Goal: Information Seeking & Learning: Learn about a topic

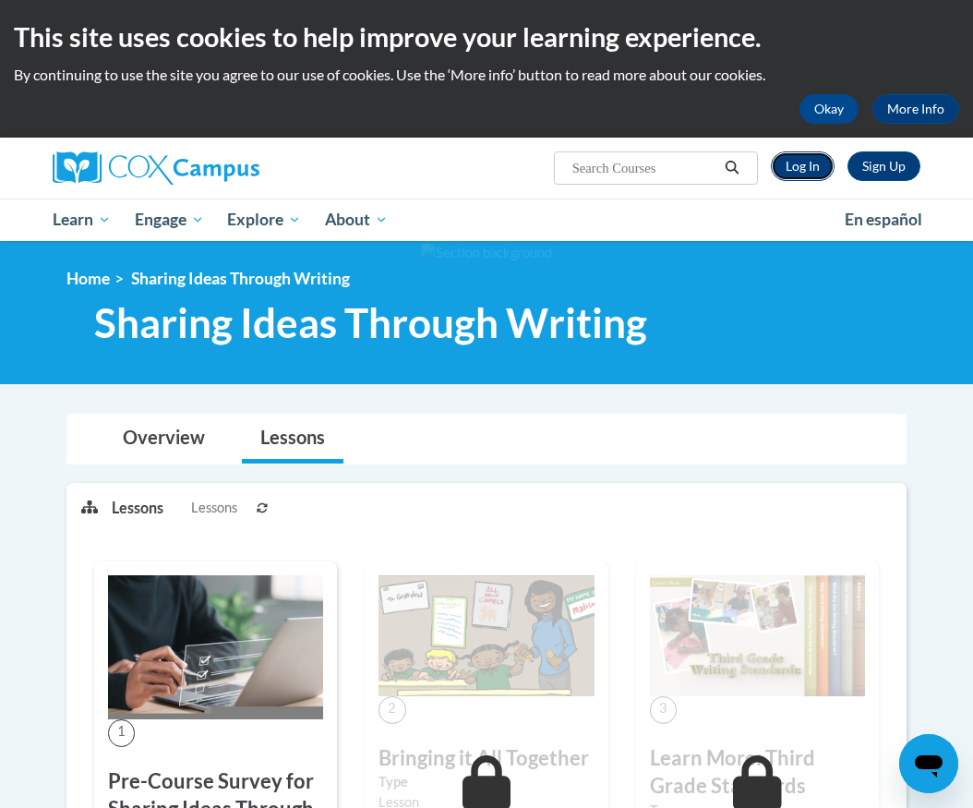
click at [797, 160] on link "Log In" at bounding box center [803, 166] width 64 height 30
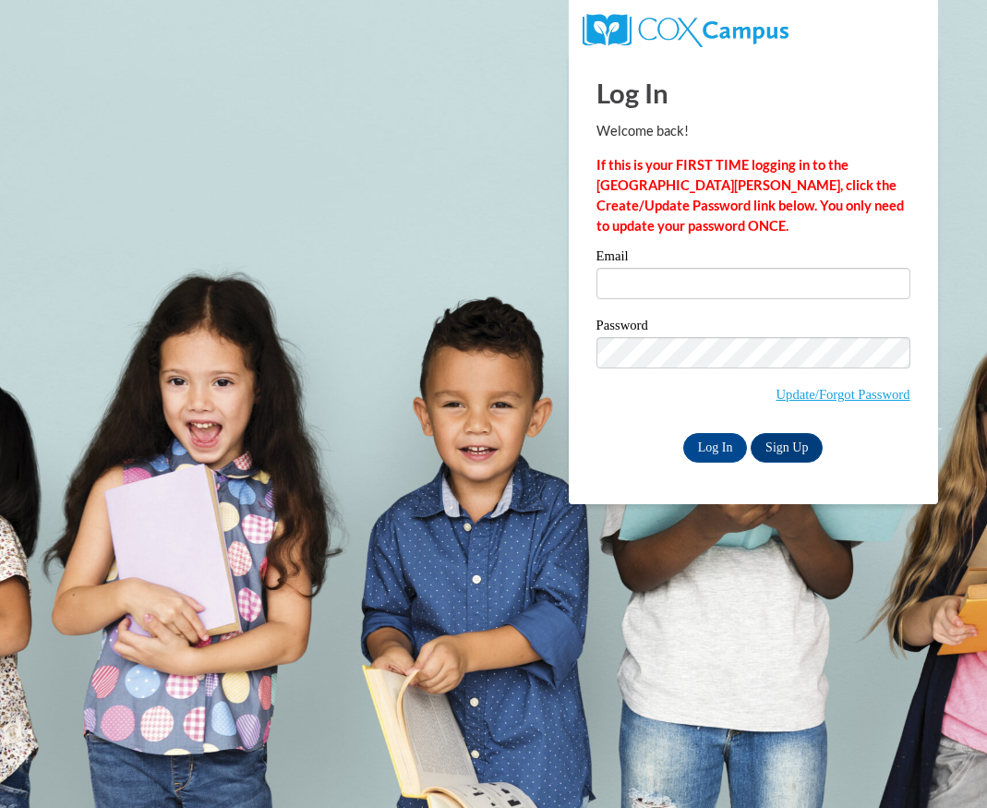
click at [798, 116] on div "Log In Welcome back! If this is your FIRST TIME logging in to the NEW Cox Campu…" at bounding box center [753, 258] width 314 height 407
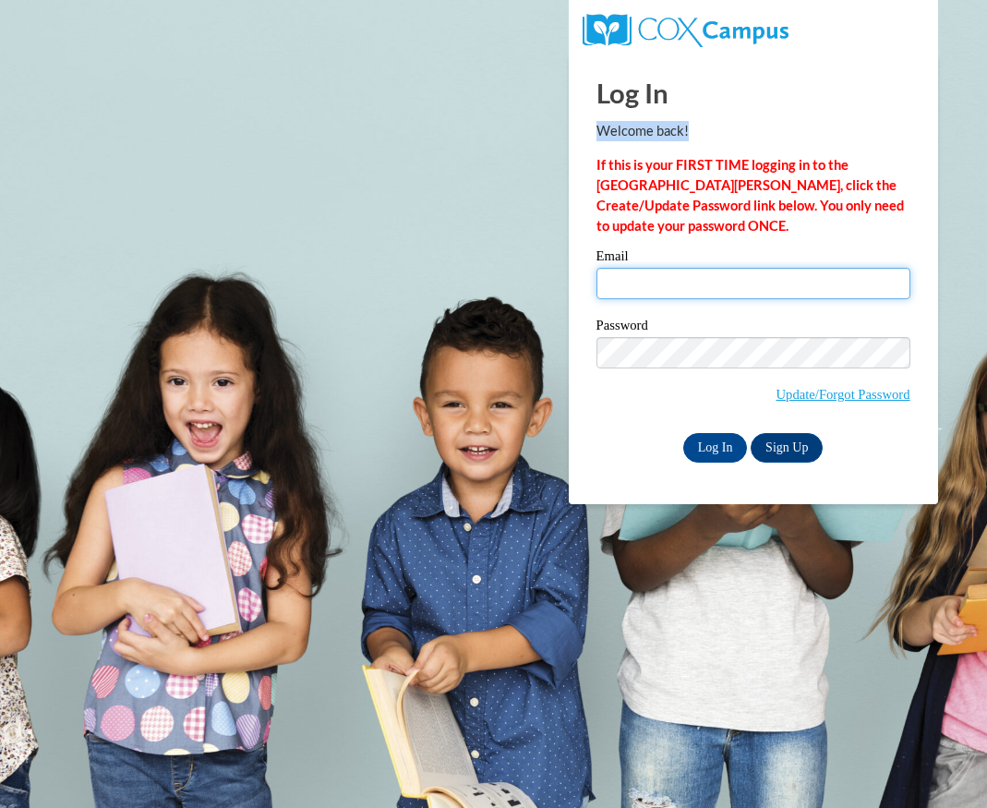
click at [715, 288] on input "Email" at bounding box center [753, 283] width 314 height 31
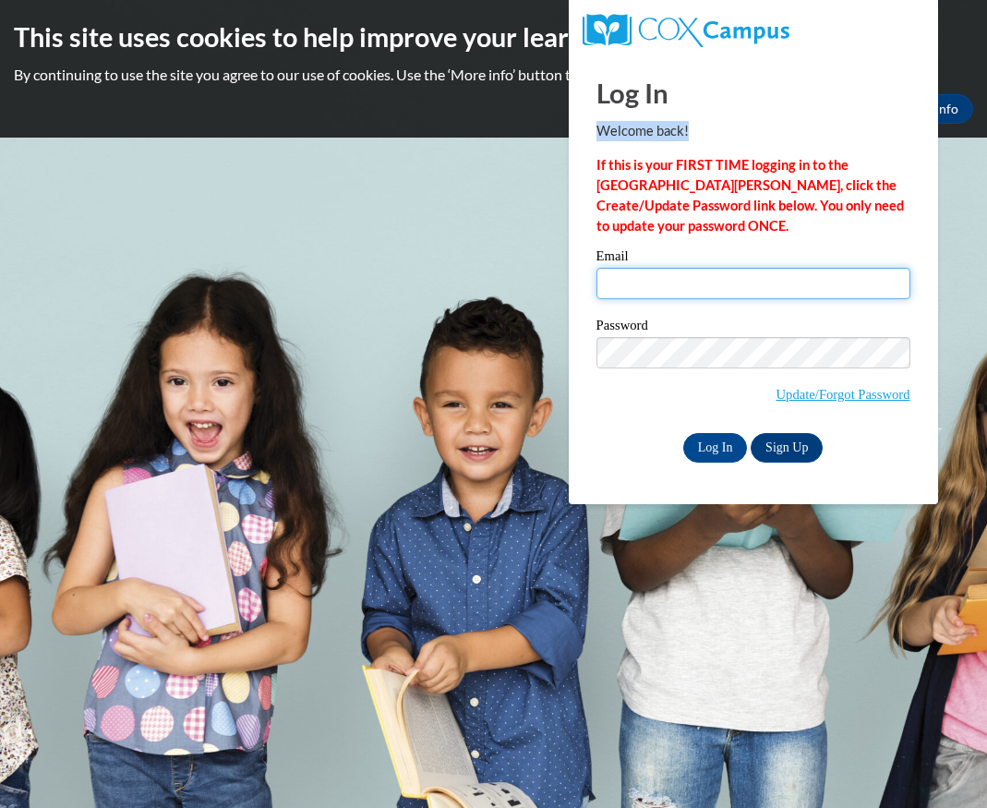
type input "lclearningacademy@gmail.com"
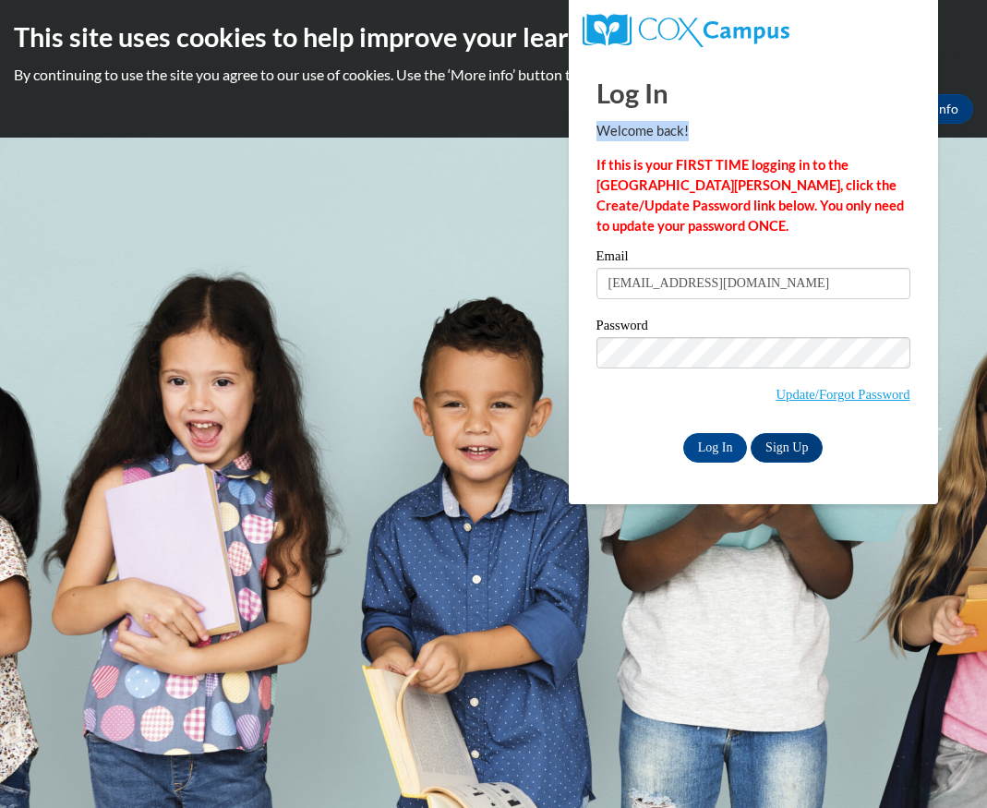
click at [714, 285] on input "lclearningacademy@gmail.com" at bounding box center [753, 283] width 314 height 31
click at [717, 449] on input "Log In" at bounding box center [715, 448] width 65 height 30
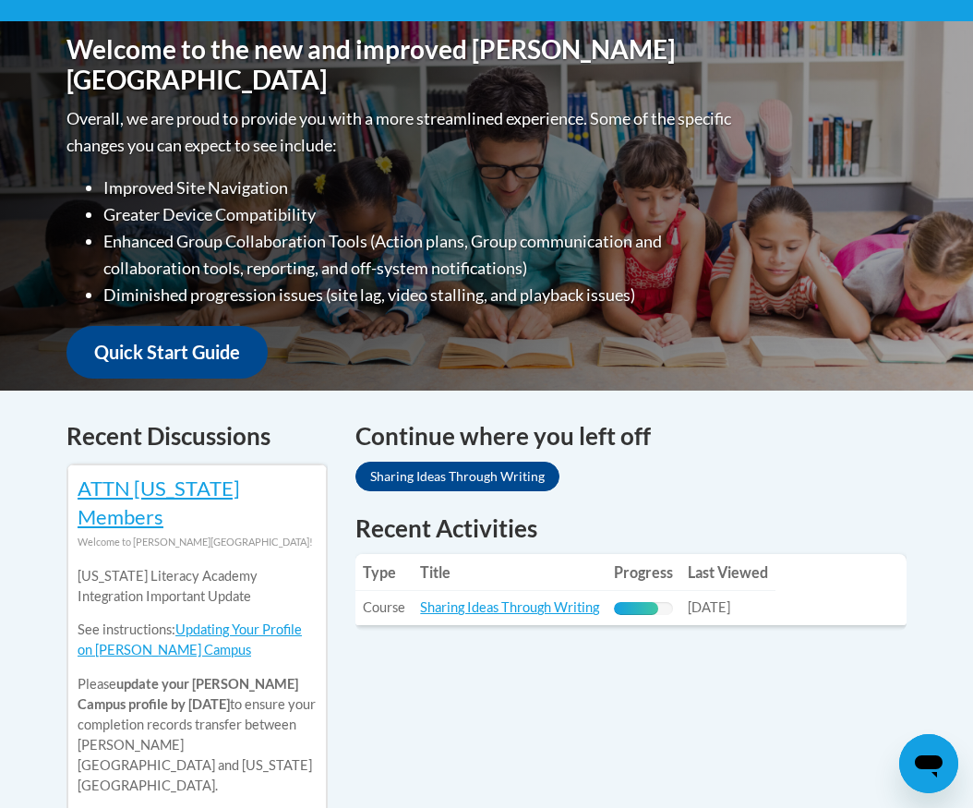
scroll to position [646, 0]
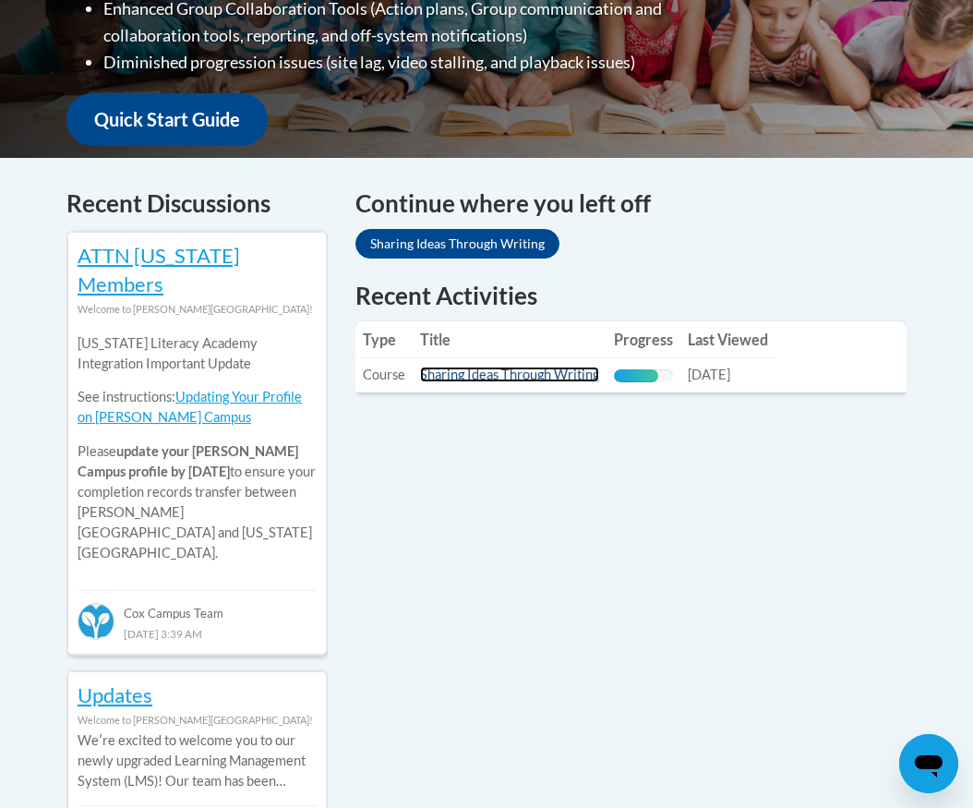
click at [435, 375] on link "Sharing Ideas Through Writing" at bounding box center [509, 374] width 179 height 16
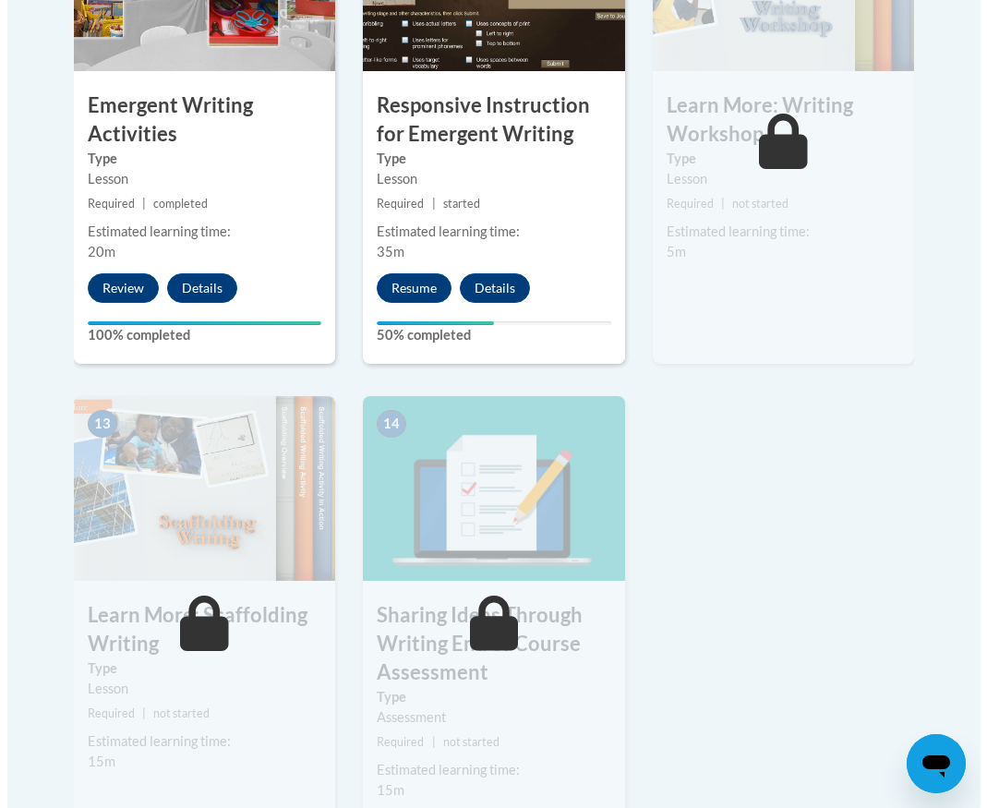
scroll to position [2123, 0]
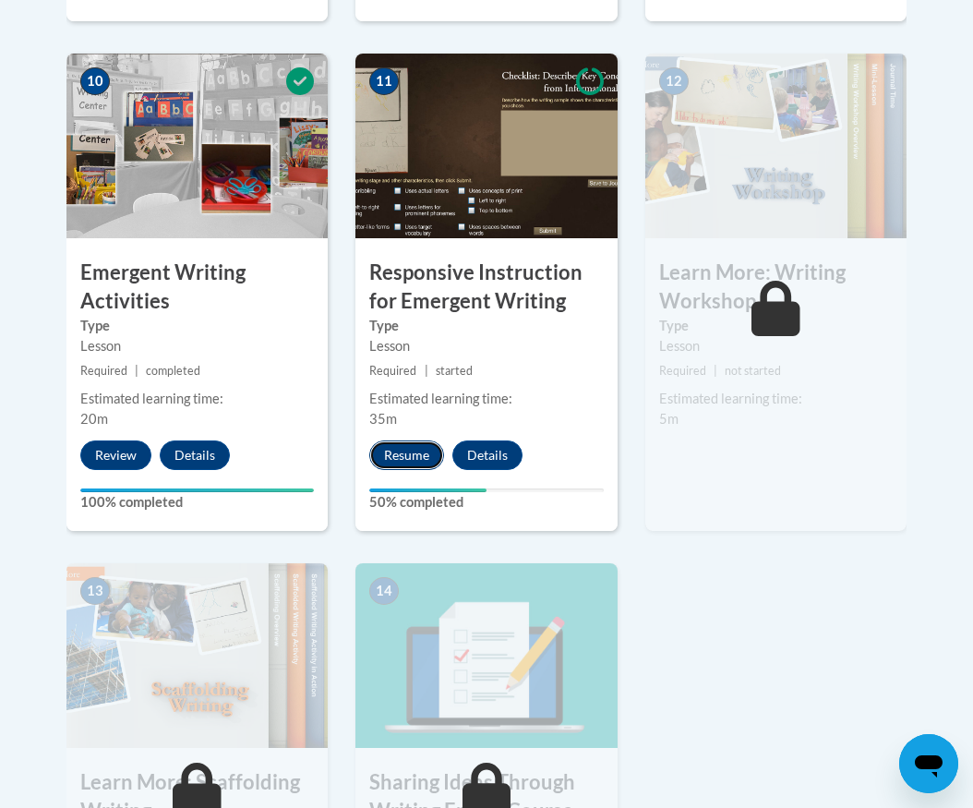
click at [399, 456] on button "Resume" at bounding box center [406, 455] width 75 height 30
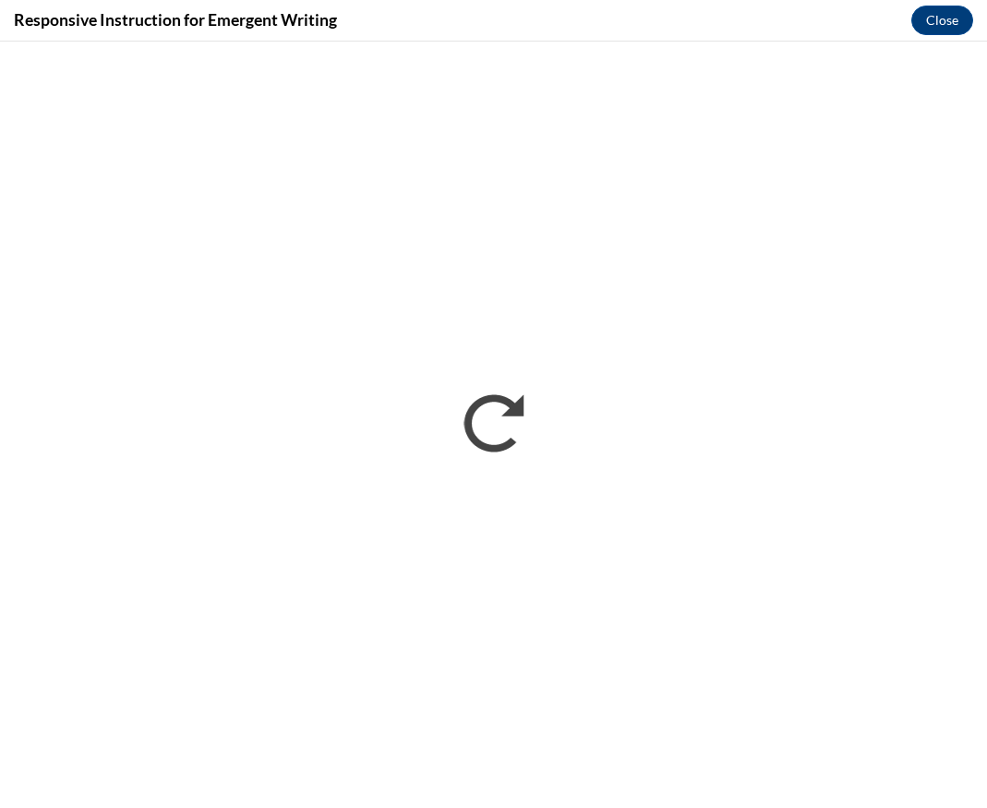
scroll to position [0, 0]
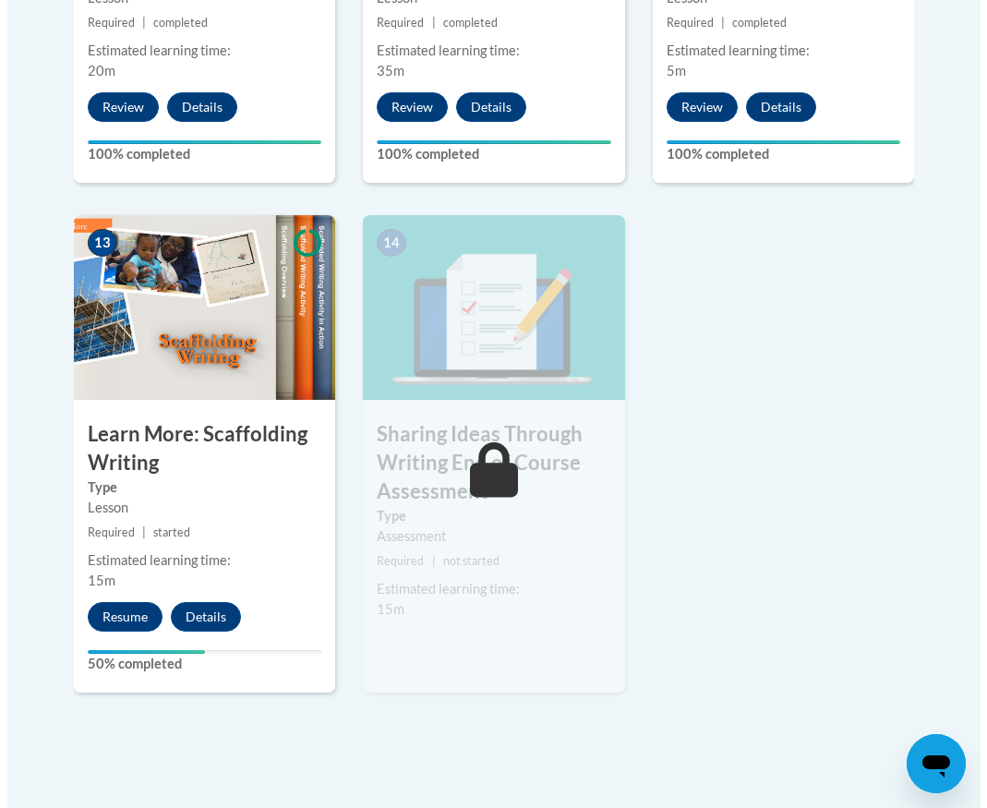
scroll to position [2605, 0]
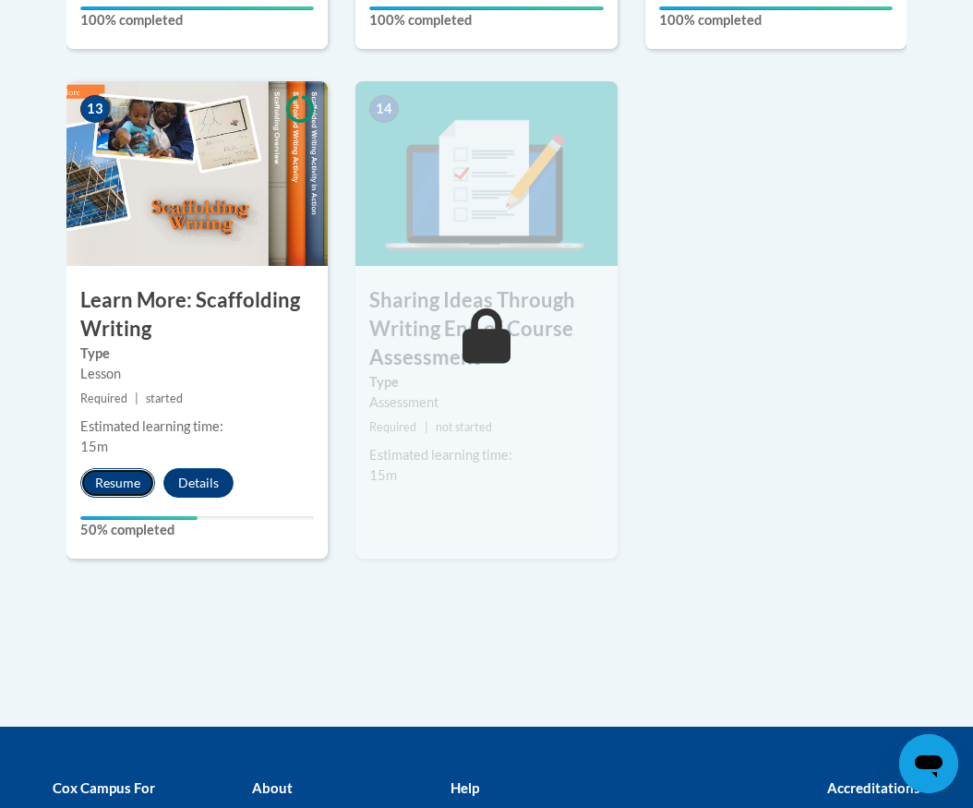
click at [96, 493] on button "Resume" at bounding box center [117, 483] width 75 height 30
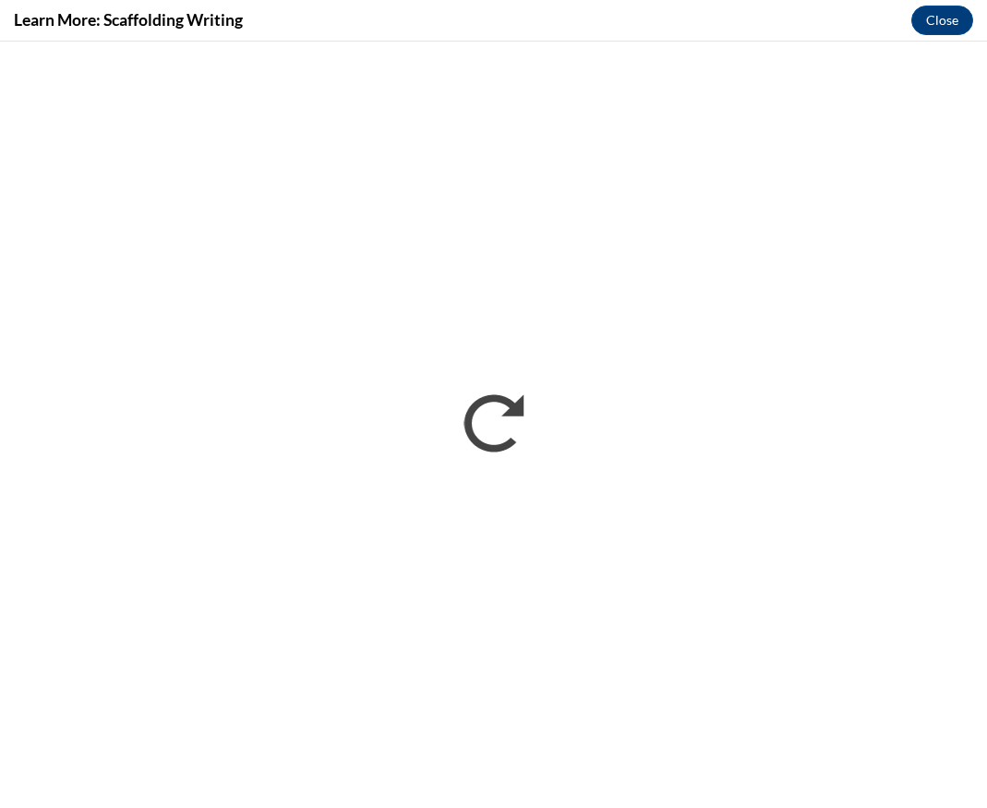
scroll to position [0, 0]
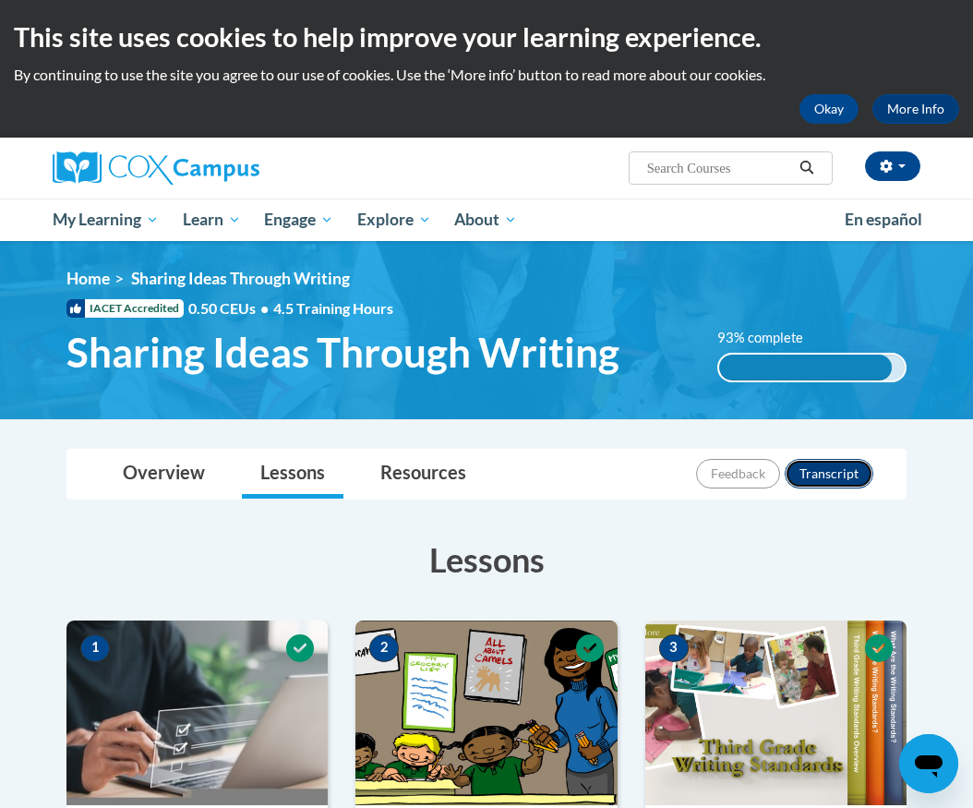
click at [829, 461] on button "Transcript" at bounding box center [829, 474] width 89 height 30
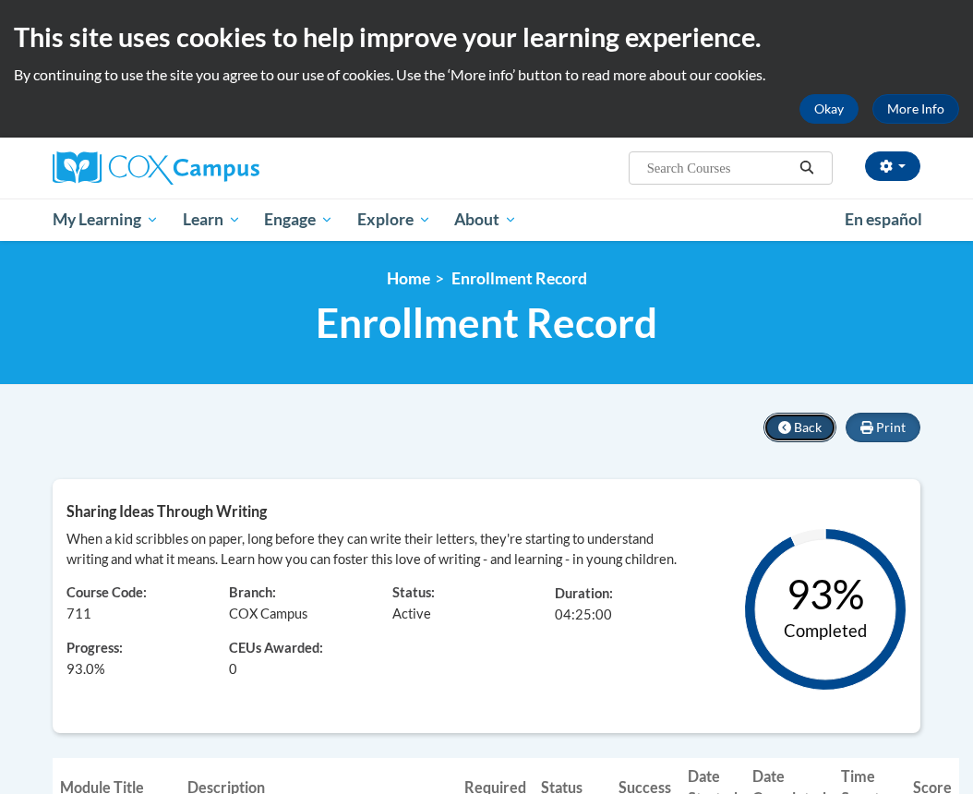
click at [811, 426] on span "Back" at bounding box center [808, 427] width 28 height 16
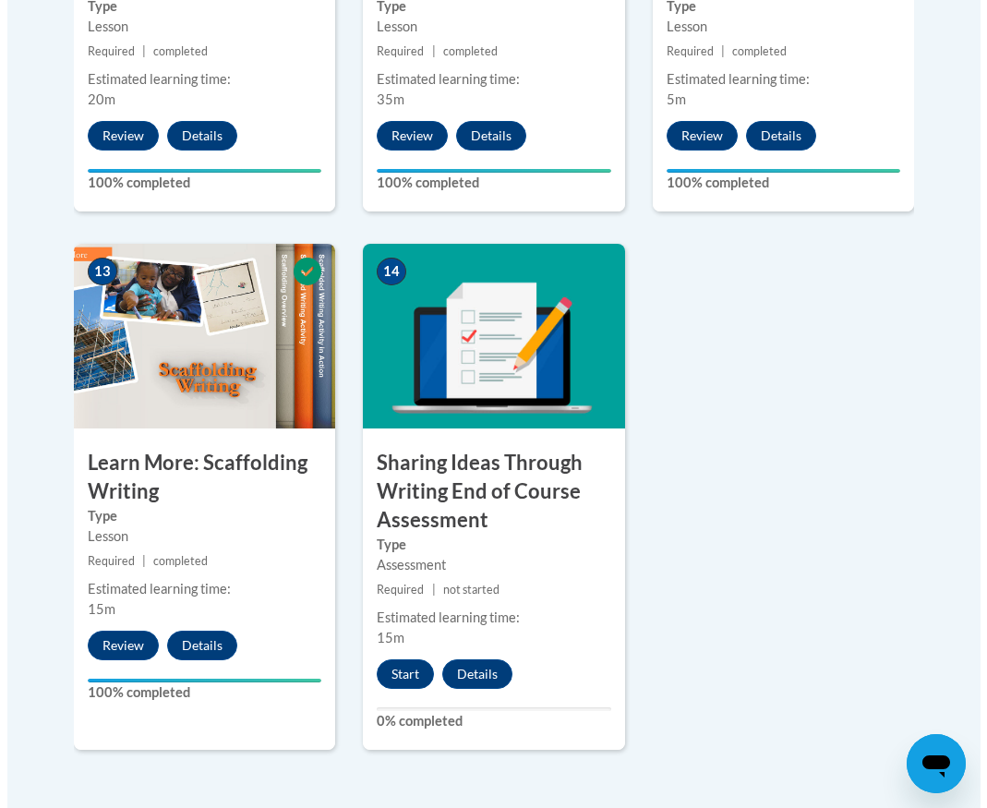
scroll to position [2857, 0]
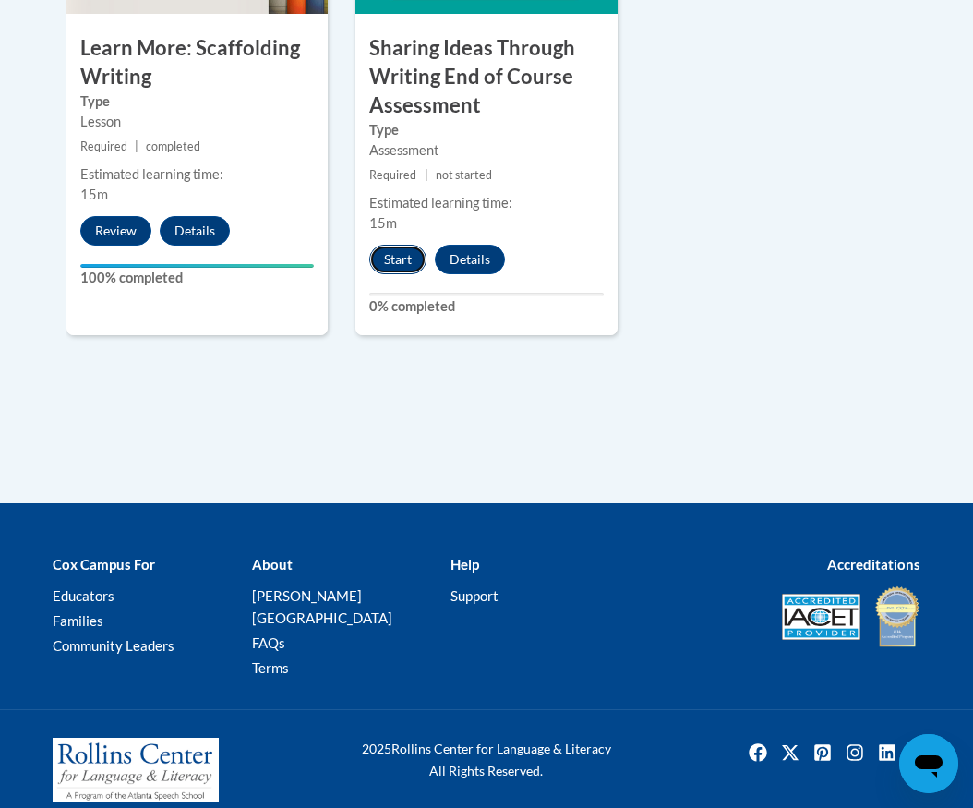
click at [390, 271] on button "Start" at bounding box center [397, 260] width 57 height 30
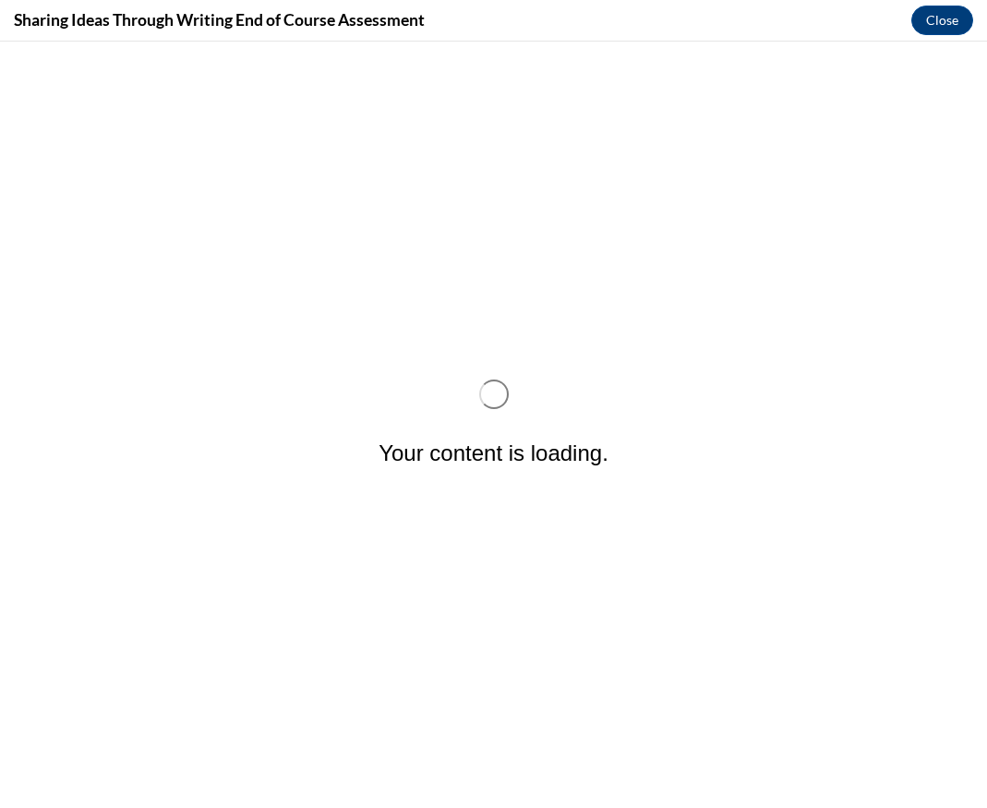
scroll to position [0, 0]
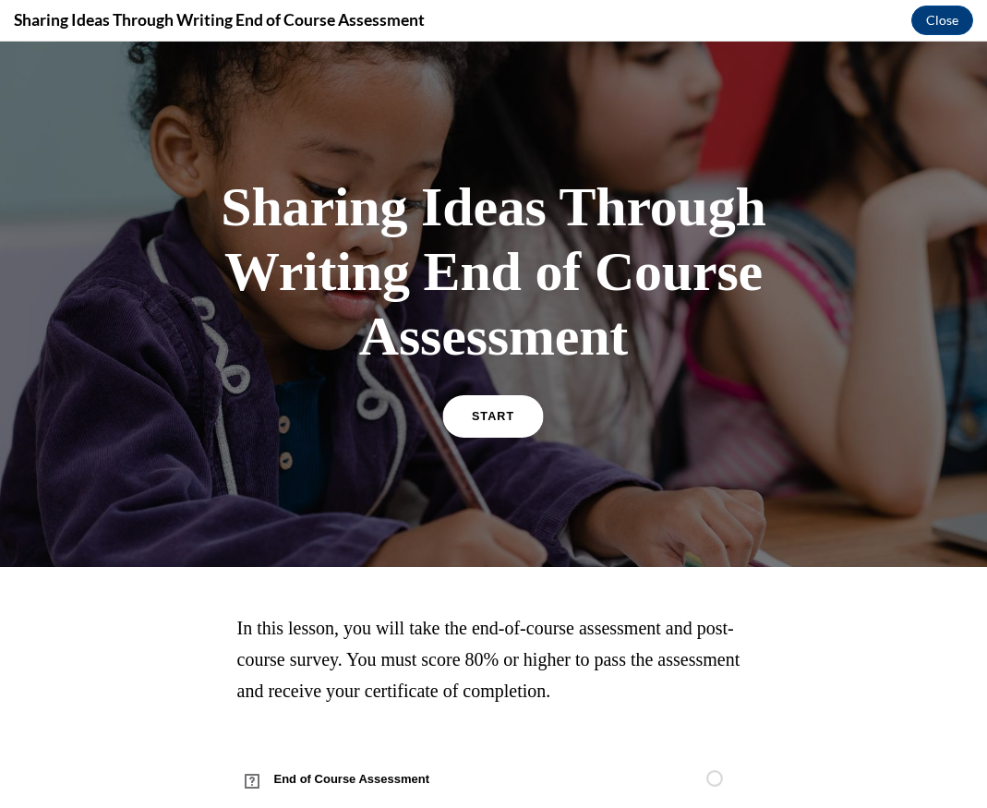
click at [524, 426] on link "START" at bounding box center [493, 416] width 101 height 42
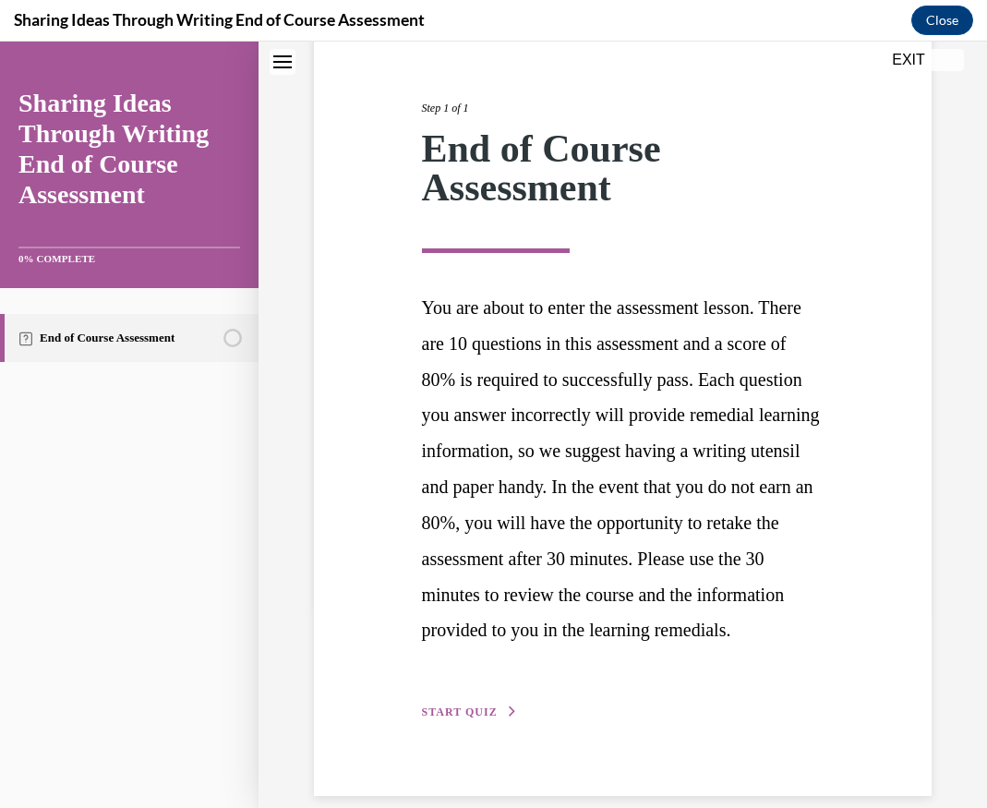
scroll to position [296, 0]
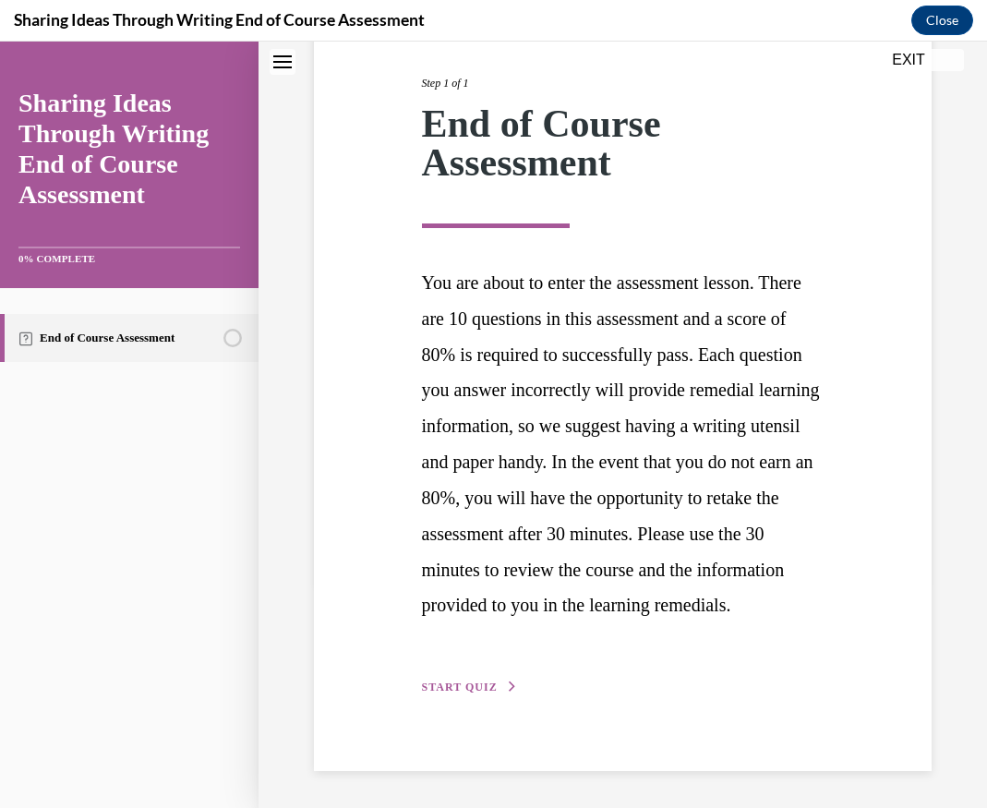
click at [444, 691] on span "START QUIZ" at bounding box center [460, 686] width 76 height 13
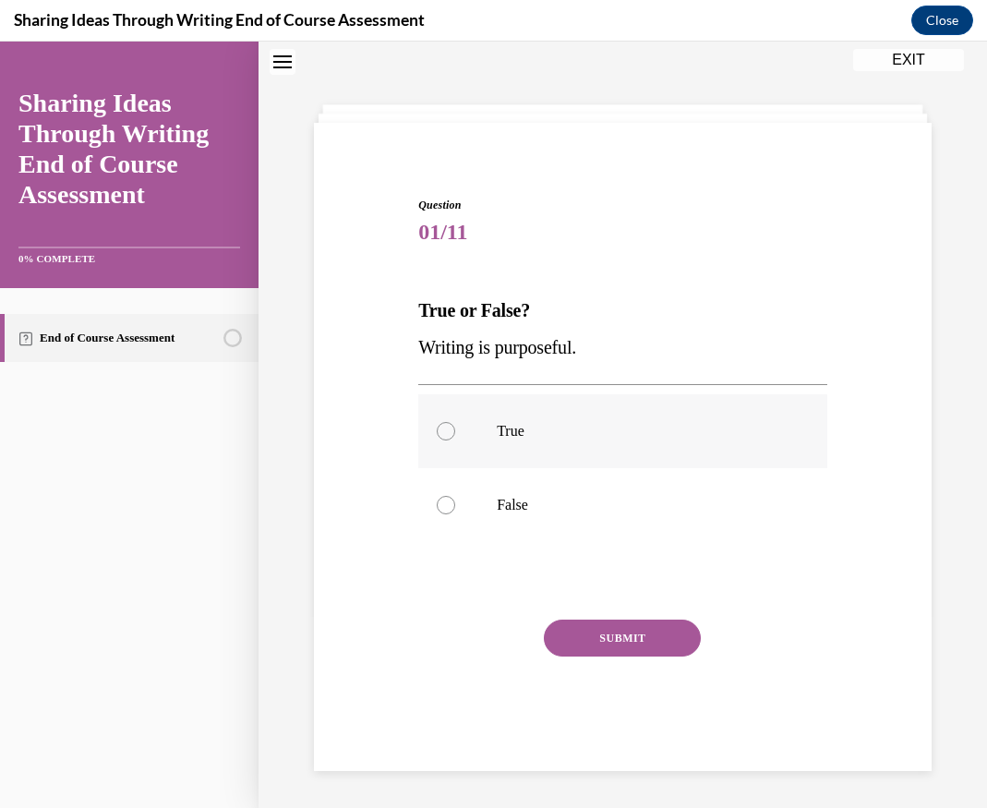
click at [472, 414] on label "True" at bounding box center [622, 431] width 409 height 74
click at [455, 422] on input "True" at bounding box center [446, 431] width 18 height 18
radio input "true"
click at [579, 615] on div "Question 01/11 True or False? Writing is purposeful. True False Correct That's …" at bounding box center [622, 484] width 409 height 574
click at [584, 631] on button "SUBMIT" at bounding box center [622, 637] width 157 height 37
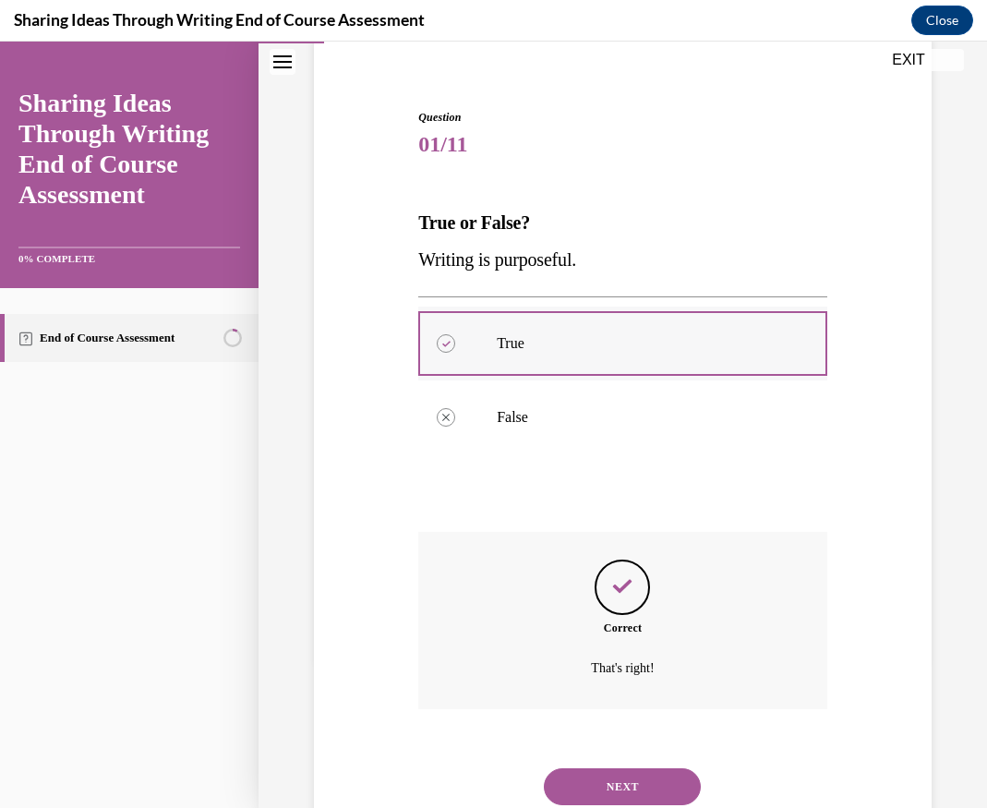
scroll to position [210, 0]
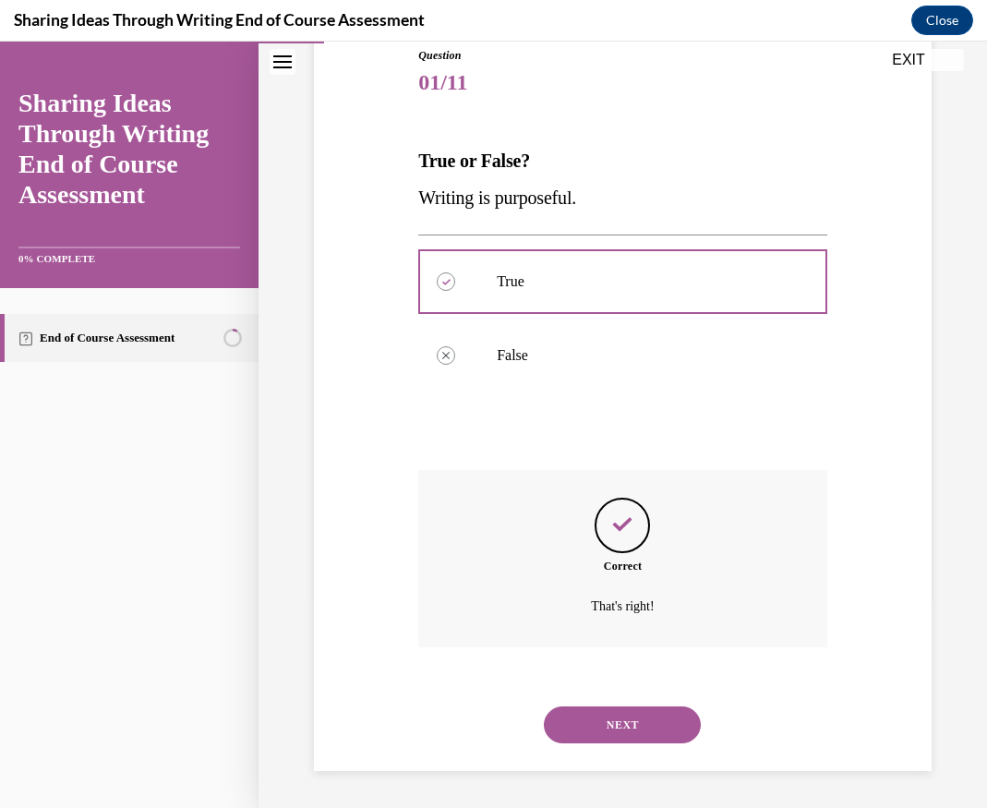
click at [620, 716] on button "NEXT" at bounding box center [622, 724] width 157 height 37
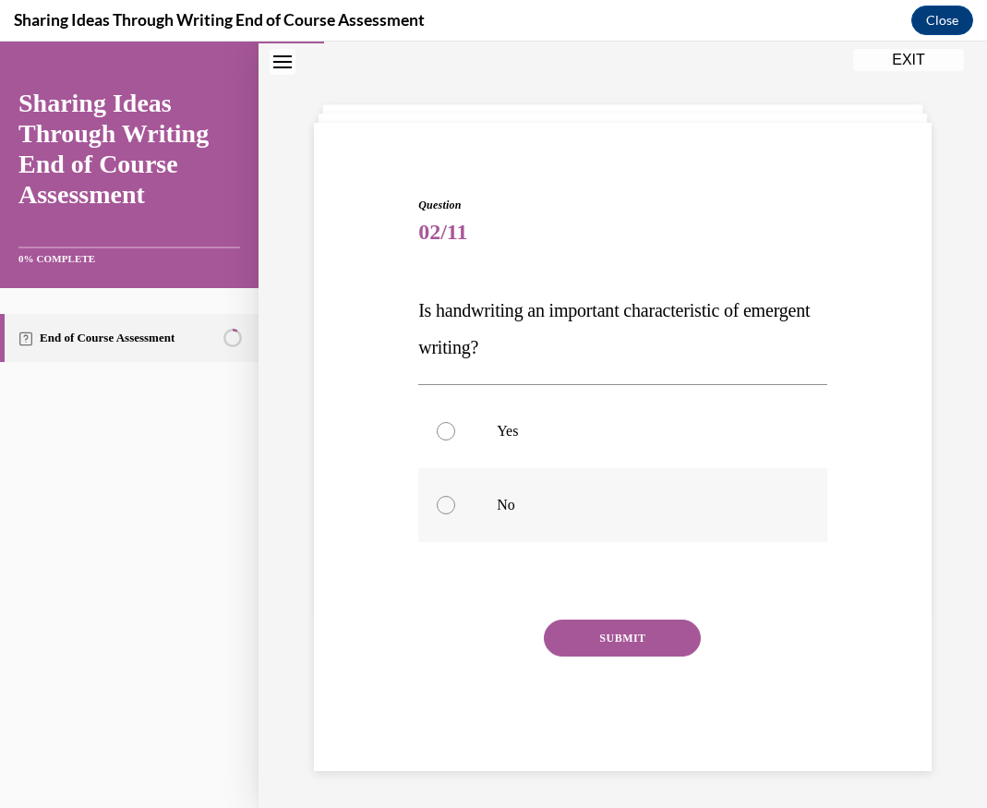
drag, startPoint x: 539, startPoint y: 426, endPoint x: 560, endPoint y: 509, distance: 85.7
click at [537, 427] on p "Yes" at bounding box center [639, 431] width 284 height 18
click at [455, 427] on input "Yes" at bounding box center [446, 431] width 18 height 18
radio input "true"
click at [615, 645] on button "SUBMIT" at bounding box center [622, 637] width 157 height 37
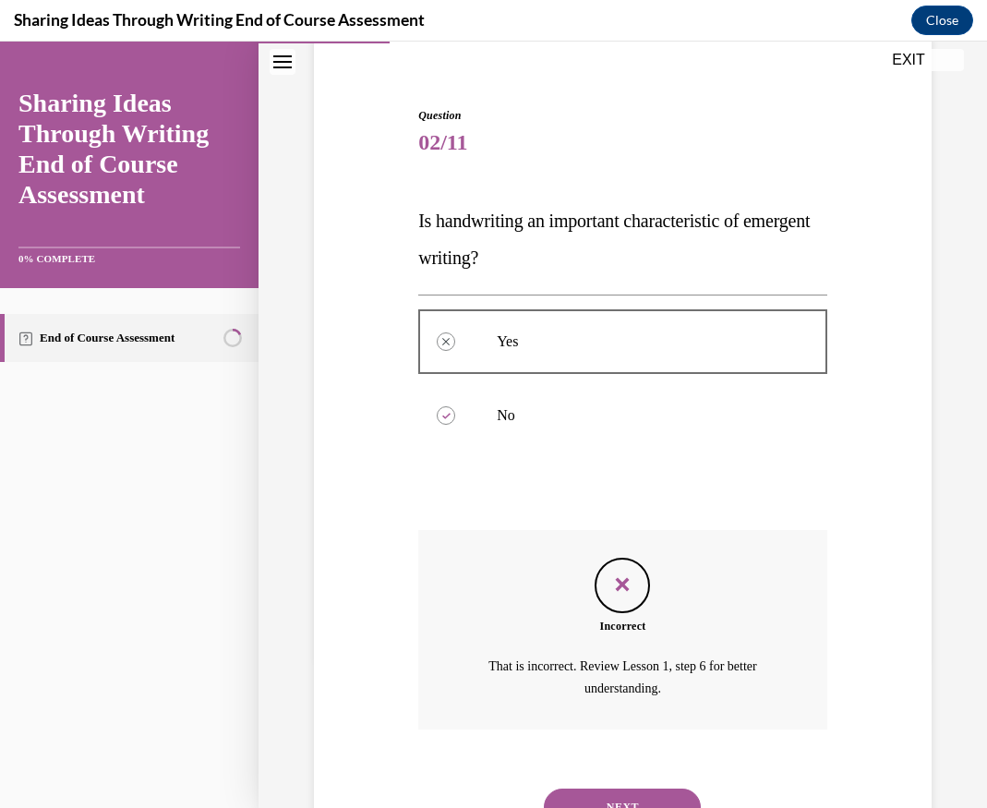
scroll to position [232, 0]
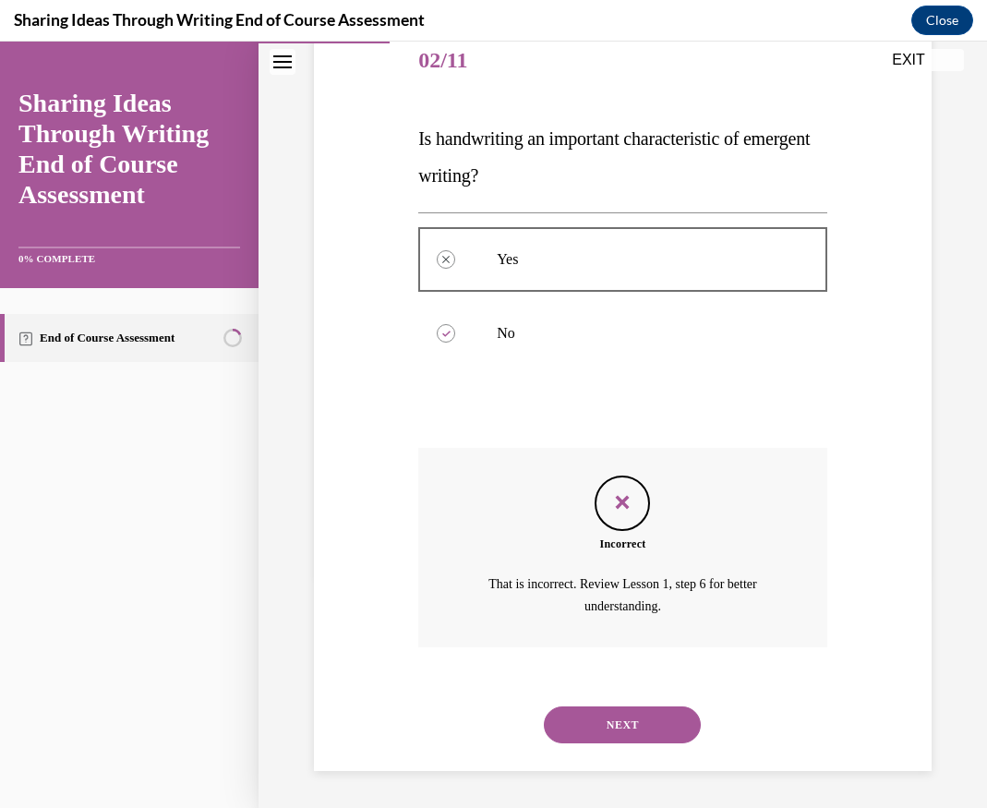
click at [643, 745] on div "NEXT" at bounding box center [622, 725] width 409 height 74
click at [643, 727] on button "NEXT" at bounding box center [622, 724] width 157 height 37
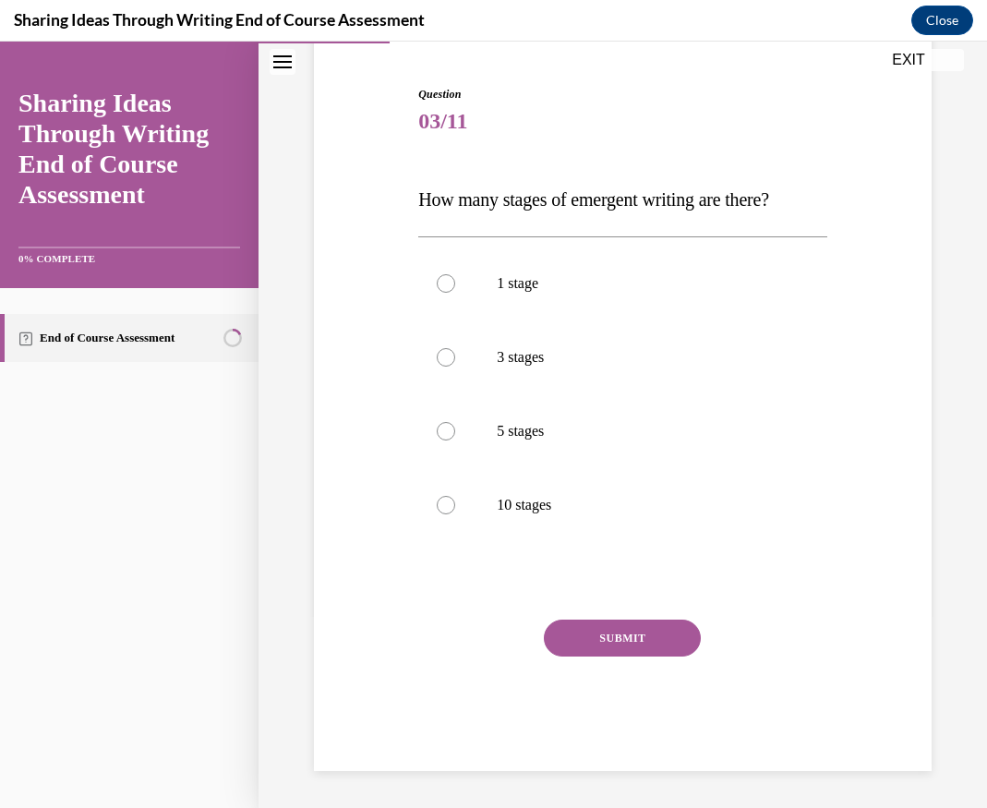
scroll to position [171, 0]
click at [486, 373] on label "3 stages" at bounding box center [622, 357] width 409 height 74
click at [455, 366] on input "3 stages" at bounding box center [446, 357] width 18 height 18
radio input "true"
click at [494, 417] on label "5 stages" at bounding box center [622, 431] width 409 height 74
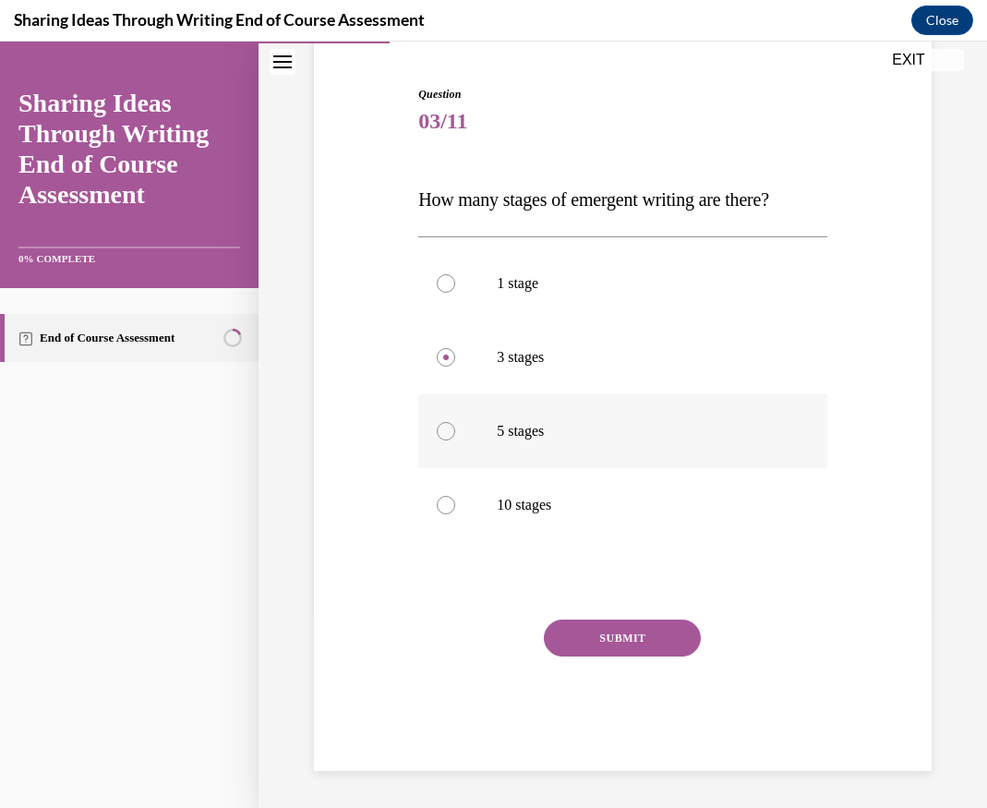
click at [455, 422] on input "5 stages" at bounding box center [446, 431] width 18 height 18
radio input "true"
click at [605, 634] on button "SUBMIT" at bounding box center [622, 637] width 157 height 37
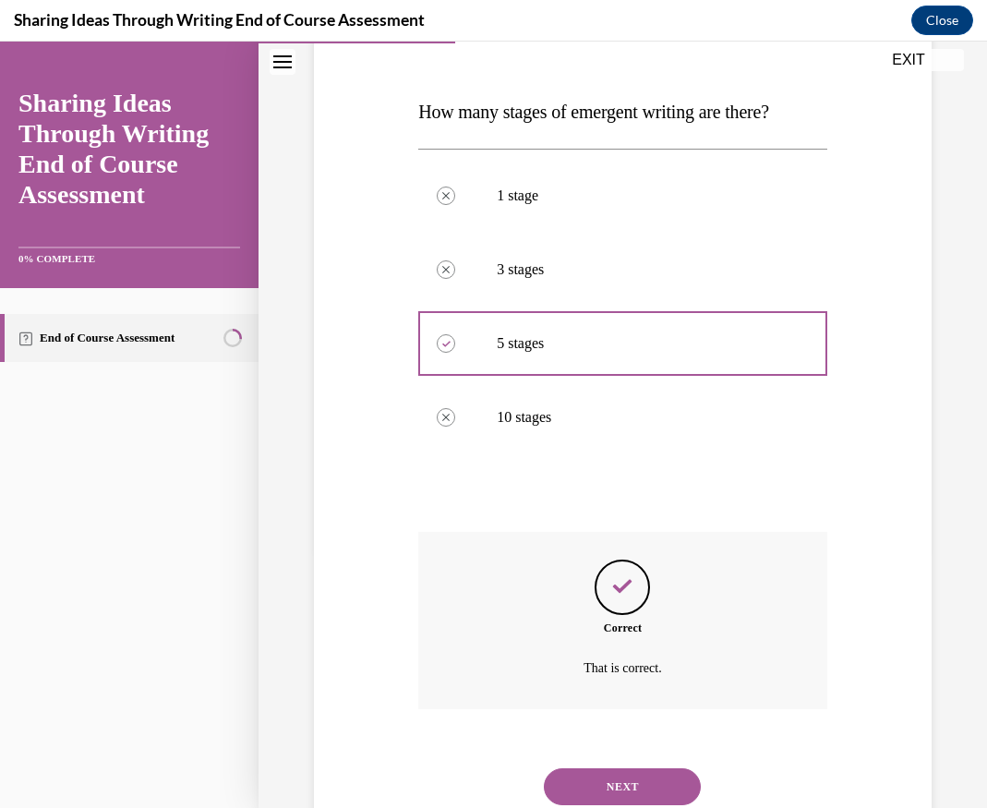
scroll to position [320, 0]
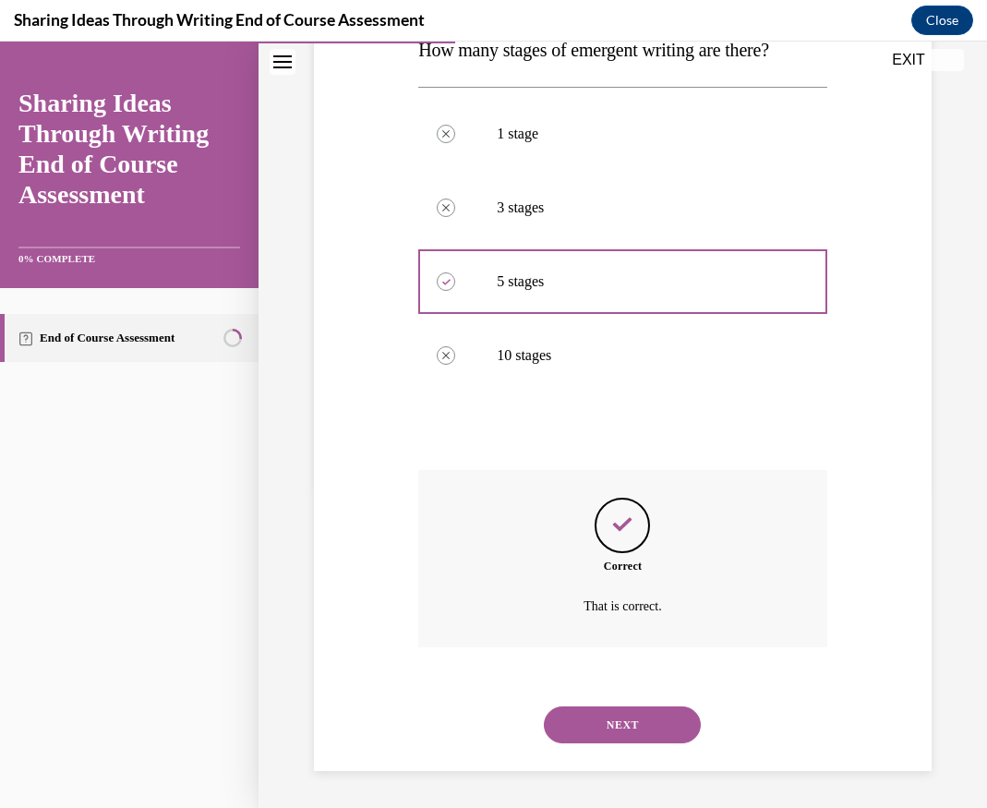
click at [641, 724] on button "NEXT" at bounding box center [622, 724] width 157 height 37
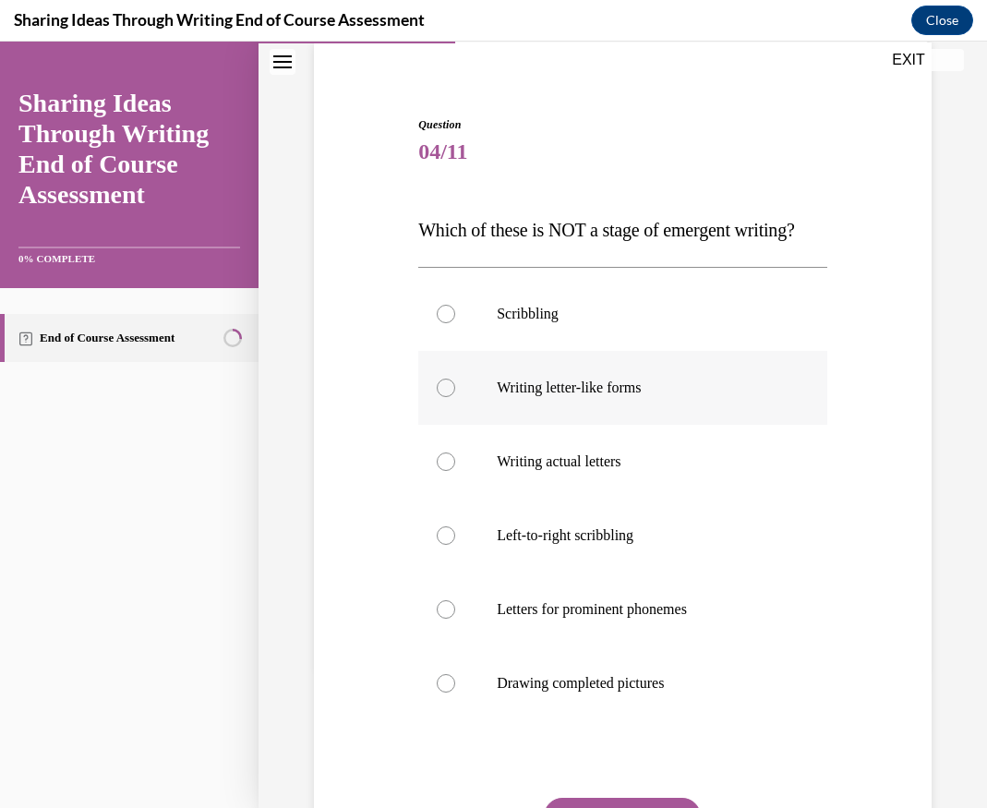
scroll to position [185, 0]
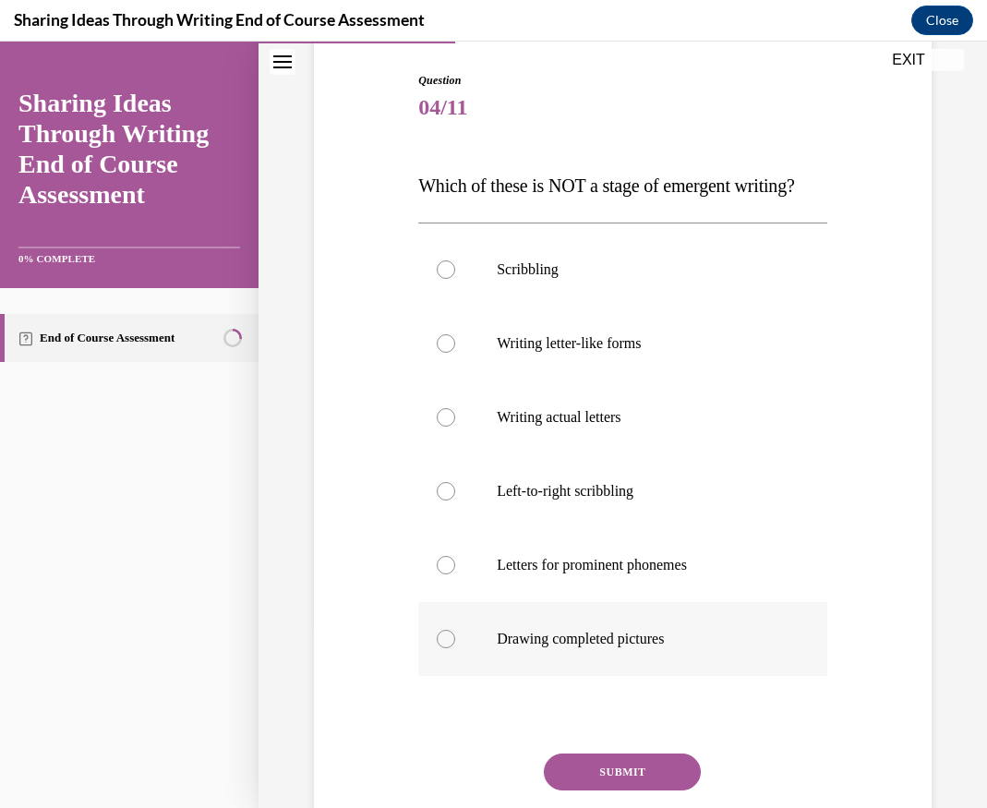
click at [519, 676] on label "Drawing completed pictures" at bounding box center [622, 639] width 409 height 74
click at [455, 648] on input "Drawing completed pictures" at bounding box center [446, 638] width 18 height 18
radio input "true"
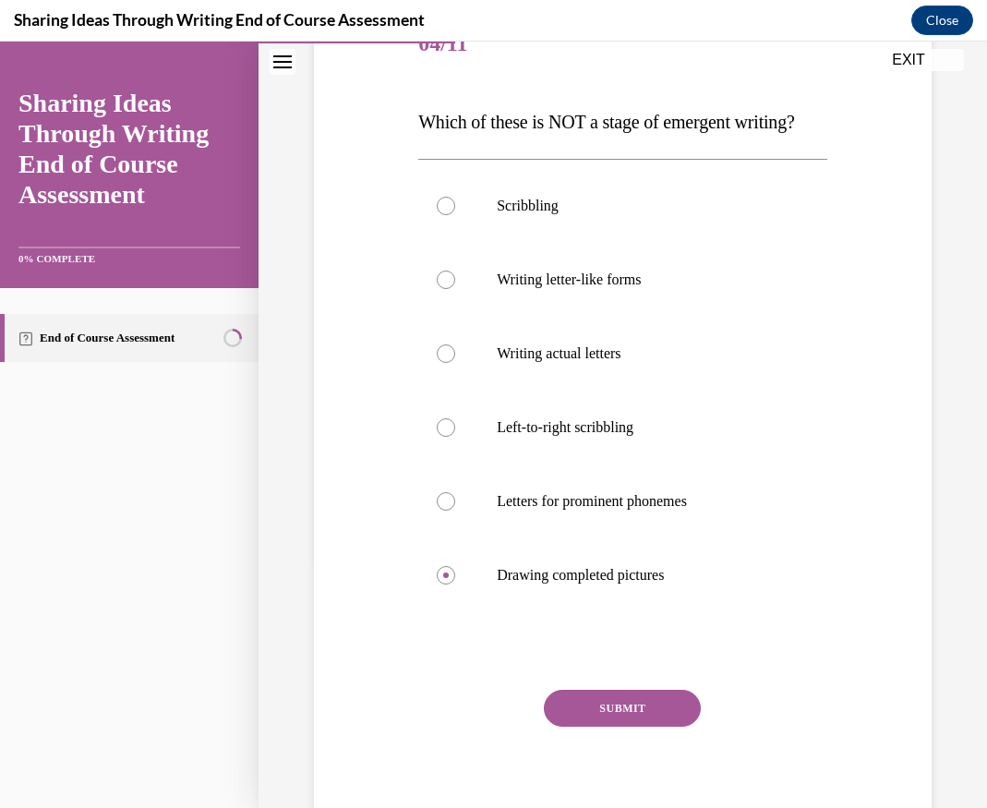
scroll to position [355, 0]
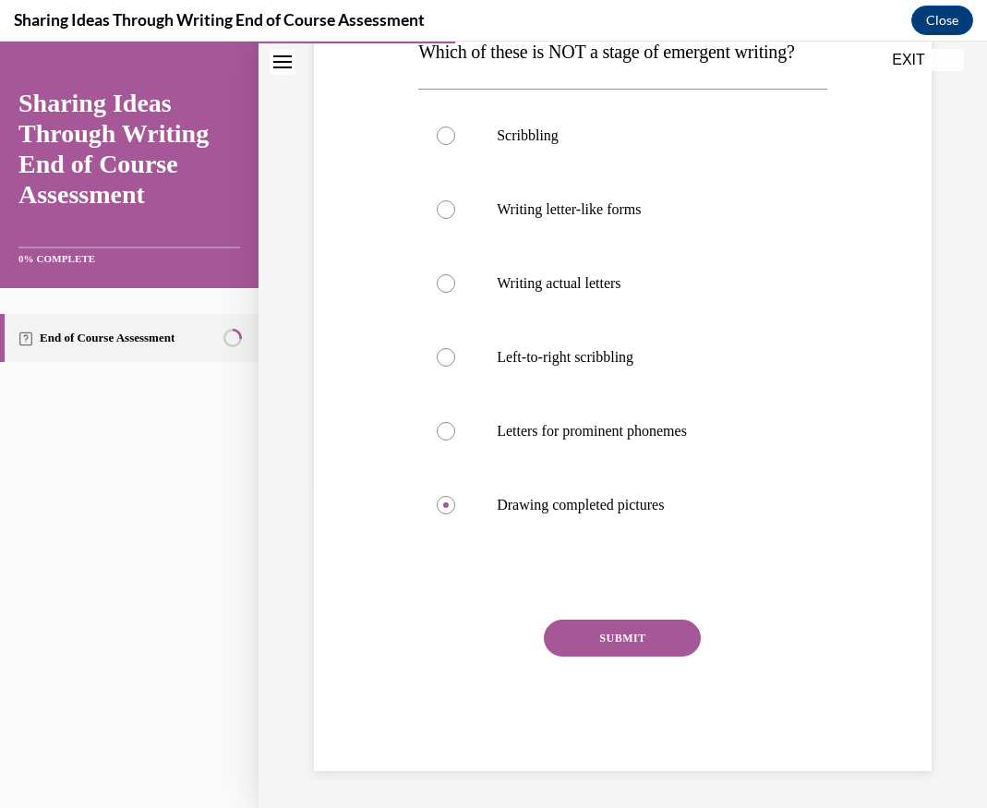
click at [624, 631] on button "SUBMIT" at bounding box center [622, 637] width 157 height 37
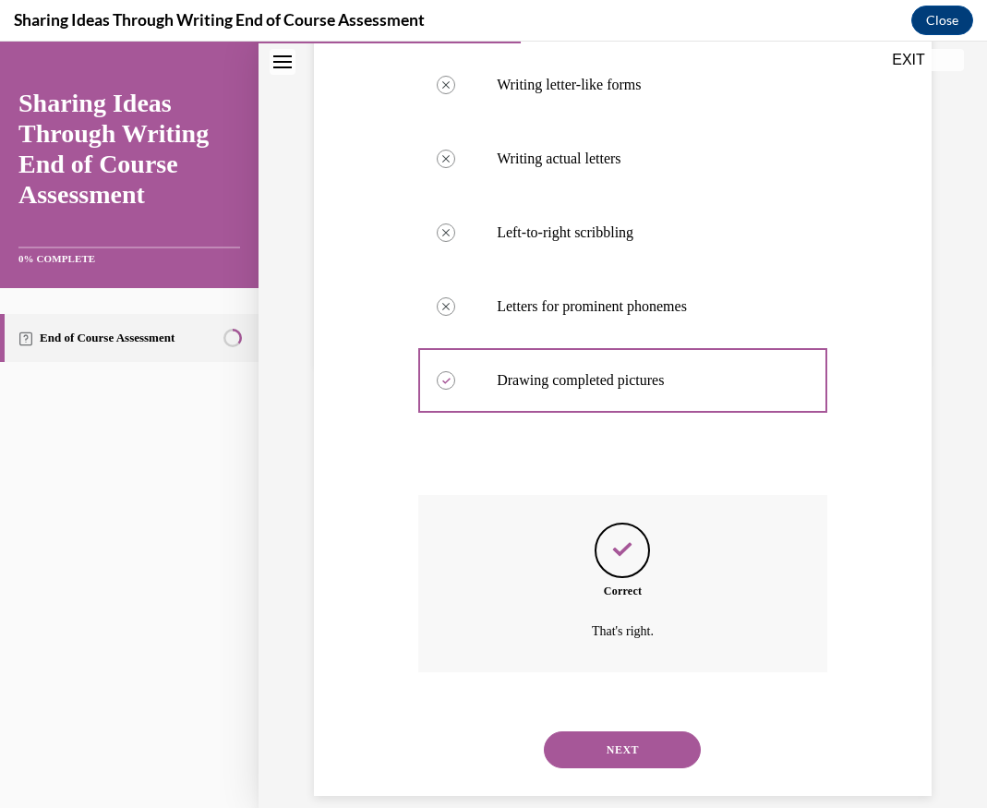
scroll to position [505, 0]
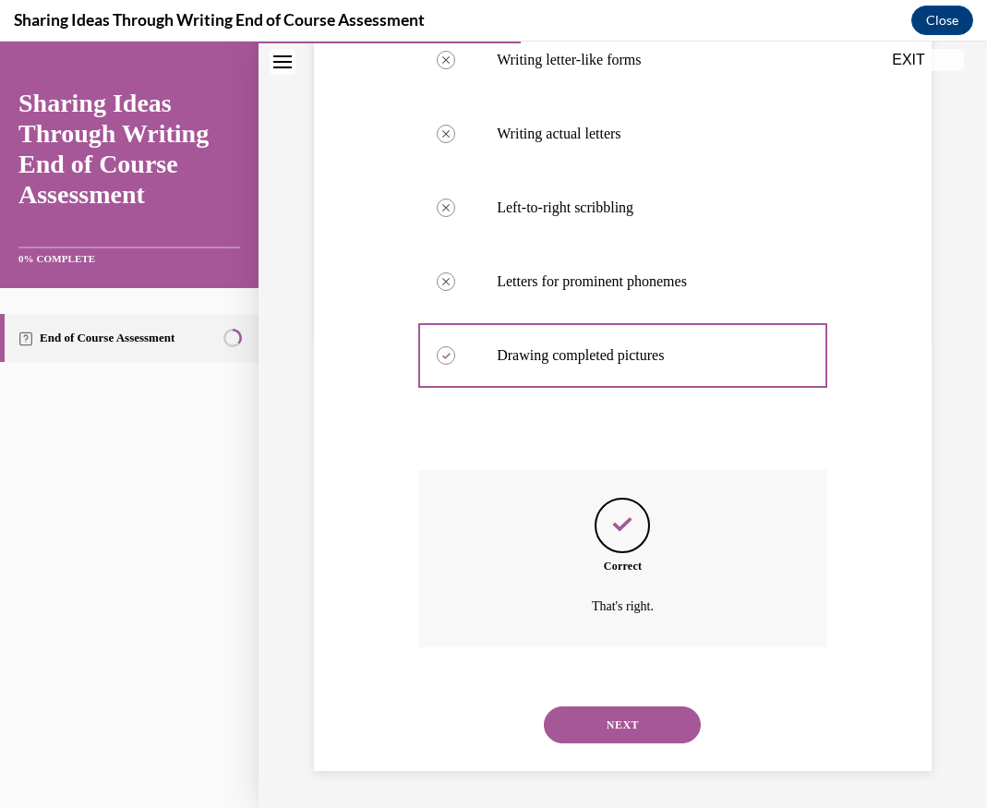
click at [644, 746] on div "NEXT" at bounding box center [622, 725] width 409 height 74
drag, startPoint x: 649, startPoint y: 738, endPoint x: 655, endPoint y: 731, distance: 9.8
click at [650, 737] on button "NEXT" at bounding box center [622, 724] width 157 height 37
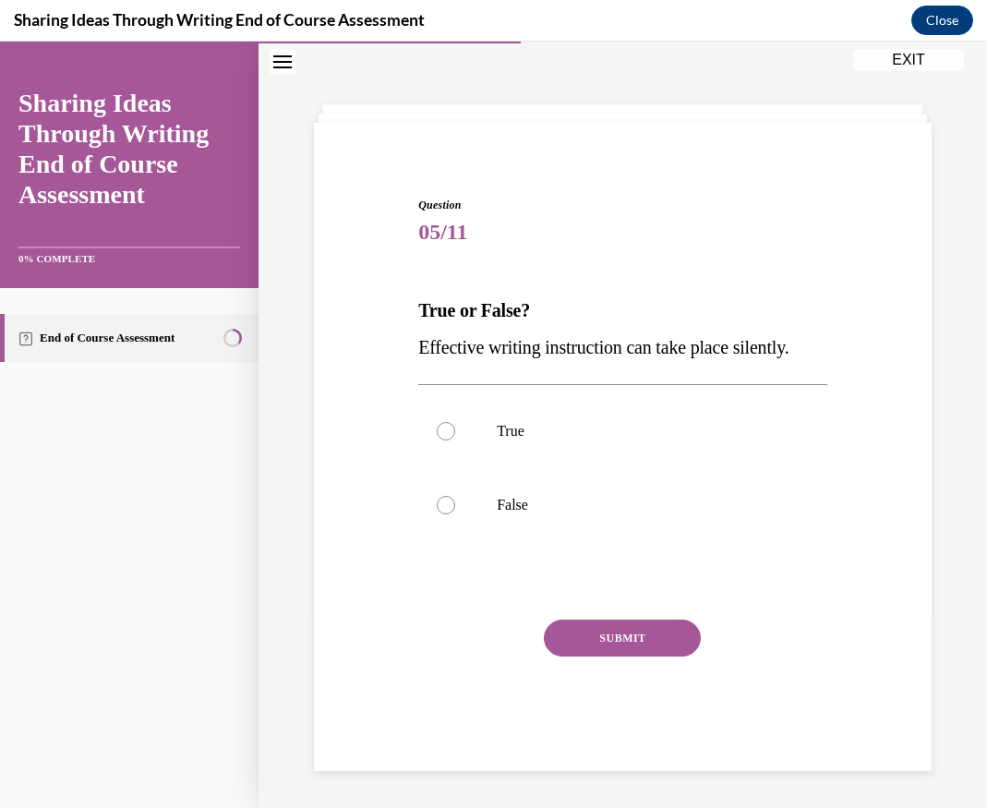
scroll to position [60, 0]
click at [523, 419] on label "True" at bounding box center [622, 431] width 409 height 74
click at [455, 422] on input "True" at bounding box center [446, 431] width 18 height 18
radio input "true"
click at [622, 634] on button "SUBMIT" at bounding box center [622, 637] width 157 height 37
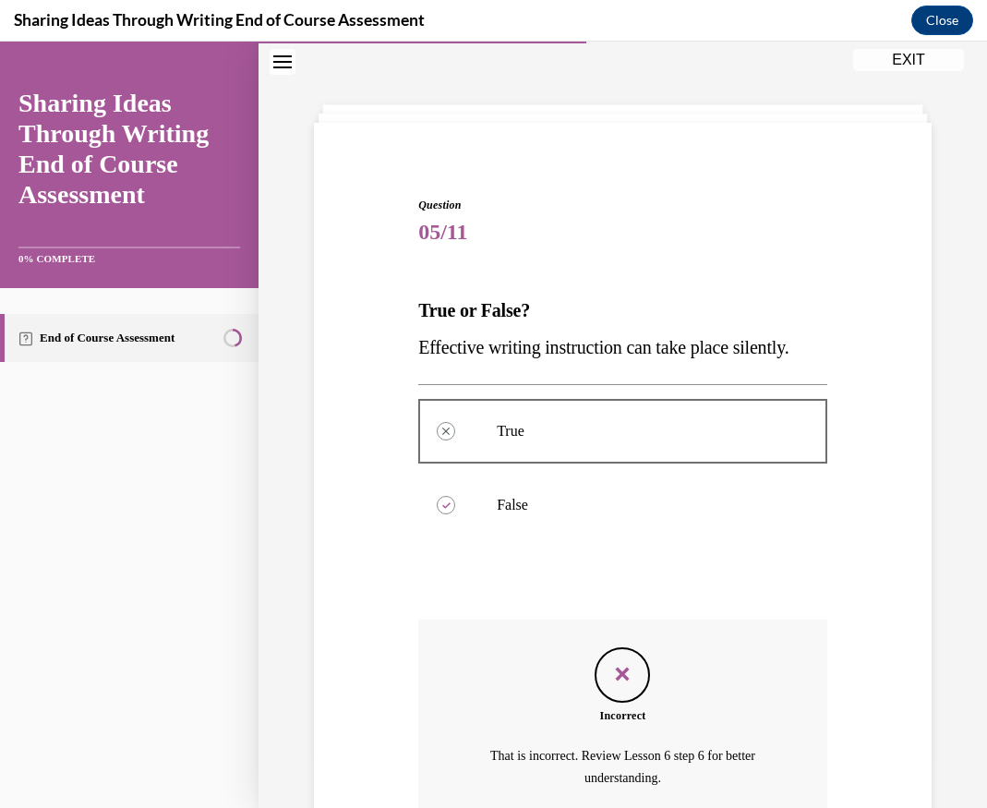
scroll to position [232, 0]
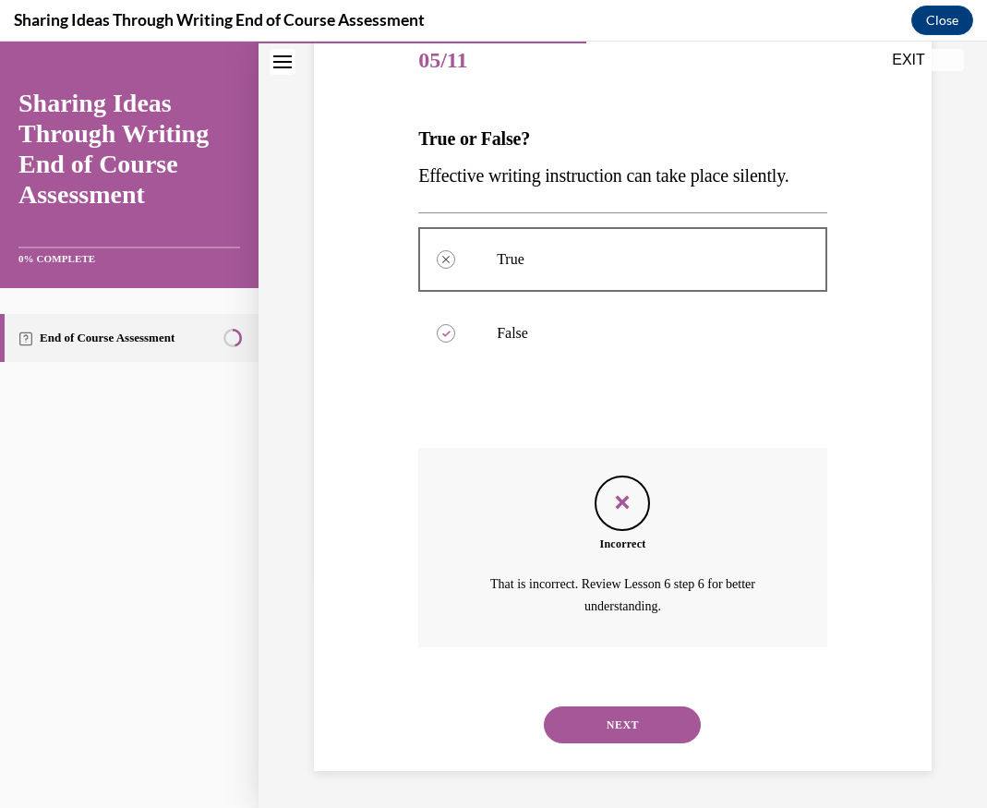
click at [631, 722] on button "NEXT" at bounding box center [622, 724] width 157 height 37
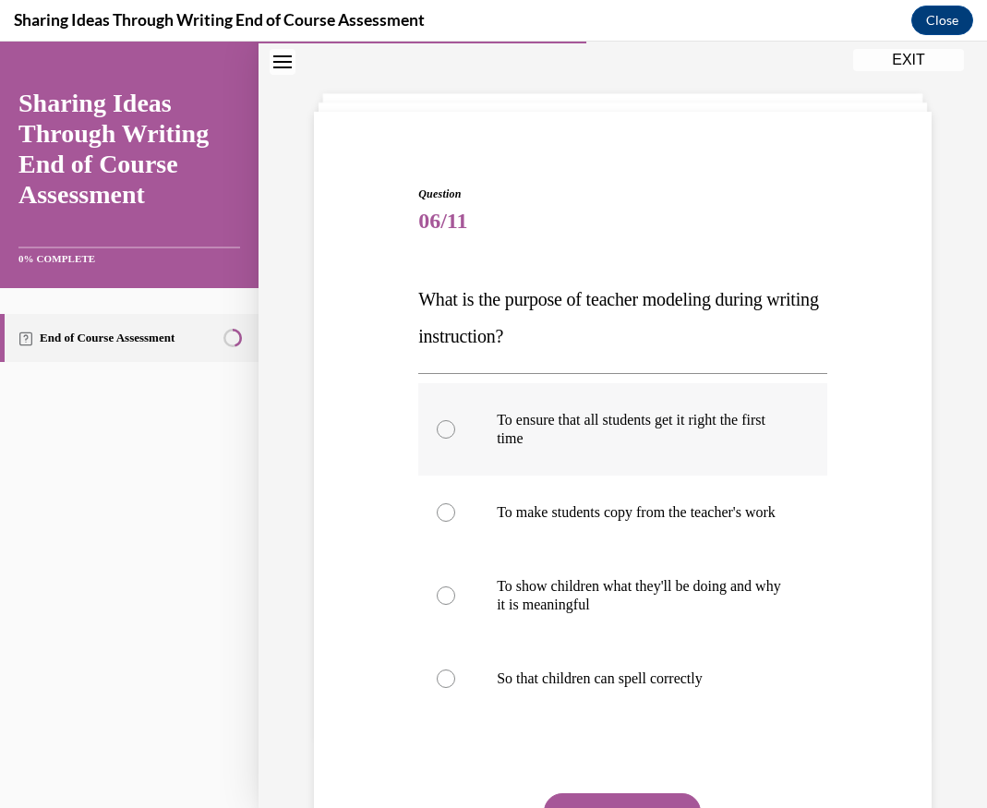
scroll to position [73, 0]
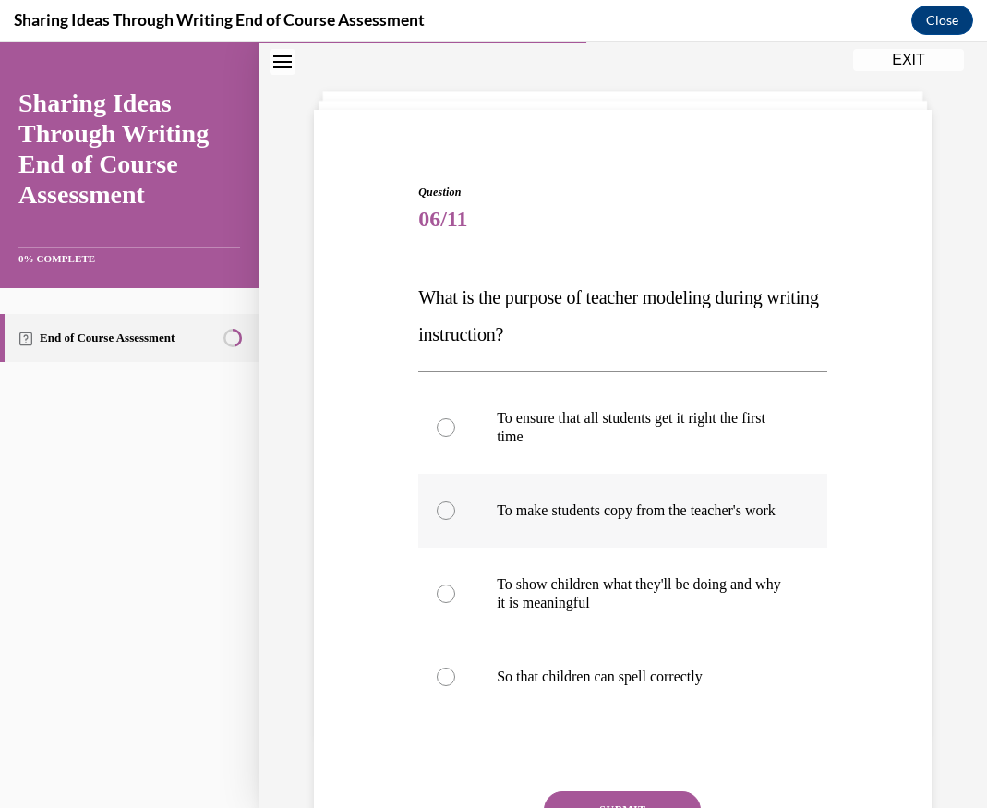
click at [518, 520] on p "To make students copy from the teacher's work" at bounding box center [639, 510] width 284 height 18
click at [455, 520] on input "To make students copy from the teacher's work" at bounding box center [446, 510] width 18 height 18
radio input "true"
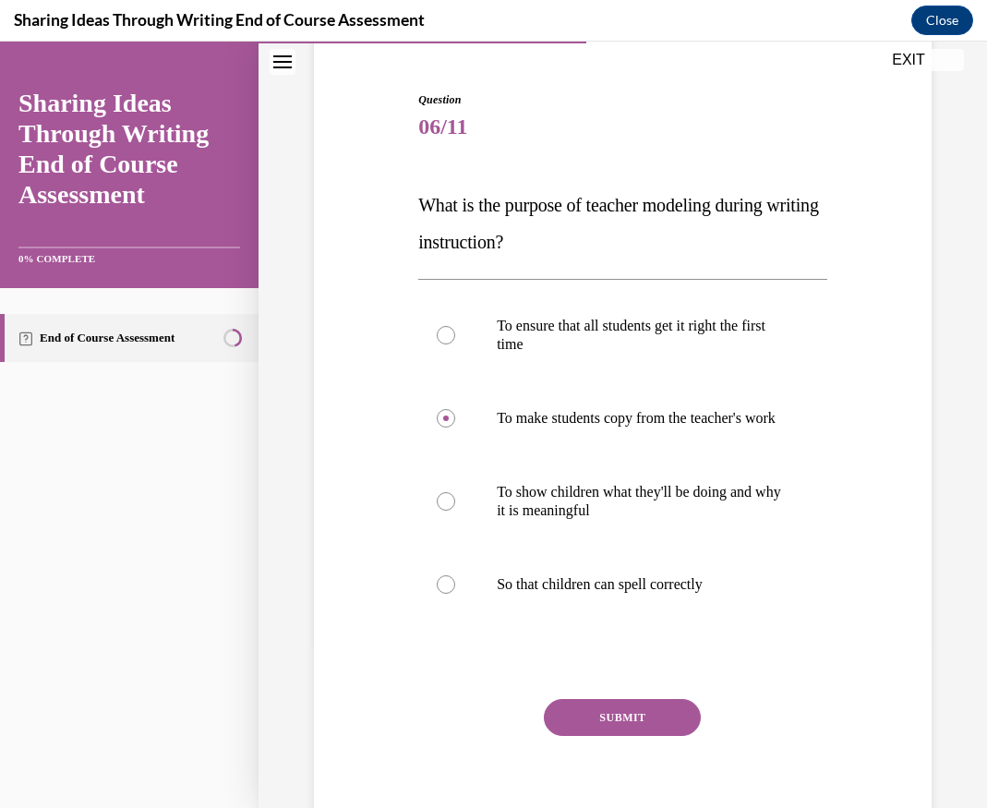
click at [638, 722] on button "SUBMIT" at bounding box center [622, 717] width 157 height 37
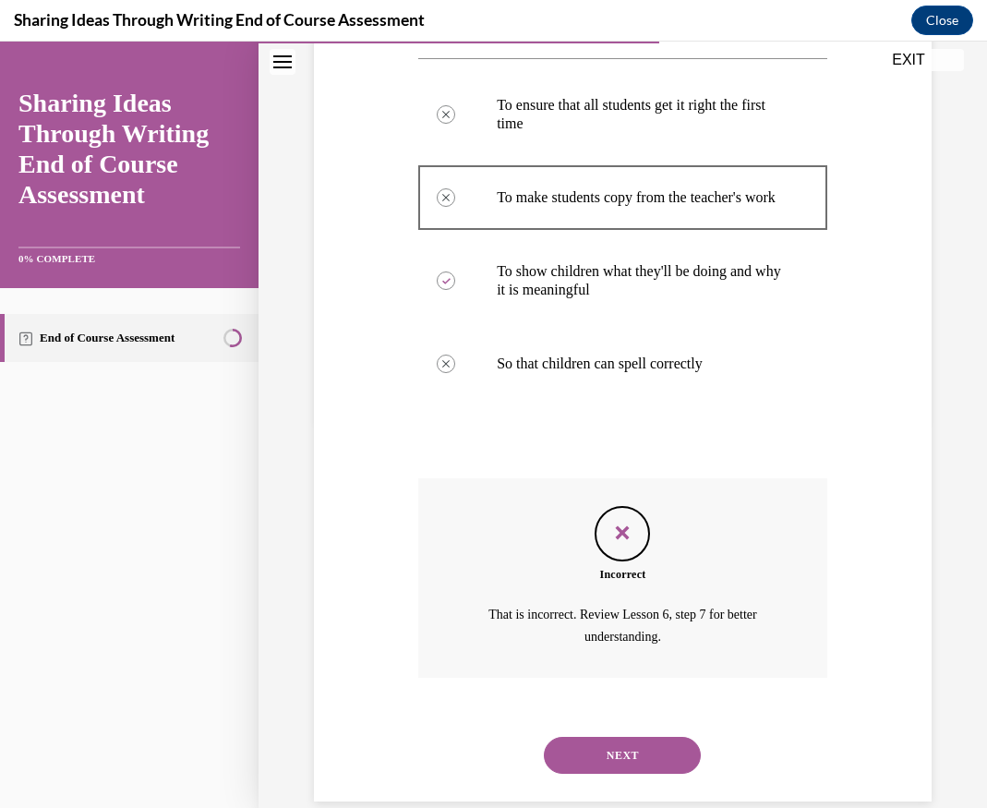
scroll to position [435, 0]
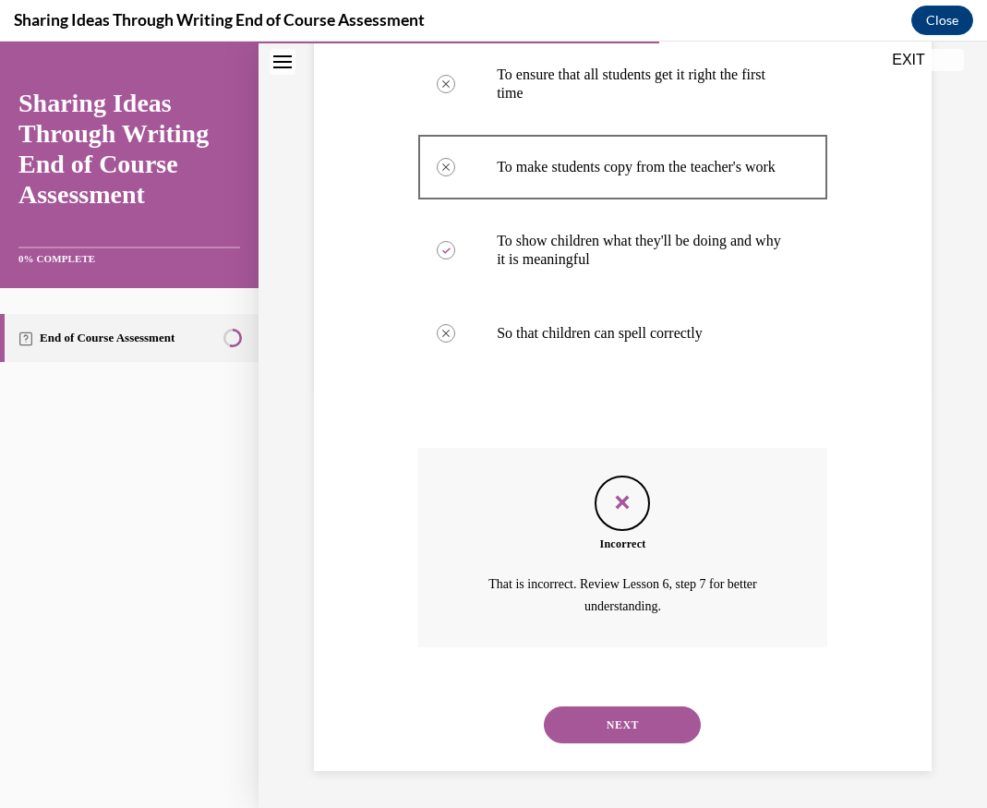
click at [642, 749] on div "NEXT" at bounding box center [622, 725] width 409 height 74
click at [642, 731] on button "NEXT" at bounding box center [622, 724] width 157 height 37
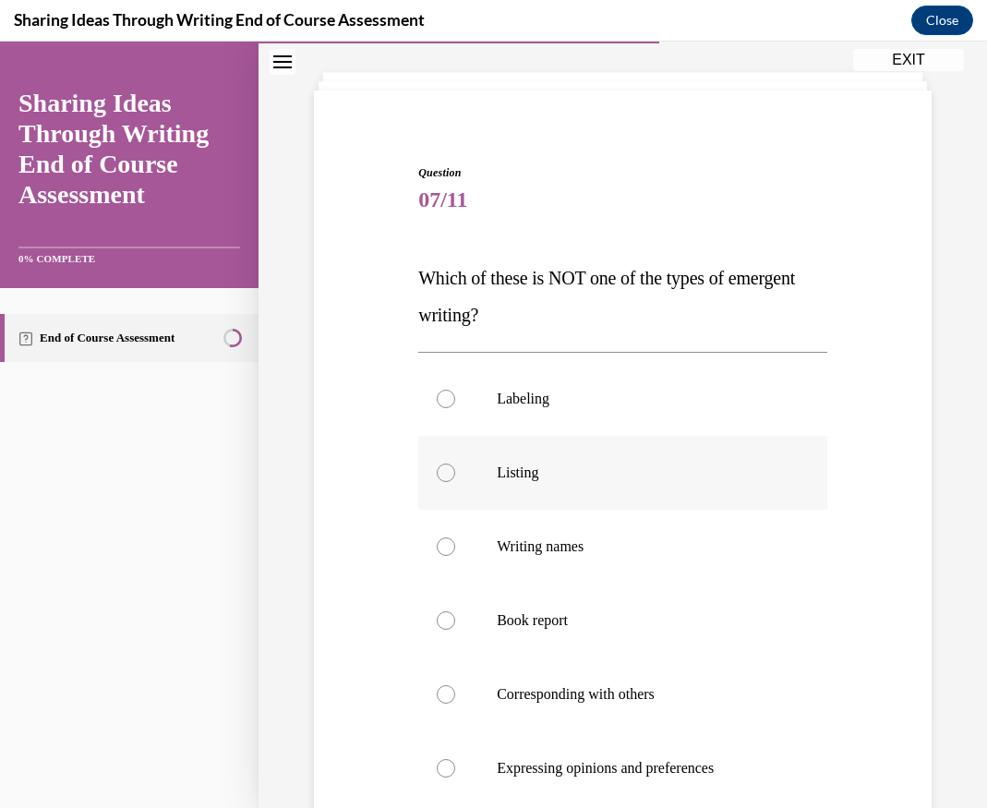
scroll to position [185, 0]
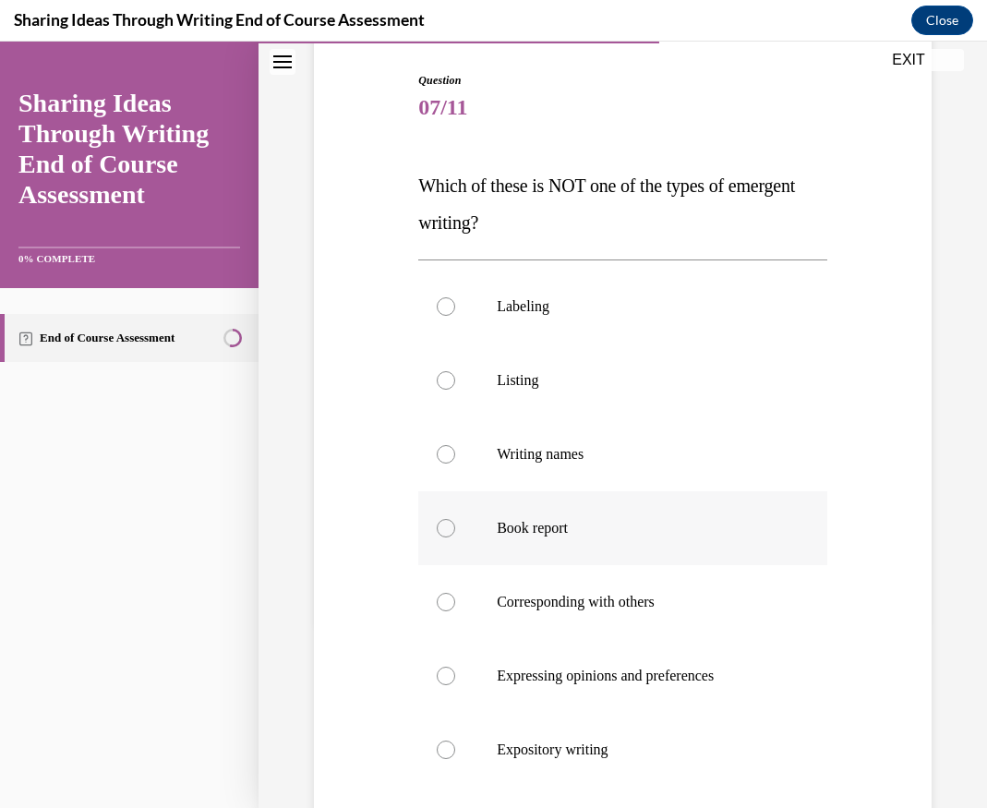
click at [531, 517] on label "Book report" at bounding box center [622, 528] width 409 height 74
click at [455, 519] on input "Book report" at bounding box center [446, 528] width 18 height 18
radio input "true"
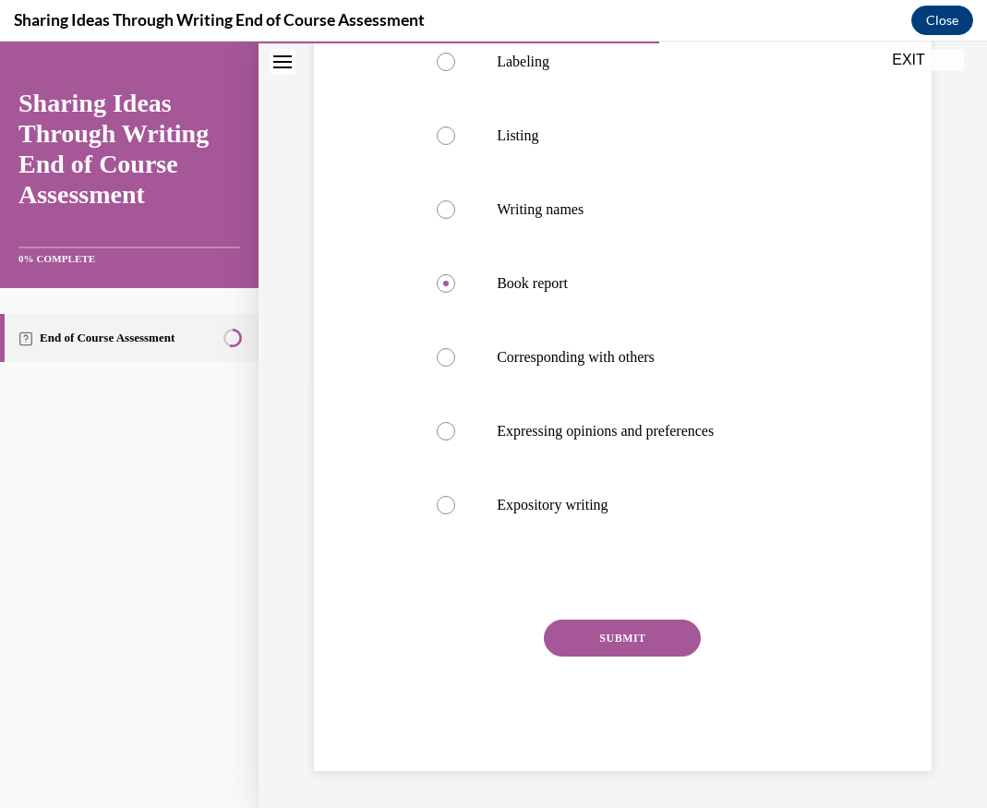
click at [636, 612] on div "Question 07/11 Which of these is NOT one of the types of emergent writing? Labe…" at bounding box center [622, 298] width 409 height 943
click at [643, 629] on button "SUBMIT" at bounding box center [622, 637] width 157 height 37
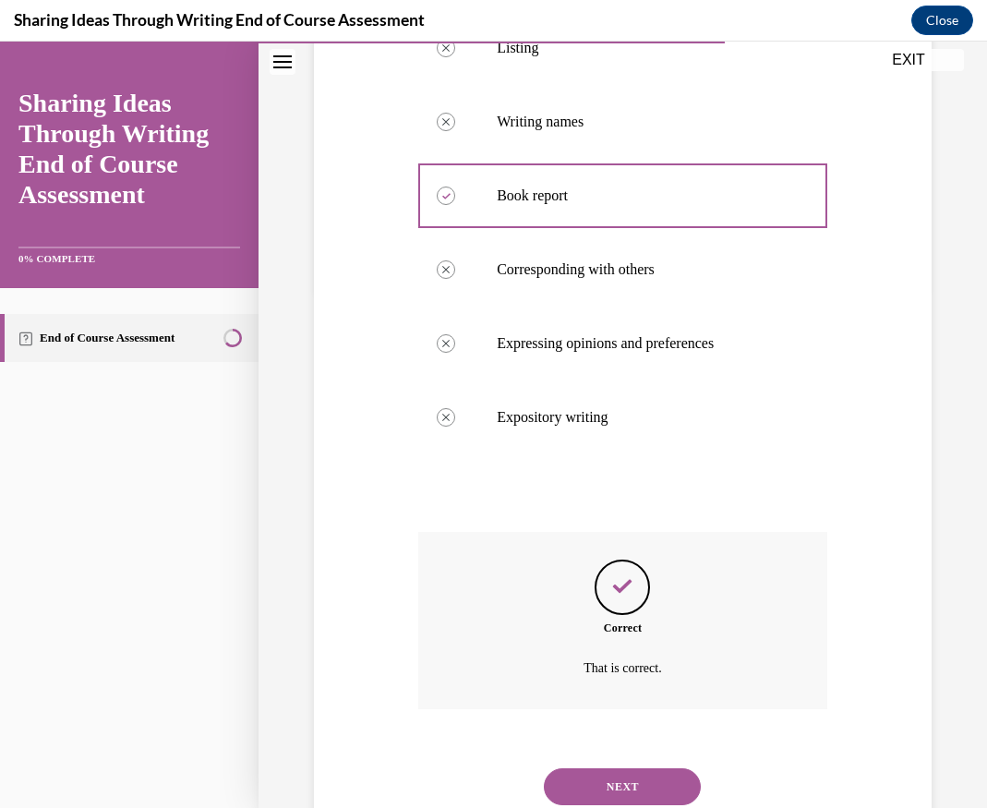
scroll to position [579, 0]
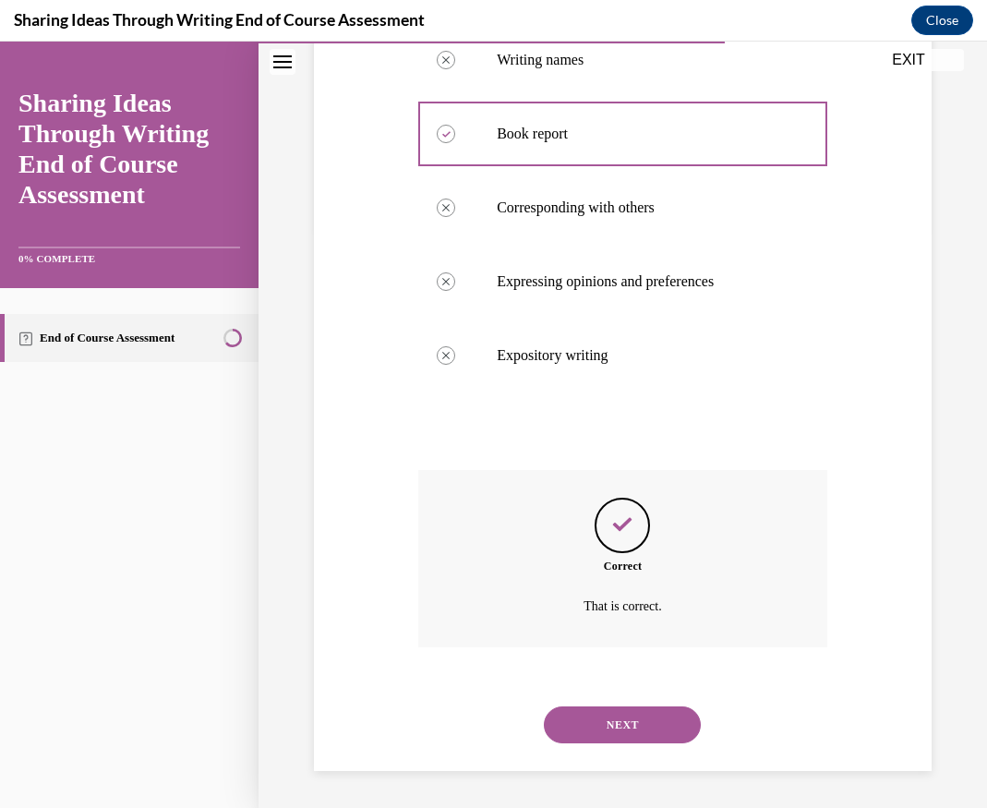
click at [642, 708] on button "NEXT" at bounding box center [622, 724] width 157 height 37
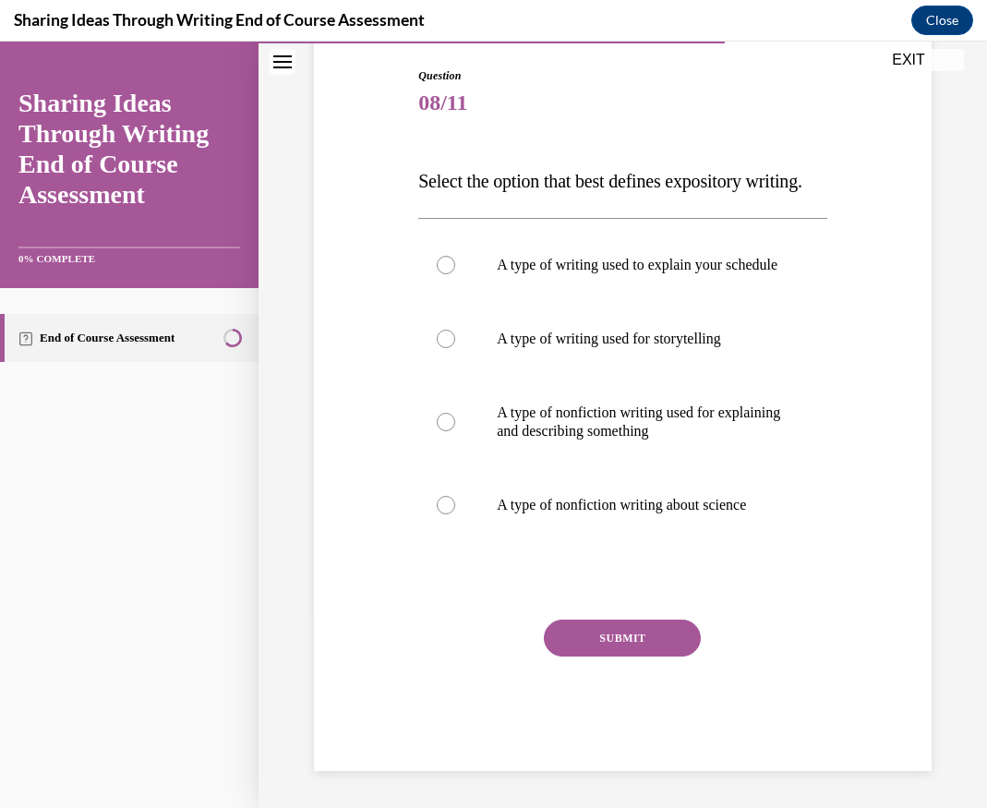
scroll to position [206, 0]
click at [623, 528] on label "A type of nonfiction writing about science" at bounding box center [622, 505] width 409 height 74
click at [455, 514] on input "A type of nonfiction writing about science" at bounding box center [446, 505] width 18 height 18
radio input "true"
click at [611, 348] on p "A type of writing used for storytelling" at bounding box center [639, 339] width 284 height 18
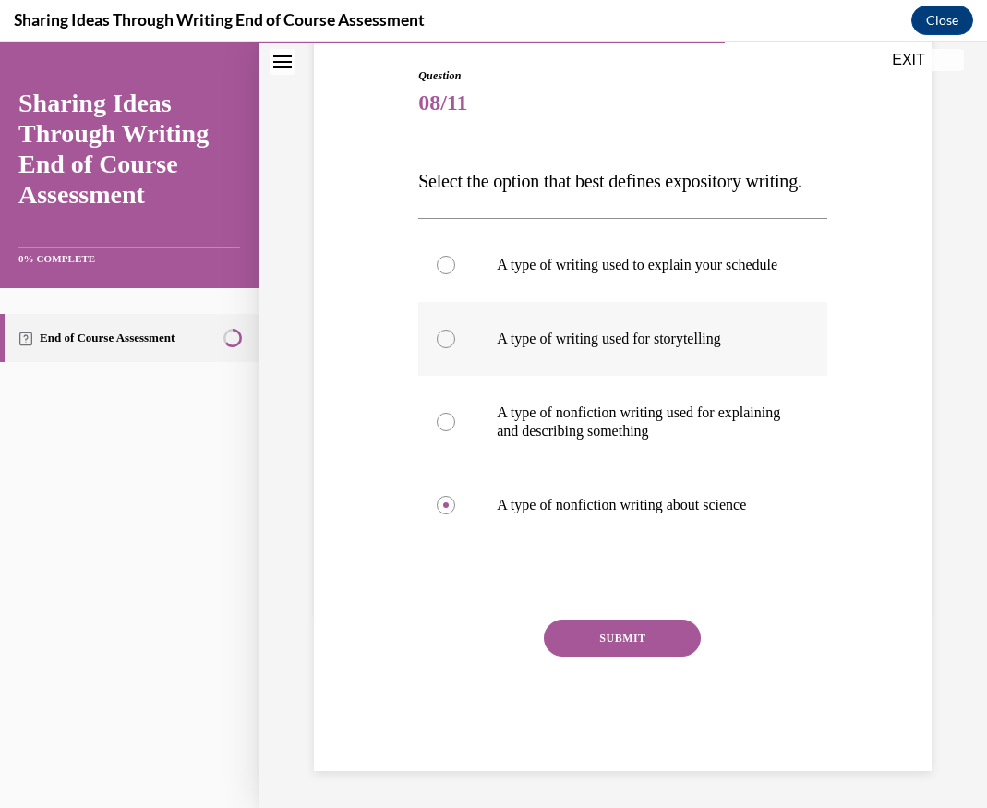
click at [455, 348] on input "A type of writing used for storytelling" at bounding box center [446, 339] width 18 height 18
radio input "true"
drag, startPoint x: 637, startPoint y: 454, endPoint x: 636, endPoint y: 464, distance: 10.2
click at [637, 440] on p "A type of nonfiction writing used for explaining and describing something" at bounding box center [639, 421] width 284 height 37
click at [455, 431] on input "A type of nonfiction writing used for explaining and describing something" at bounding box center [446, 422] width 18 height 18
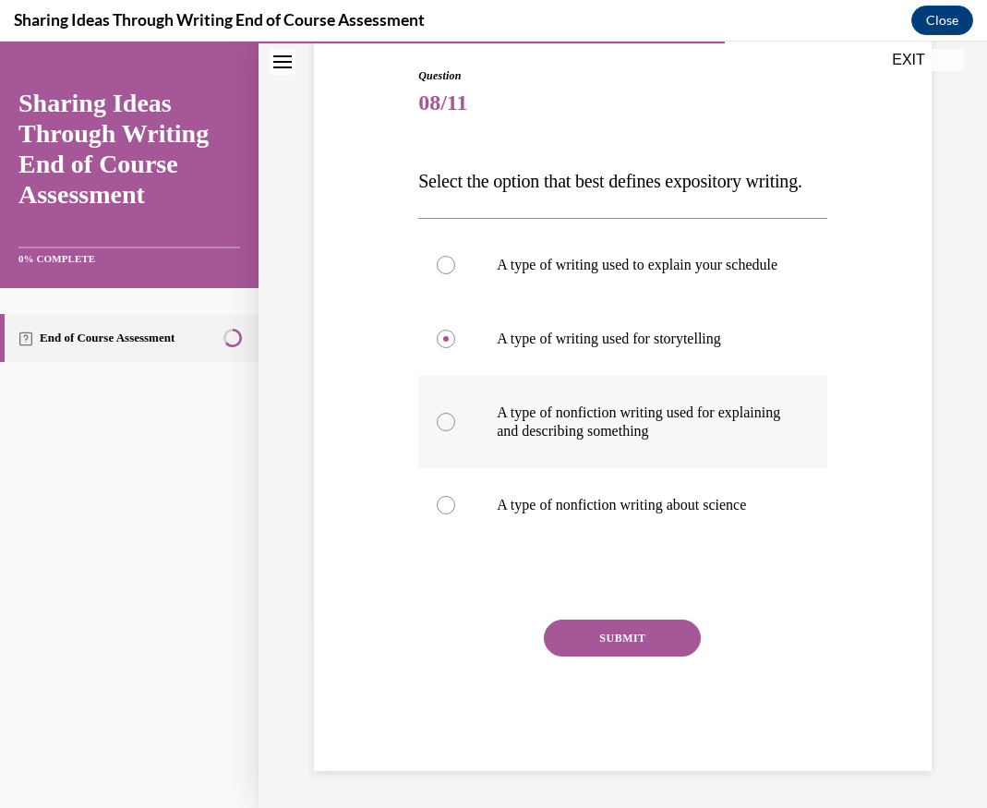
radio input "true"
click at [649, 656] on button "SUBMIT" at bounding box center [622, 637] width 157 height 37
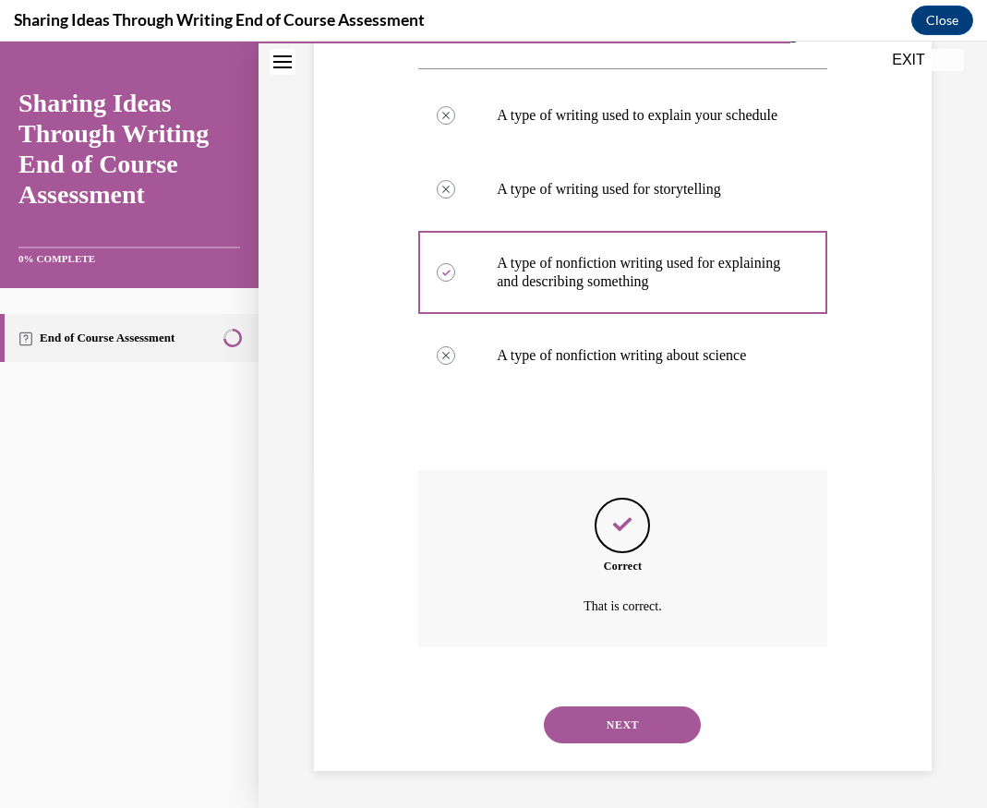
scroll to position [394, 0]
drag, startPoint x: 606, startPoint y: 721, endPoint x: 1217, endPoint y: -94, distance: 1018.6
click at [972, 42] on html "Correct. Correct answer: A type of nonfiction writing used for explaining and d…" at bounding box center [493, 425] width 987 height 766
click at [581, 722] on button "NEXT" at bounding box center [622, 724] width 157 height 37
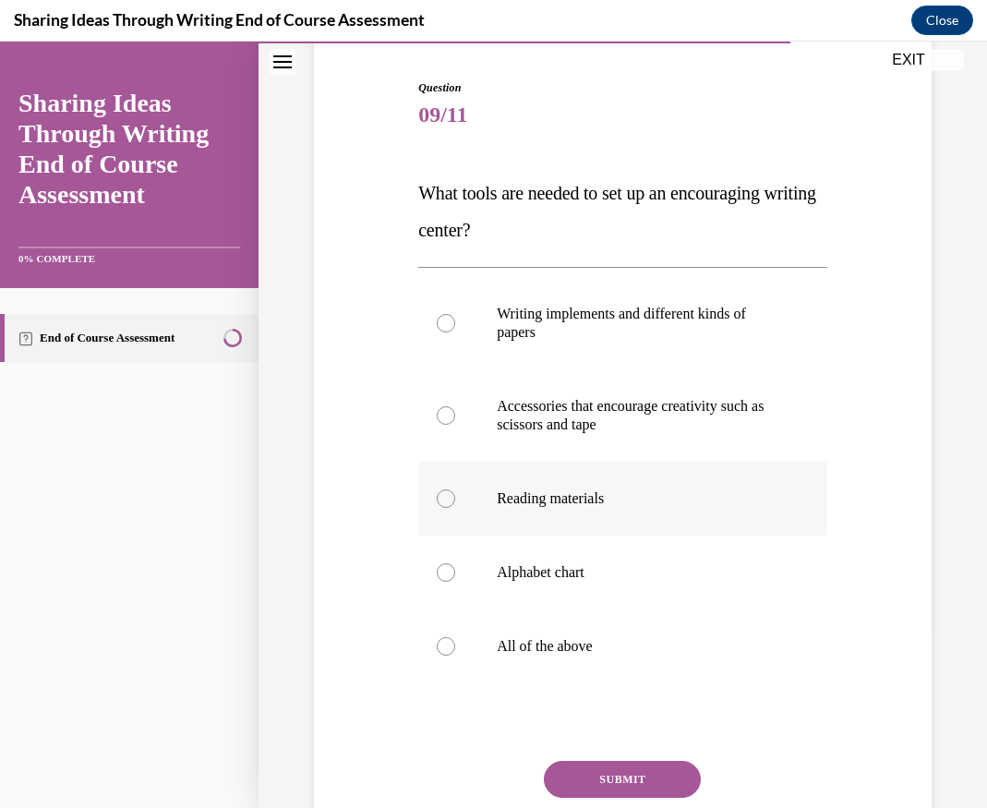
scroll to position [185, 0]
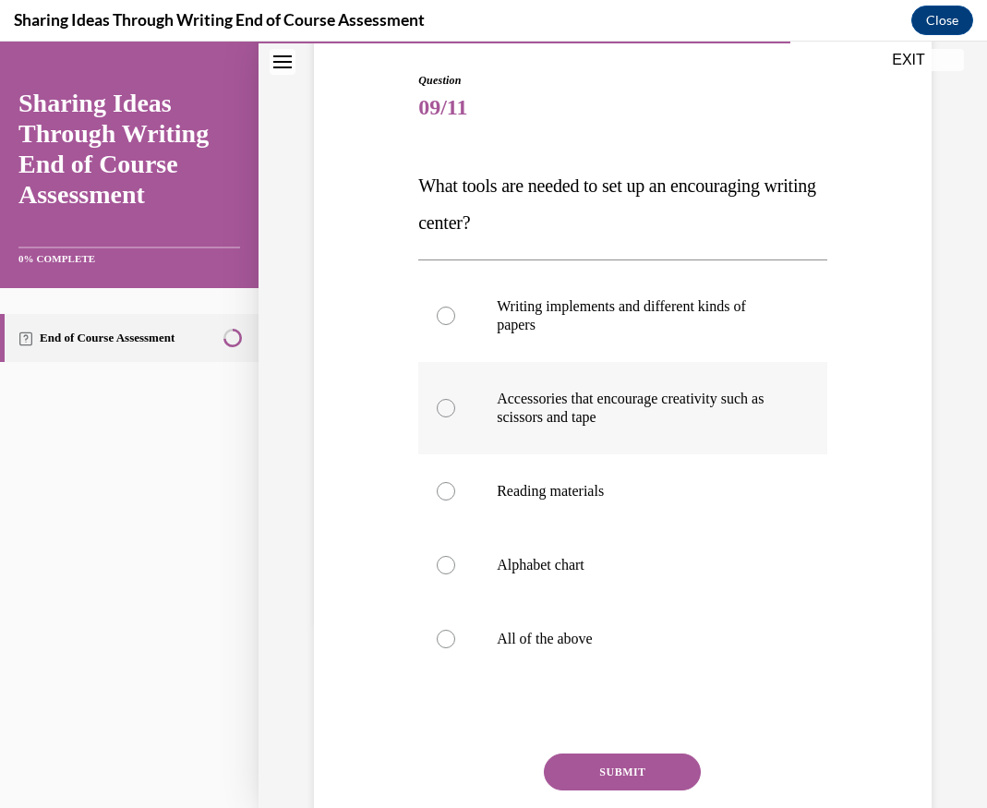
click at [559, 420] on p "Accessories that encourage creativity such as scissors and tape" at bounding box center [639, 408] width 284 height 37
click at [455, 417] on input "Accessories that encourage creativity such as scissors and tape" at bounding box center [446, 408] width 18 height 18
radio input "true"
click at [592, 773] on button "SUBMIT" at bounding box center [622, 771] width 157 height 37
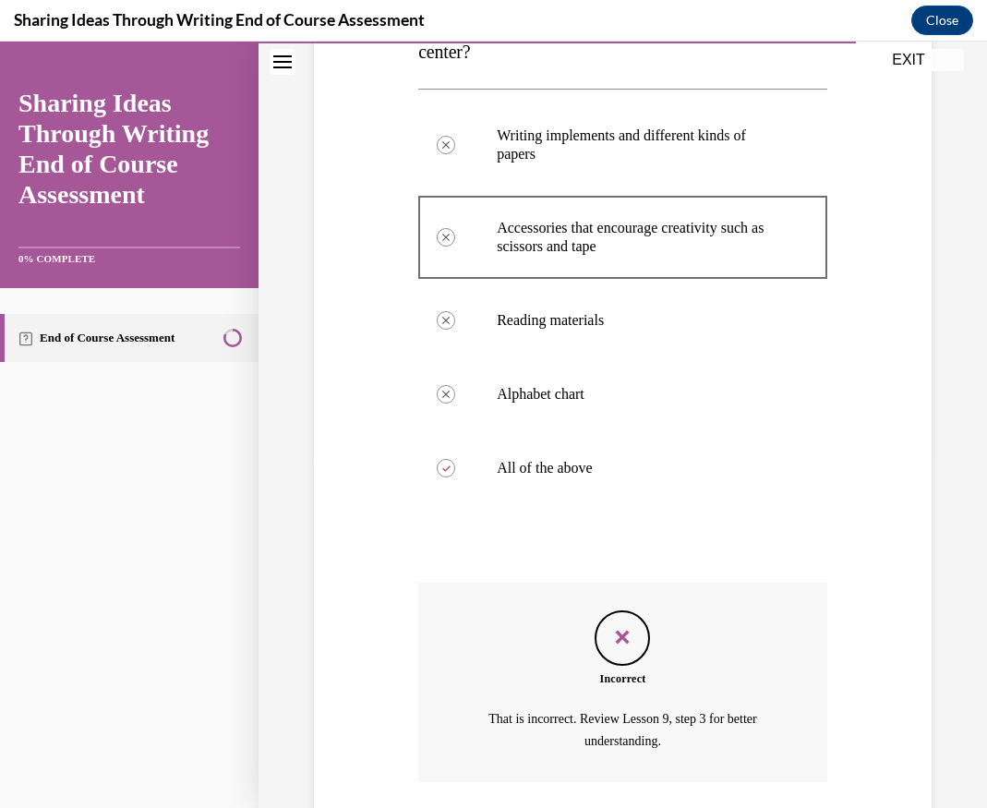
scroll to position [490, 0]
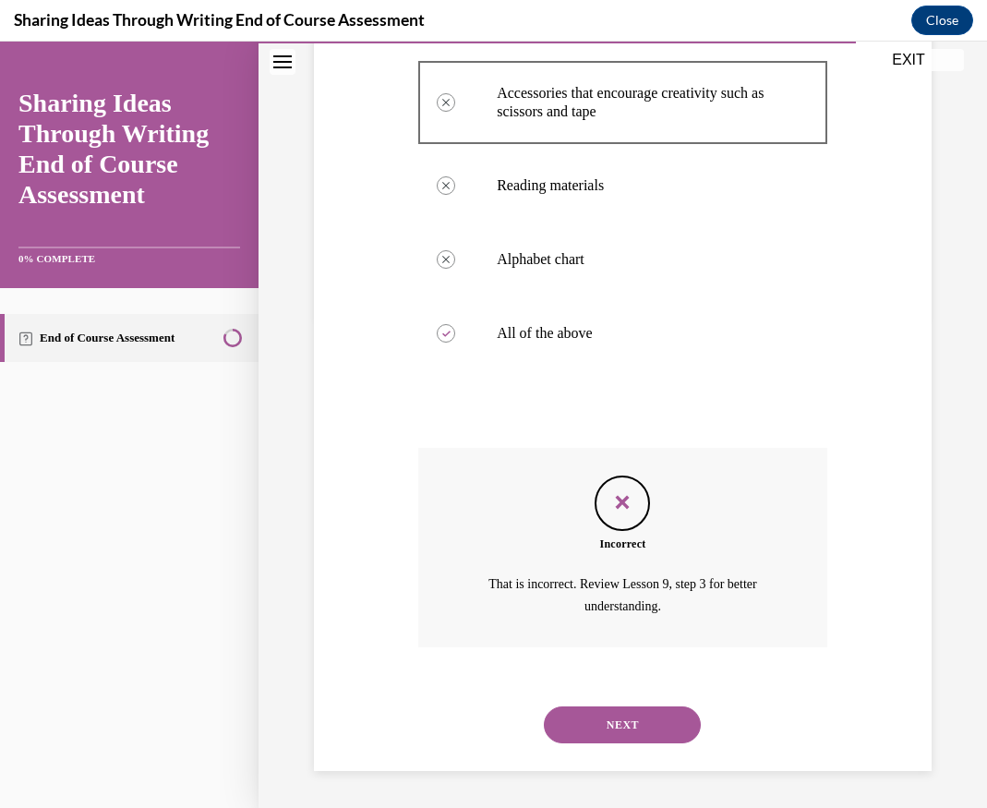
click at [652, 728] on button "NEXT" at bounding box center [622, 724] width 157 height 37
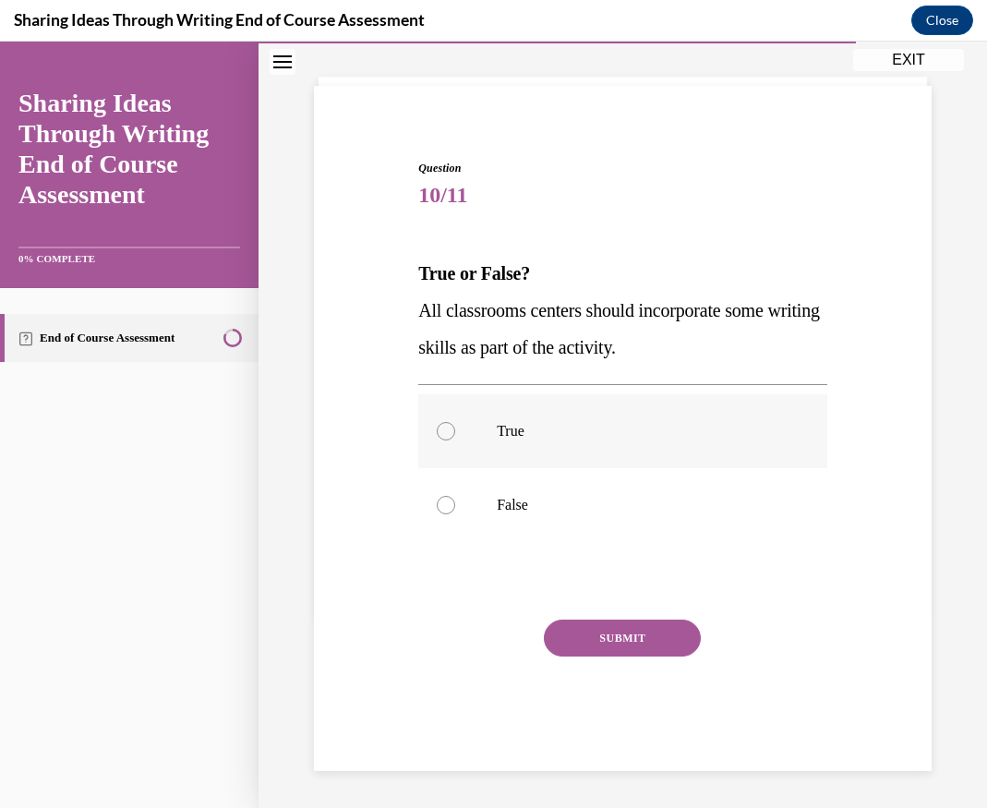
click at [503, 442] on label "True" at bounding box center [622, 431] width 409 height 74
click at [455, 440] on input "True" at bounding box center [446, 431] width 18 height 18
radio input "true"
click at [593, 639] on button "SUBMIT" at bounding box center [622, 637] width 157 height 37
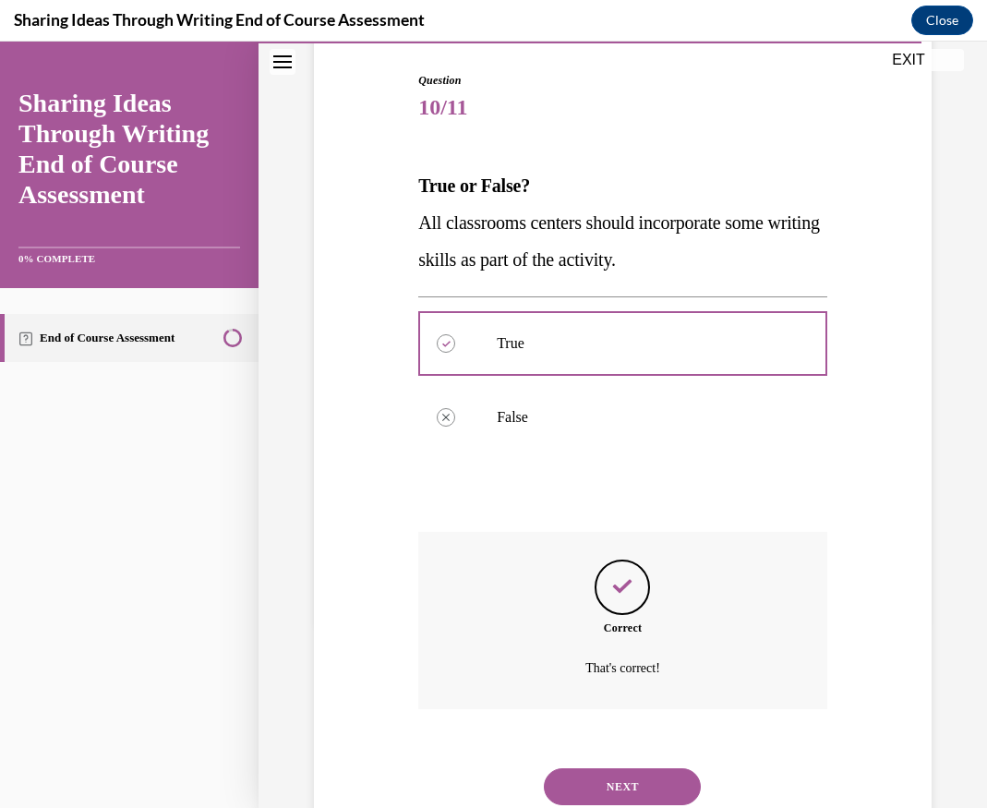
scroll to position [246, 0]
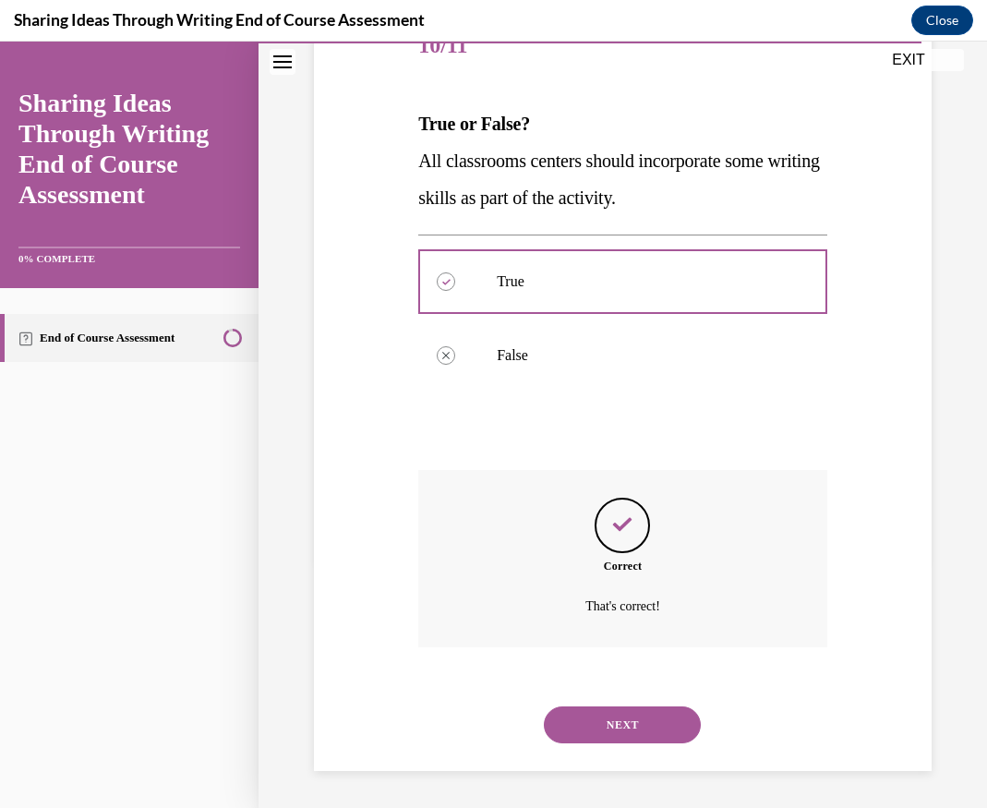
click at [666, 733] on button "NEXT" at bounding box center [622, 724] width 157 height 37
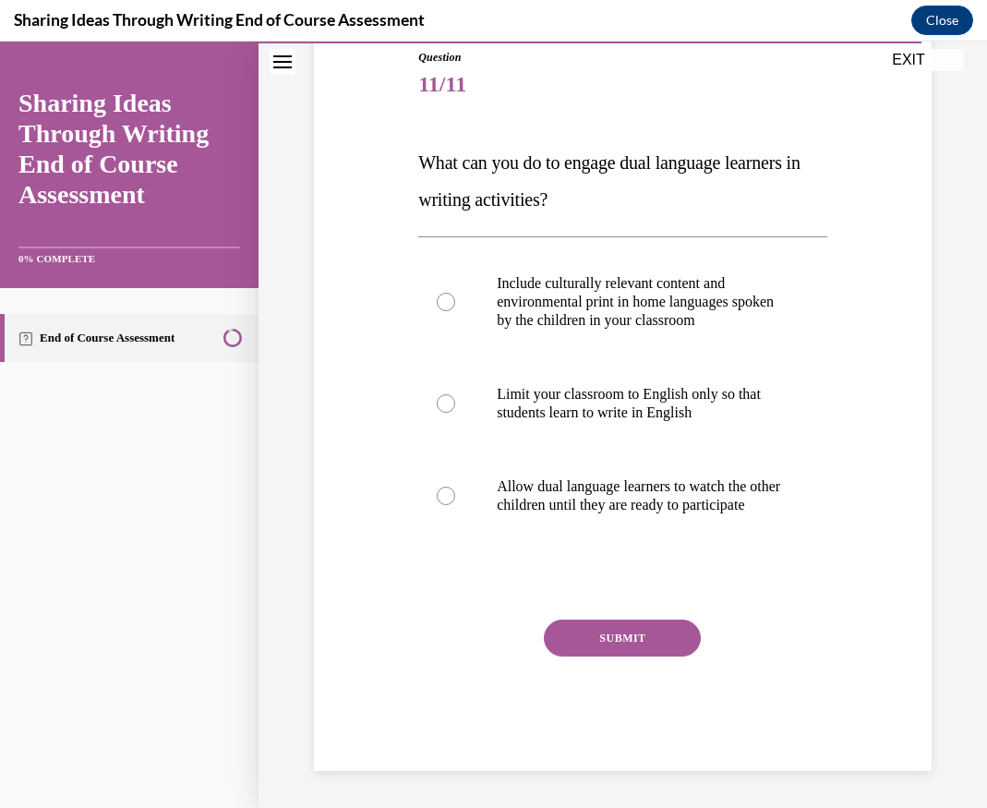
scroll to position [206, 0]
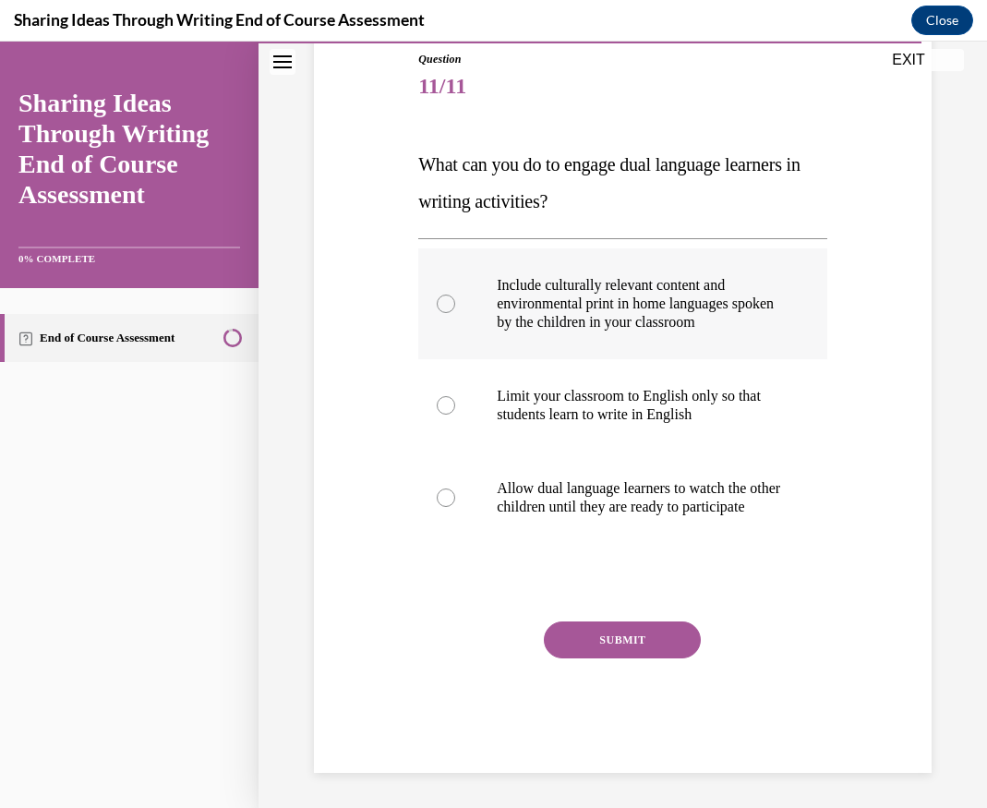
click at [580, 306] on p "Include culturally relevant content and environmental print in home languages s…" at bounding box center [639, 303] width 284 height 55
click at [455, 306] on input "Include culturally relevant content and environmental print in home languages s…" at bounding box center [446, 303] width 18 height 18
radio input "true"
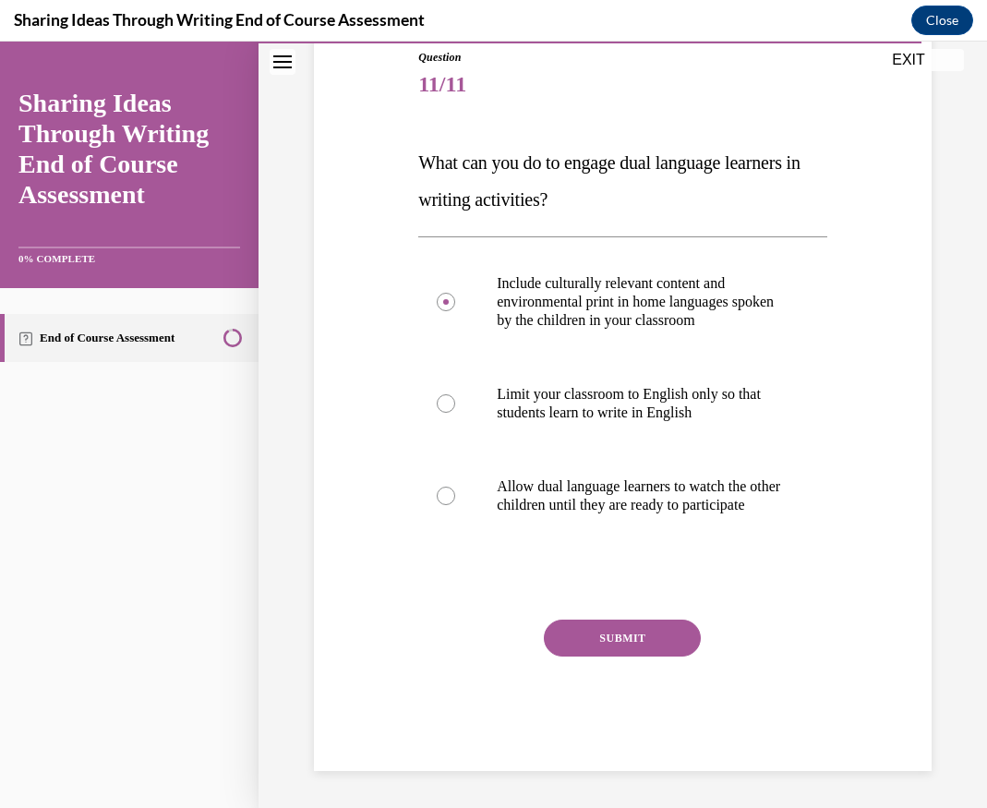
click at [589, 638] on button "SUBMIT" at bounding box center [622, 637] width 157 height 37
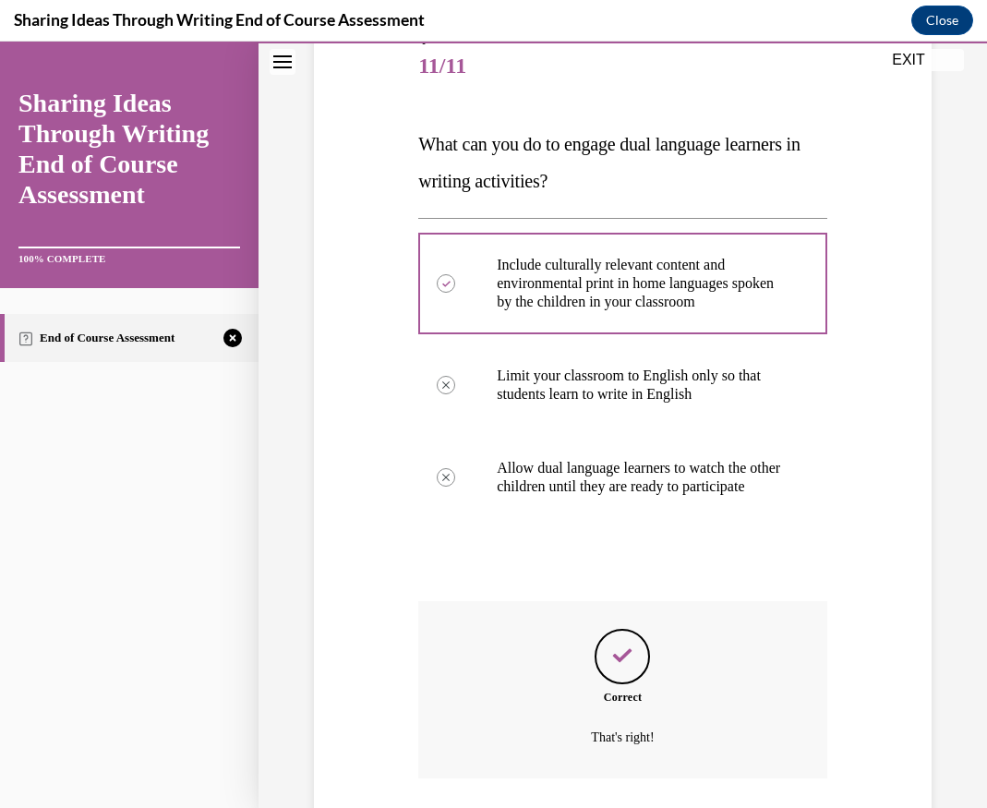
scroll to position [376, 0]
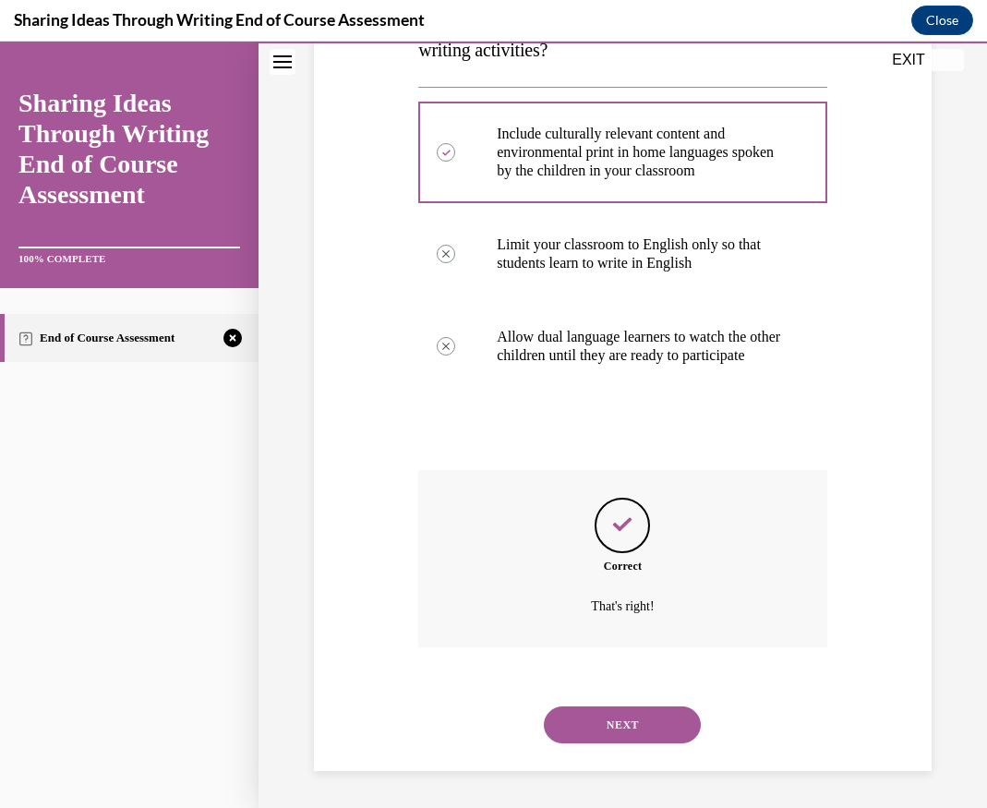
click at [626, 738] on button "NEXT" at bounding box center [622, 724] width 157 height 37
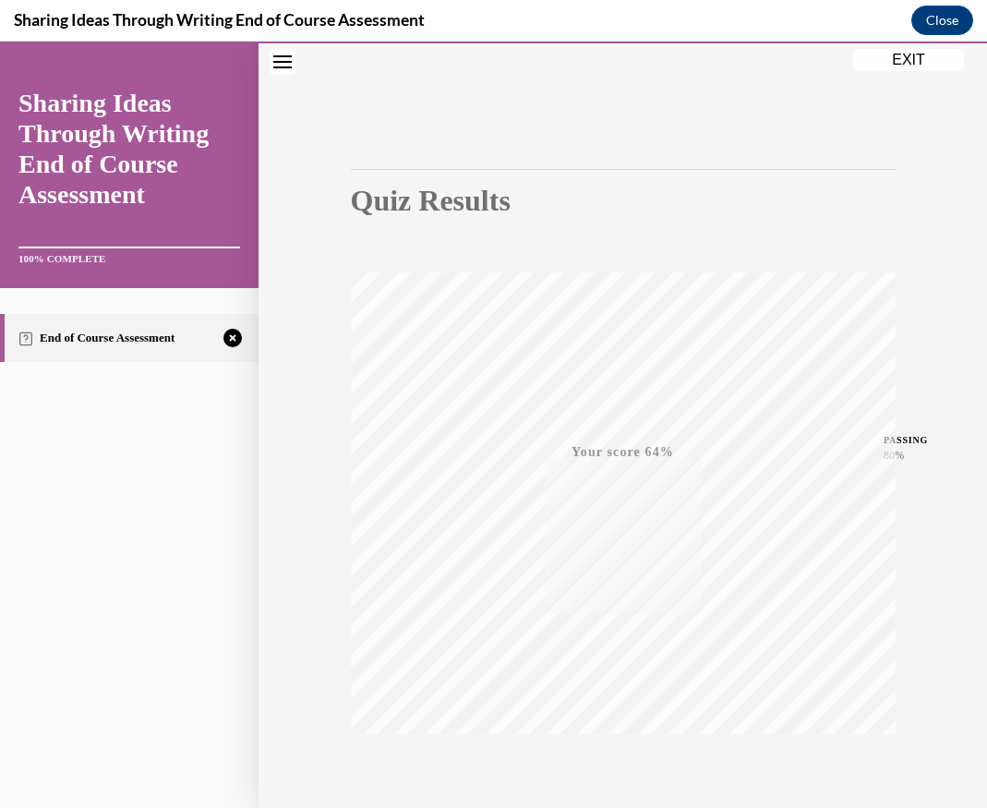
scroll to position [180, 0]
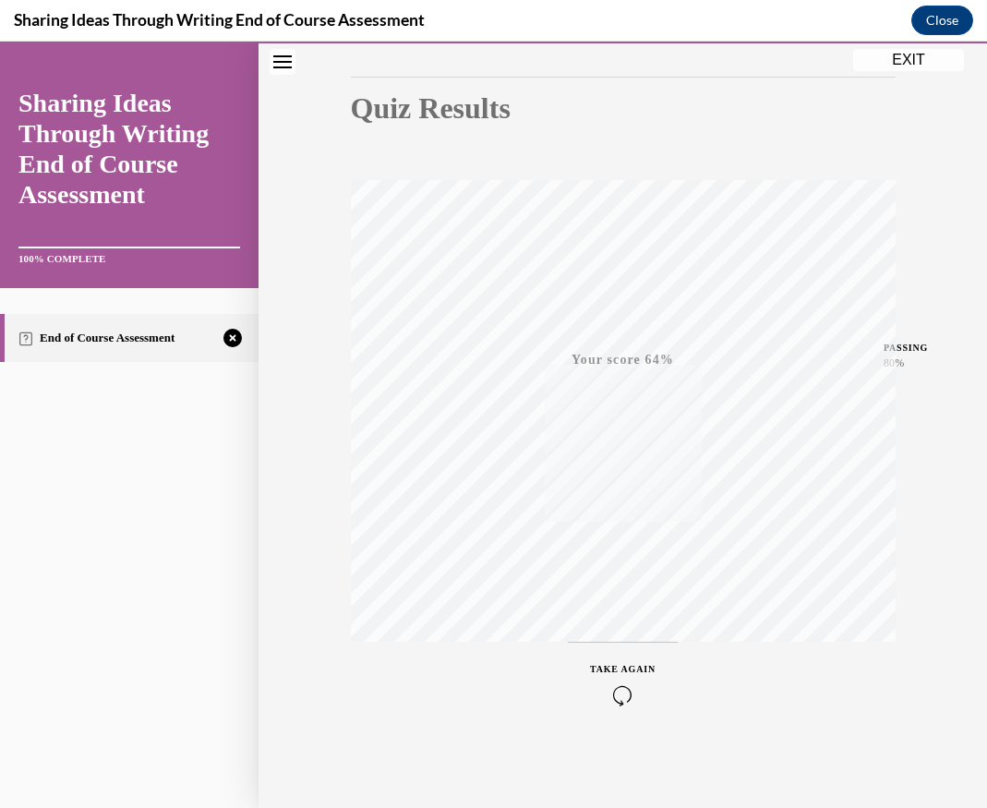
click at [626, 697] on icon "button" at bounding box center [623, 695] width 66 height 20
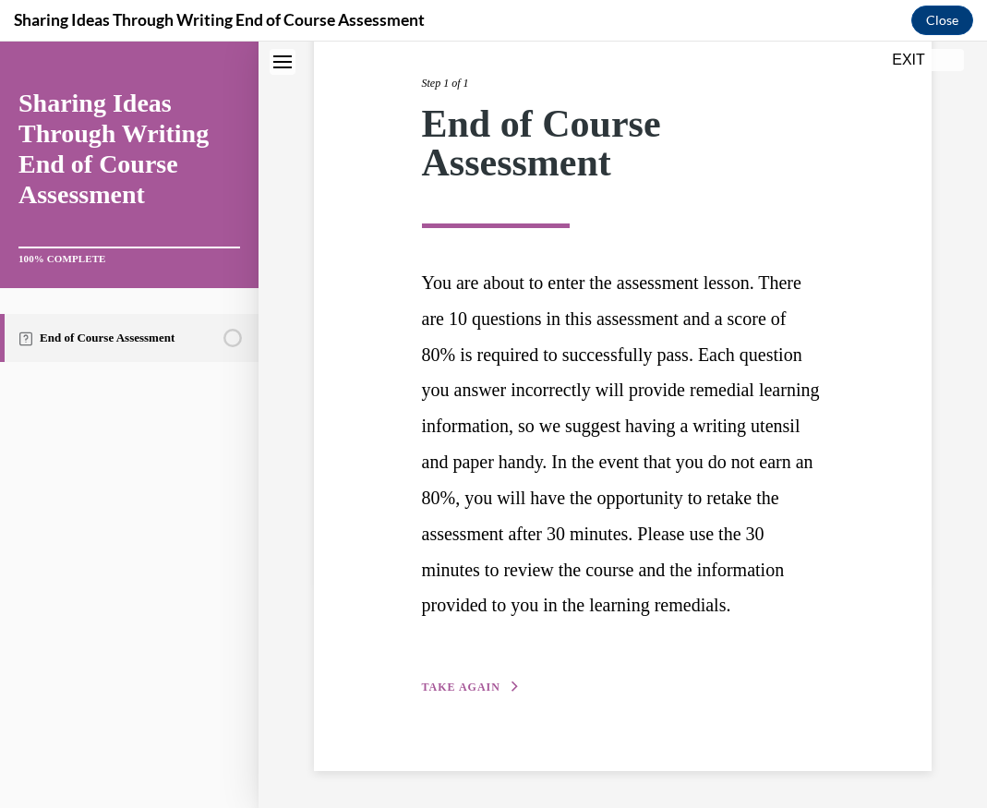
click at [470, 714] on div "Step 1 of 1 End of Course Assessment You are about to enter the assessment less…" at bounding box center [622, 364] width 617 height 812
click at [464, 682] on span "TAKE AGAIN" at bounding box center [461, 686] width 78 height 13
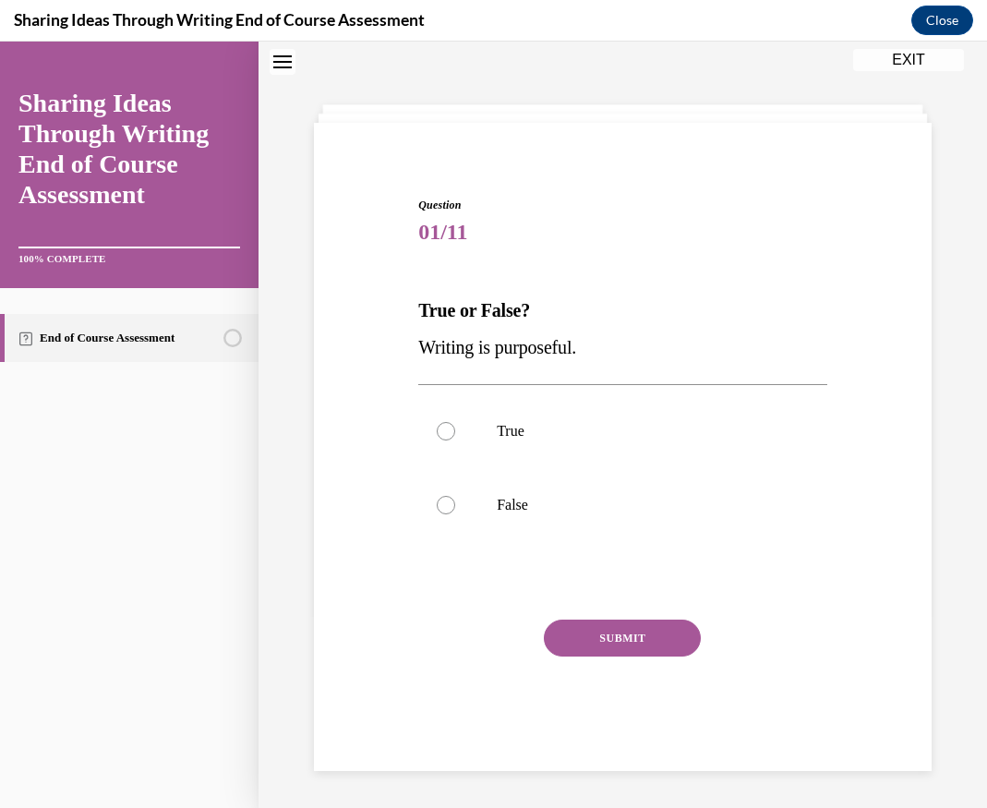
scroll to position [60, 0]
click at [506, 450] on label "True" at bounding box center [622, 431] width 409 height 74
click at [455, 440] on input "True" at bounding box center [446, 431] width 18 height 18
radio input "true"
click at [593, 624] on button "SUBMIT" at bounding box center [622, 637] width 157 height 37
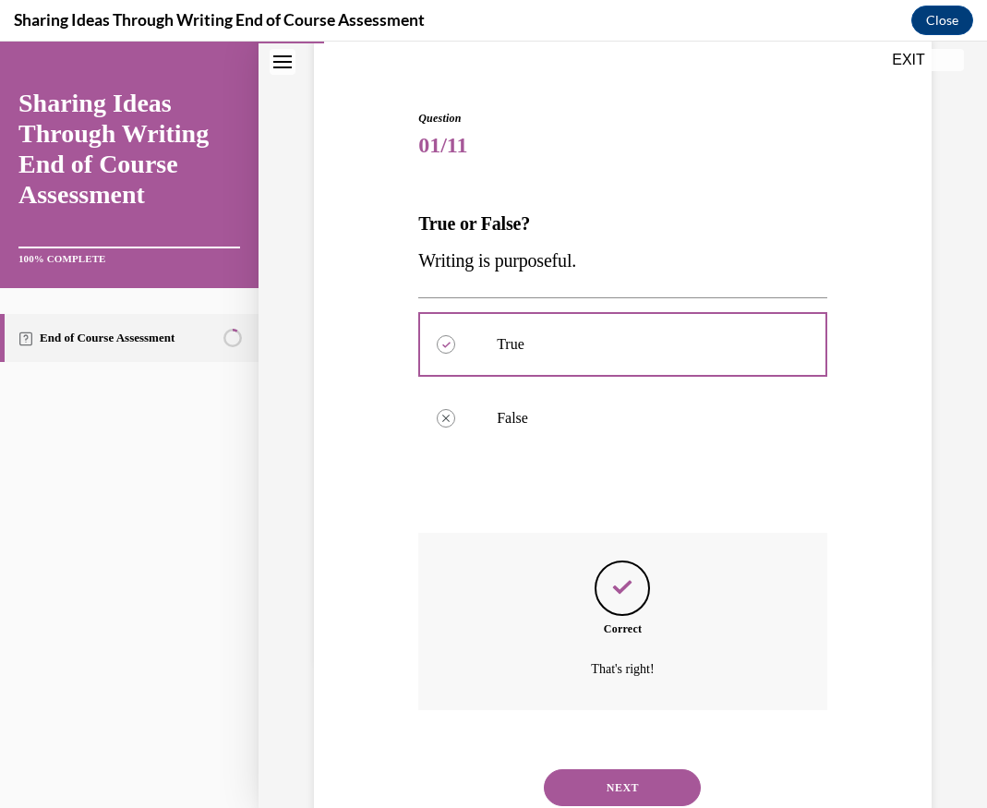
scroll to position [210, 0]
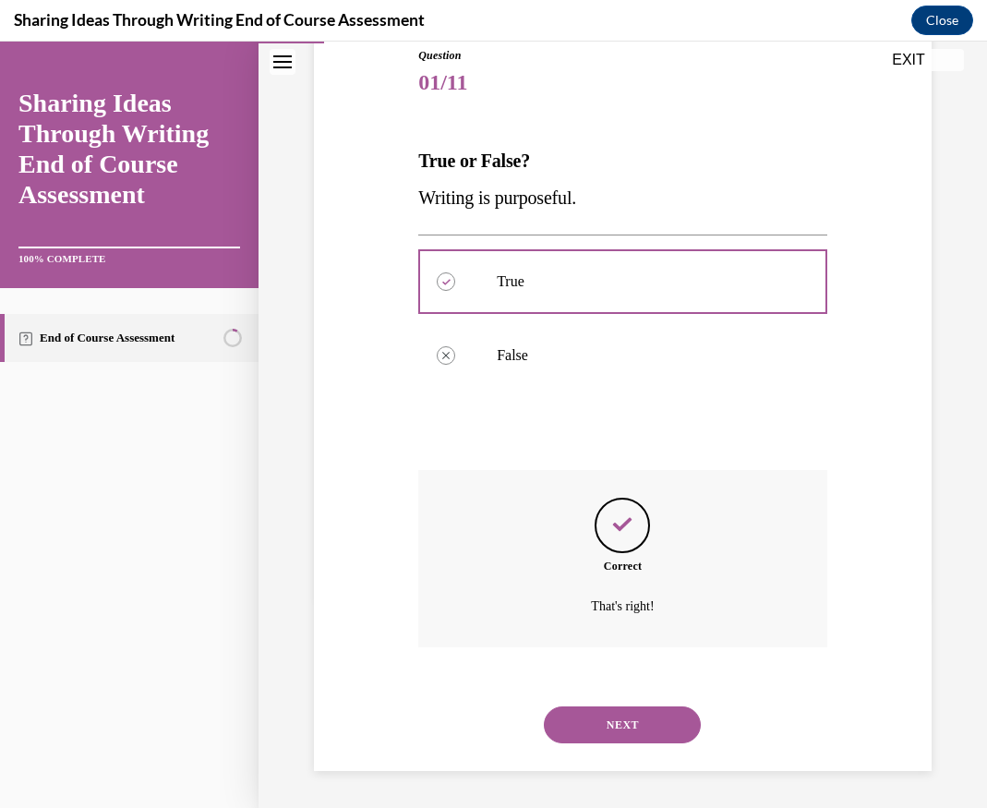
click at [628, 724] on button "NEXT" at bounding box center [622, 724] width 157 height 37
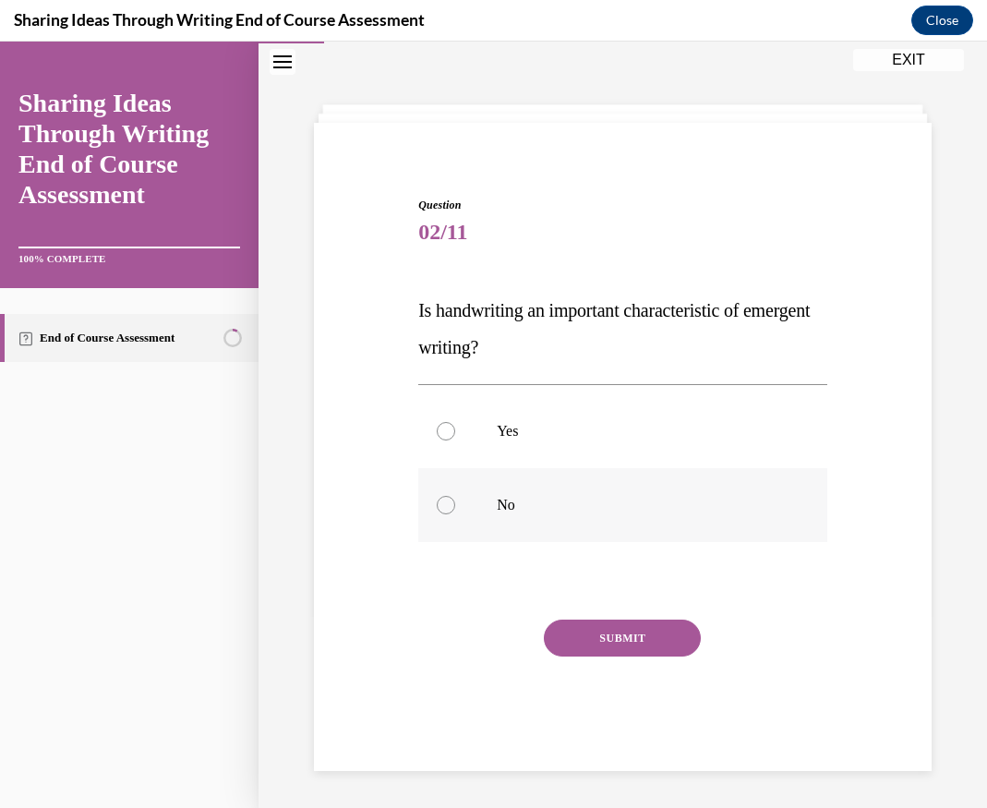
click at [446, 512] on div at bounding box center [446, 505] width 18 height 18
click at [446, 512] on input "No" at bounding box center [446, 505] width 18 height 18
radio input "true"
click at [593, 617] on div "Question 02/11 Is handwriting an important characteristic of emergent writing? …" at bounding box center [622, 484] width 409 height 574
click at [609, 634] on button "SUBMIT" at bounding box center [622, 637] width 157 height 37
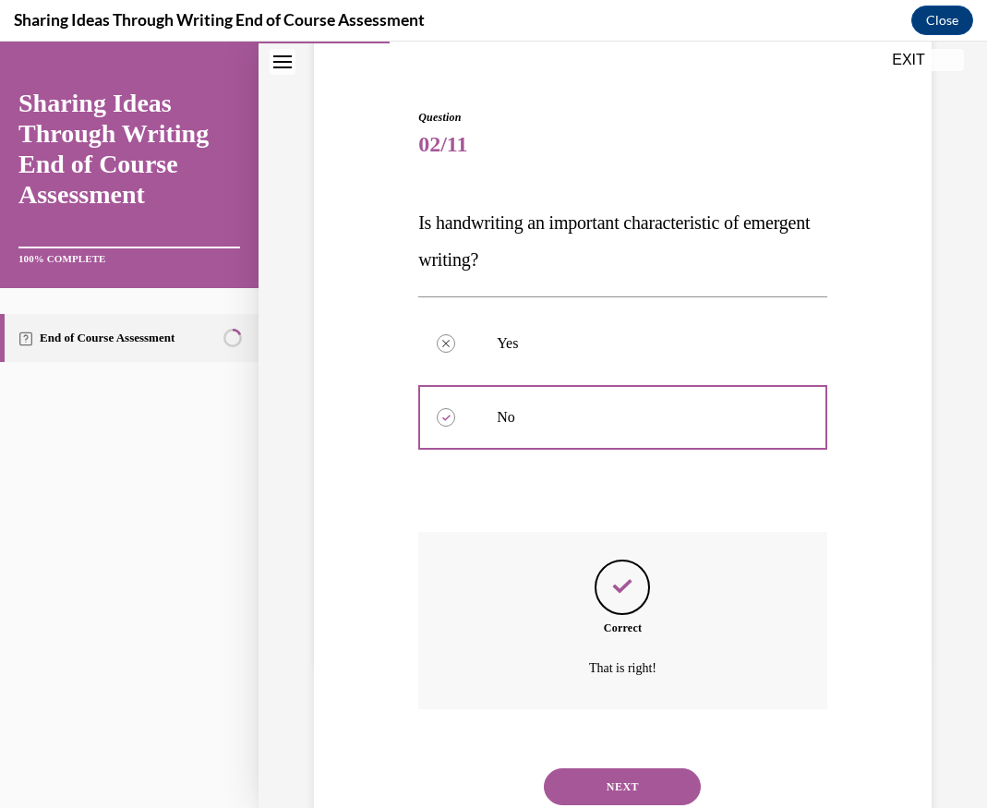
scroll to position [210, 0]
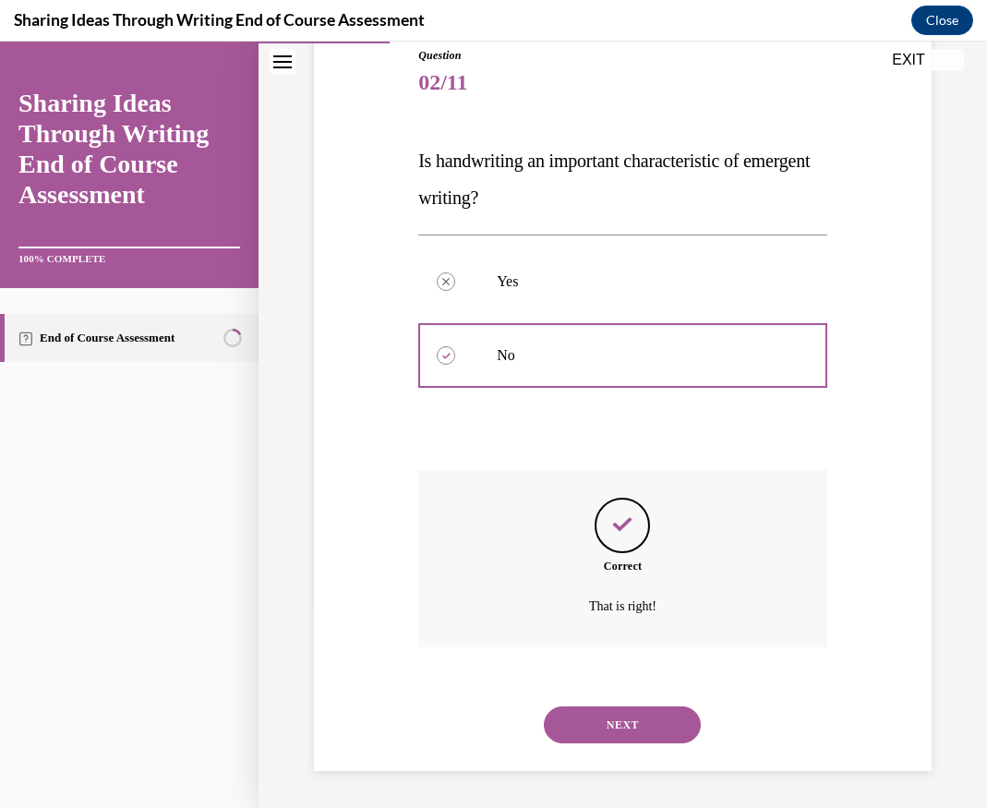
click at [641, 721] on button "NEXT" at bounding box center [622, 724] width 157 height 37
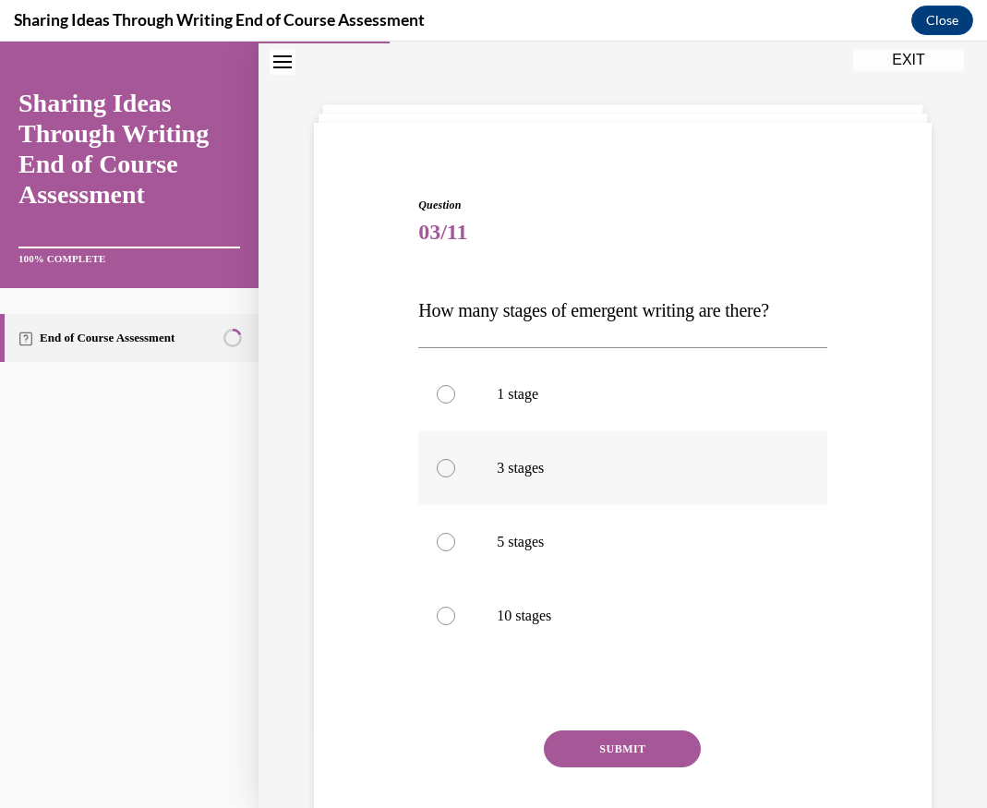
scroll to position [58, 0]
click at [529, 532] on label "5 stages" at bounding box center [622, 544] width 409 height 74
click at [455, 534] on input "5 stages" at bounding box center [446, 543] width 18 height 18
radio input "true"
click at [628, 749] on button "SUBMIT" at bounding box center [622, 750] width 157 height 37
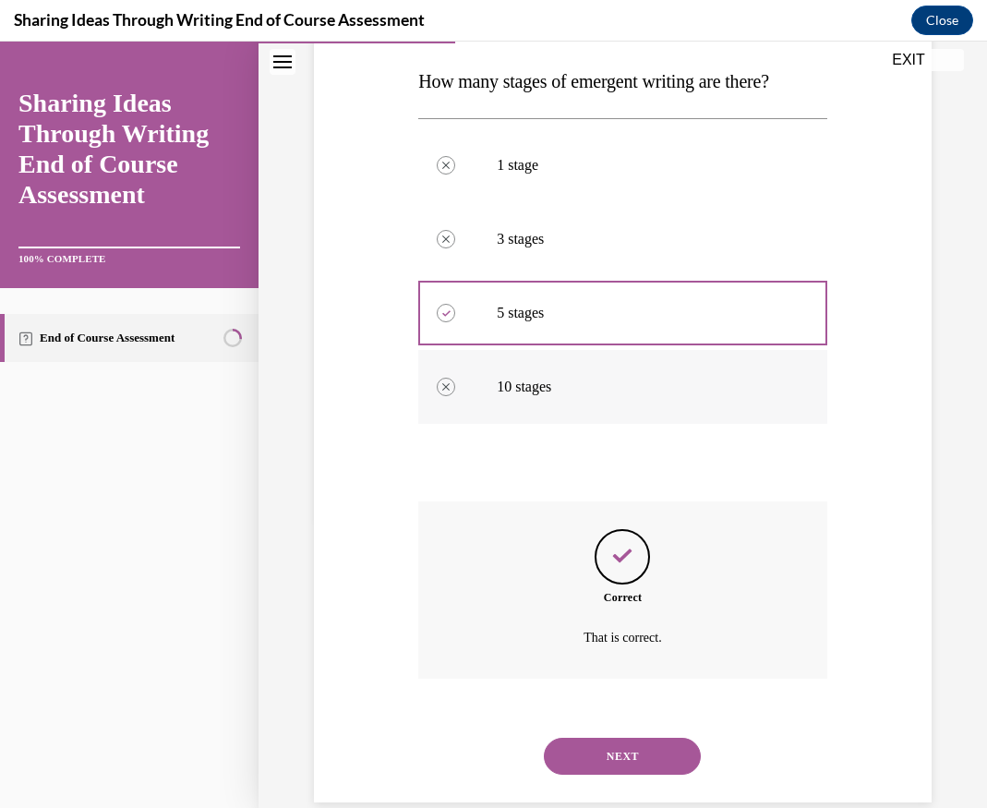
scroll to position [320, 0]
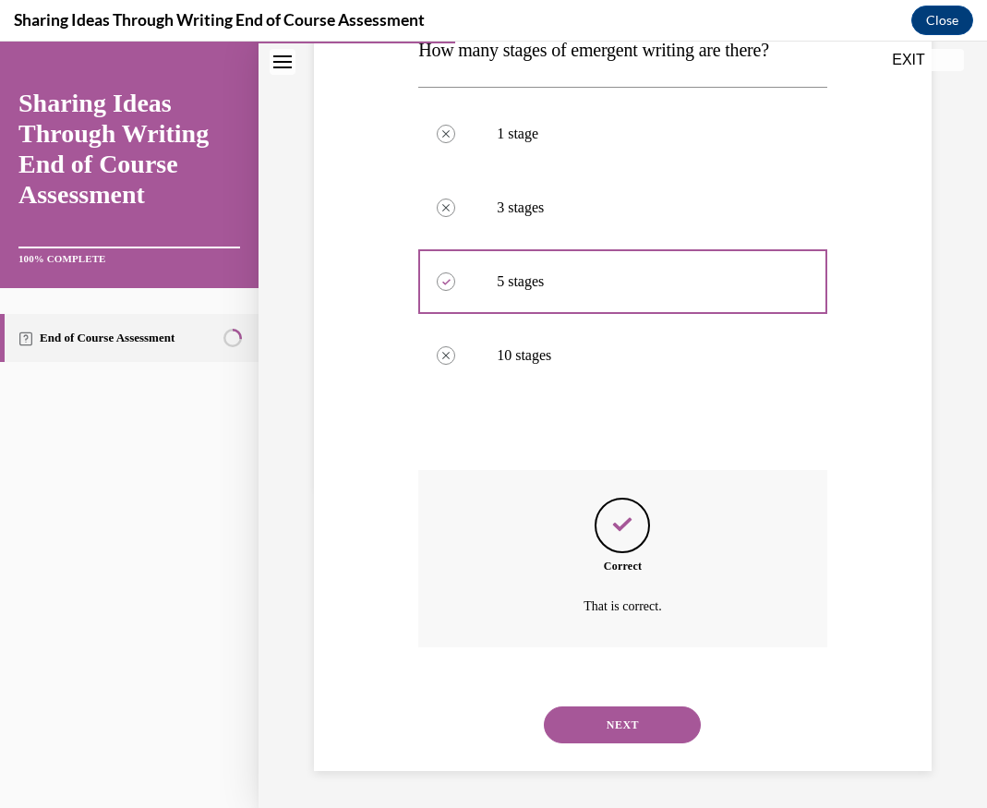
click at [635, 720] on button "NEXT" at bounding box center [622, 724] width 157 height 37
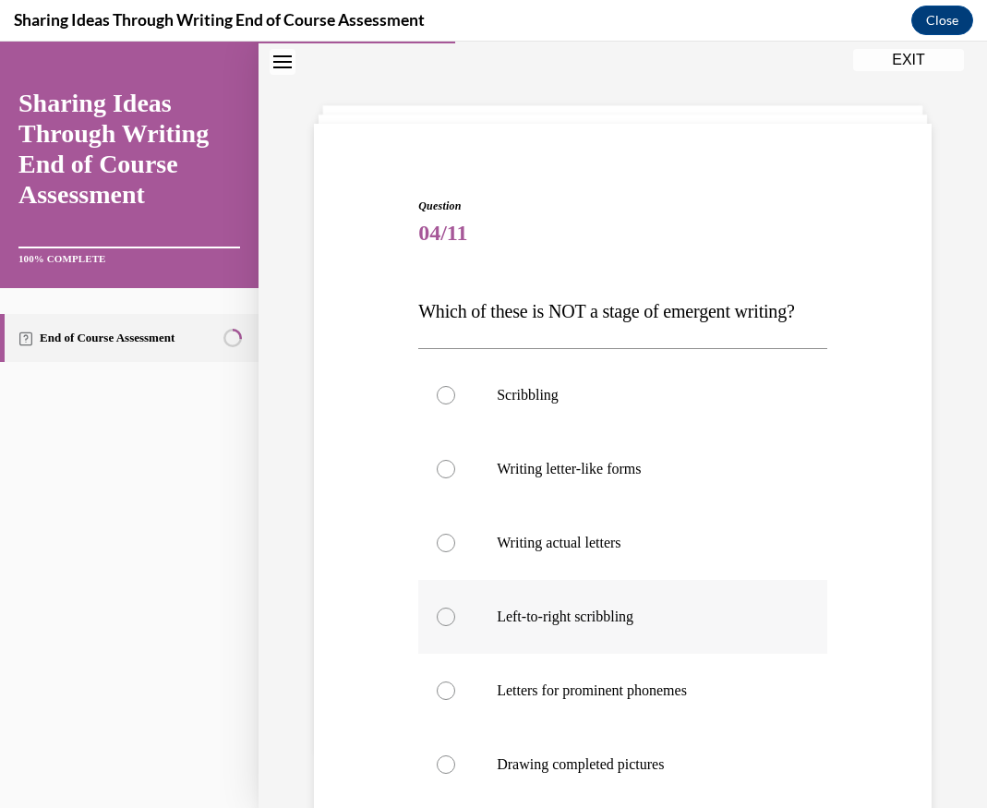
scroll to position [92, 0]
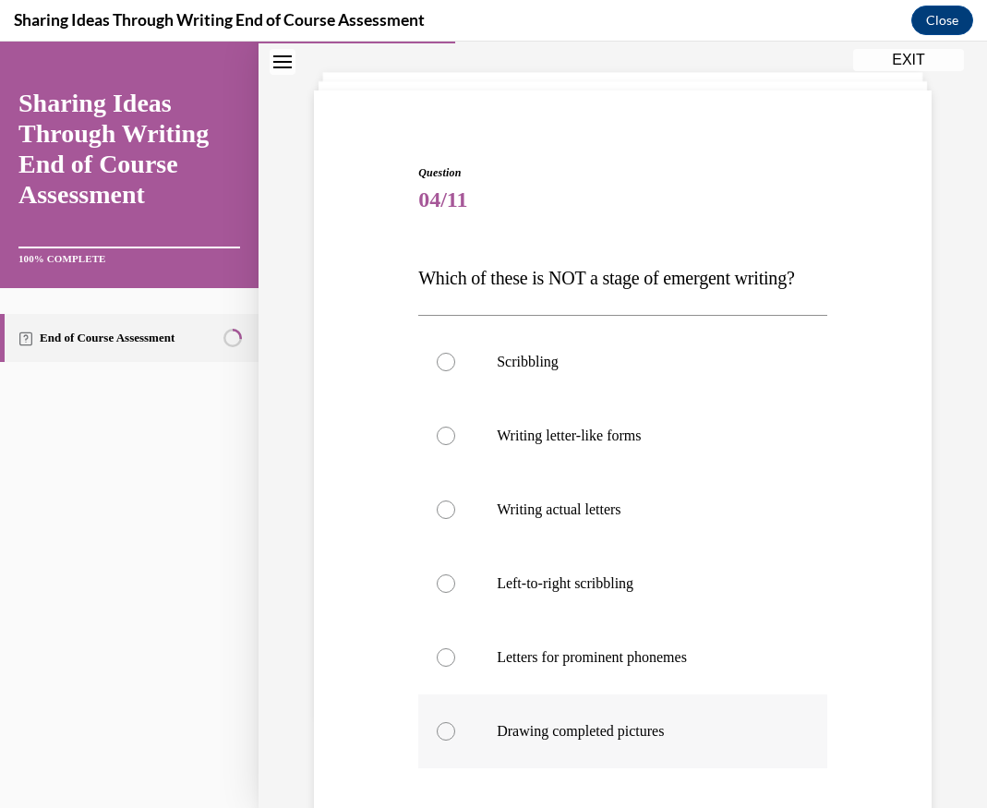
click at [557, 749] on label "Drawing completed pictures" at bounding box center [622, 731] width 409 height 74
click at [455, 740] on input "Drawing completed pictures" at bounding box center [446, 731] width 18 height 18
radio input "true"
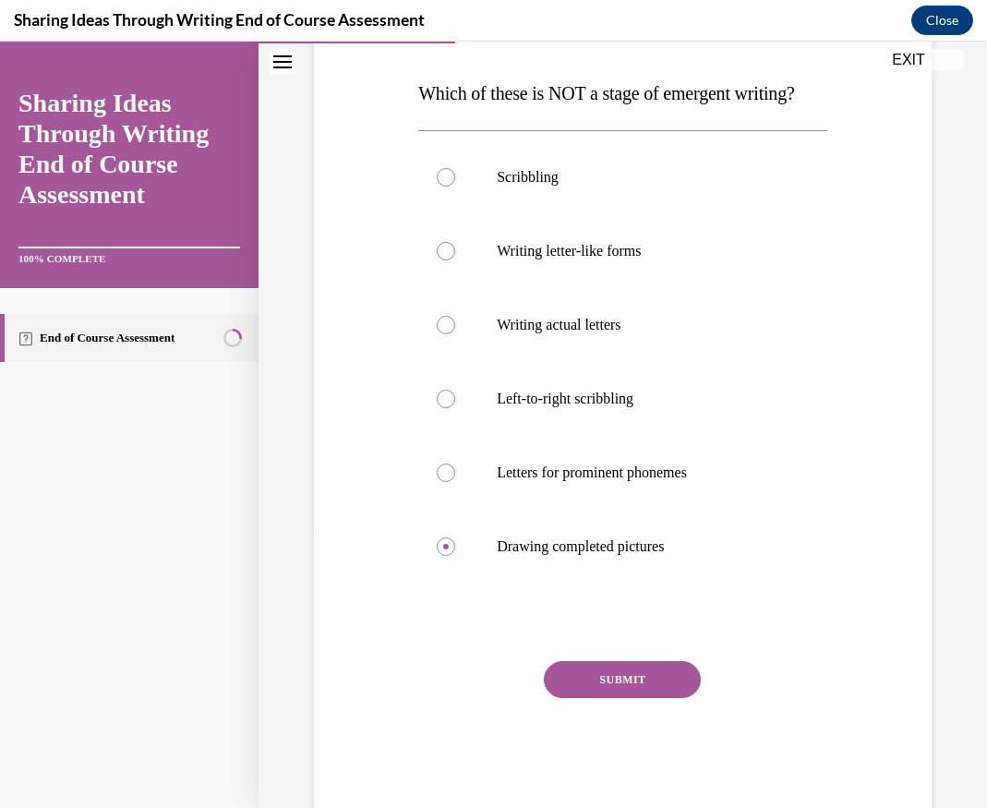
click at [625, 698] on button "SUBMIT" at bounding box center [622, 679] width 157 height 37
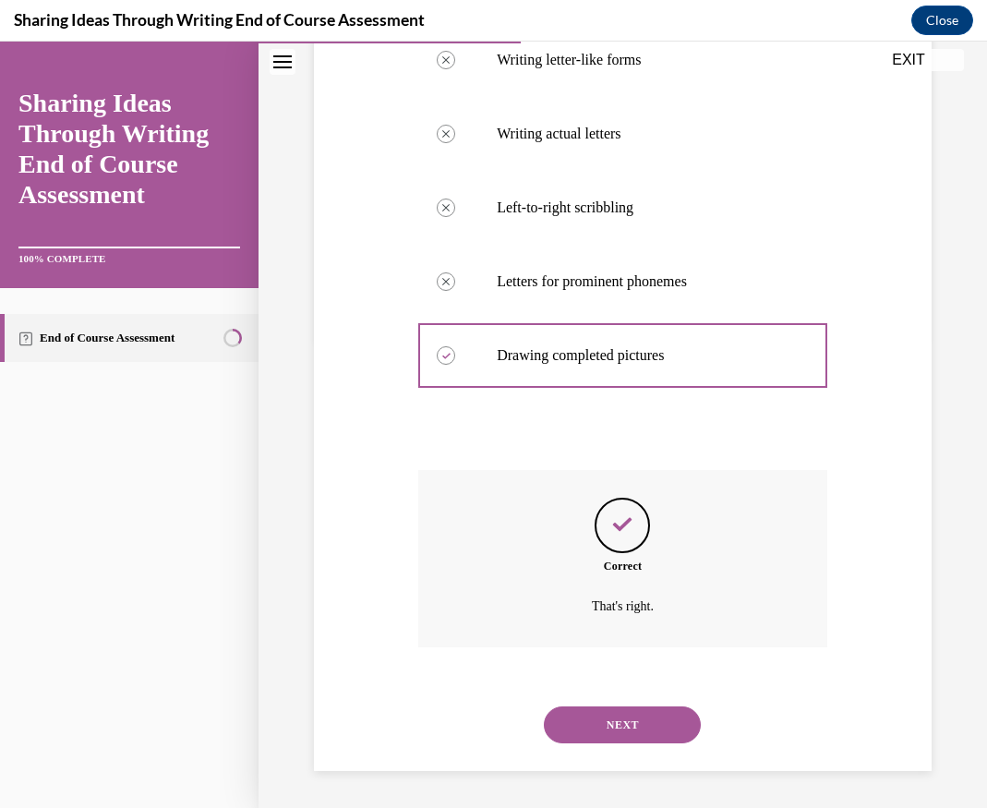
scroll to position [505, 0]
click at [661, 734] on button "NEXT" at bounding box center [622, 724] width 157 height 37
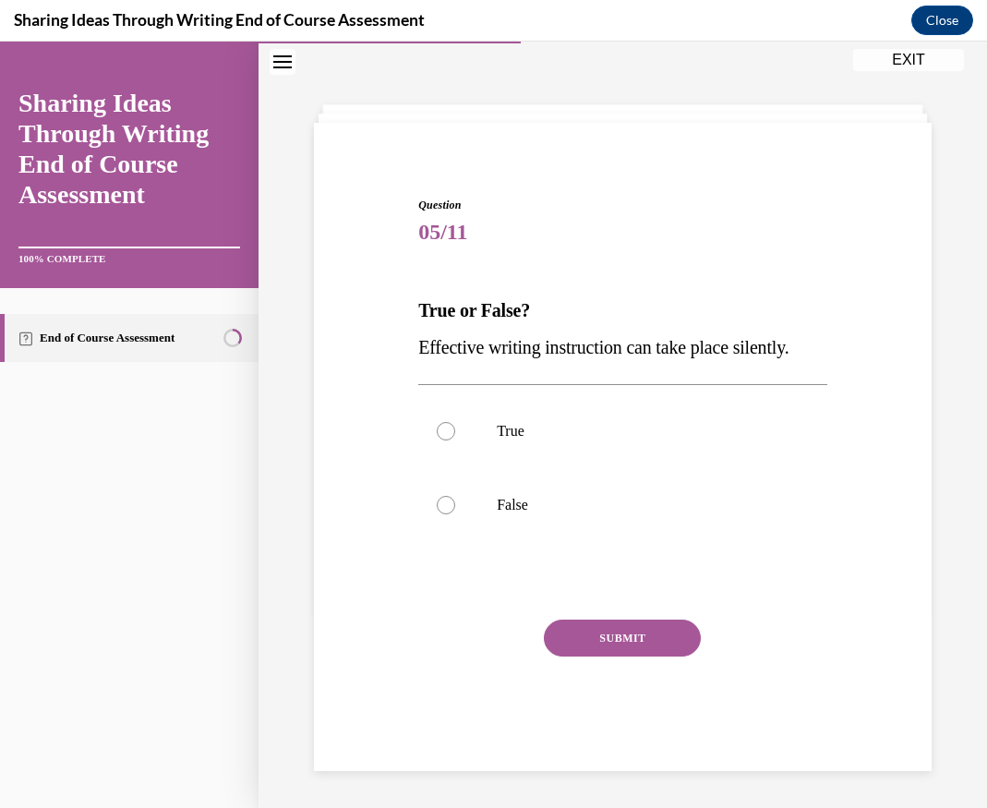
scroll to position [60, 0]
click at [491, 497] on label "False" at bounding box center [622, 505] width 409 height 74
click at [455, 497] on input "False" at bounding box center [446, 505] width 18 height 18
radio input "true"
click at [648, 643] on button "SUBMIT" at bounding box center [622, 637] width 157 height 37
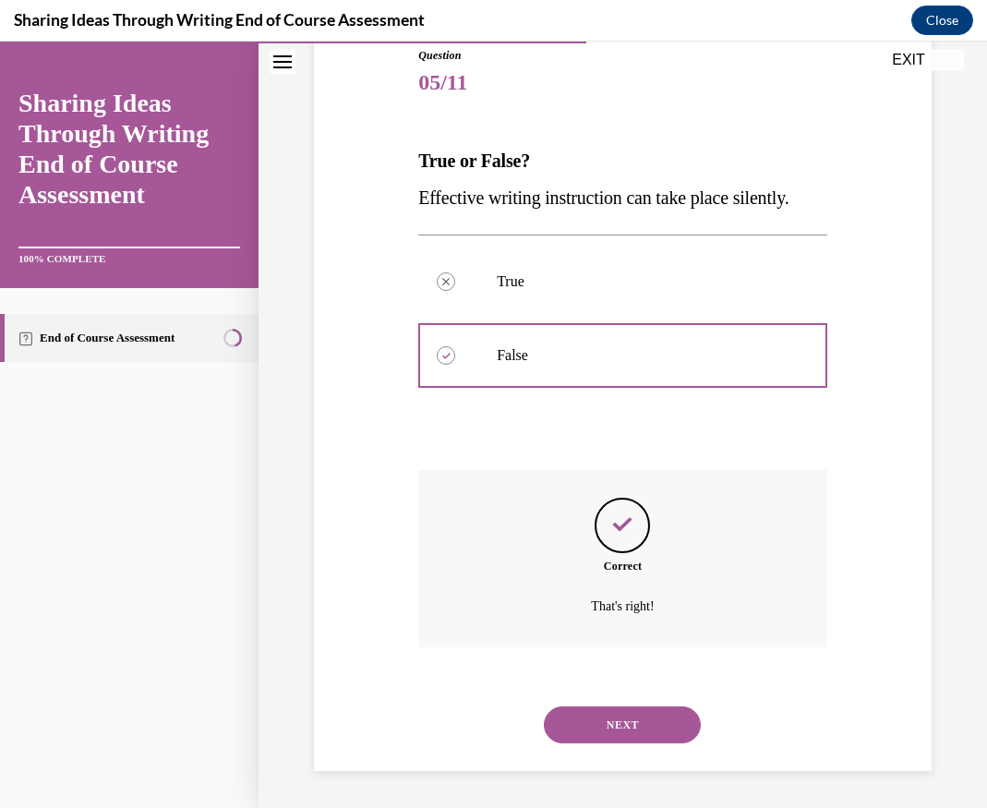
click at [665, 723] on button "NEXT" at bounding box center [622, 724] width 157 height 37
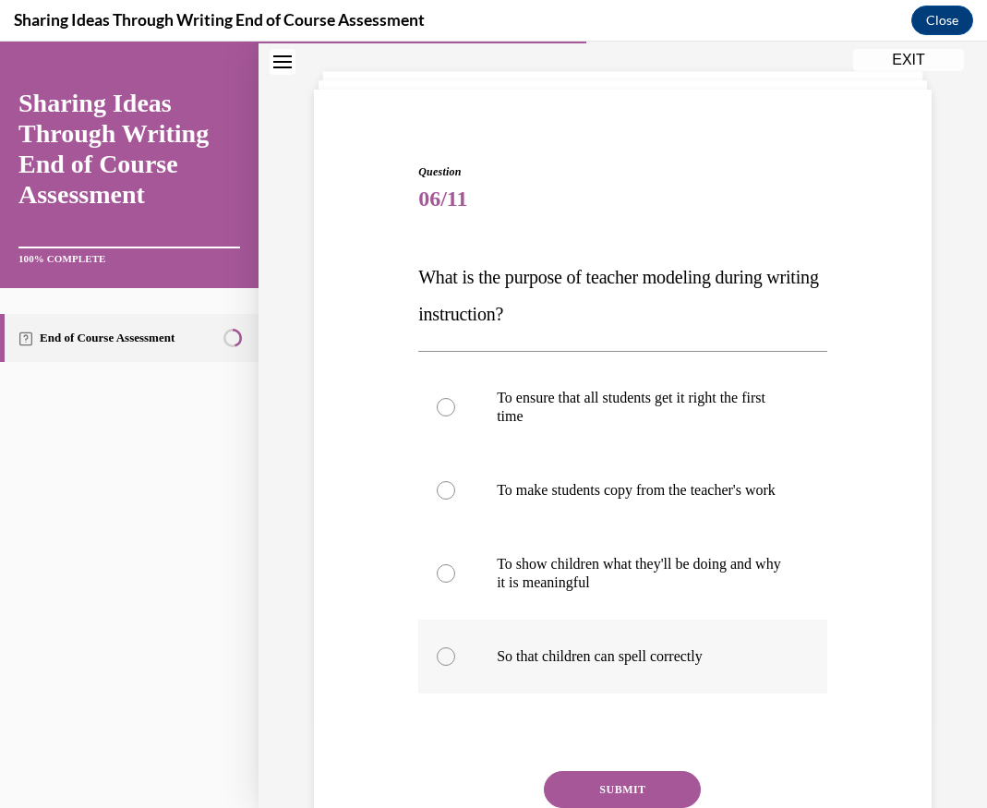
scroll to position [95, 0]
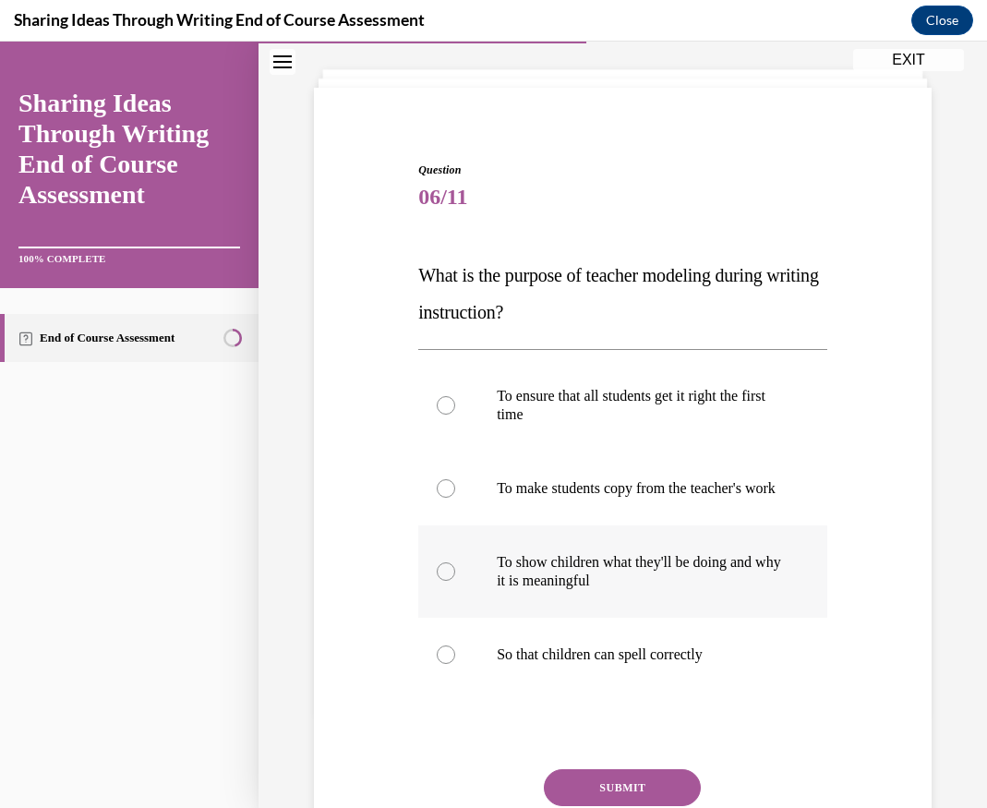
click at [581, 590] on p "To show children what they'll be doing and why it is meaningful" at bounding box center [639, 571] width 284 height 37
click at [455, 581] on input "To show children what they'll be doing and why it is meaningful" at bounding box center [446, 571] width 18 height 18
radio input "true"
click at [677, 788] on button "SUBMIT" at bounding box center [622, 787] width 157 height 37
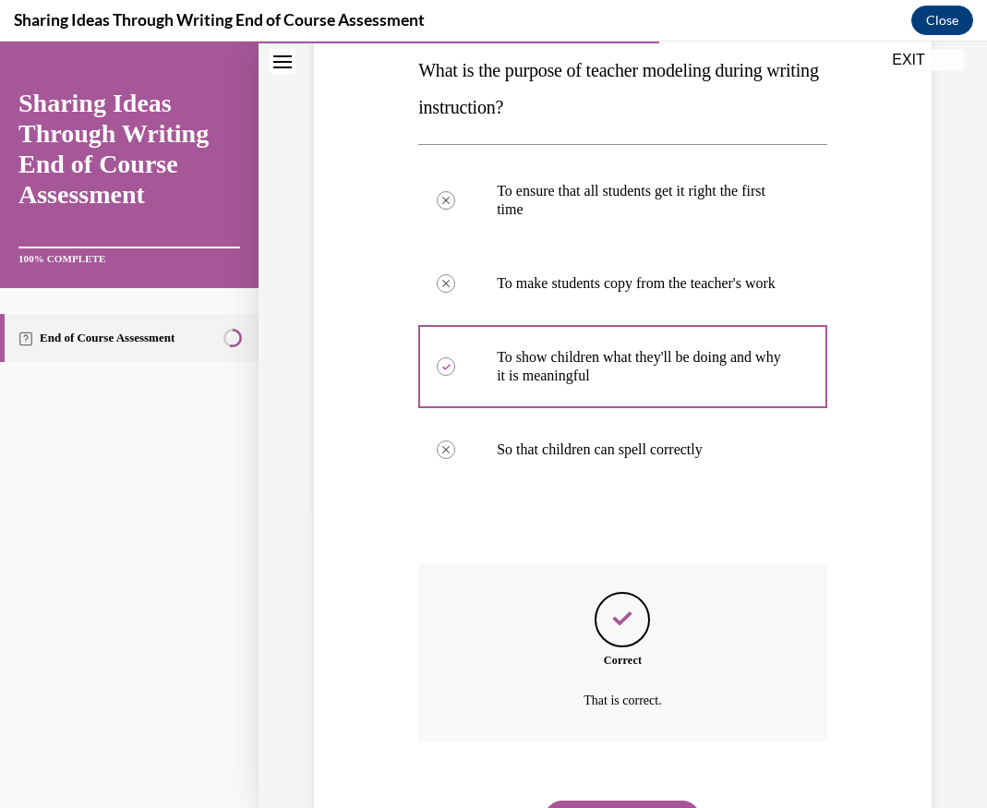
scroll to position [413, 0]
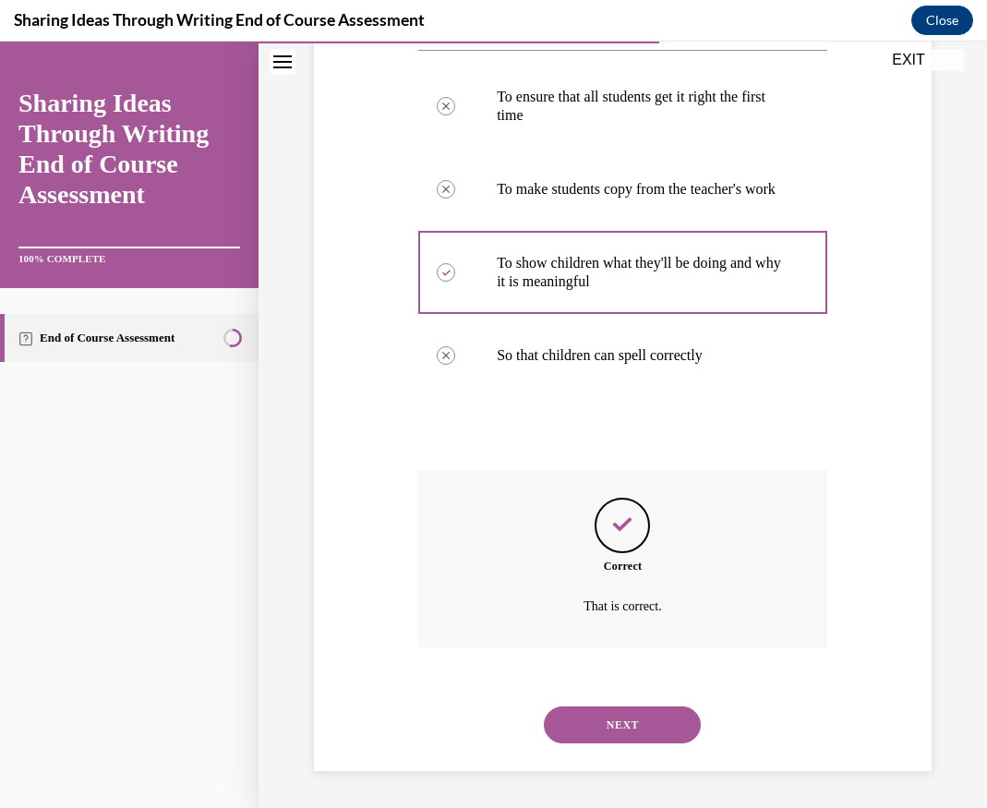
click at [621, 729] on button "NEXT" at bounding box center [622, 724] width 157 height 37
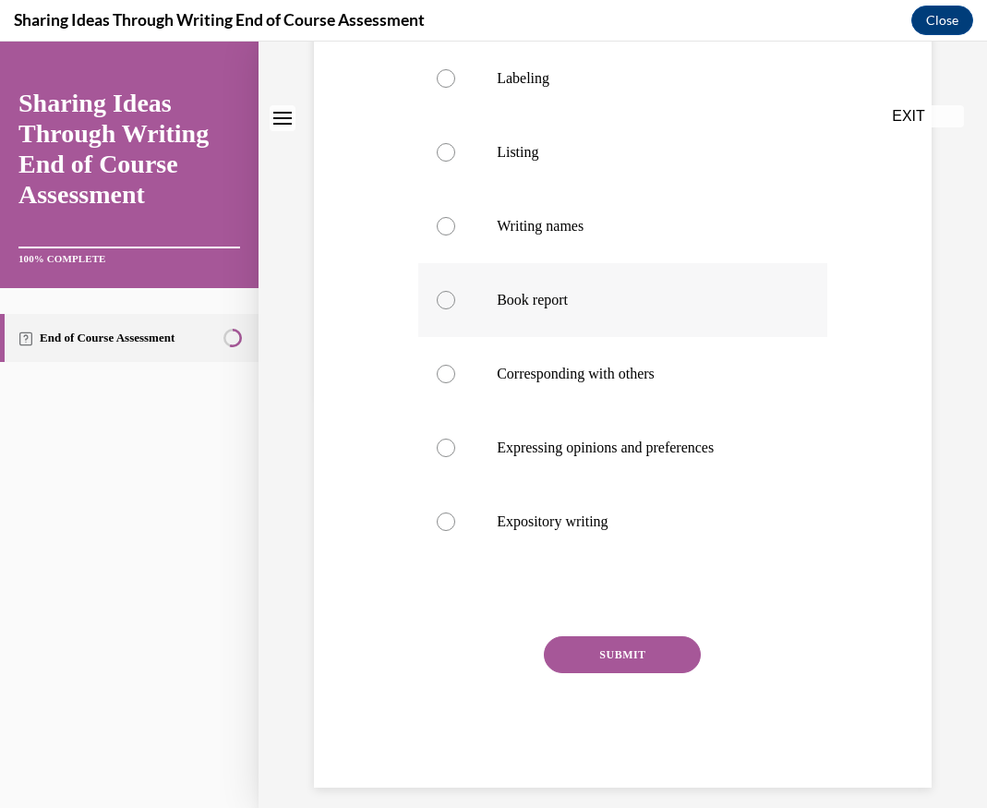
scroll to position [0, 0]
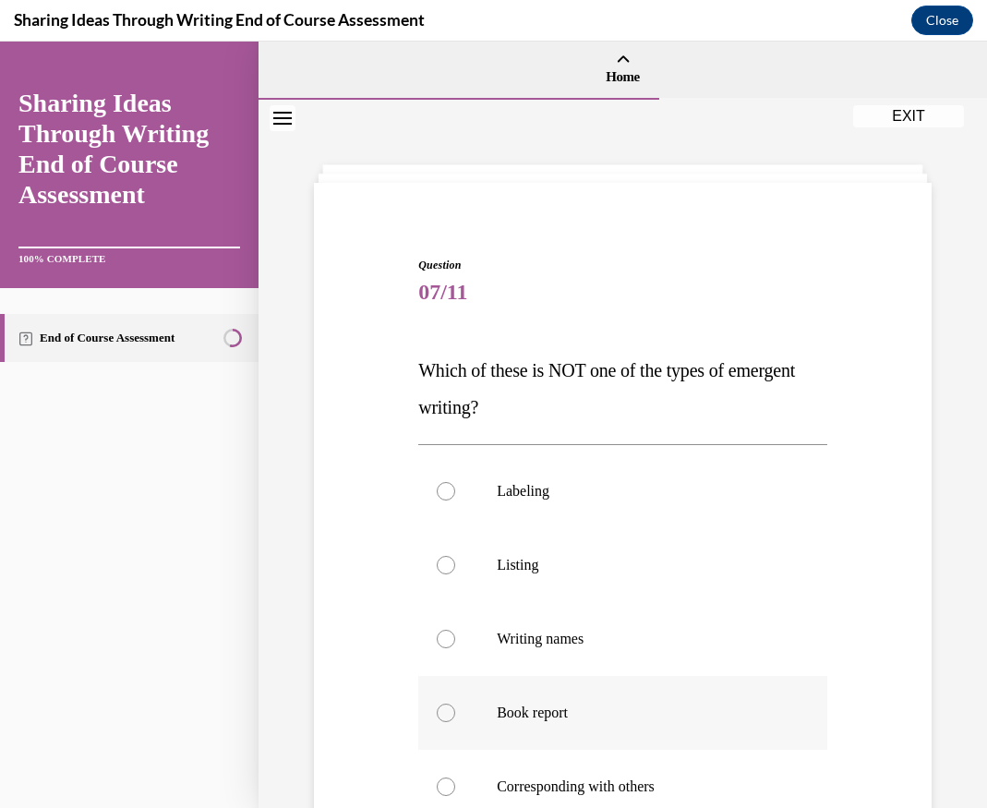
click at [486, 732] on label "Book report" at bounding box center [622, 713] width 409 height 74
click at [455, 722] on input "Book report" at bounding box center [446, 712] width 18 height 18
radio input "true"
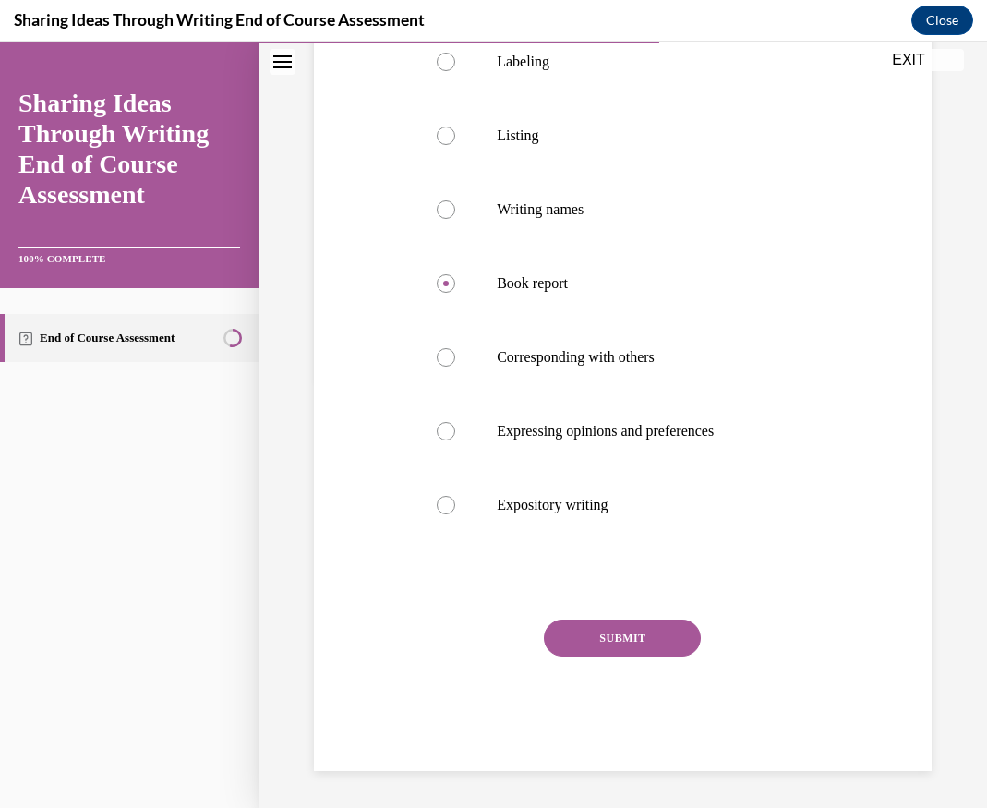
click at [569, 644] on button "SUBMIT" at bounding box center [622, 637] width 157 height 37
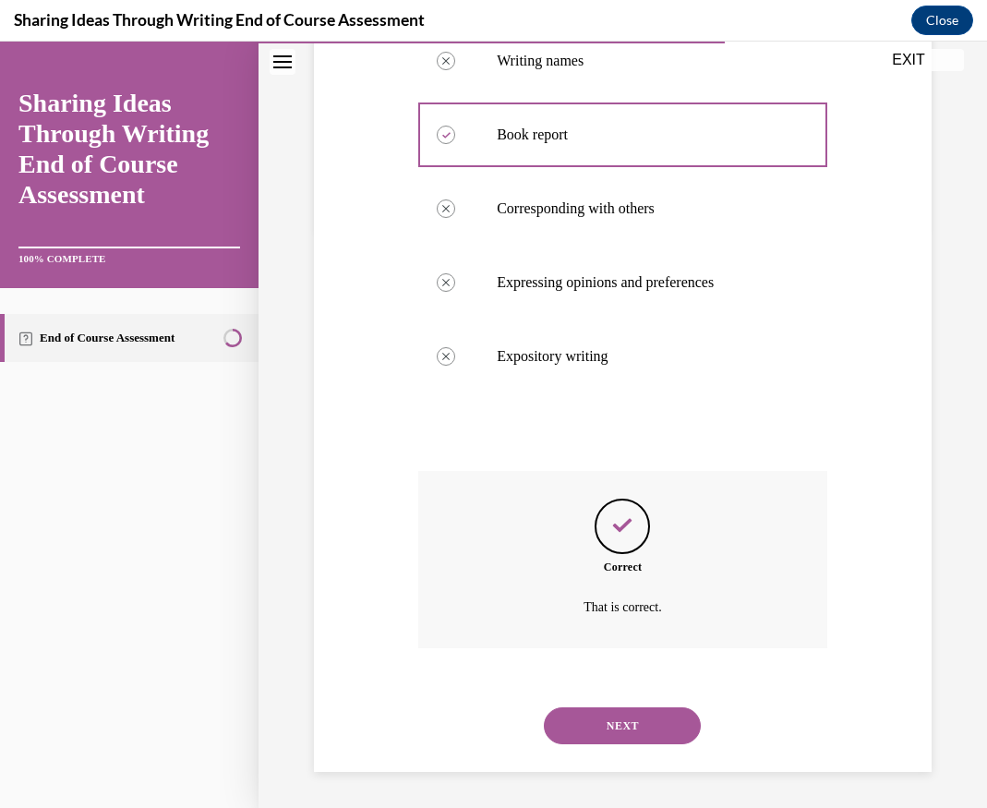
scroll to position [579, 0]
click at [634, 739] on button "NEXT" at bounding box center [622, 724] width 157 height 37
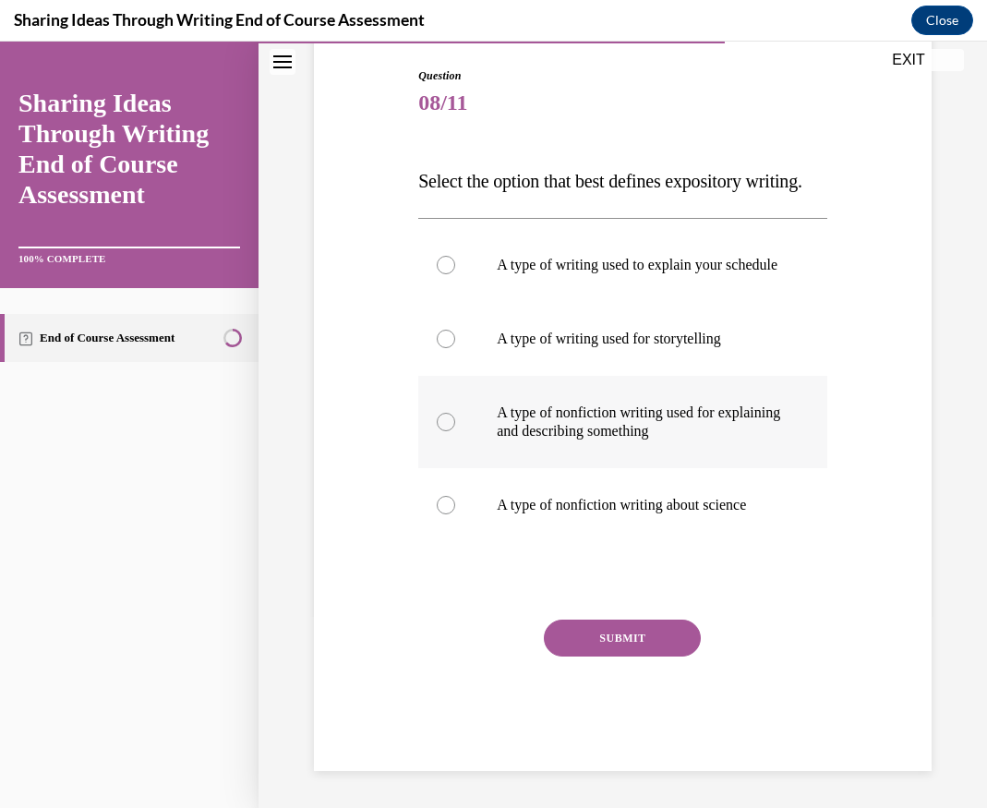
click at [628, 468] on label "A type of nonfiction writing used for explaining and describing something" at bounding box center [622, 422] width 409 height 92
click at [455, 431] on input "A type of nonfiction writing used for explaining and describing something" at bounding box center [446, 422] width 18 height 18
radio input "true"
click at [637, 698] on div "SUBMIT" at bounding box center [622, 665] width 409 height 92
click at [637, 656] on button "SUBMIT" at bounding box center [622, 637] width 157 height 37
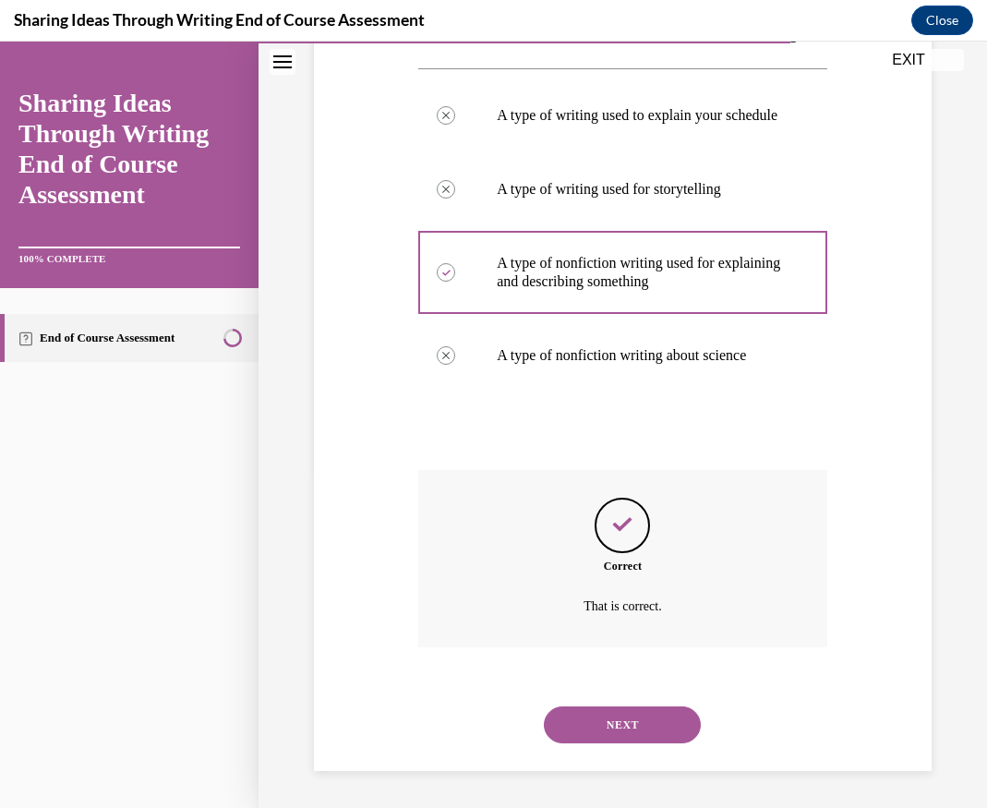
scroll to position [394, 0]
click at [656, 725] on button "NEXT" at bounding box center [622, 724] width 157 height 37
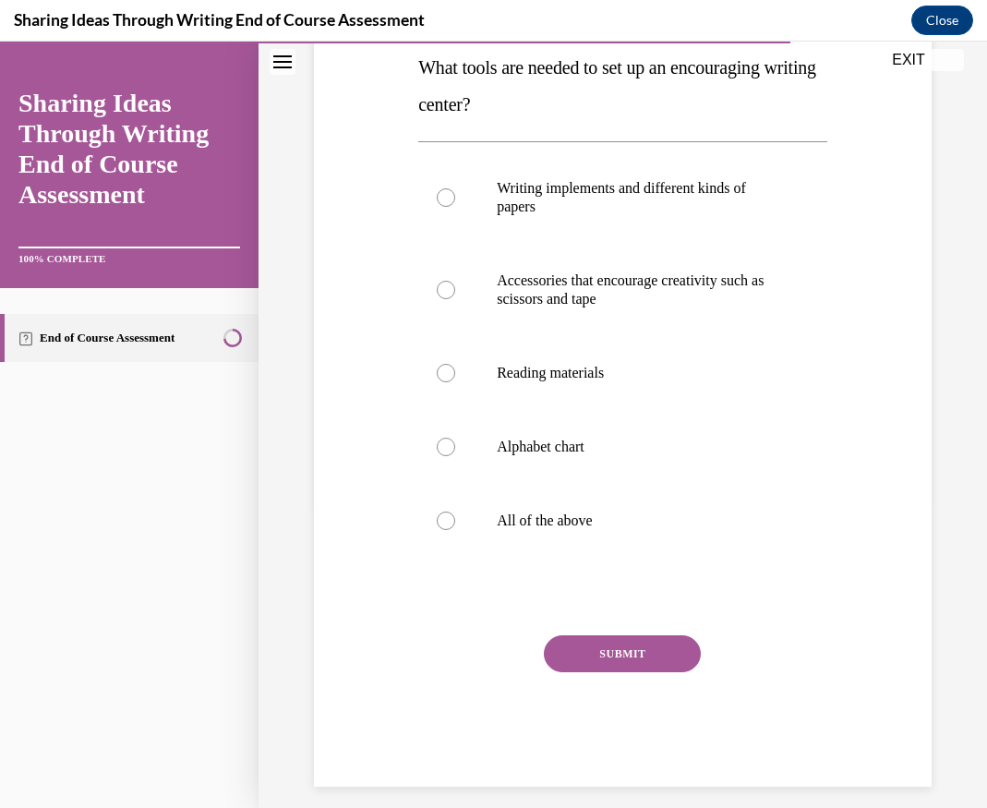
scroll to position [318, 0]
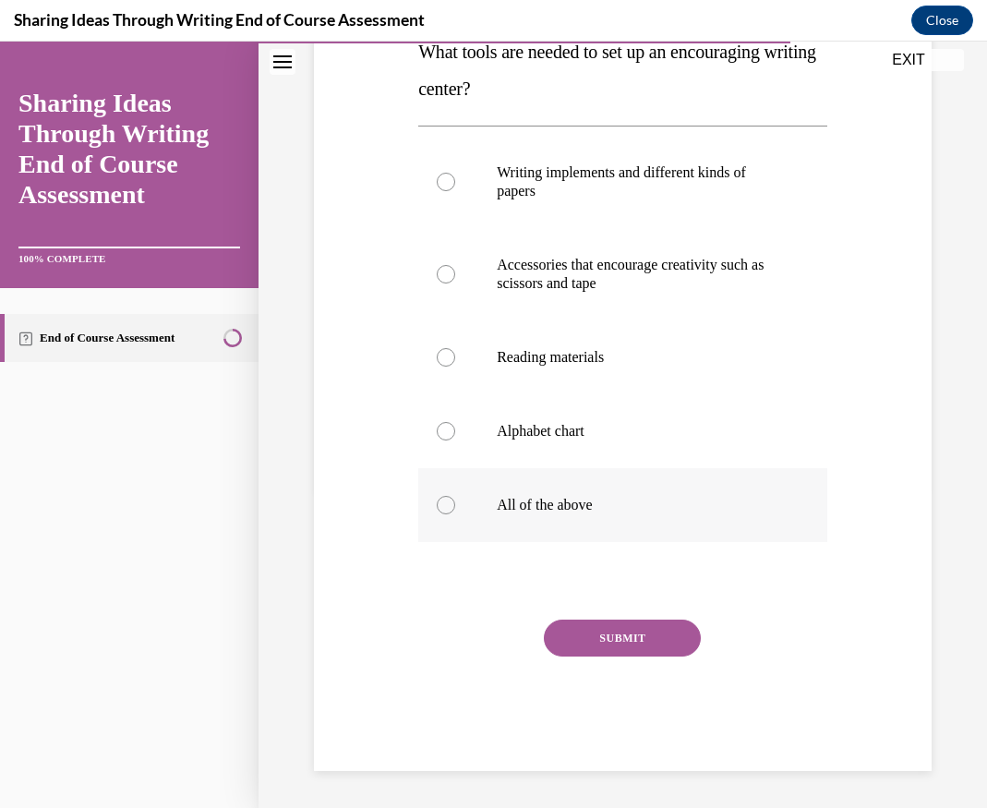
click at [531, 520] on label "All of the above" at bounding box center [622, 505] width 409 height 74
click at [455, 514] on input "All of the above" at bounding box center [446, 505] width 18 height 18
radio input "true"
click at [639, 656] on div "SUBMIT" at bounding box center [622, 665] width 409 height 92
click at [657, 618] on div "Question 09/11 What tools are needed to set up an encouraging writing center? W…" at bounding box center [622, 354] width 409 height 833
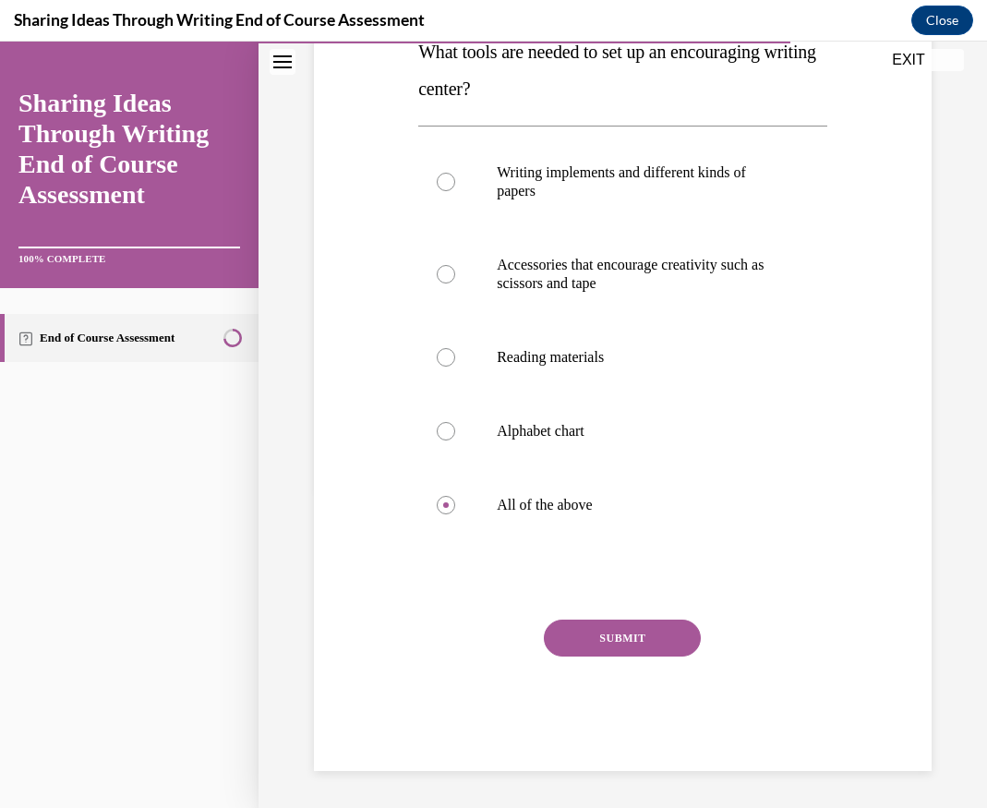
click at [656, 628] on button "SUBMIT" at bounding box center [622, 637] width 157 height 37
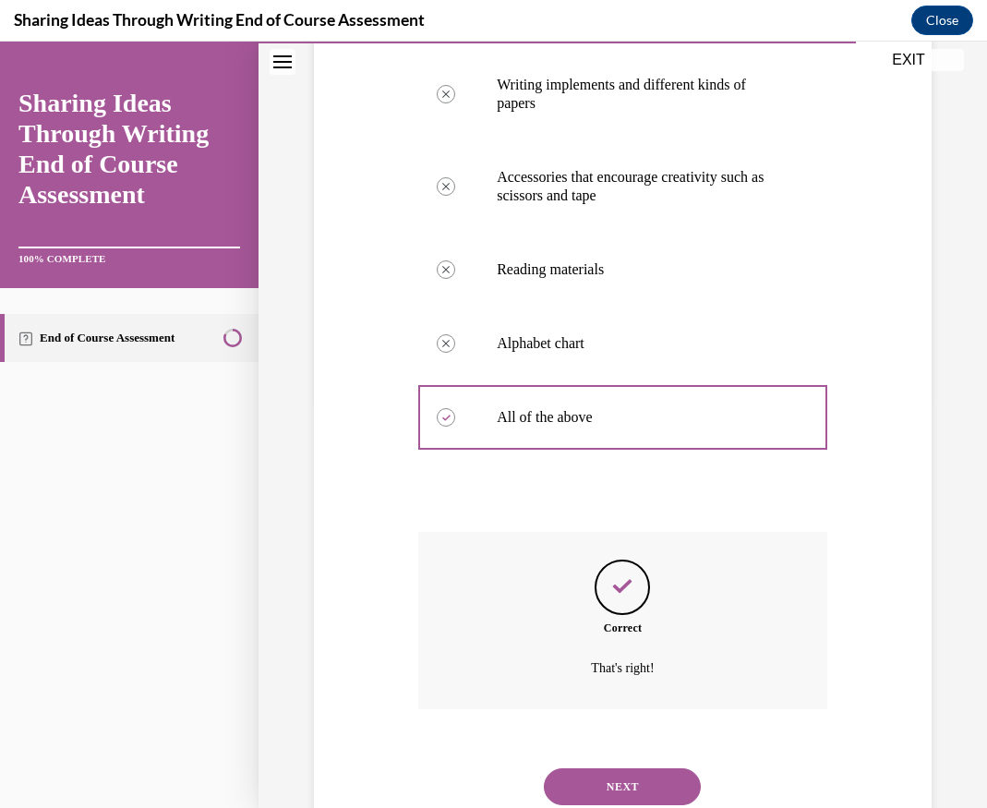
scroll to position [468, 0]
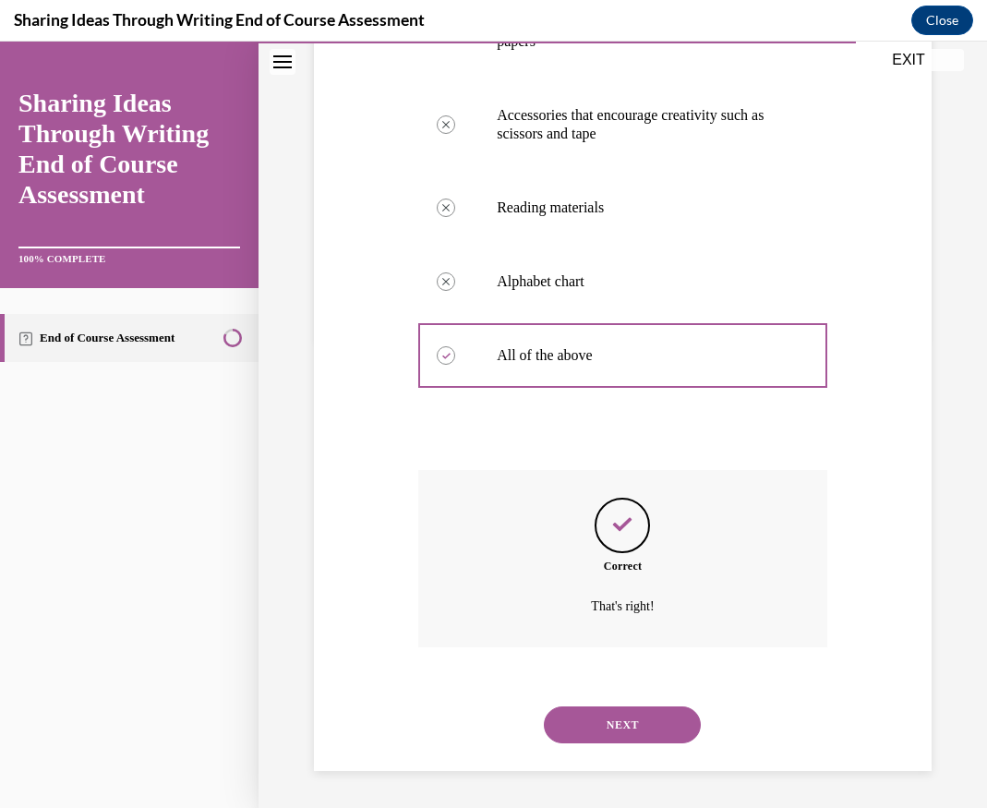
click at [637, 730] on button "NEXT" at bounding box center [622, 724] width 157 height 37
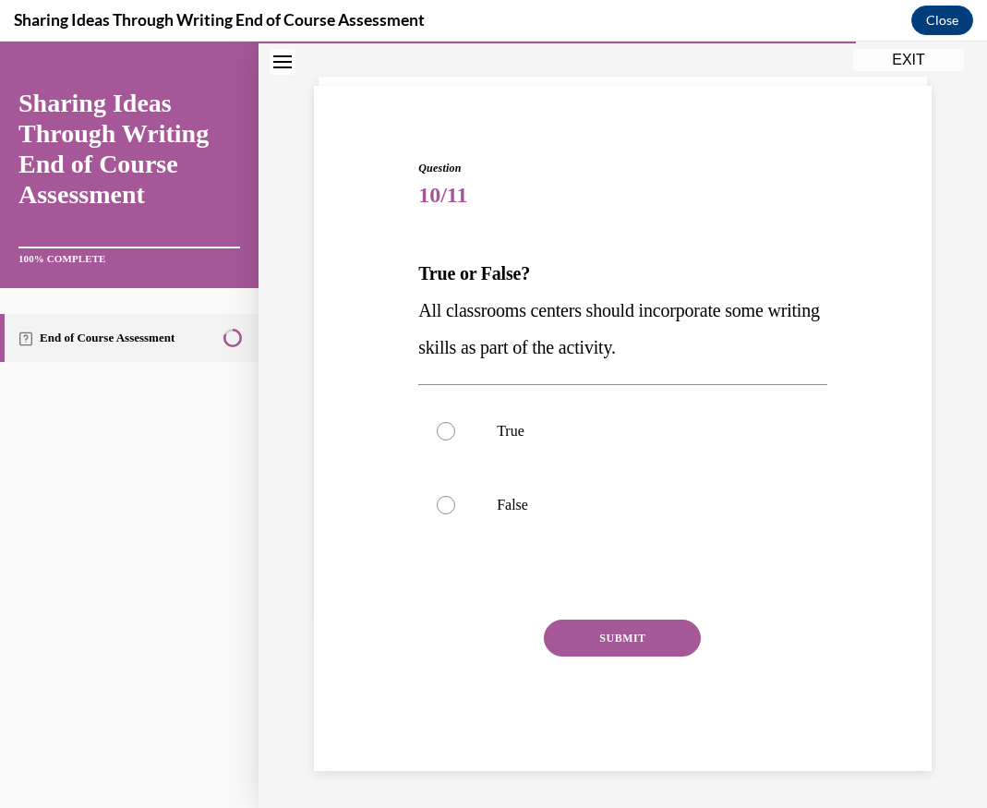
scroll to position [97, 0]
click at [487, 409] on label "True" at bounding box center [622, 431] width 409 height 74
click at [455, 422] on input "True" at bounding box center [446, 431] width 18 height 18
radio input "true"
click at [584, 617] on div "Question 10/11 True or False? All classrooms centers should incorporate some wr…" at bounding box center [622, 465] width 409 height 611
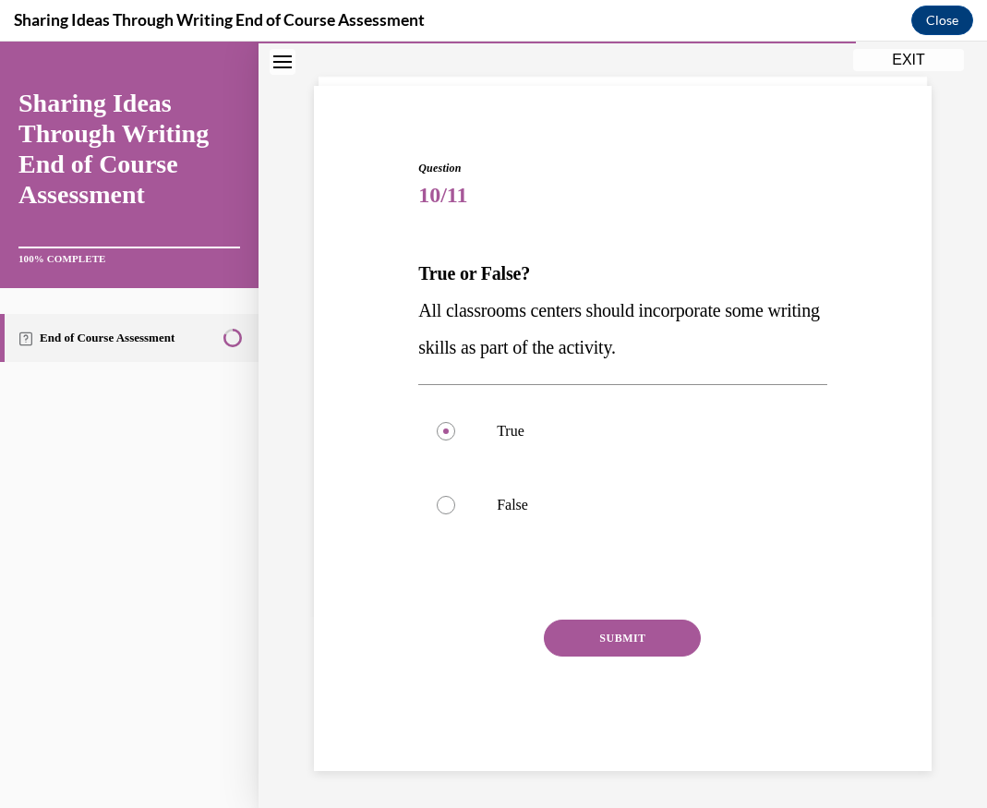
click at [592, 643] on button "SUBMIT" at bounding box center [622, 637] width 157 height 37
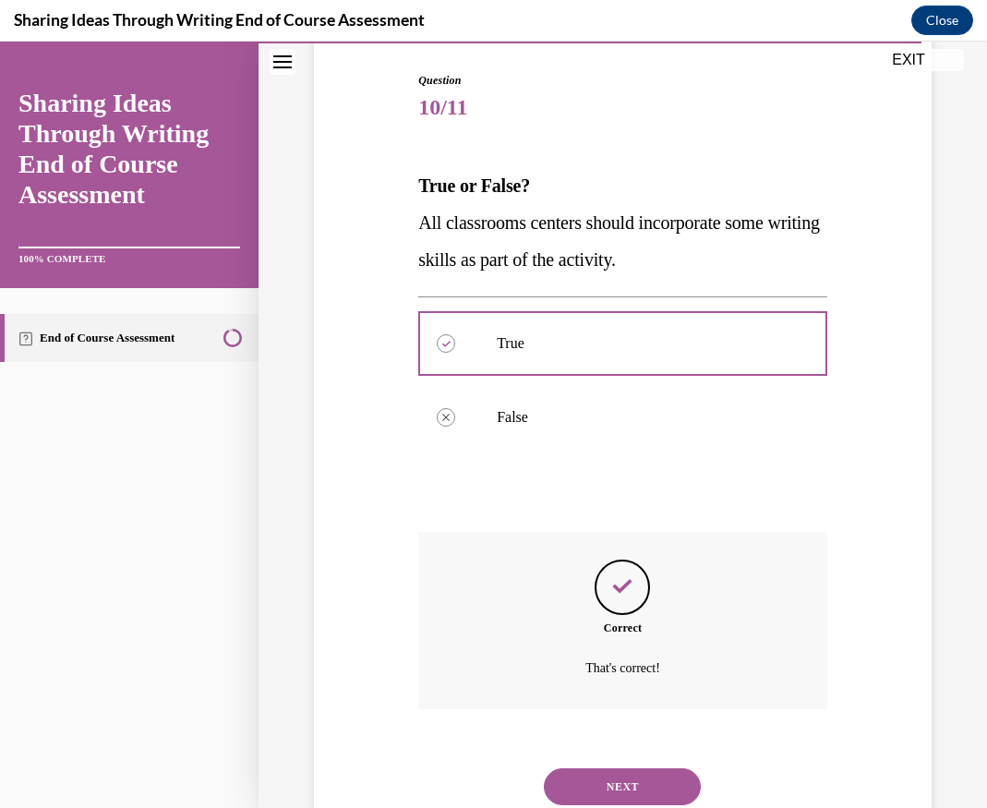
scroll to position [246, 0]
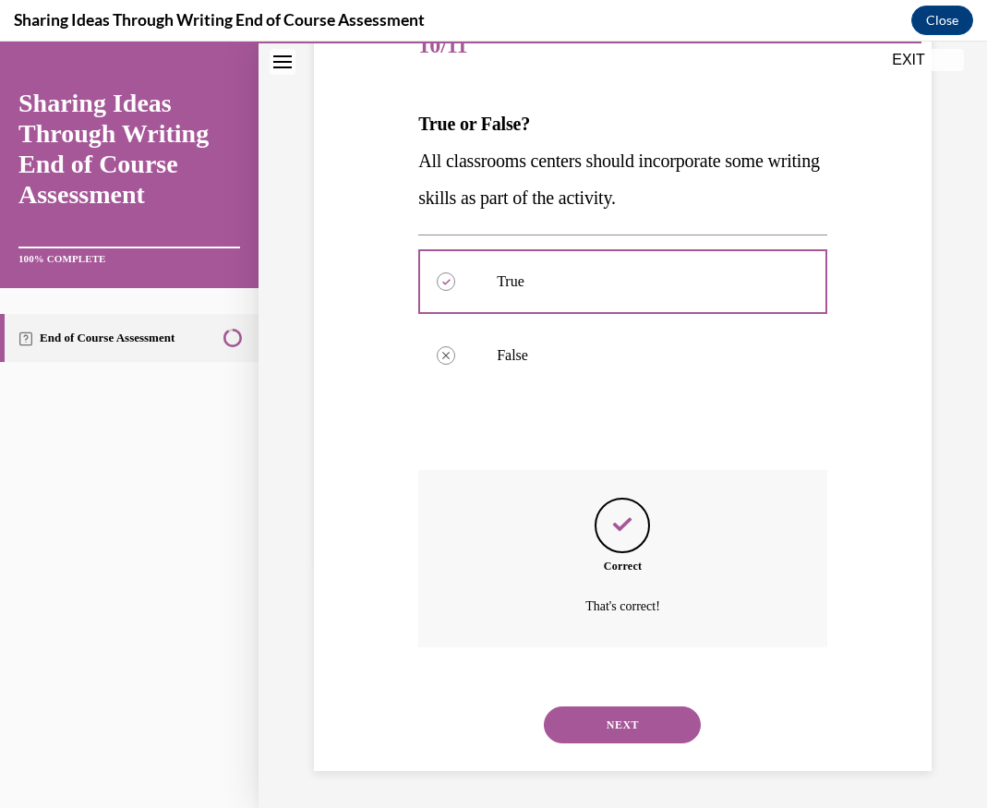
click at [602, 704] on div "NEXT" at bounding box center [622, 725] width 409 height 74
click at [608, 728] on button "NEXT" at bounding box center [622, 724] width 157 height 37
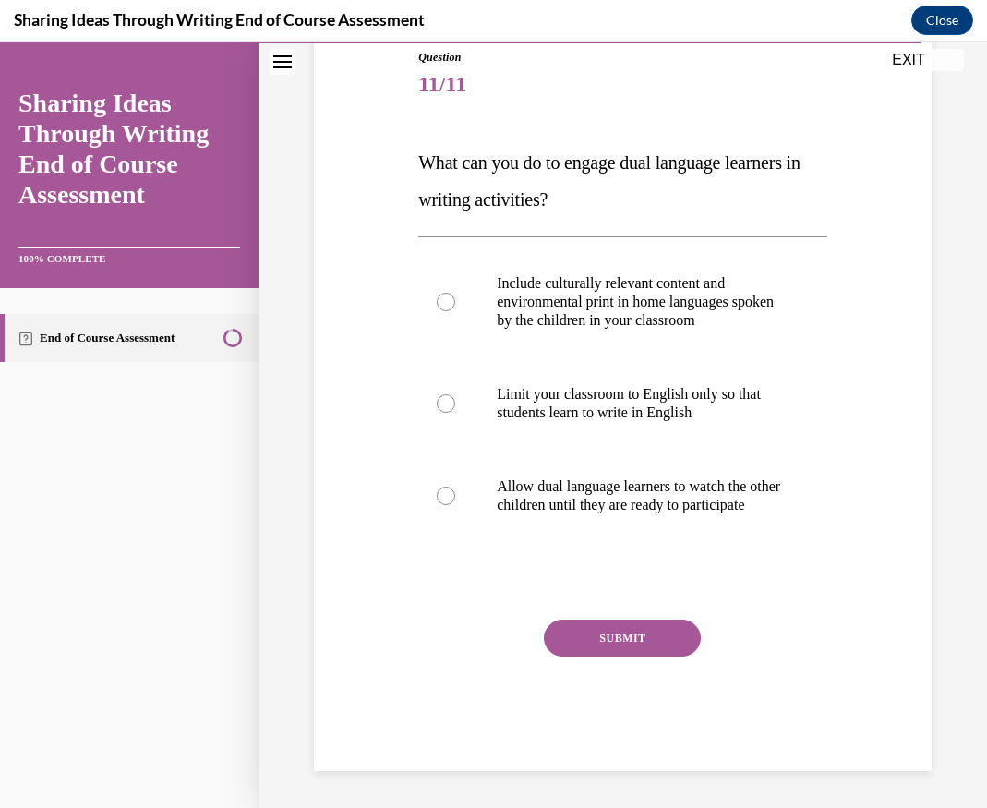
scroll to position [206, 0]
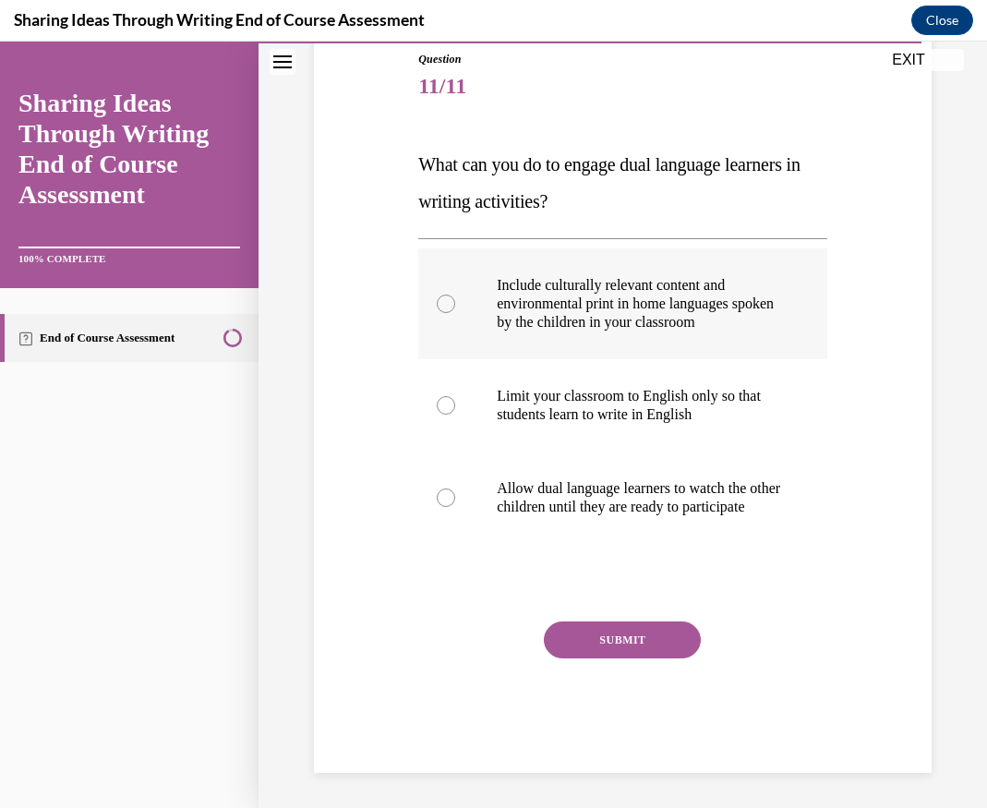
click at [585, 298] on p "Include culturally relevant content and environmental print in home languages s…" at bounding box center [639, 303] width 284 height 55
click at [455, 298] on input "Include culturally relevant content and environmental print in home languages s…" at bounding box center [446, 303] width 18 height 18
radio input "true"
click at [626, 655] on button "SUBMIT" at bounding box center [622, 639] width 157 height 37
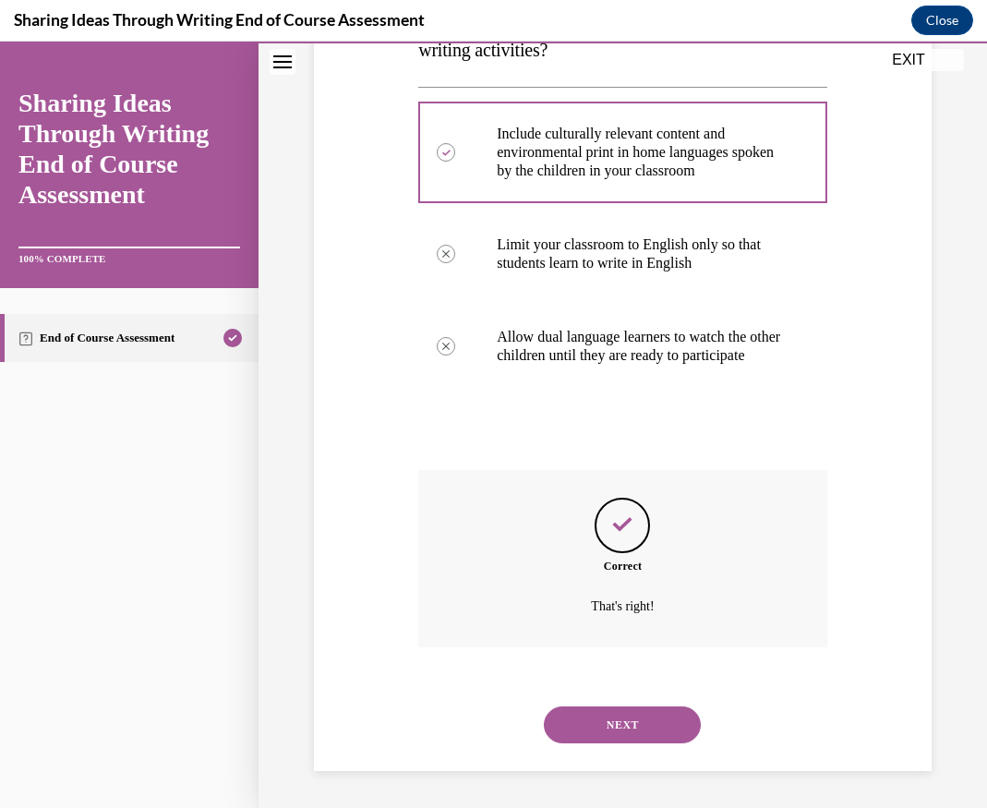
scroll to position [376, 0]
click at [609, 720] on button "NEXT" at bounding box center [622, 724] width 157 height 37
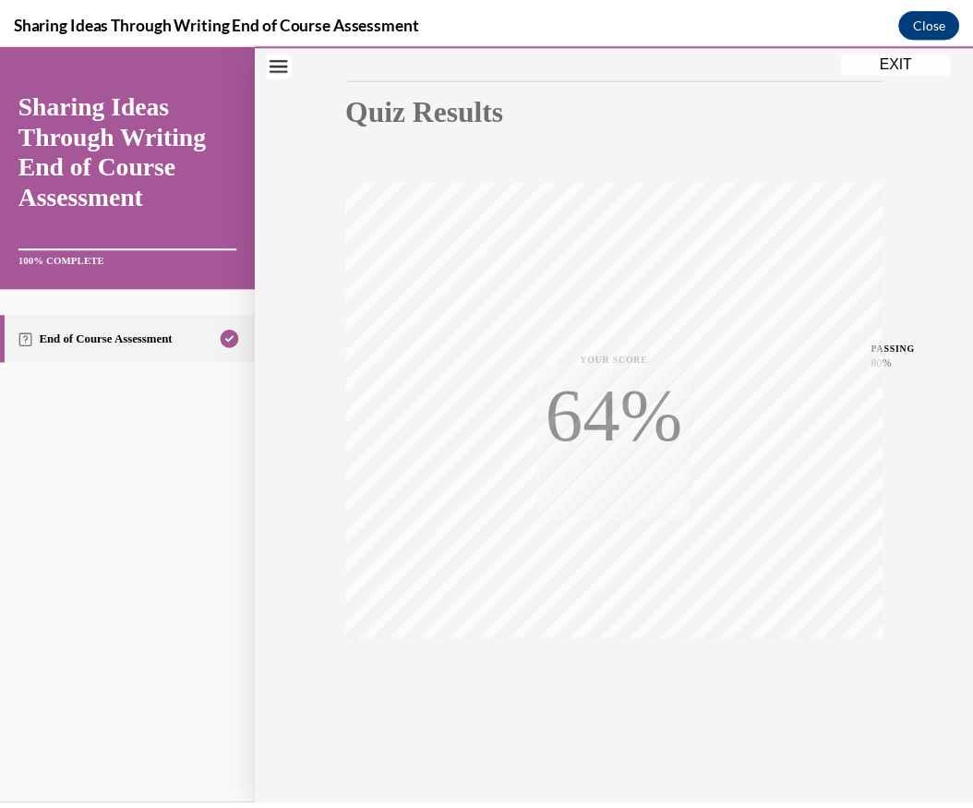
scroll to position [180, 0]
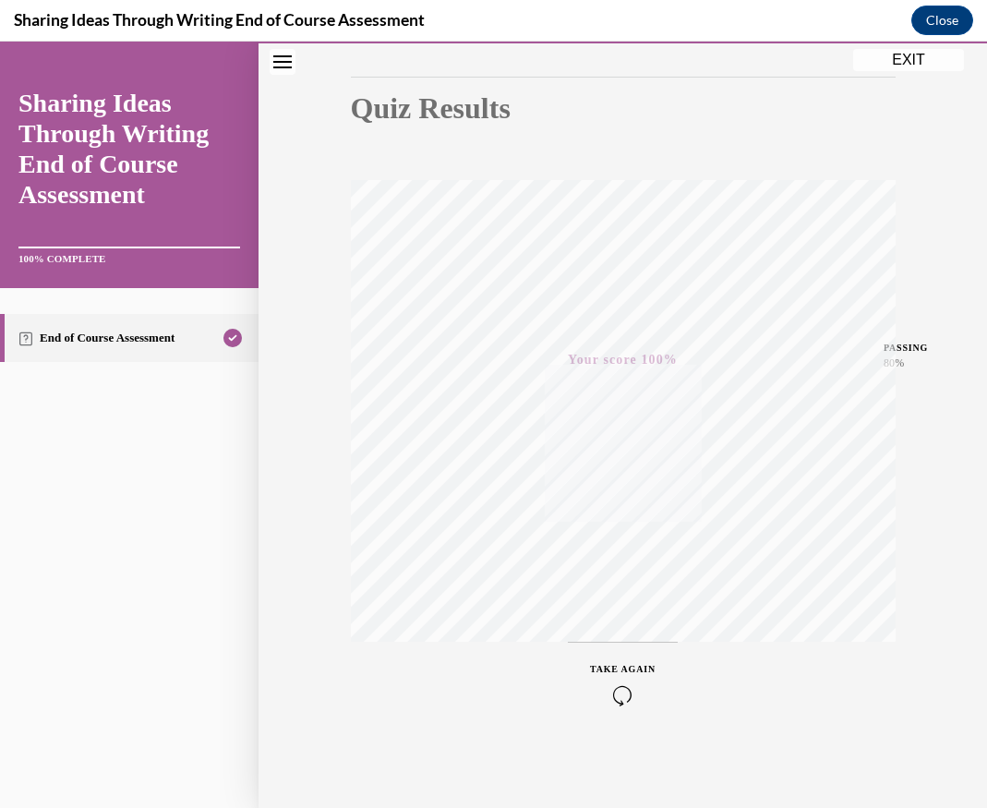
click at [919, 55] on button "EXIT" at bounding box center [908, 60] width 111 height 22
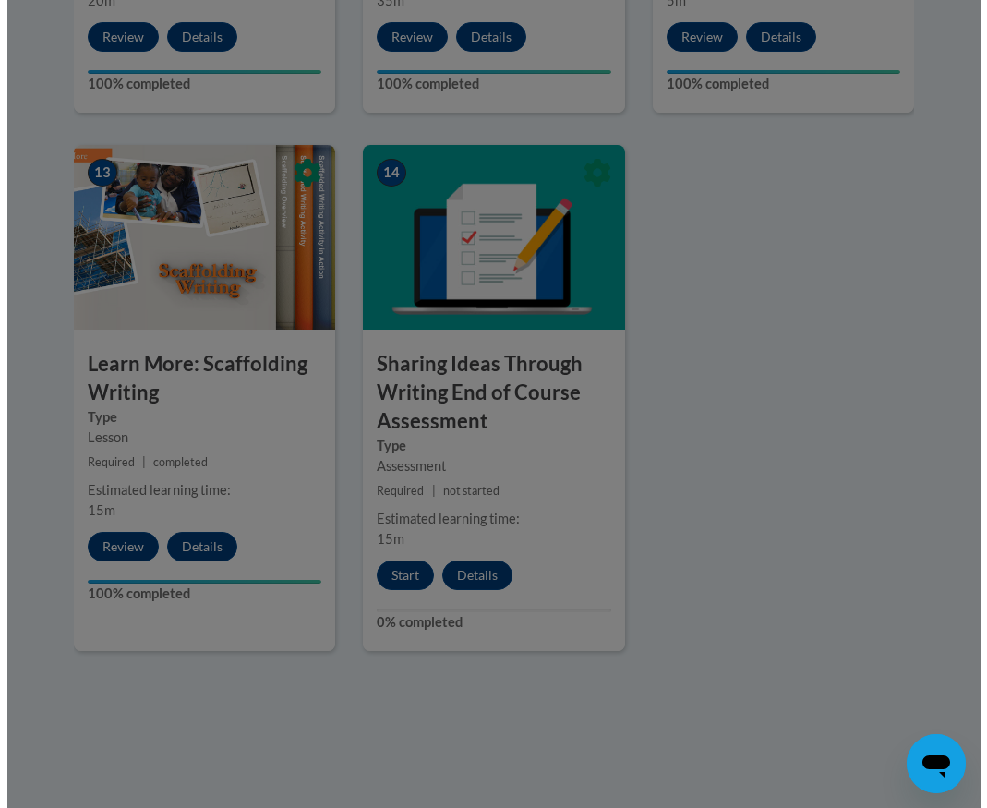
scroll to position [2487, 0]
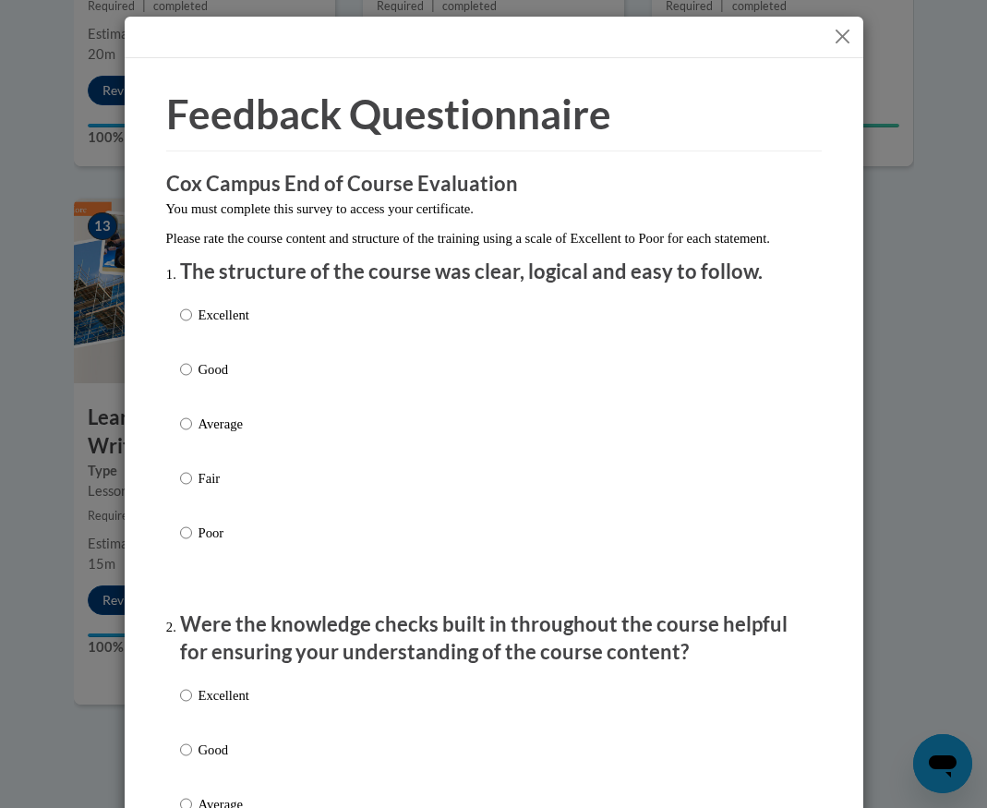
click at [198, 325] on p "Excellent" at bounding box center [223, 315] width 51 height 20
click at [191, 325] on input "Excellent" at bounding box center [186, 315] width 12 height 20
radio input "true"
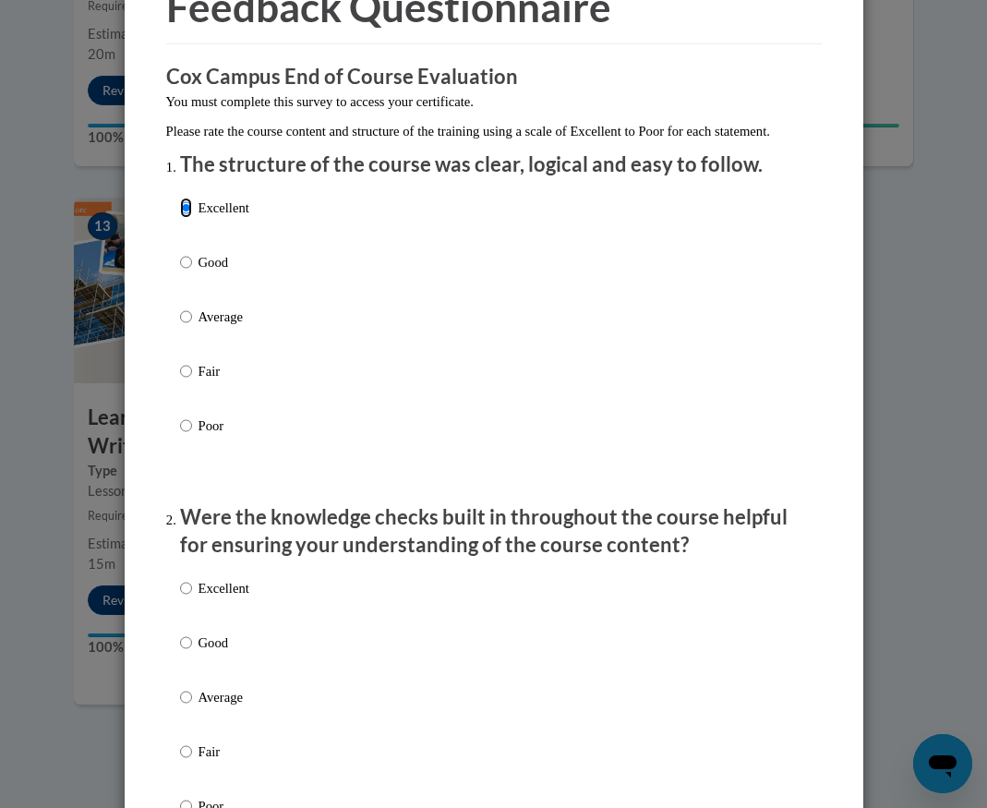
scroll to position [277, 0]
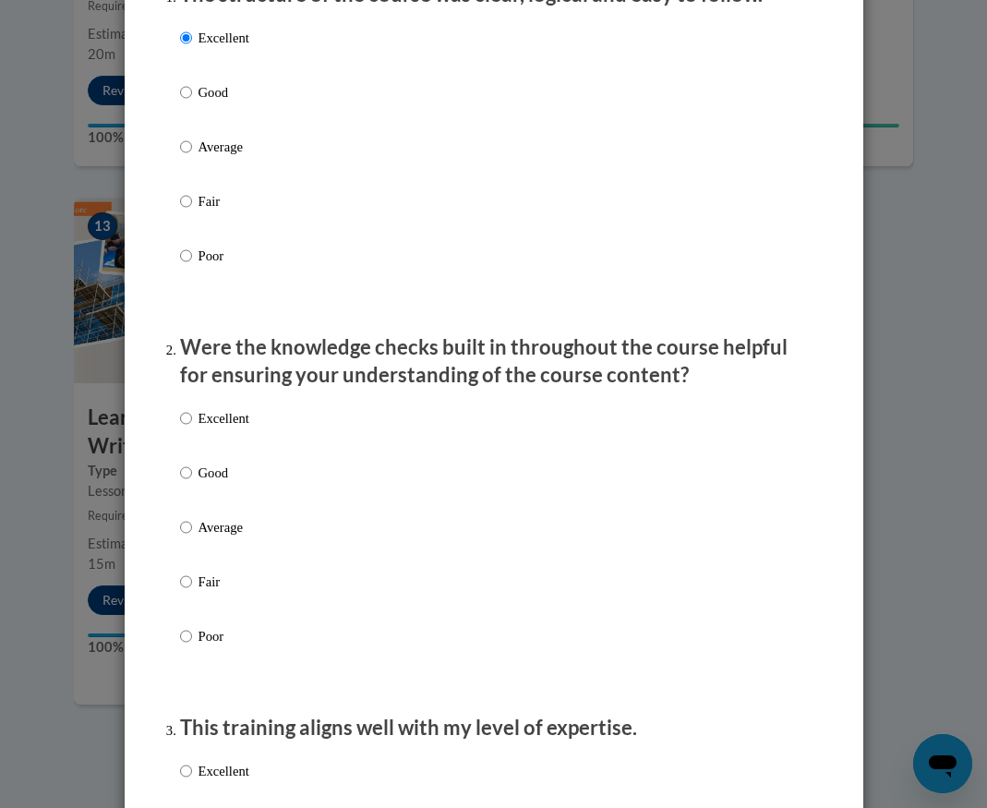
click at [198, 458] on label "Excellent" at bounding box center [214, 433] width 69 height 50
click at [192, 428] on input "Excellent" at bounding box center [186, 418] width 12 height 20
radio input "true"
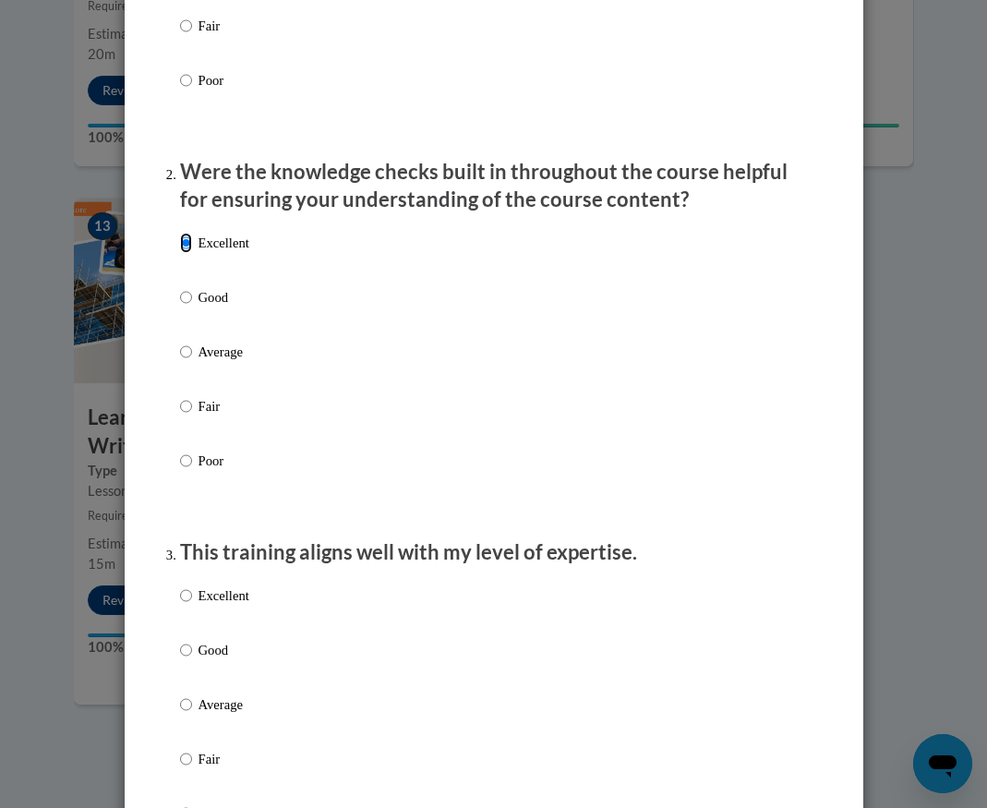
scroll to position [738, 0]
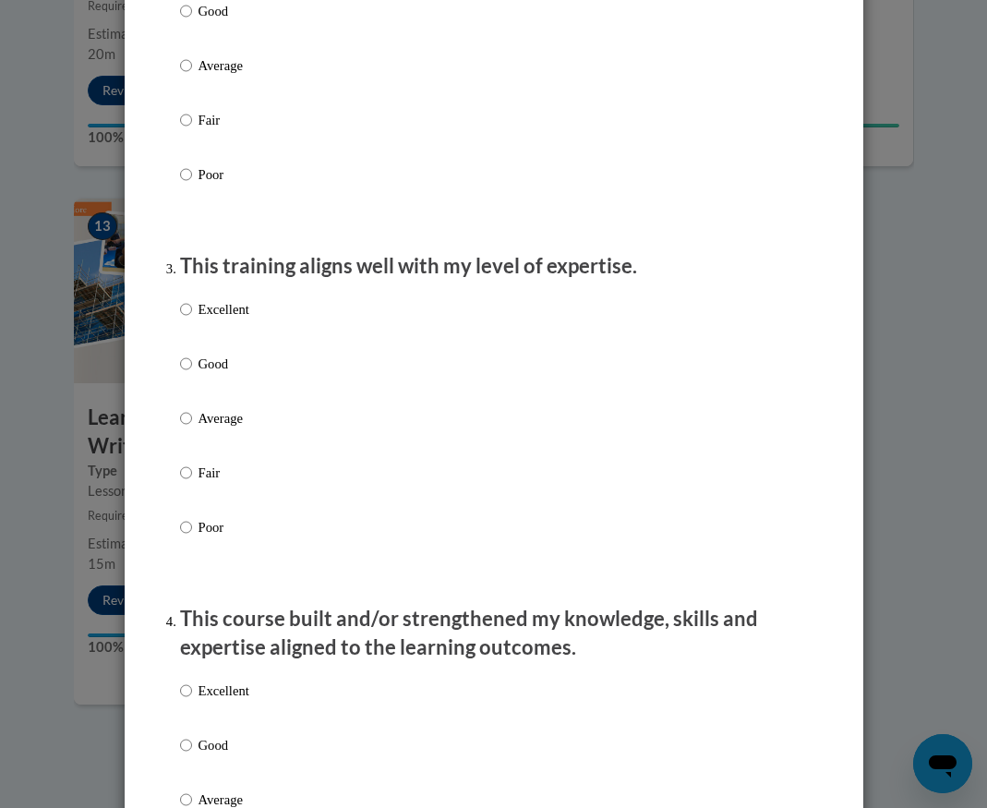
click at [217, 319] on p "Excellent" at bounding box center [223, 309] width 51 height 20
click at [192, 319] on input "Excellent" at bounding box center [186, 309] width 12 height 20
radio input "true"
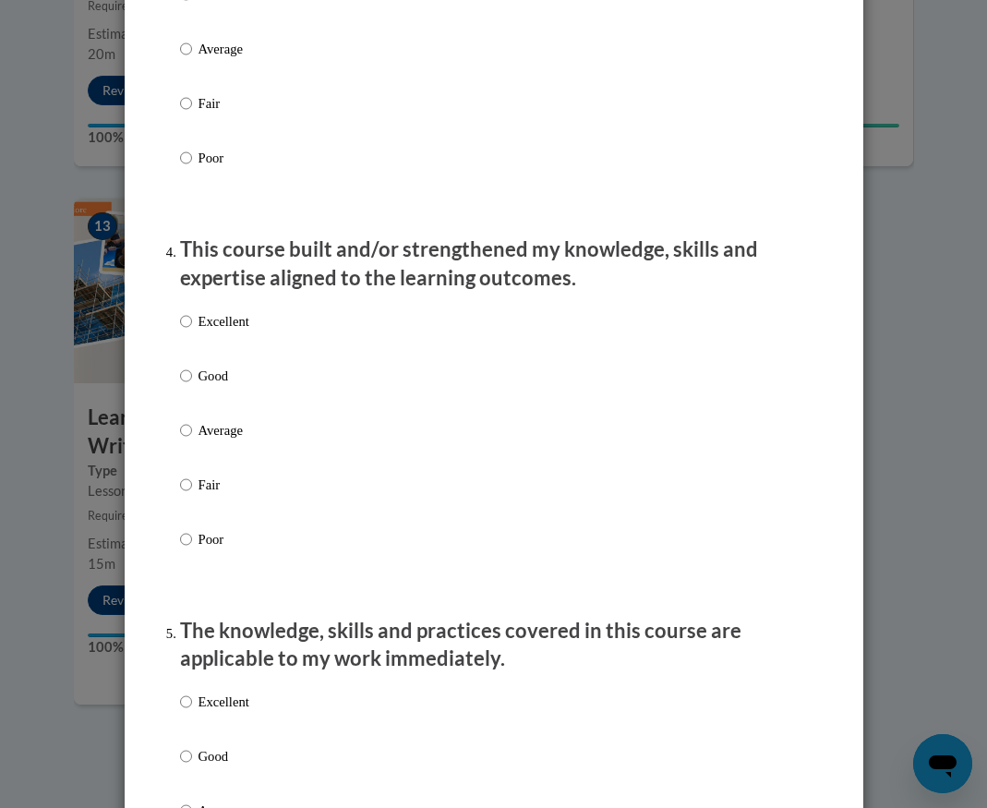
click at [211, 361] on label "Excellent" at bounding box center [214, 336] width 69 height 50
click at [192, 331] on input "Excellent" at bounding box center [186, 321] width 12 height 20
radio input "true"
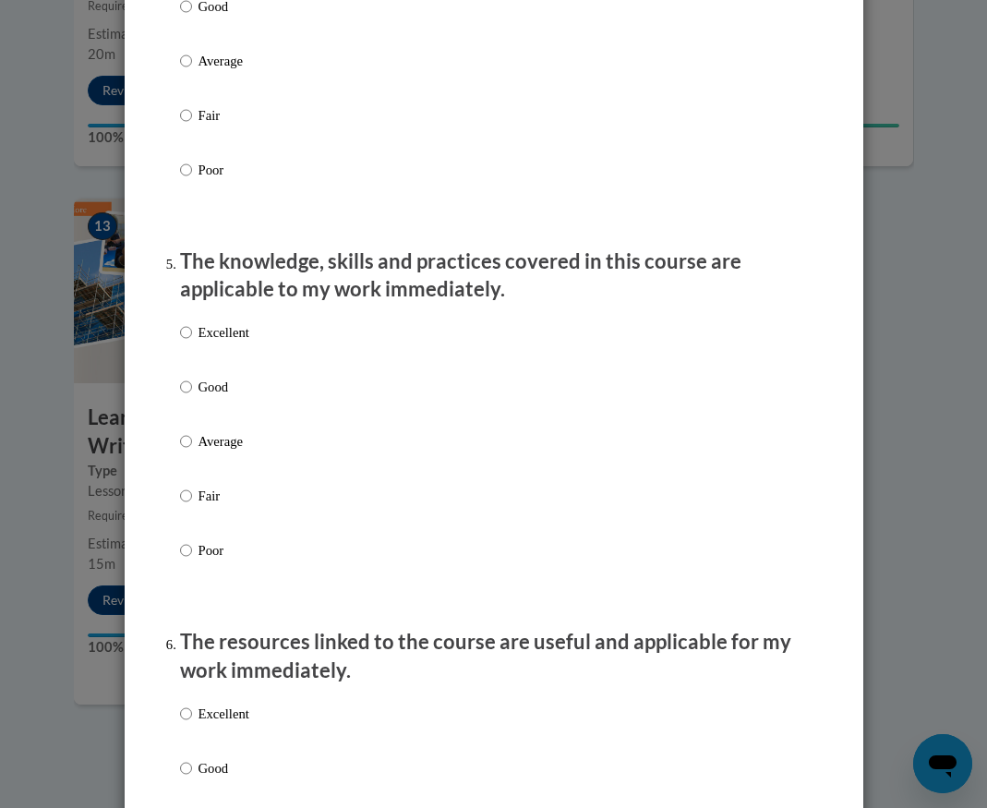
click at [210, 363] on label "Excellent" at bounding box center [214, 347] width 69 height 50
click at [192, 342] on input "Excellent" at bounding box center [186, 332] width 12 height 20
radio input "true"
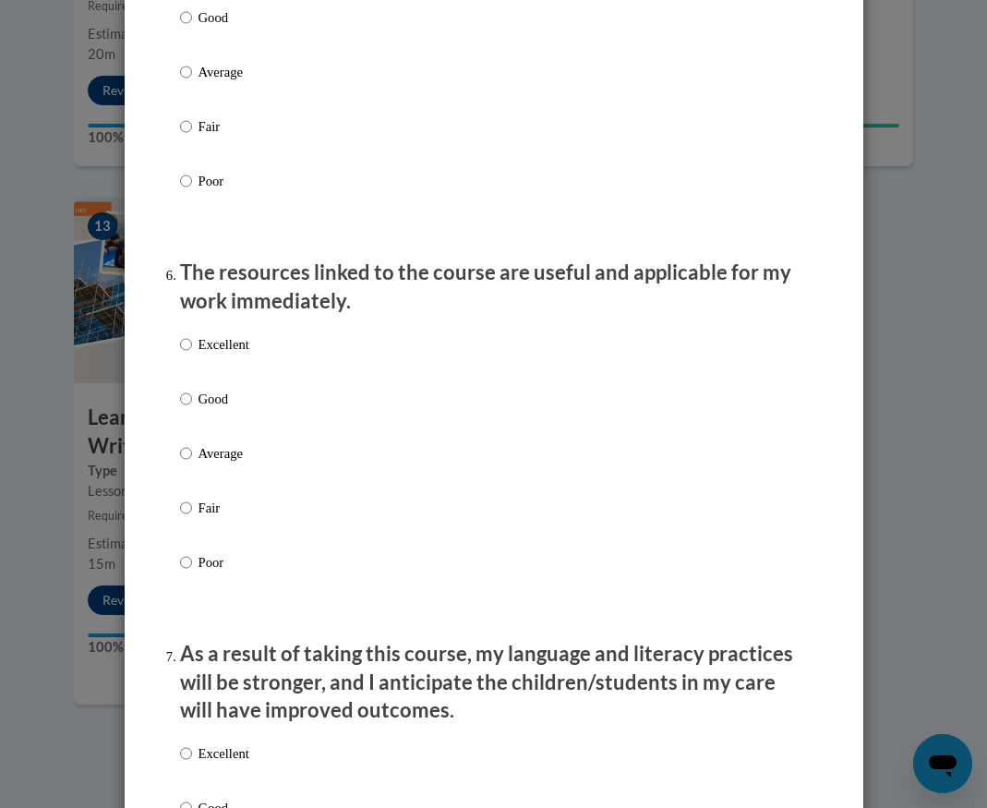
click at [220, 404] on p "Good" at bounding box center [223, 399] width 51 height 20
click at [192, 404] on input "Good" at bounding box center [186, 399] width 12 height 20
radio input "true"
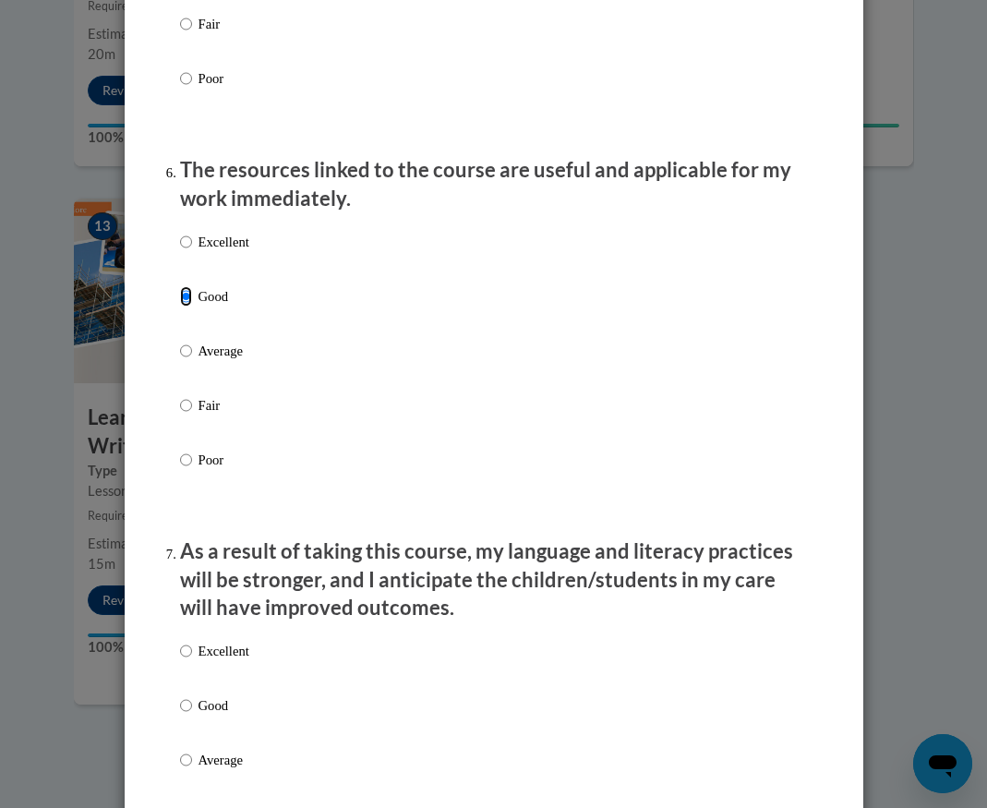
scroll to position [2215, 0]
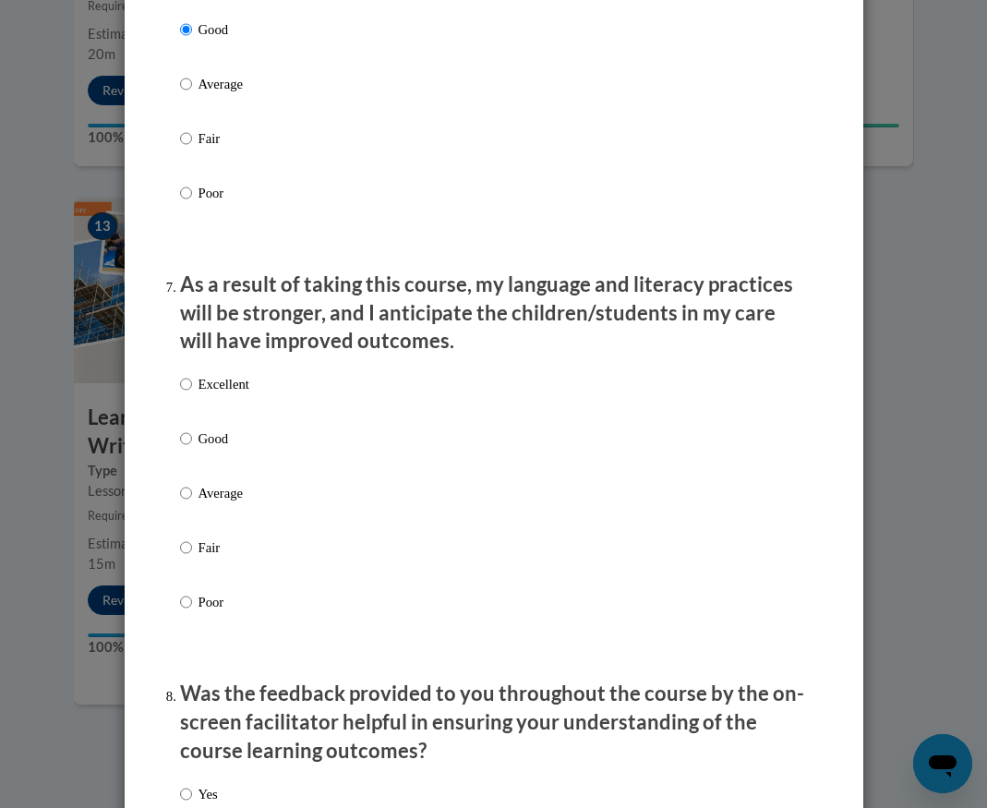
click at [221, 394] on p "Excellent" at bounding box center [223, 384] width 51 height 20
click at [192, 394] on input "Excellent" at bounding box center [186, 384] width 12 height 20
radio input "true"
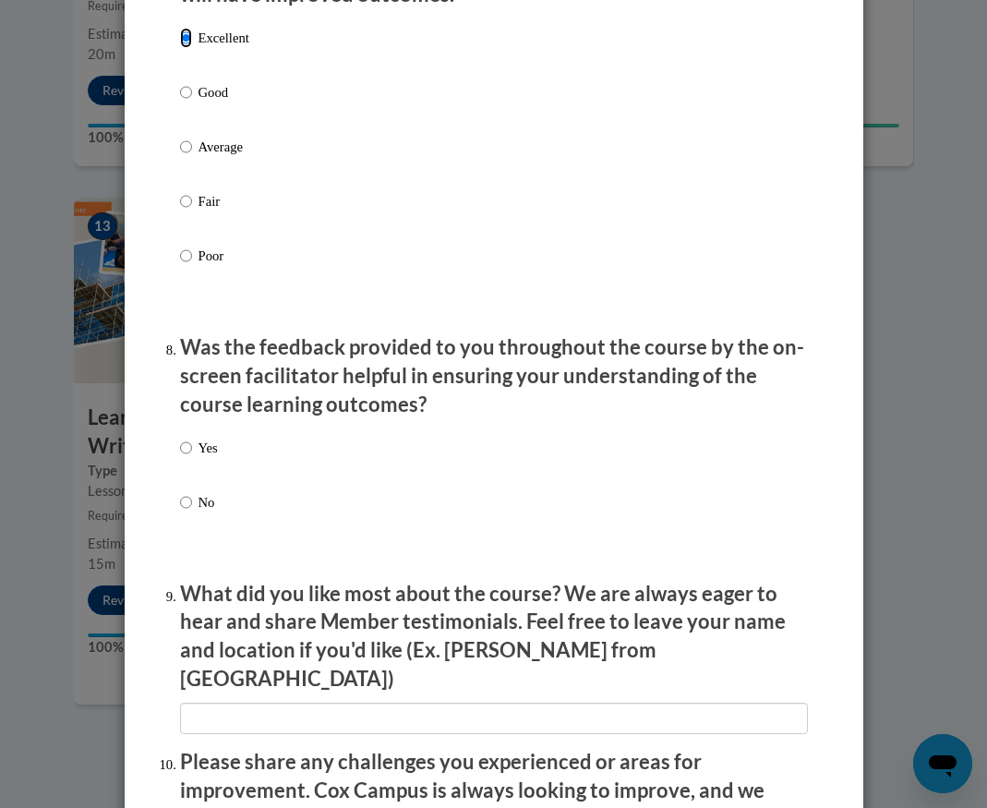
scroll to position [2769, 0]
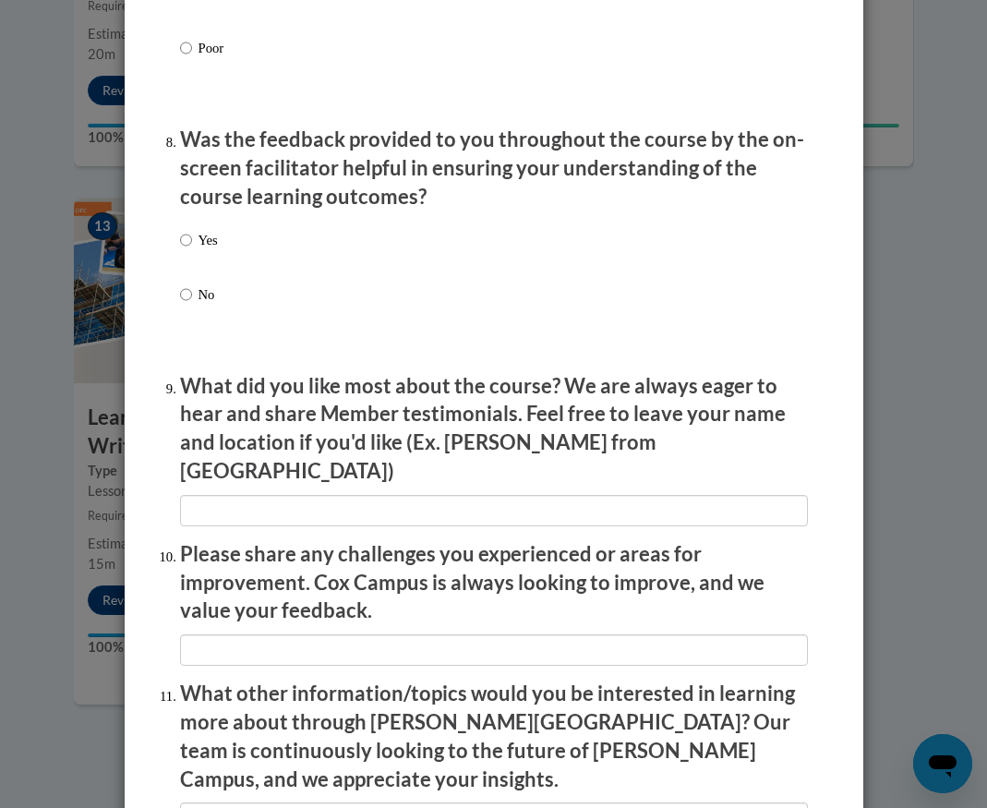
click at [194, 280] on label "Yes" at bounding box center [199, 255] width 38 height 50
click at [192, 250] on input "Yes" at bounding box center [186, 240] width 12 height 20
radio input "true"
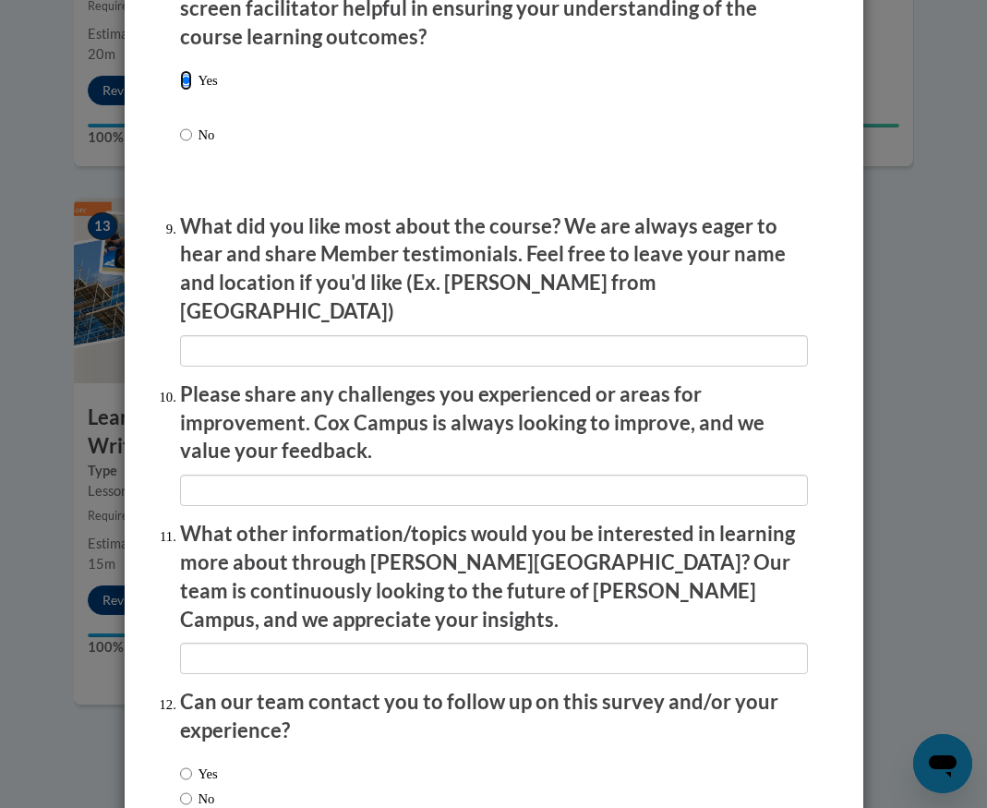
scroll to position [2751, 0]
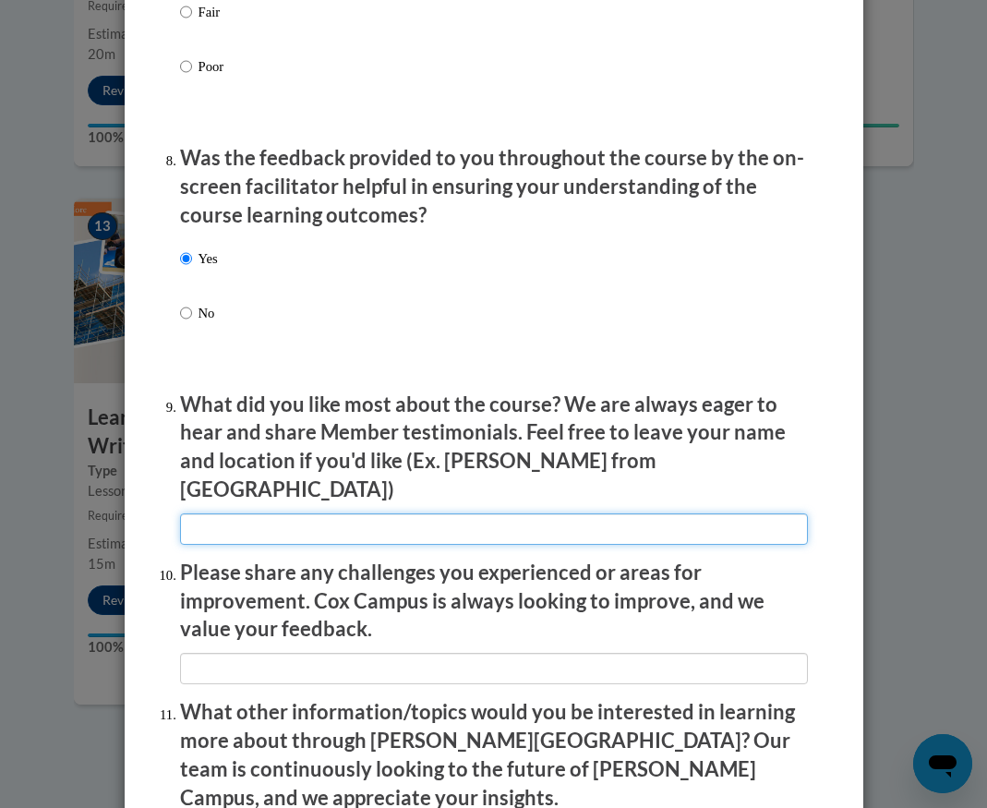
click at [229, 522] on input "textbox" at bounding box center [494, 528] width 628 height 31
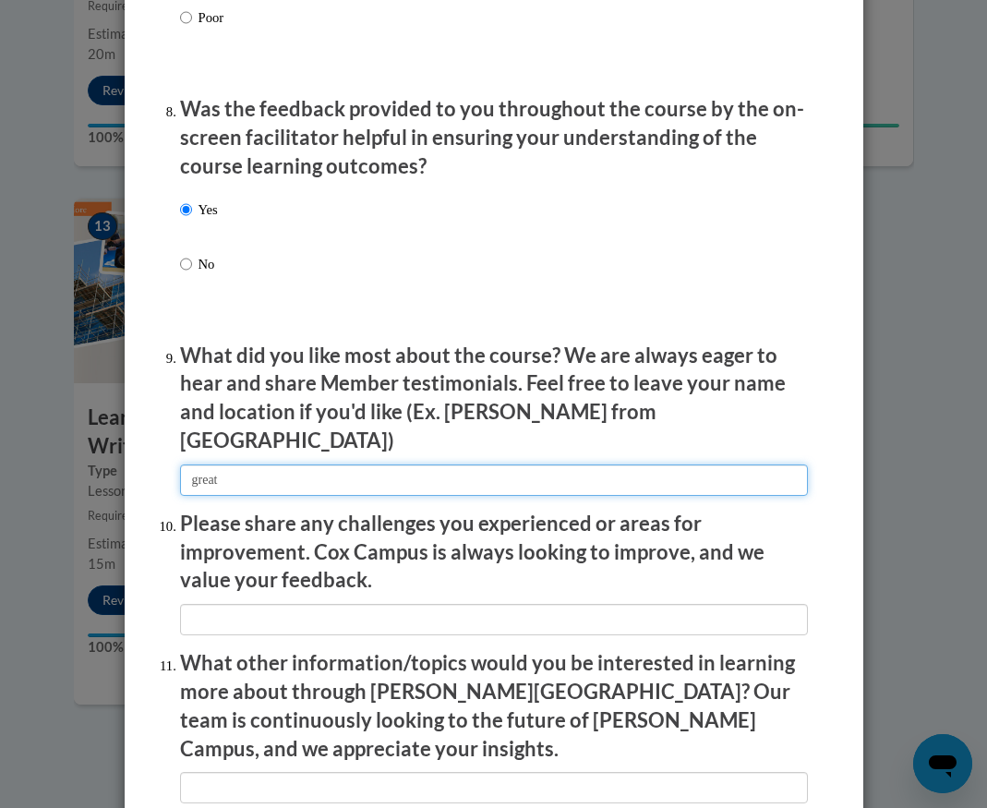
scroll to position [2843, 0]
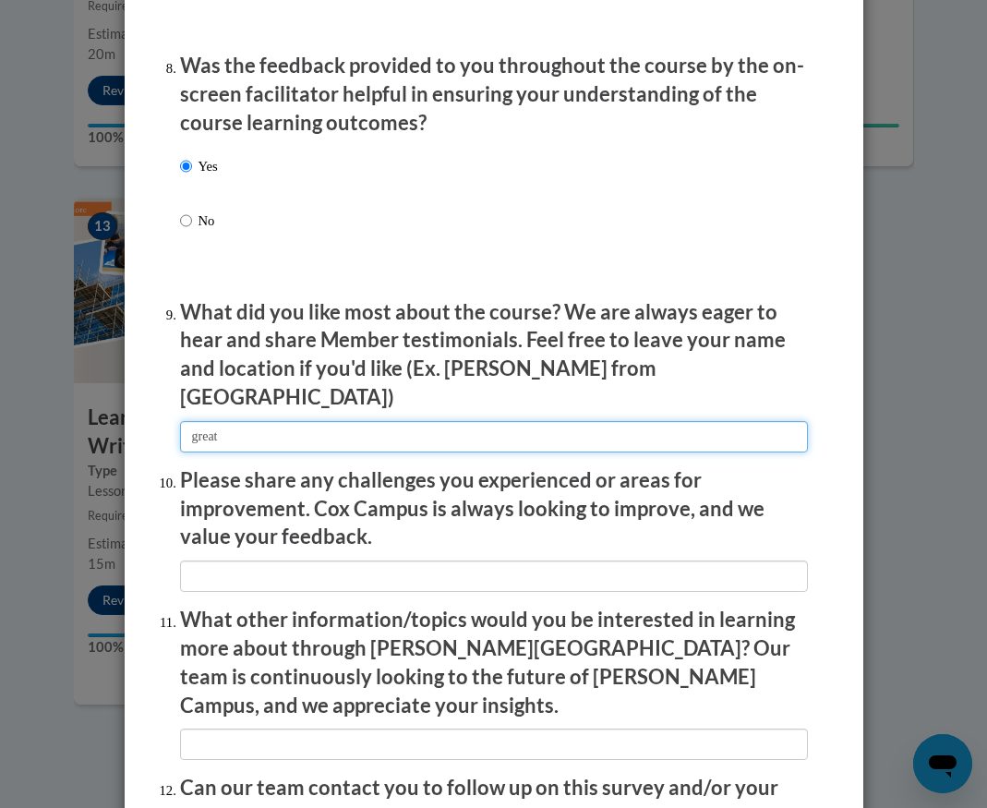
type input "great"
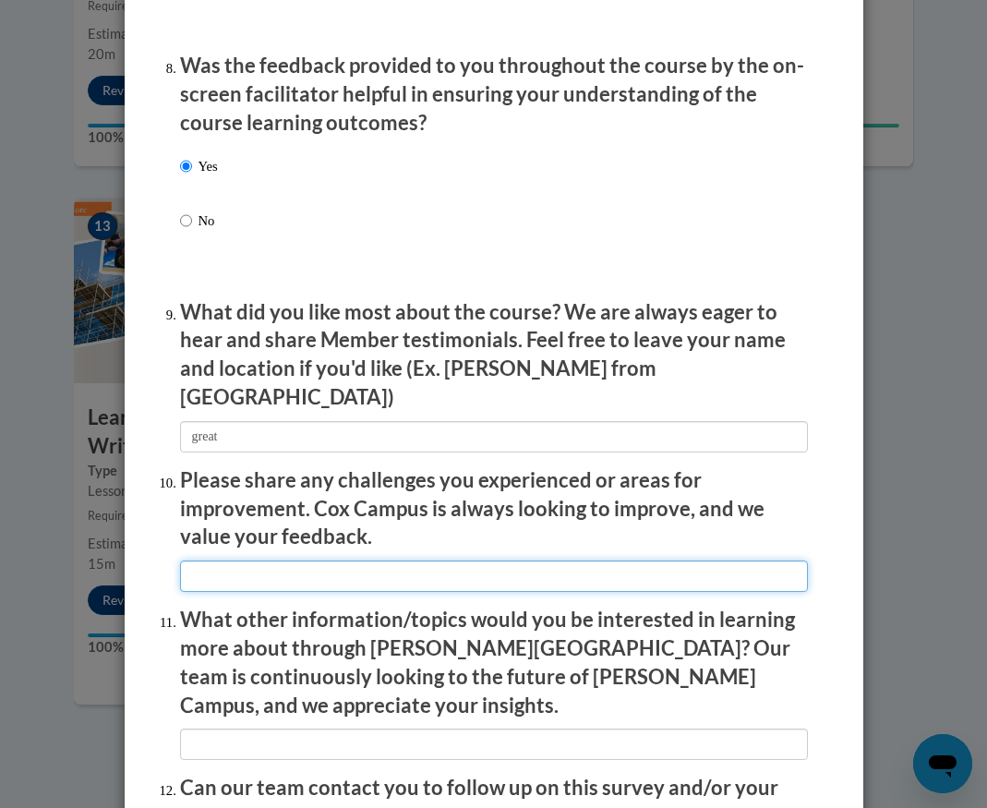
click at [558, 560] on input "textbox" at bounding box center [494, 575] width 628 height 31
type input "great"
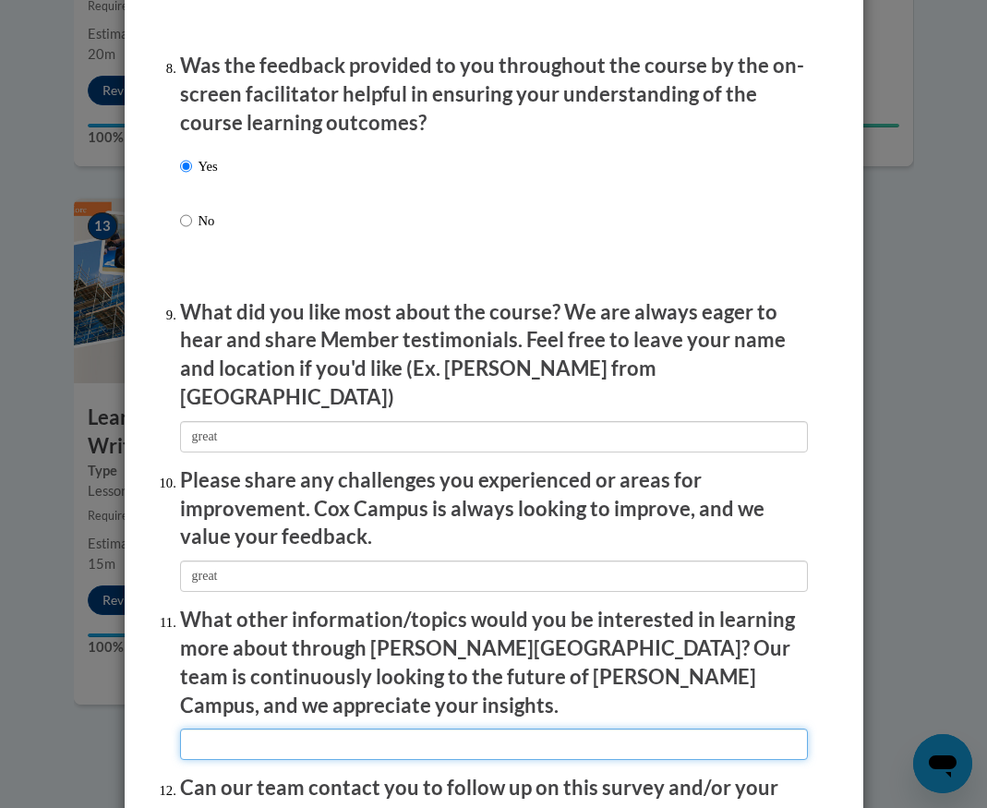
click at [513, 728] on input "textbox" at bounding box center [494, 743] width 628 height 31
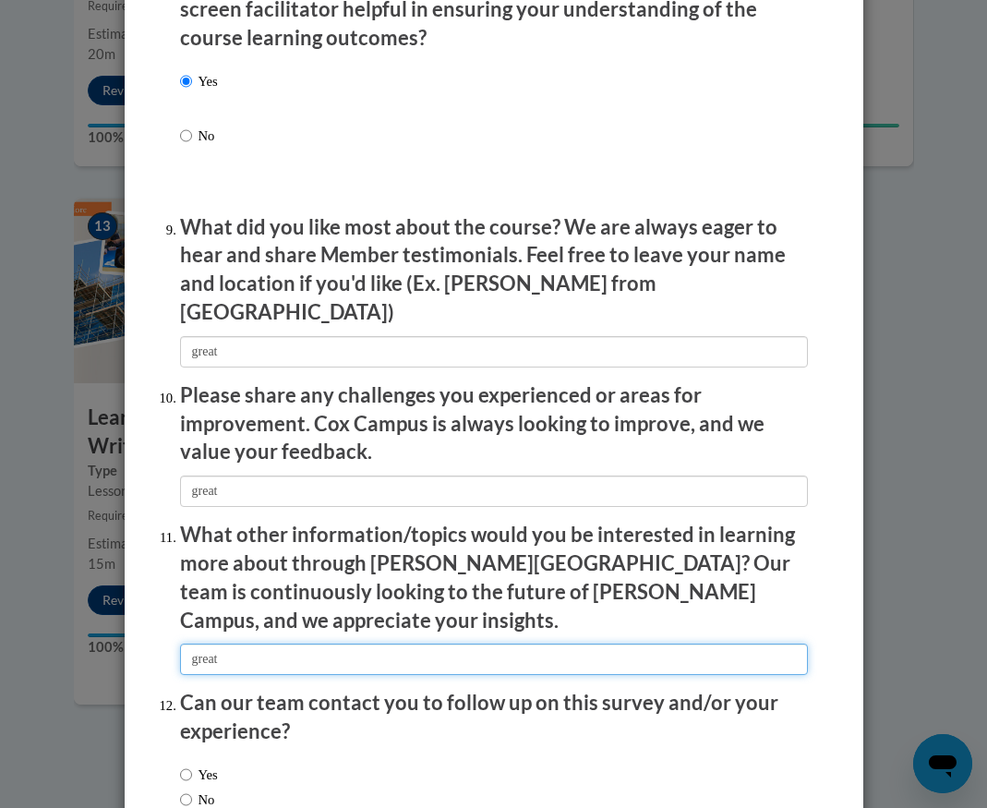
scroll to position [3027, 0]
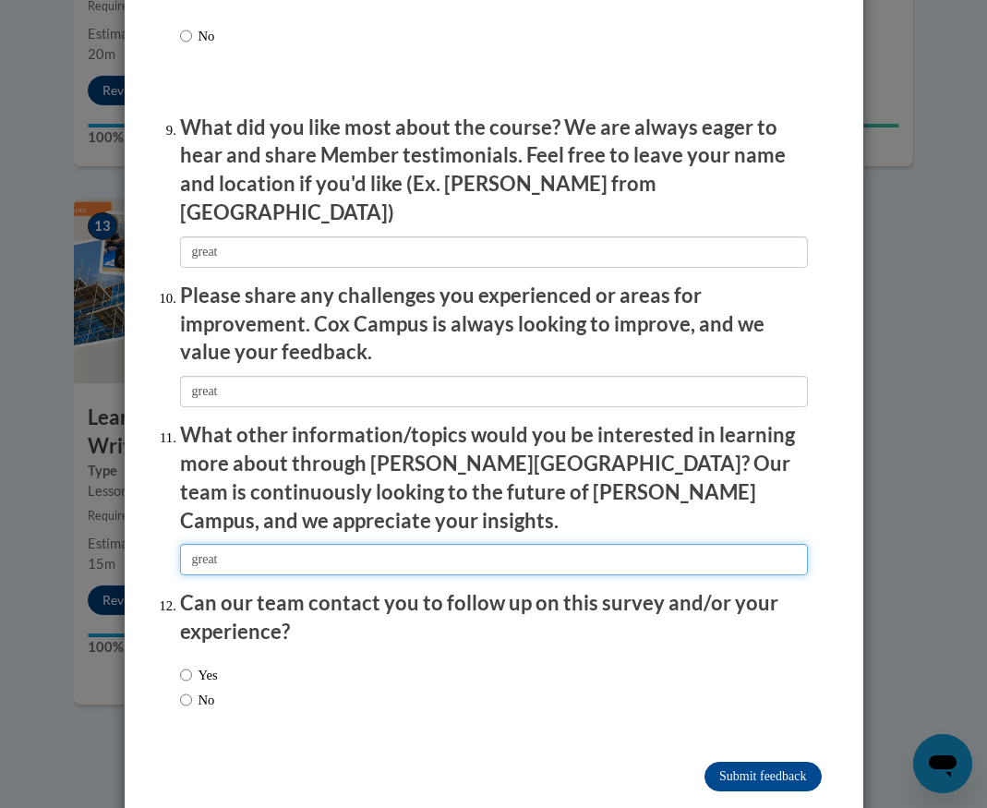
type input "great"
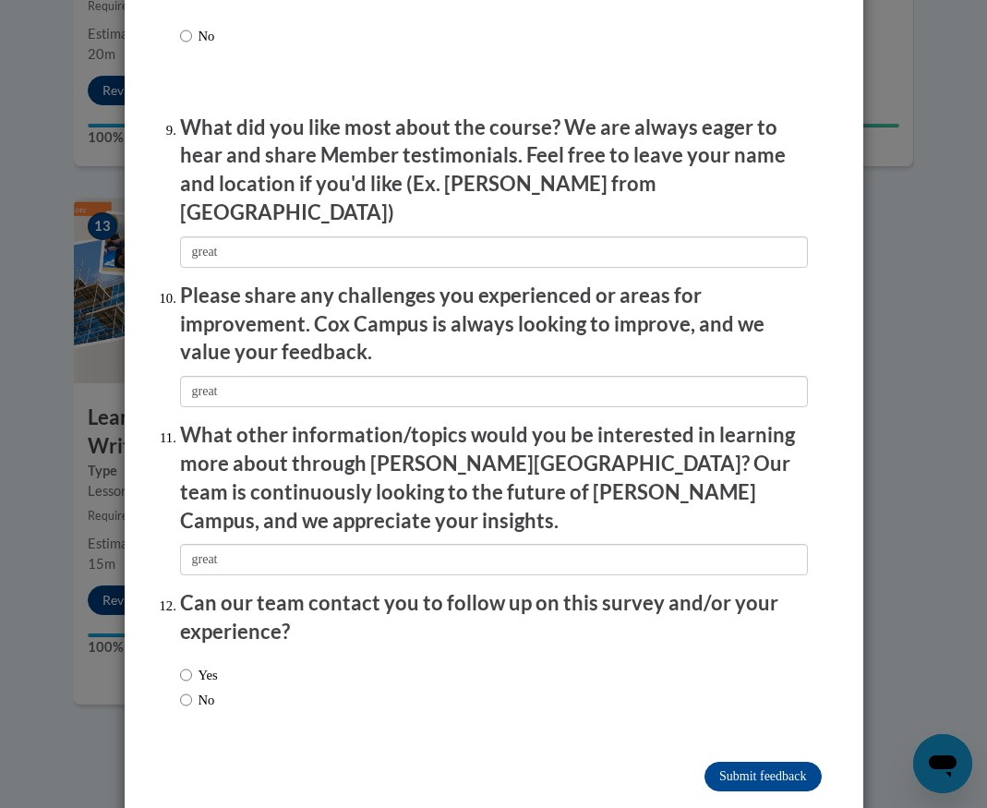
click at [201, 665] on label "Yes" at bounding box center [199, 675] width 38 height 20
click at [192, 665] on input "Yes" at bounding box center [186, 675] width 12 height 20
radio input "true"
click at [717, 761] on input "Submit feedback" at bounding box center [762, 776] width 116 height 30
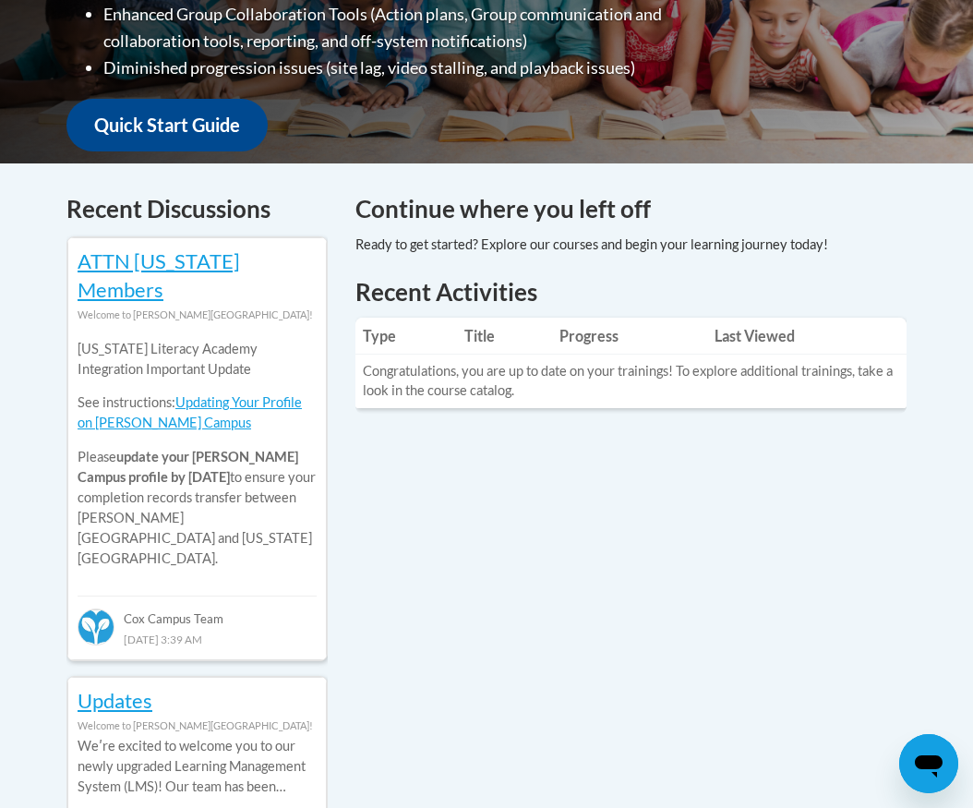
scroll to position [185, 0]
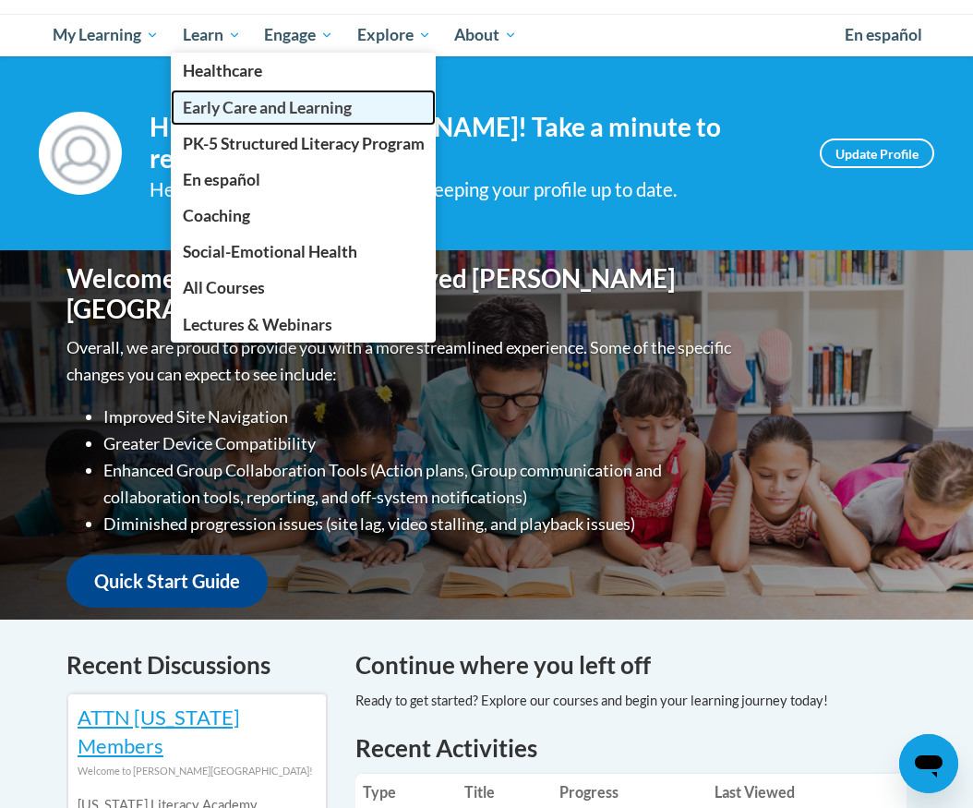
click at [239, 115] on span "Early Care and Learning" at bounding box center [267, 107] width 169 height 19
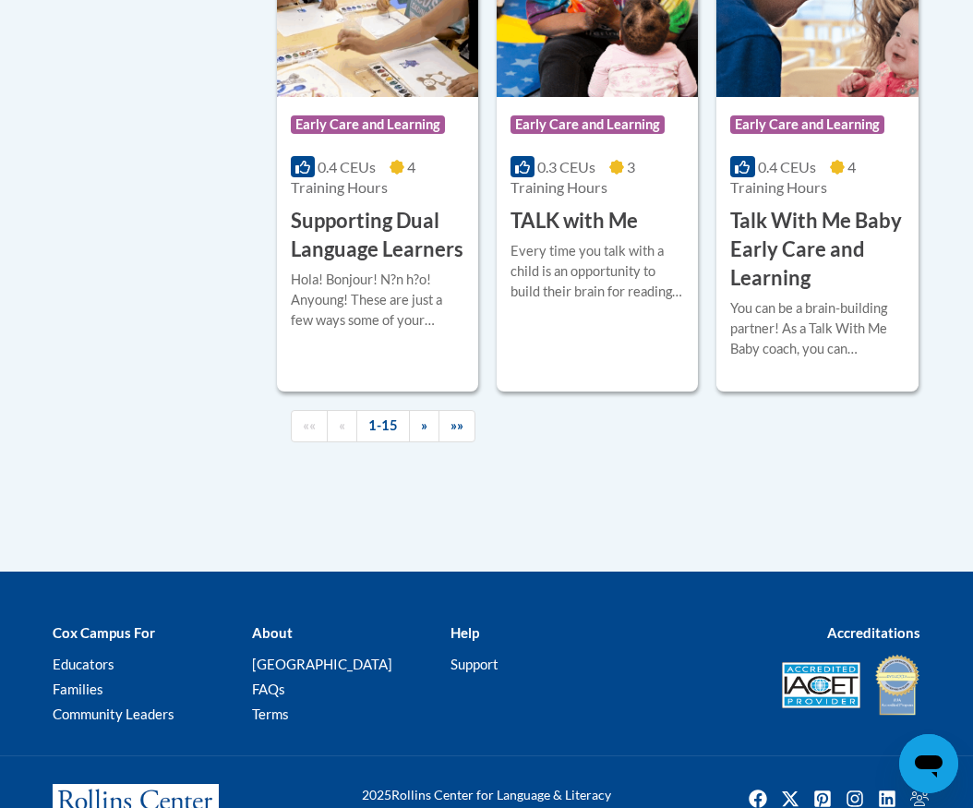
scroll to position [3110, 0]
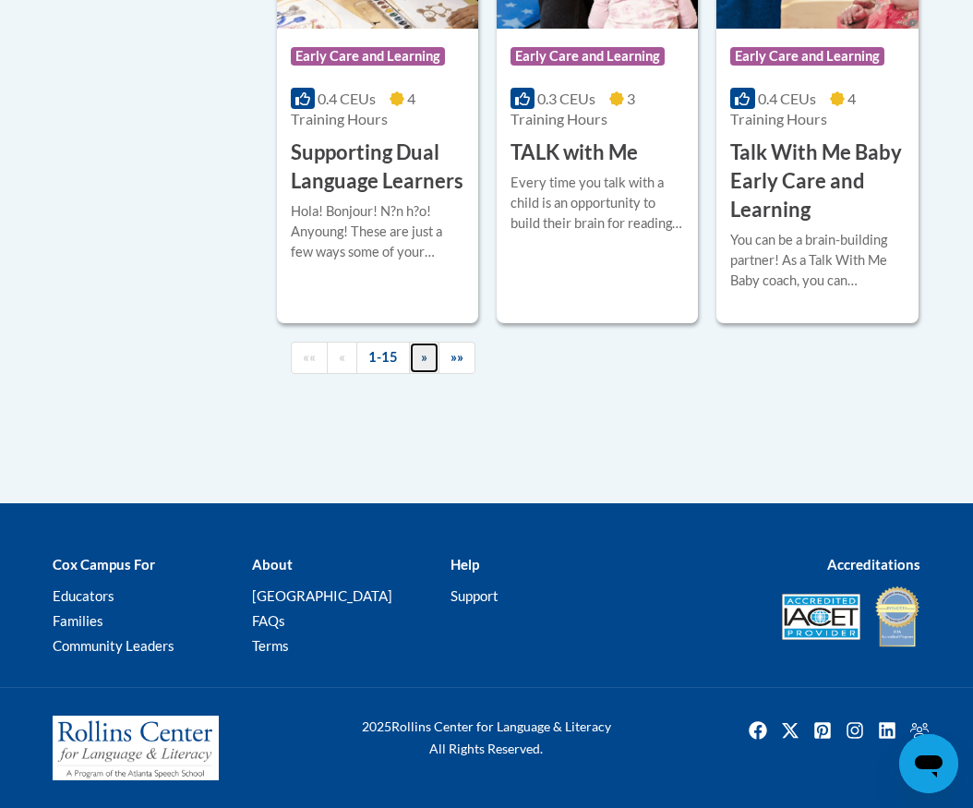
click at [428, 364] on link "»" at bounding box center [424, 358] width 30 height 32
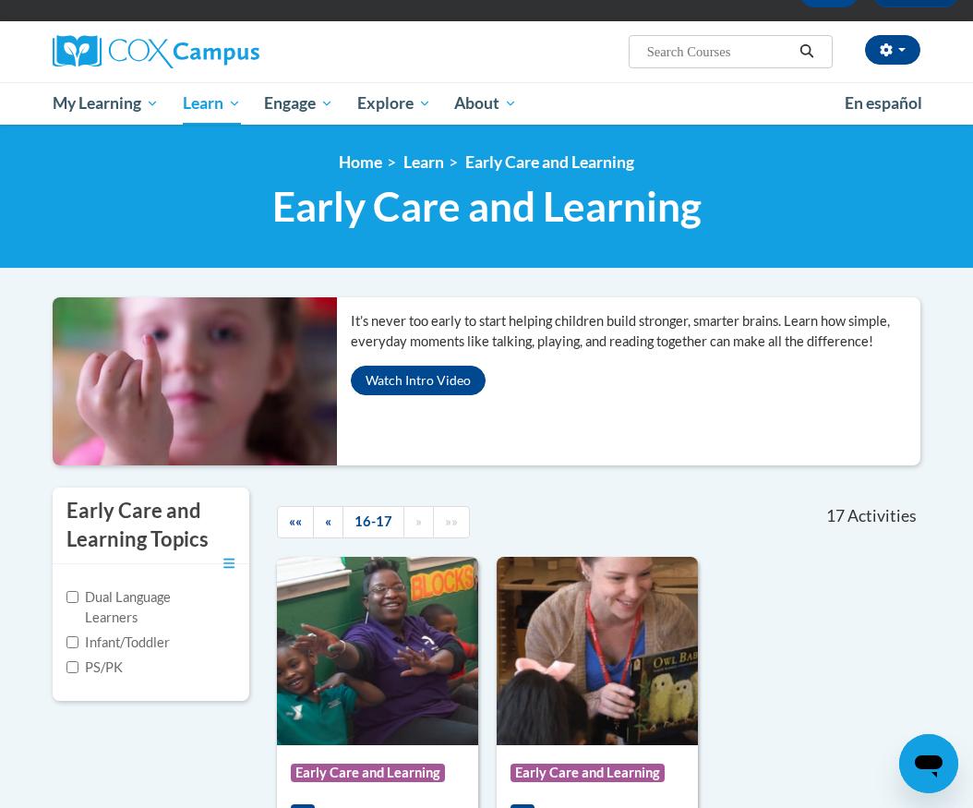
scroll to position [0, 0]
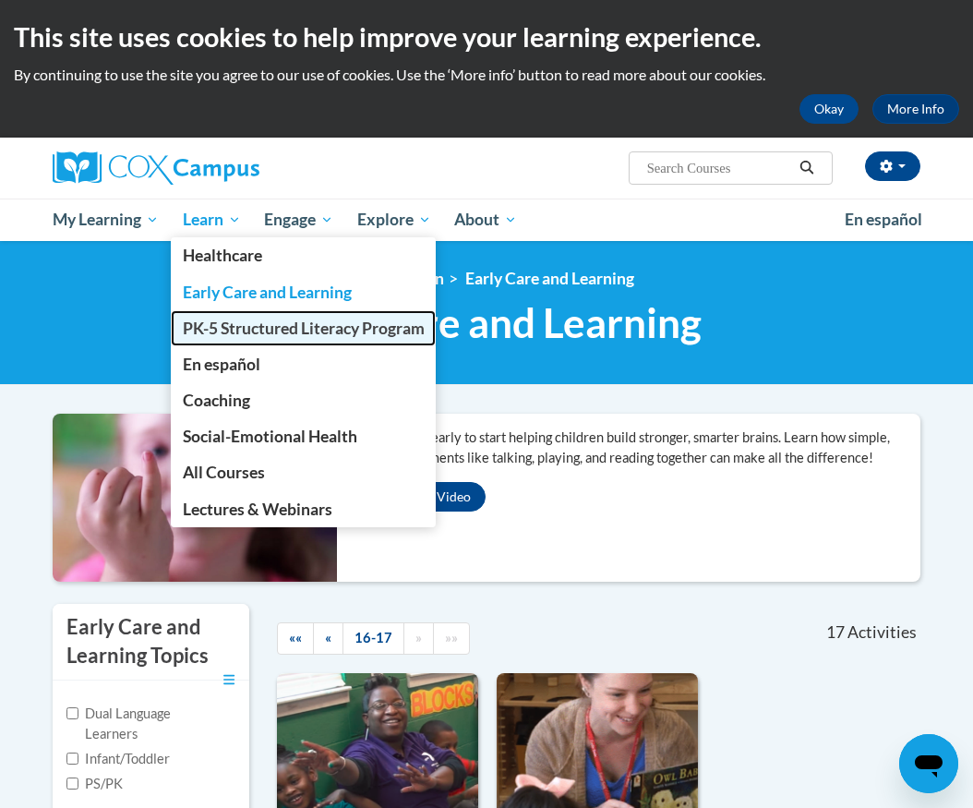
click at [250, 318] on span "PK-5 Structured Literacy Program" at bounding box center [304, 327] width 242 height 19
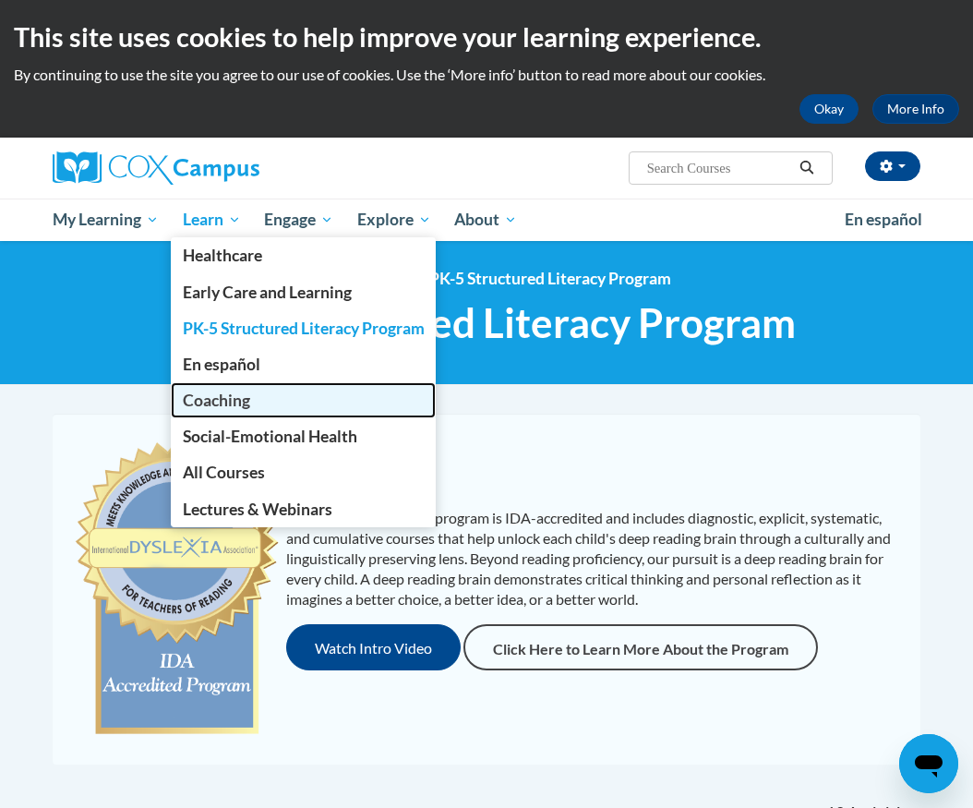
click at [265, 398] on link "Coaching" at bounding box center [304, 400] width 266 height 36
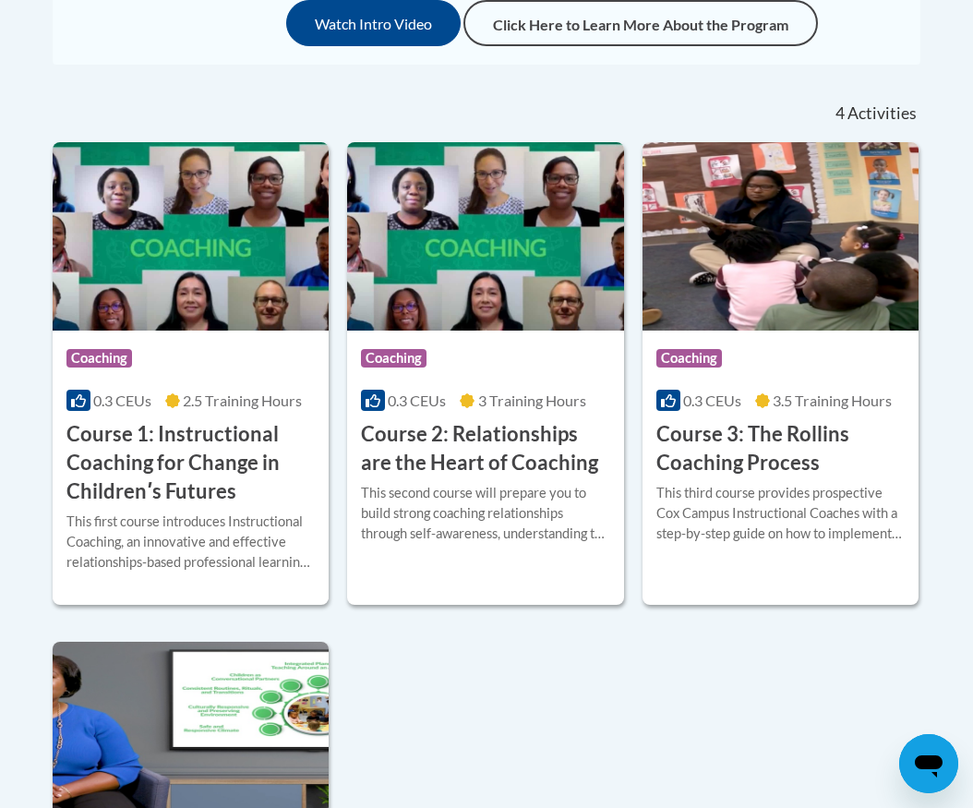
scroll to position [277, 0]
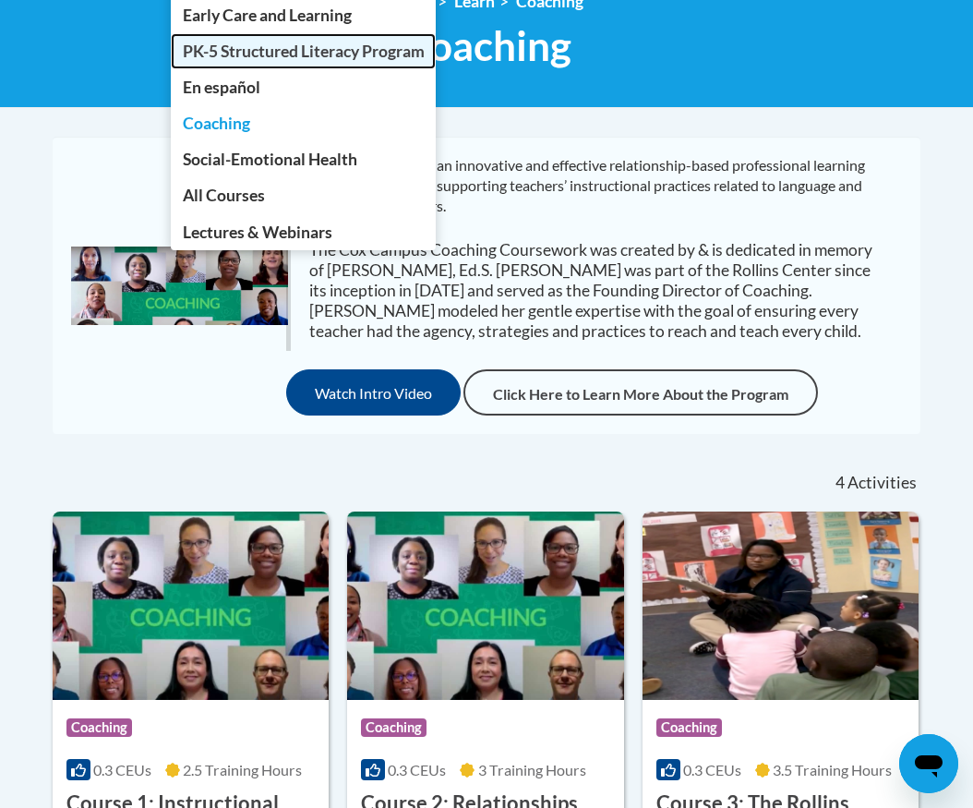
click at [294, 44] on span "PK-5 Structured Literacy Program" at bounding box center [304, 51] width 242 height 19
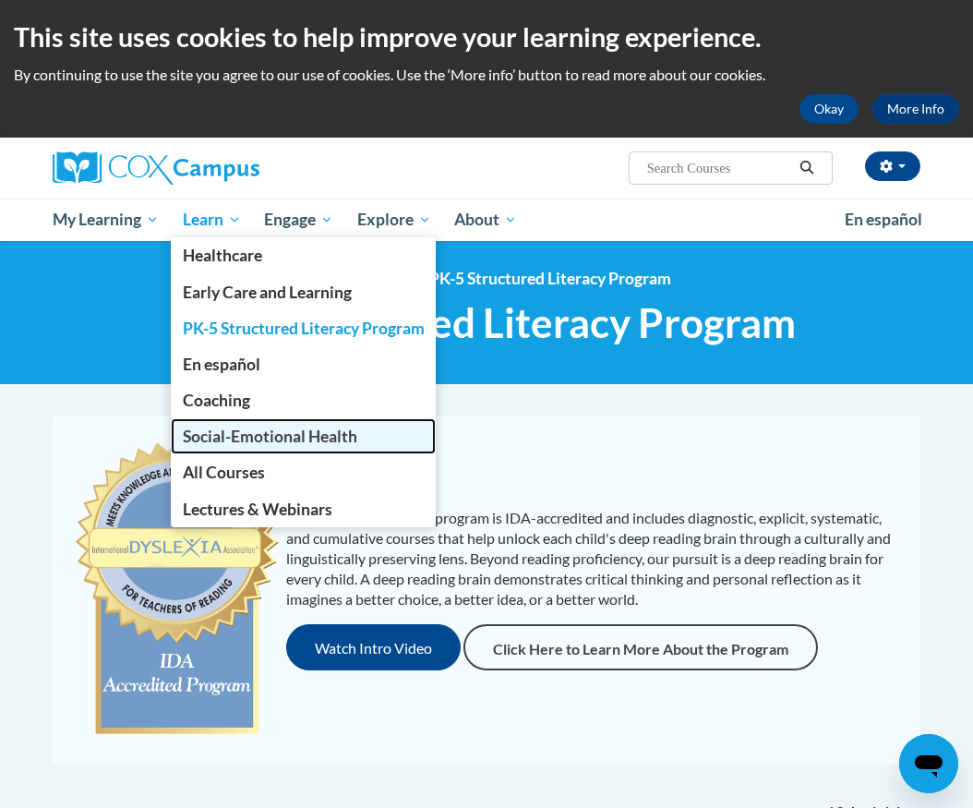
click at [289, 435] on span "Social-Emotional Health" at bounding box center [270, 435] width 174 height 19
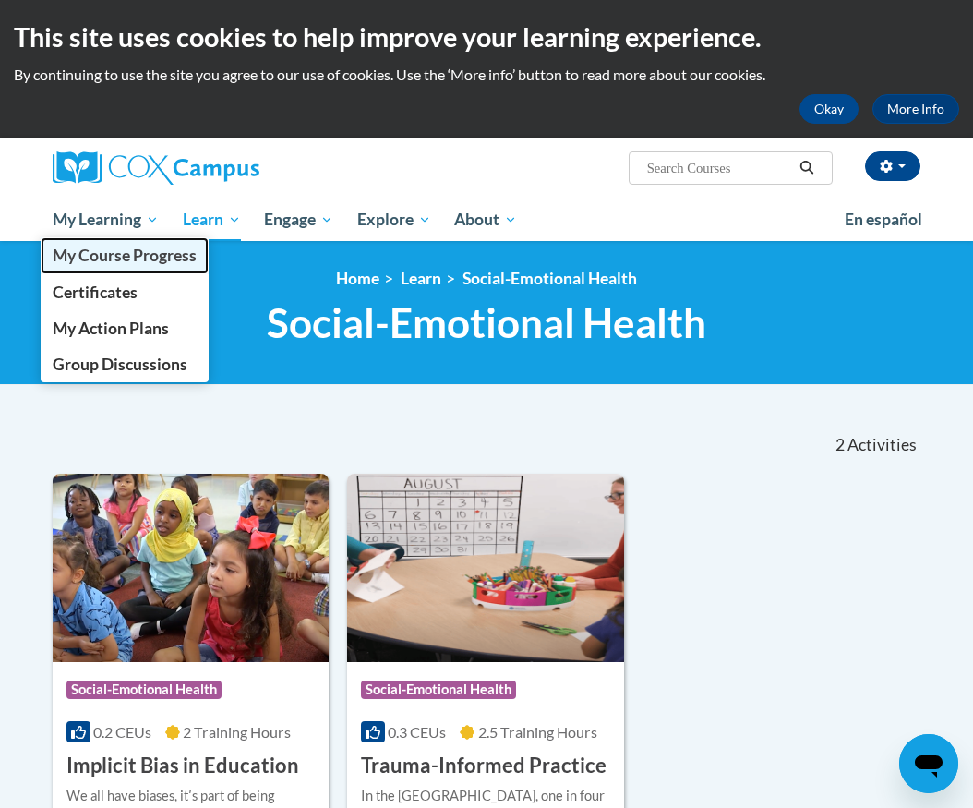
click at [138, 265] on span "My Course Progress" at bounding box center [125, 255] width 144 height 19
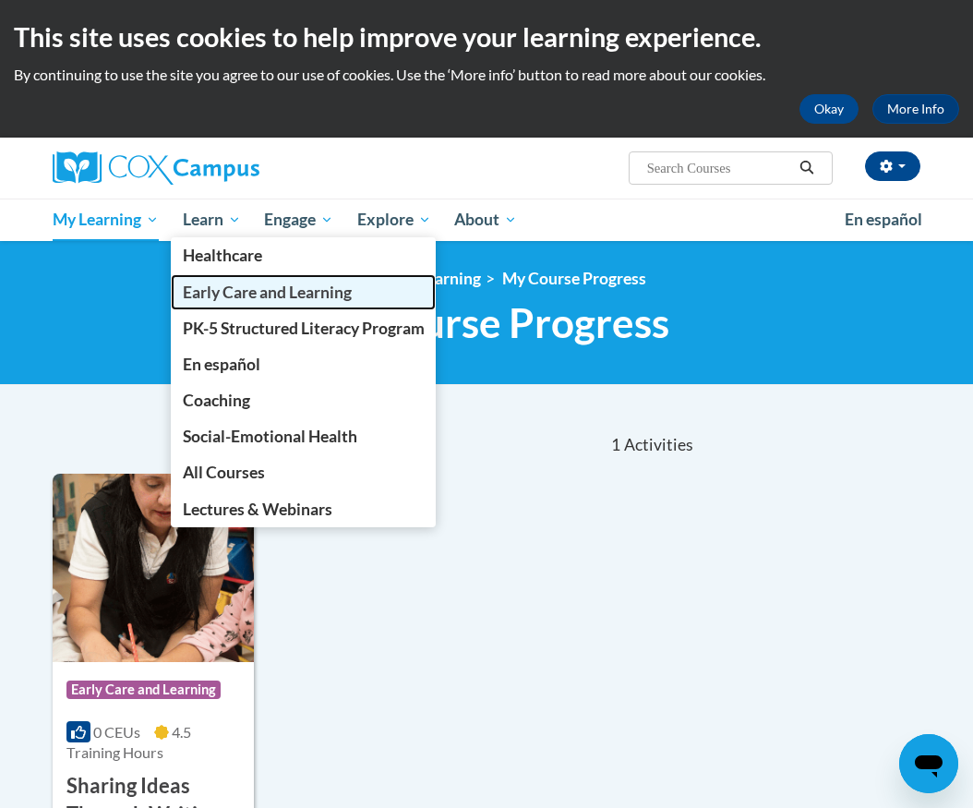
click at [261, 293] on span "Early Care and Learning" at bounding box center [267, 291] width 169 height 19
click at [261, 291] on span "Early Care and Learning" at bounding box center [267, 291] width 169 height 19
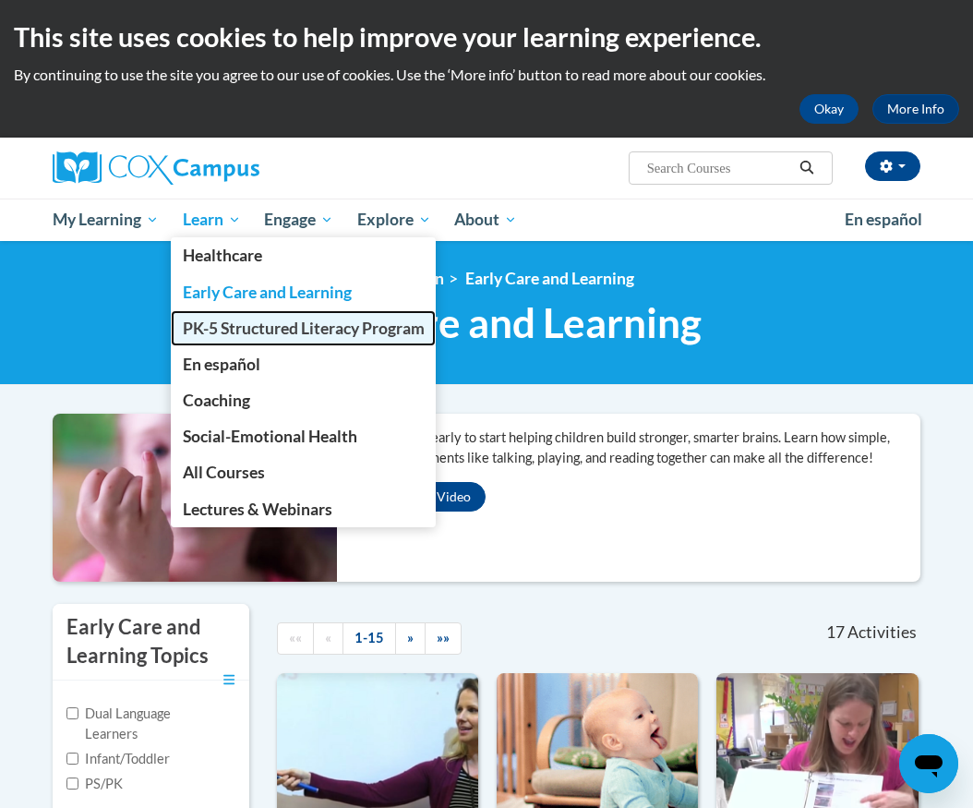
click at [242, 335] on span "PK-5 Structured Literacy Program" at bounding box center [304, 327] width 242 height 19
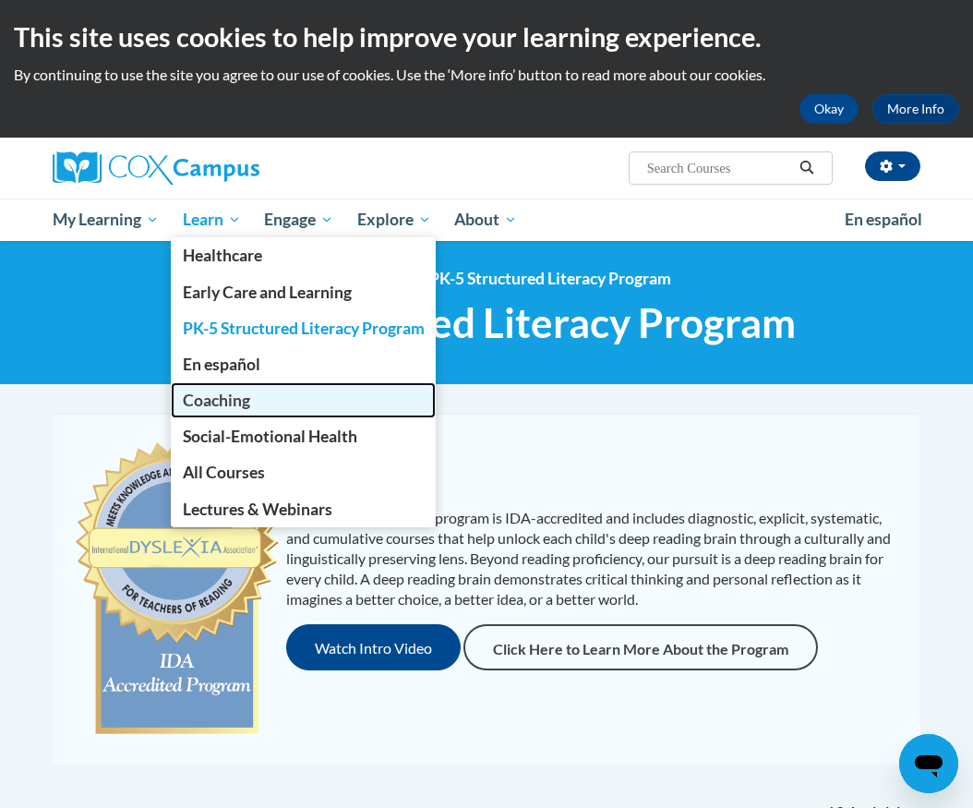
click at [258, 402] on link "Coaching" at bounding box center [304, 400] width 266 height 36
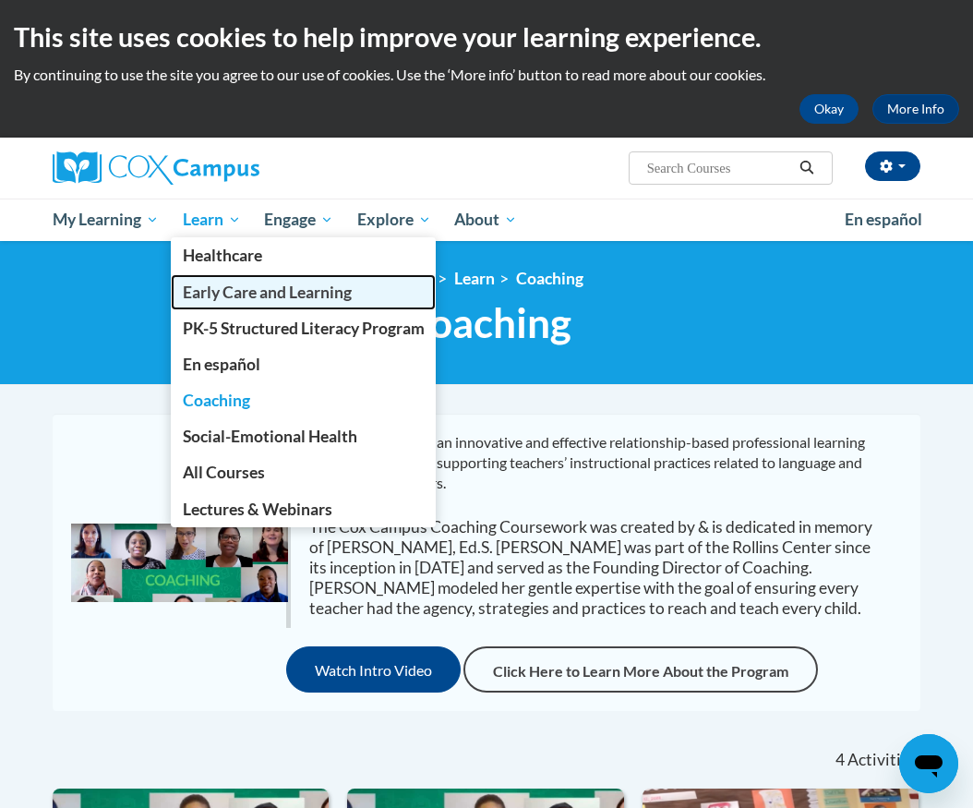
click at [280, 288] on span "Early Care and Learning" at bounding box center [267, 291] width 169 height 19
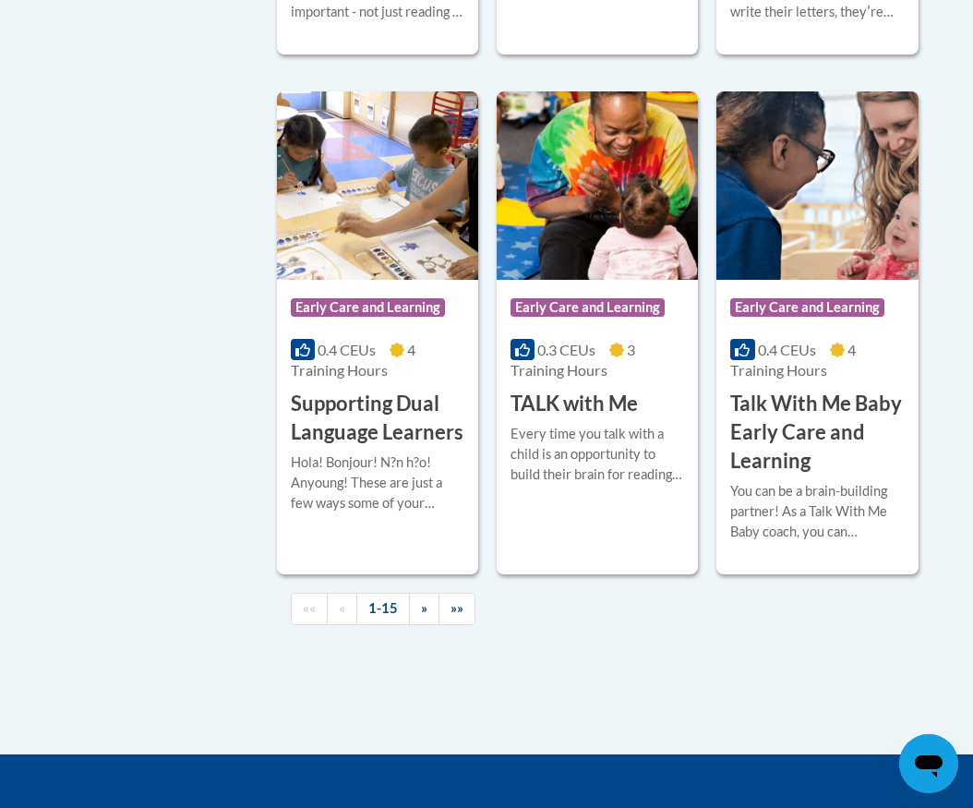
scroll to position [2861, 0]
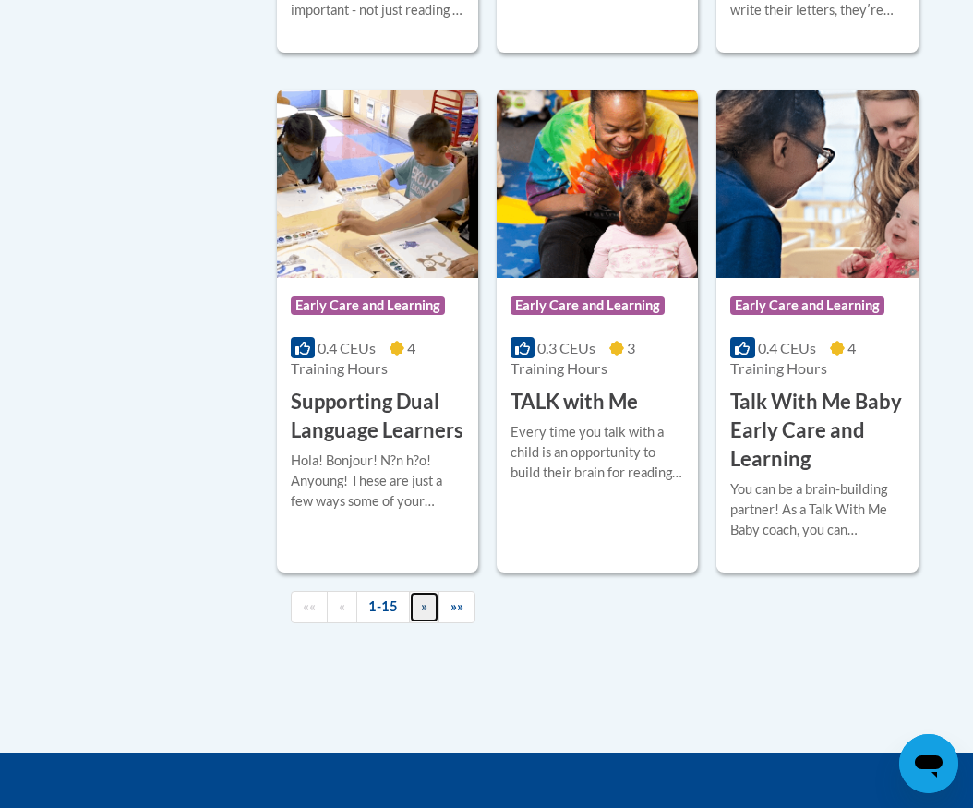
click at [416, 611] on link "»" at bounding box center [424, 607] width 30 height 32
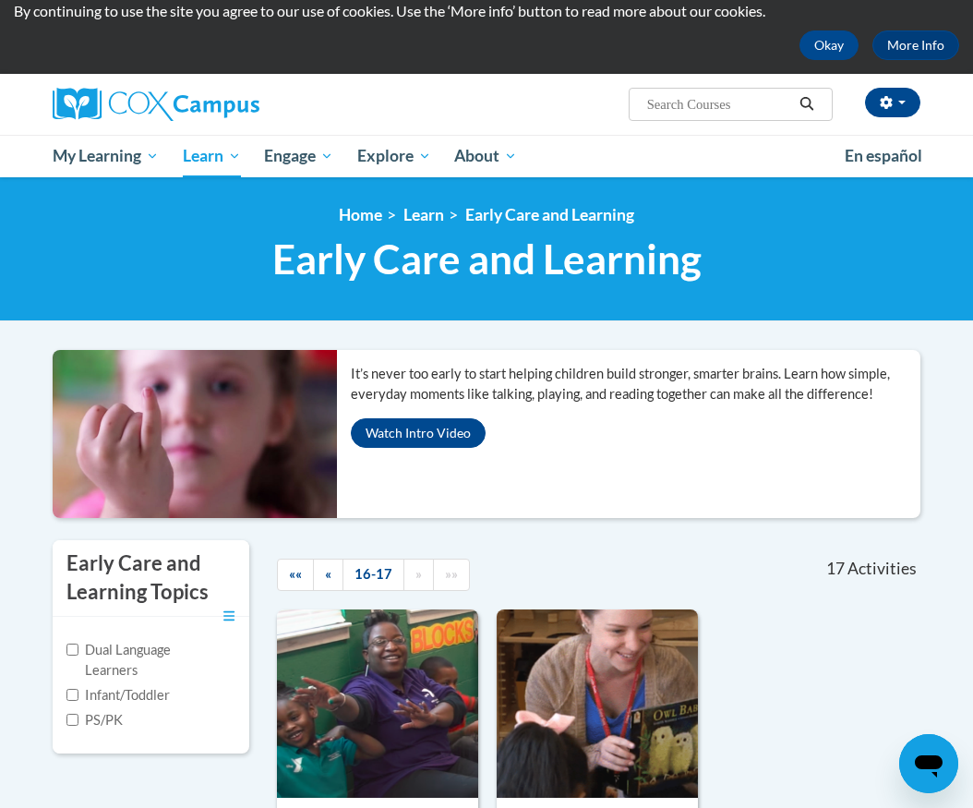
scroll to position [0, 0]
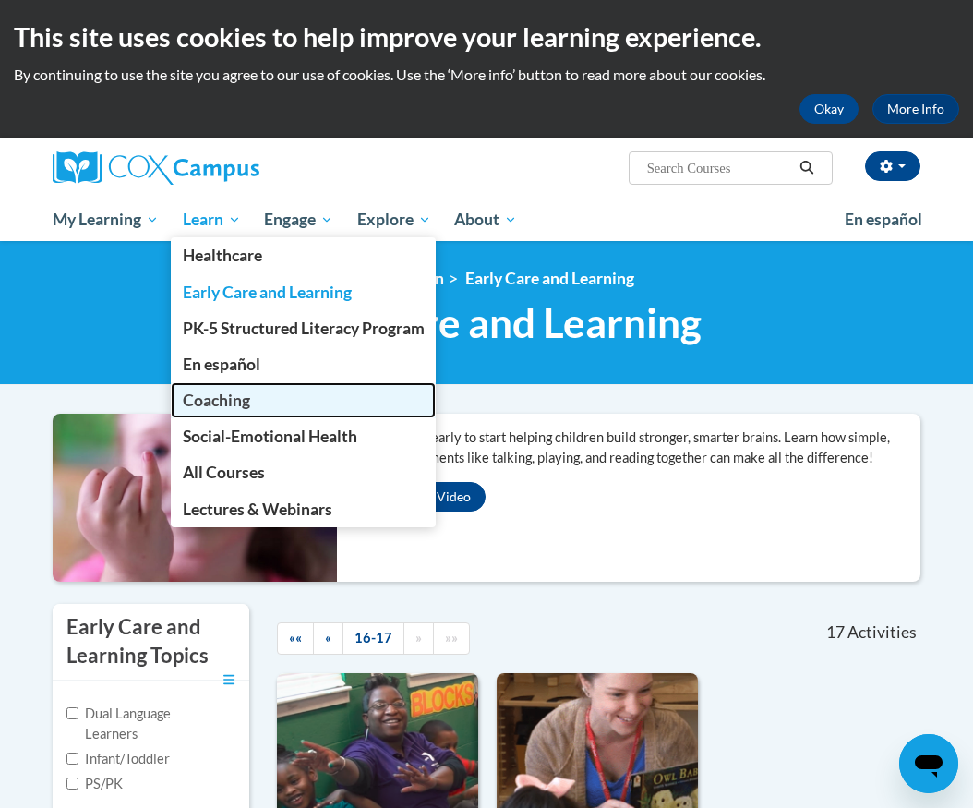
click at [293, 391] on link "Coaching" at bounding box center [304, 400] width 266 height 36
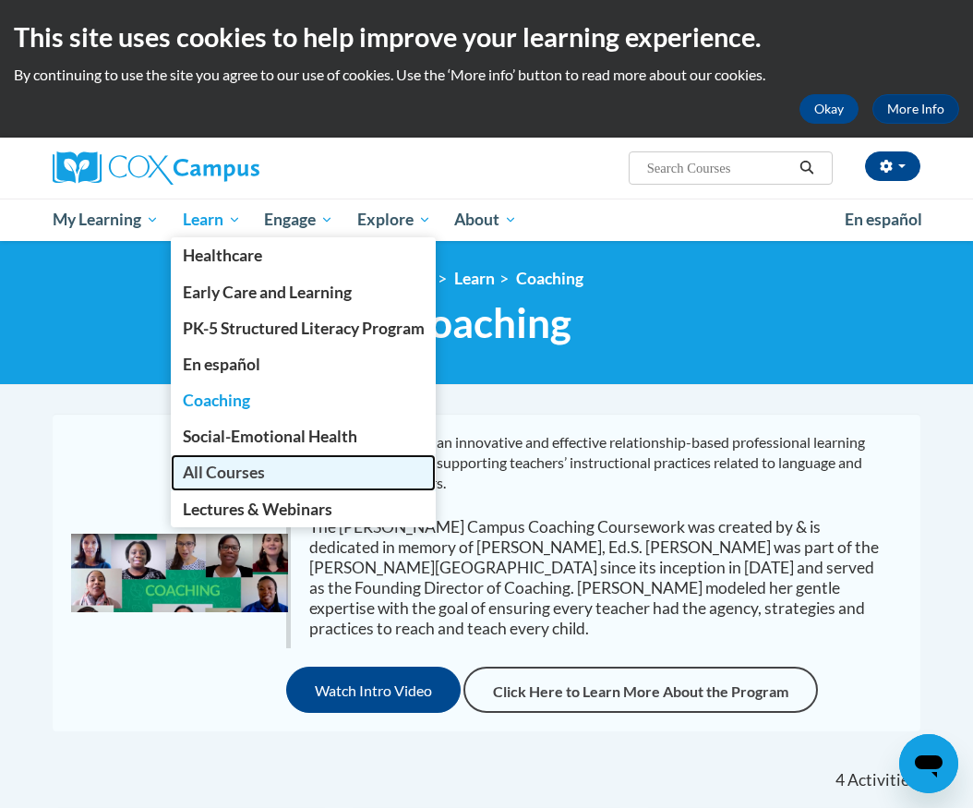
click at [287, 473] on link "All Courses" at bounding box center [304, 472] width 266 height 36
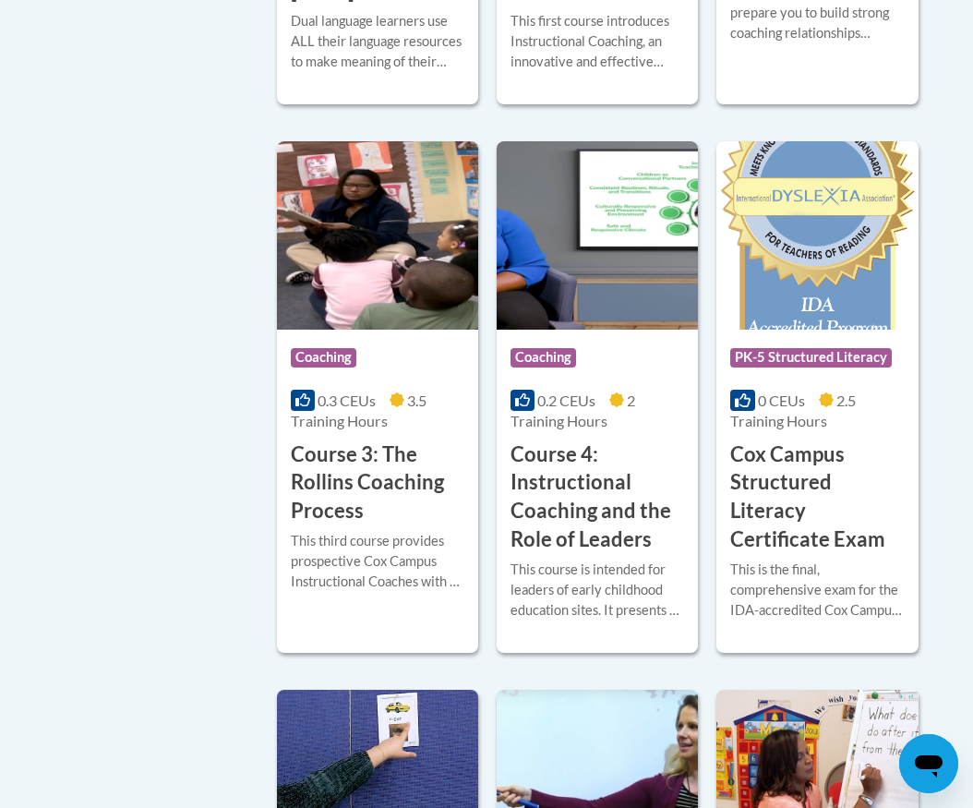
scroll to position [1569, 0]
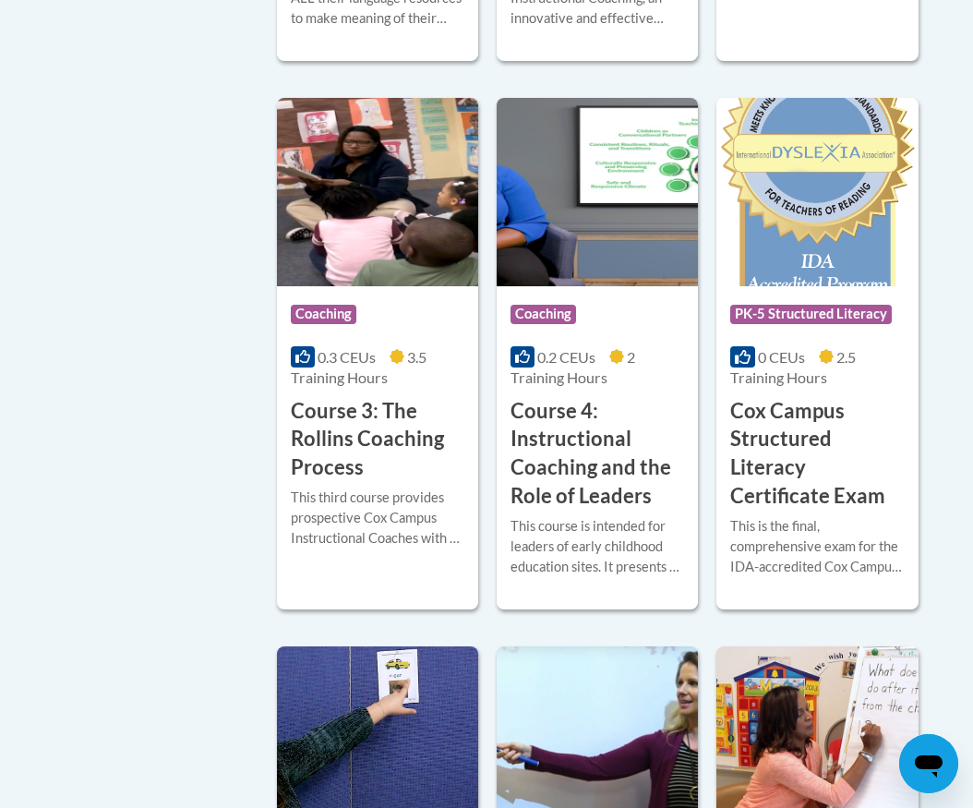
drag, startPoint x: 270, startPoint y: 408, endPoint x: 256, endPoint y: 451, distance: 45.5
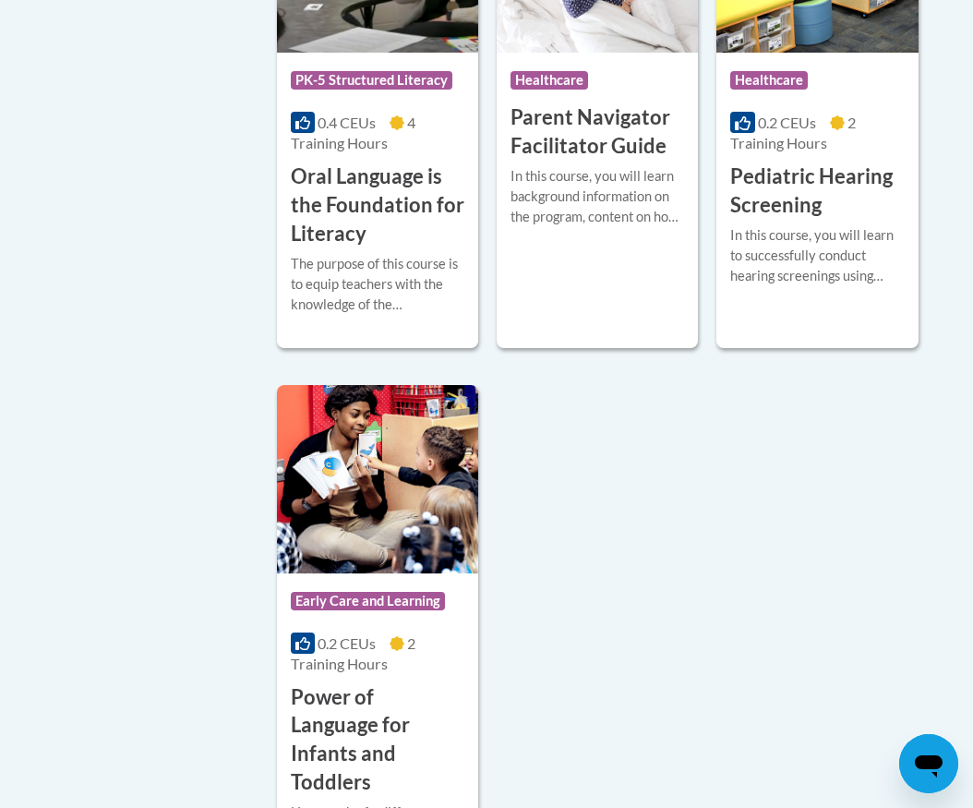
scroll to position [4430, 0]
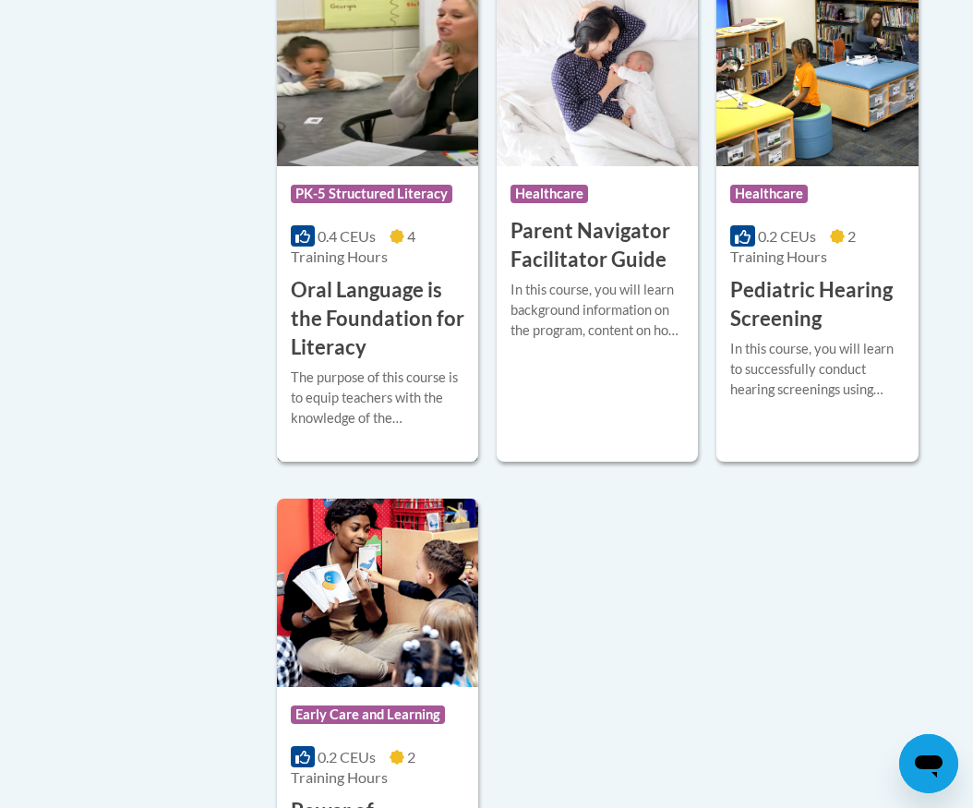
click at [399, 314] on h3 "Oral Language is the Foundation for Literacy" at bounding box center [378, 318] width 174 height 85
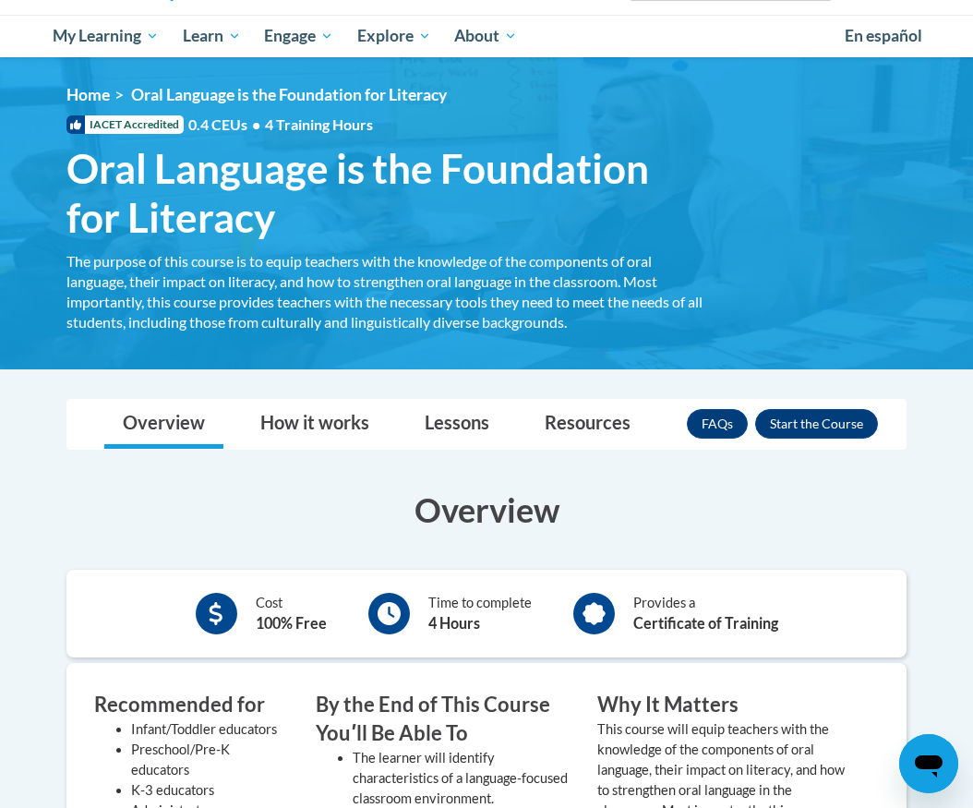
scroll to position [185, 0]
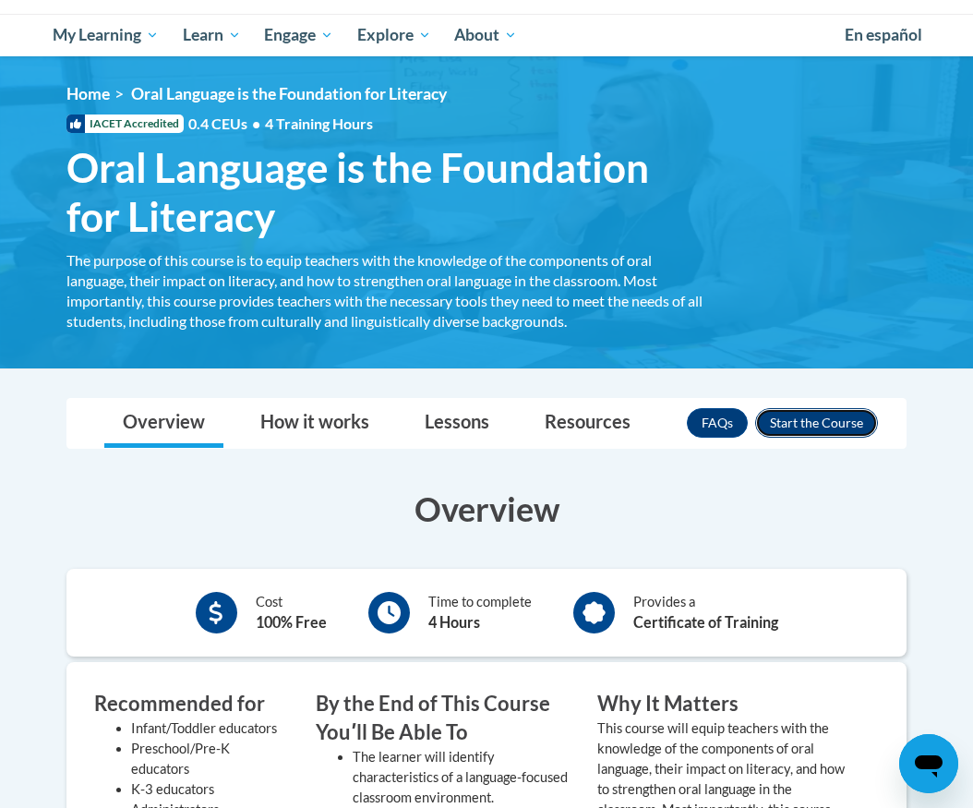
click at [827, 424] on button "Enroll" at bounding box center [816, 423] width 123 height 30
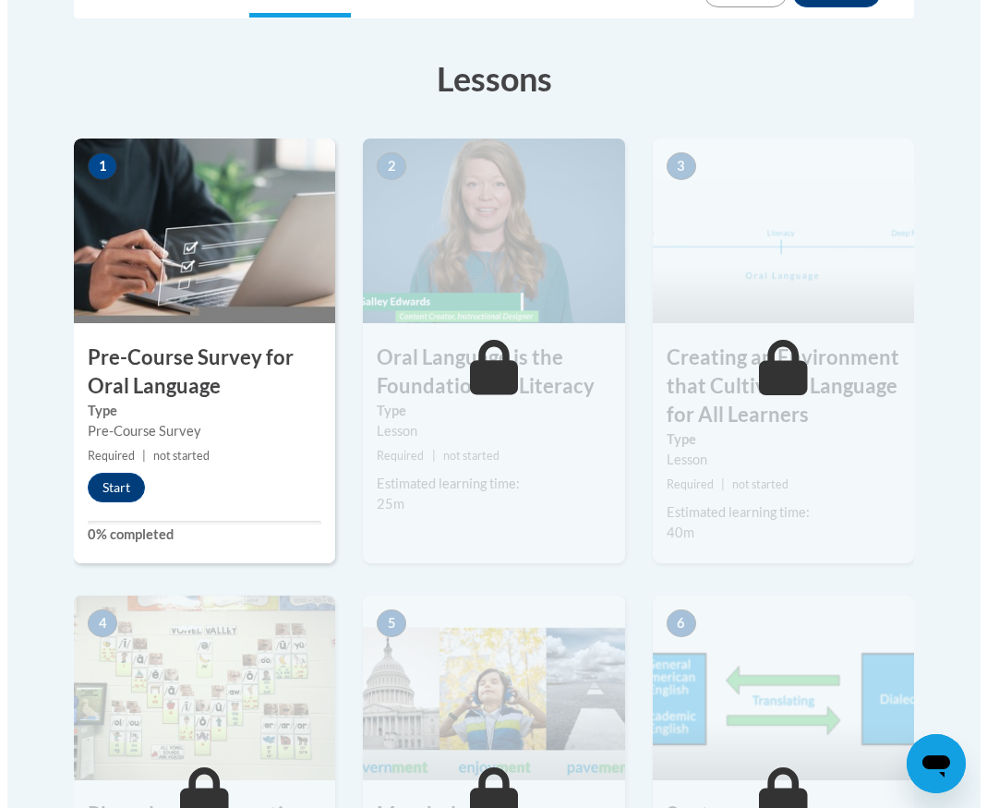
scroll to position [518, 0]
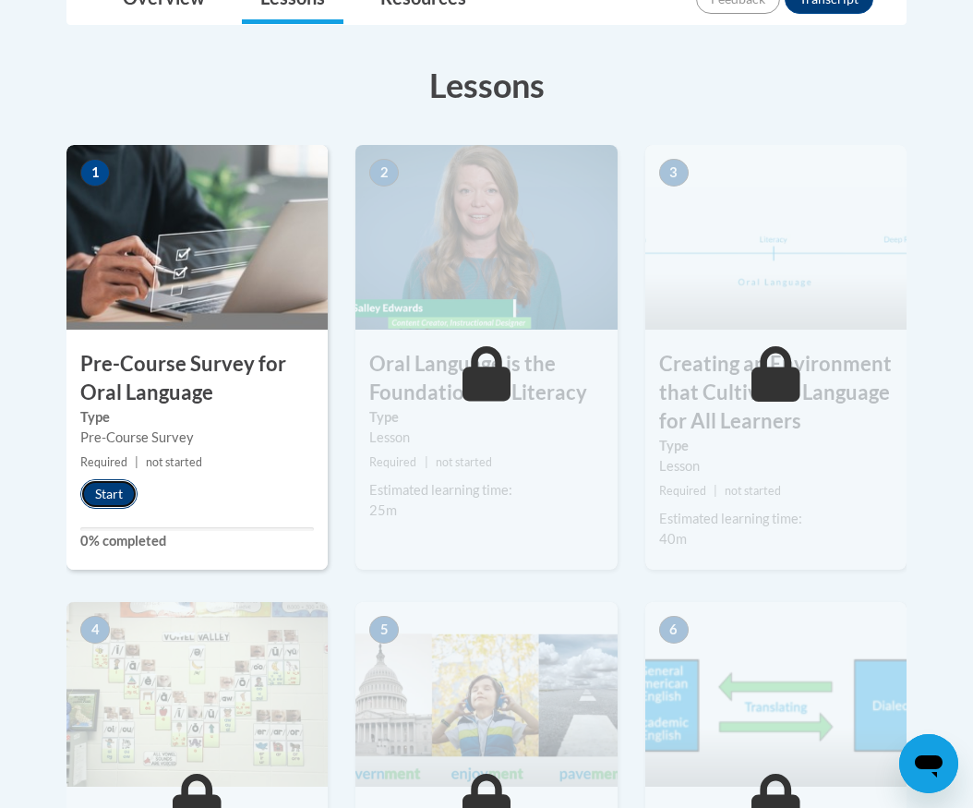
click at [130, 496] on button "Start" at bounding box center [108, 494] width 57 height 30
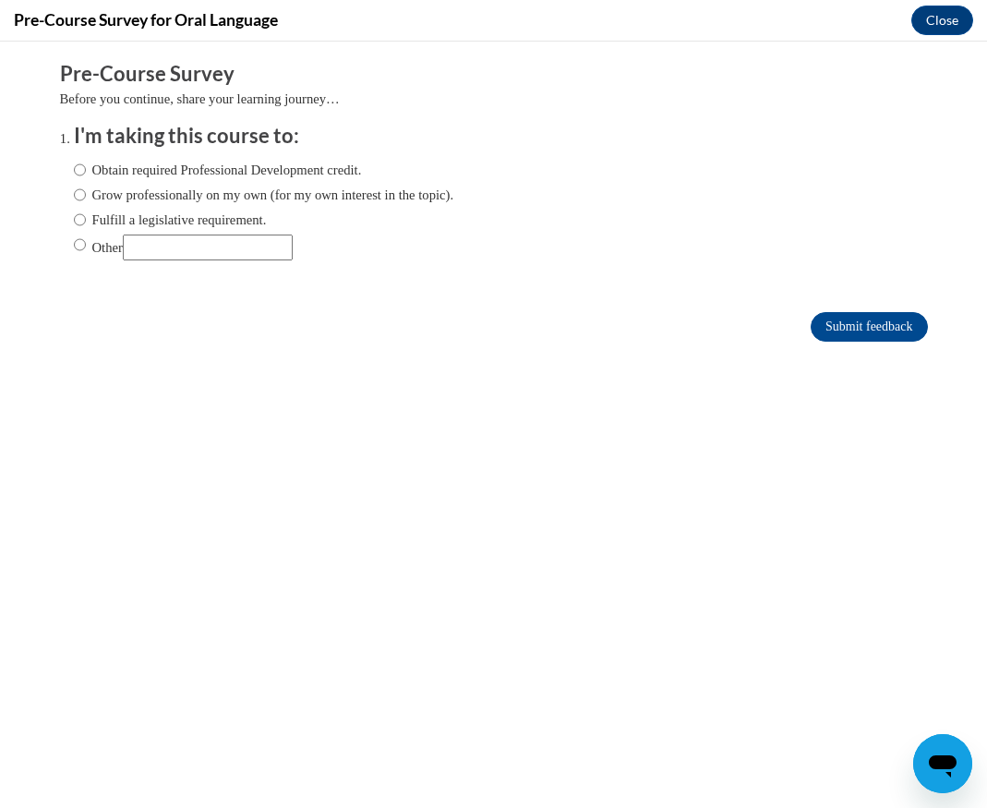
scroll to position [0, 0]
click at [184, 174] on label "Obtain required Professional Development credit." at bounding box center [218, 170] width 288 height 20
click at [86, 174] on input "Obtain required Professional Development credit." at bounding box center [80, 170] width 12 height 20
radio input "true"
click at [858, 318] on input "Submit feedback" at bounding box center [868, 327] width 116 height 30
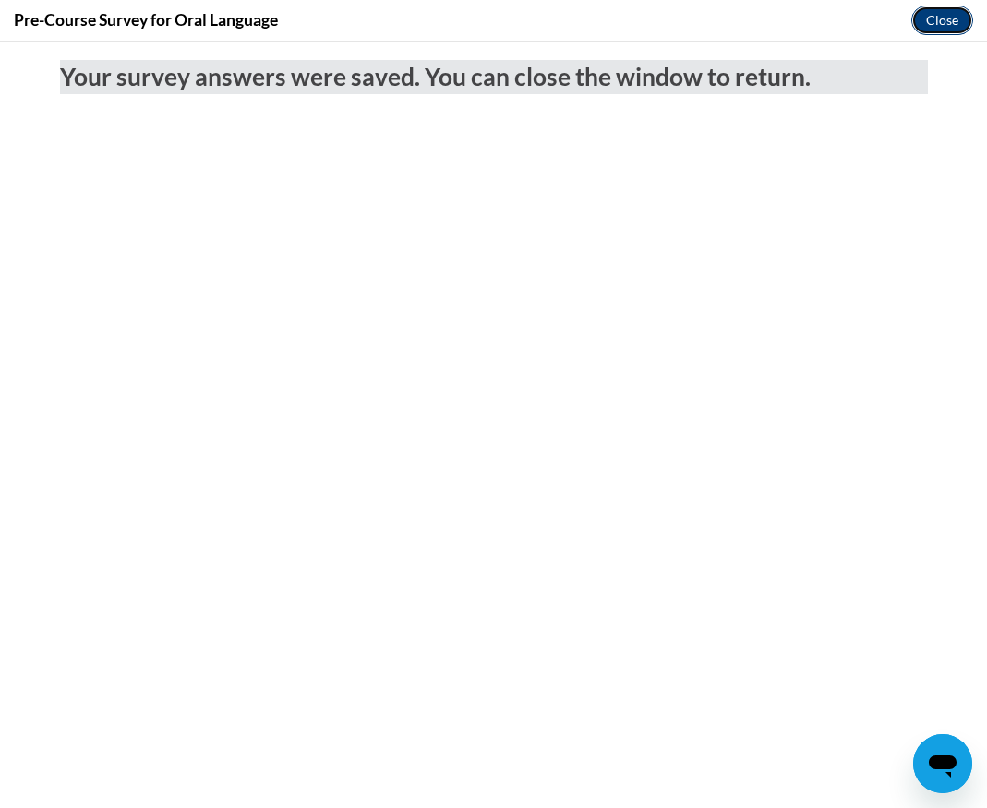
click at [943, 22] on button "Close" at bounding box center [942, 21] width 62 height 30
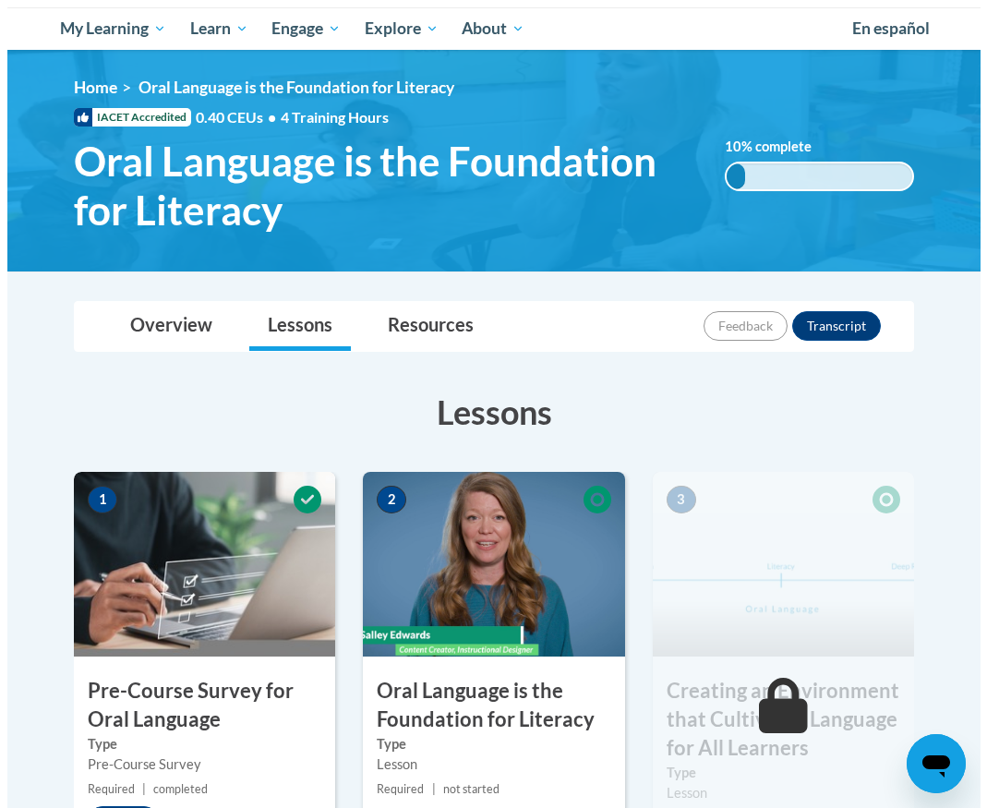
scroll to position [333, 0]
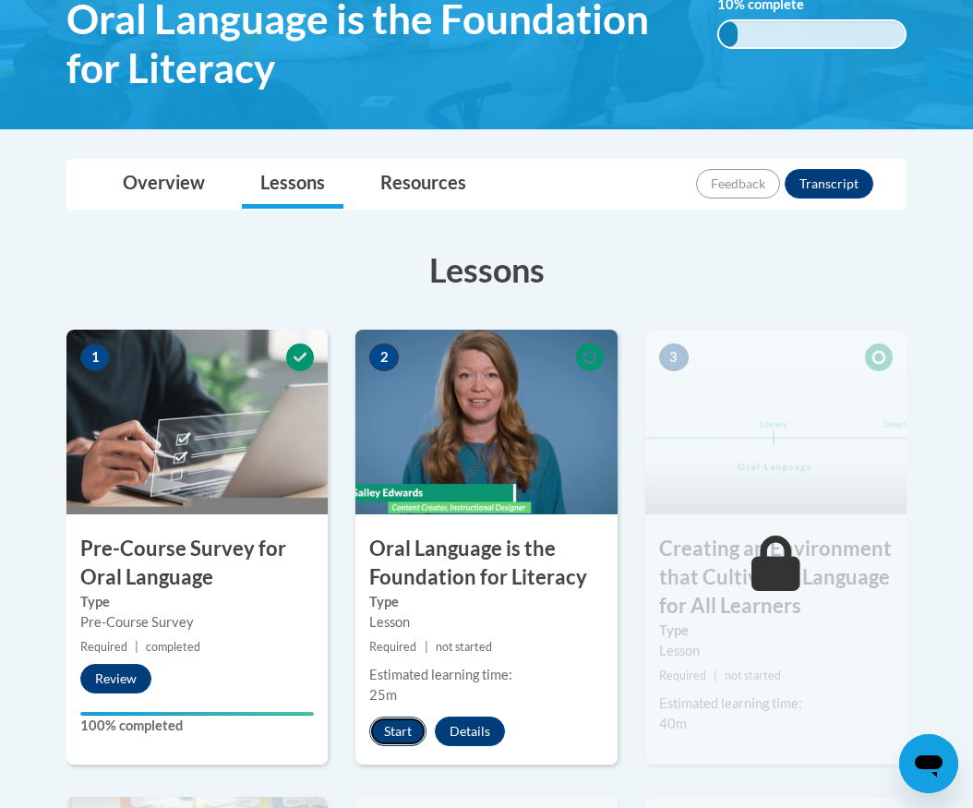
click at [405, 732] on button "Start" at bounding box center [397, 731] width 57 height 30
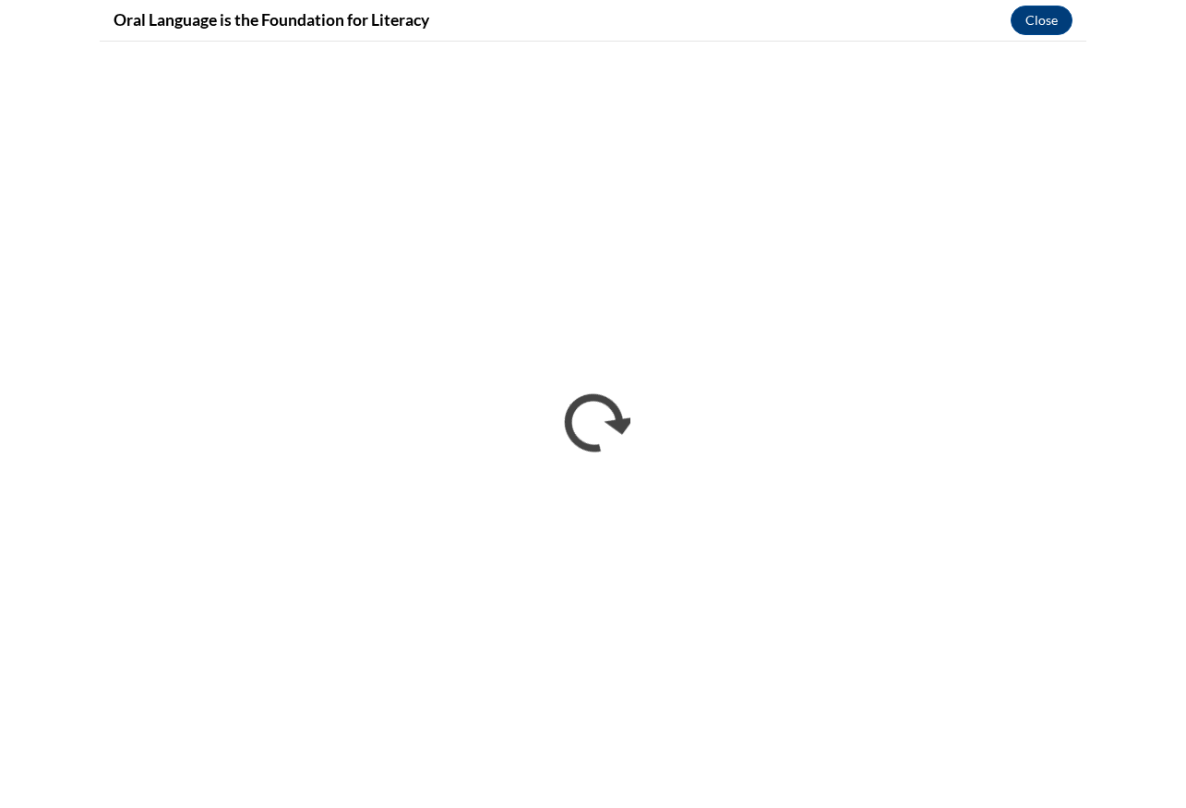
scroll to position [0, 0]
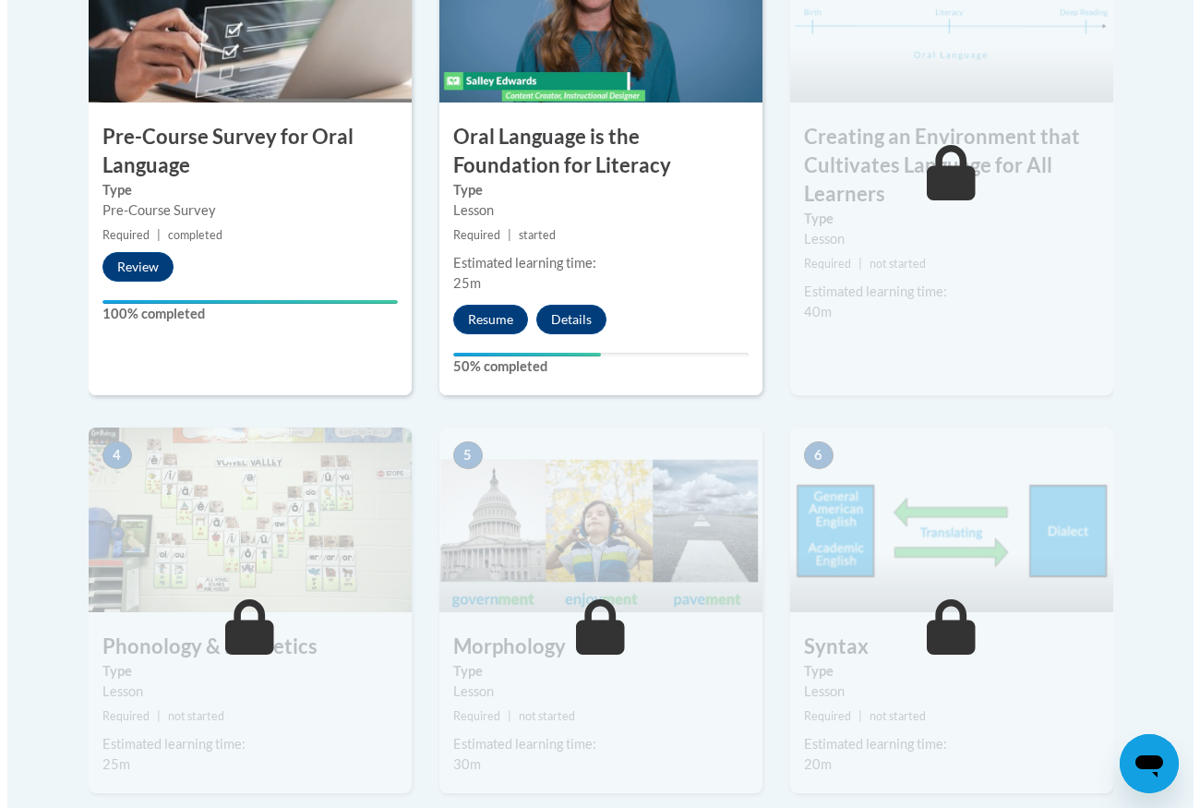
scroll to position [738, 0]
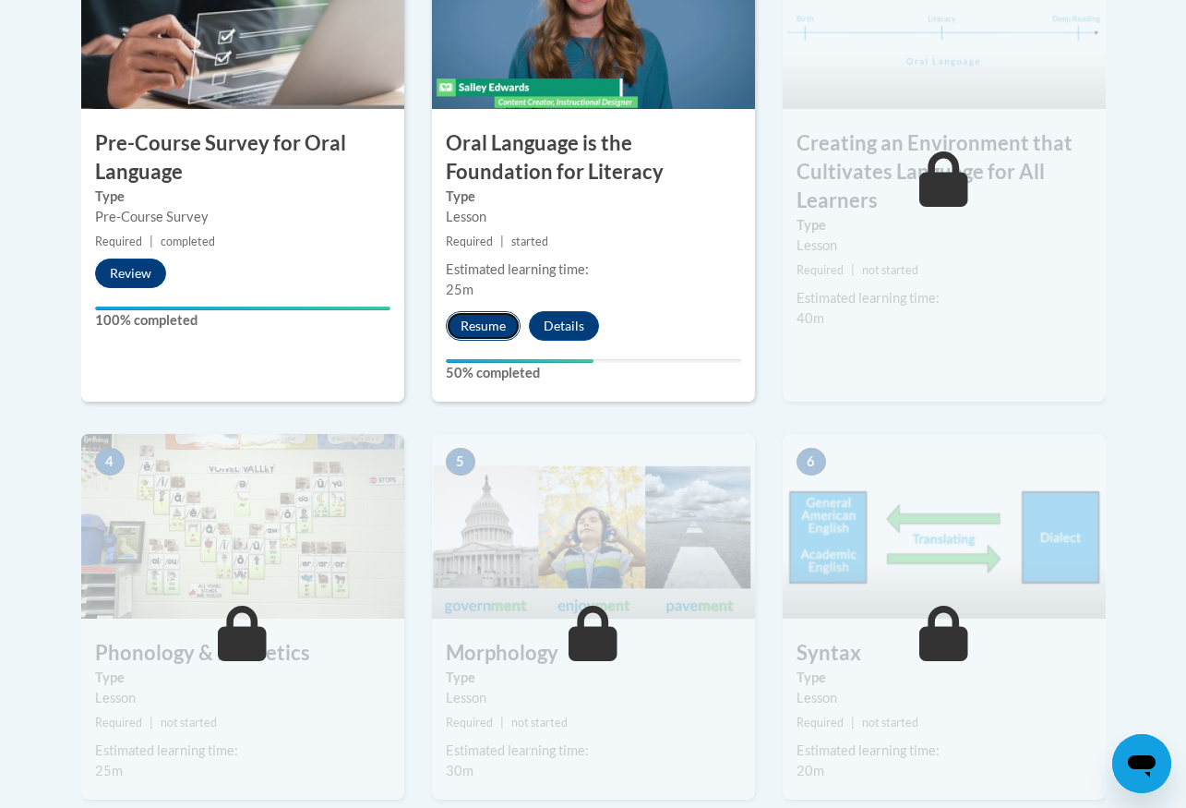
click at [474, 318] on button "Resume" at bounding box center [483, 326] width 75 height 30
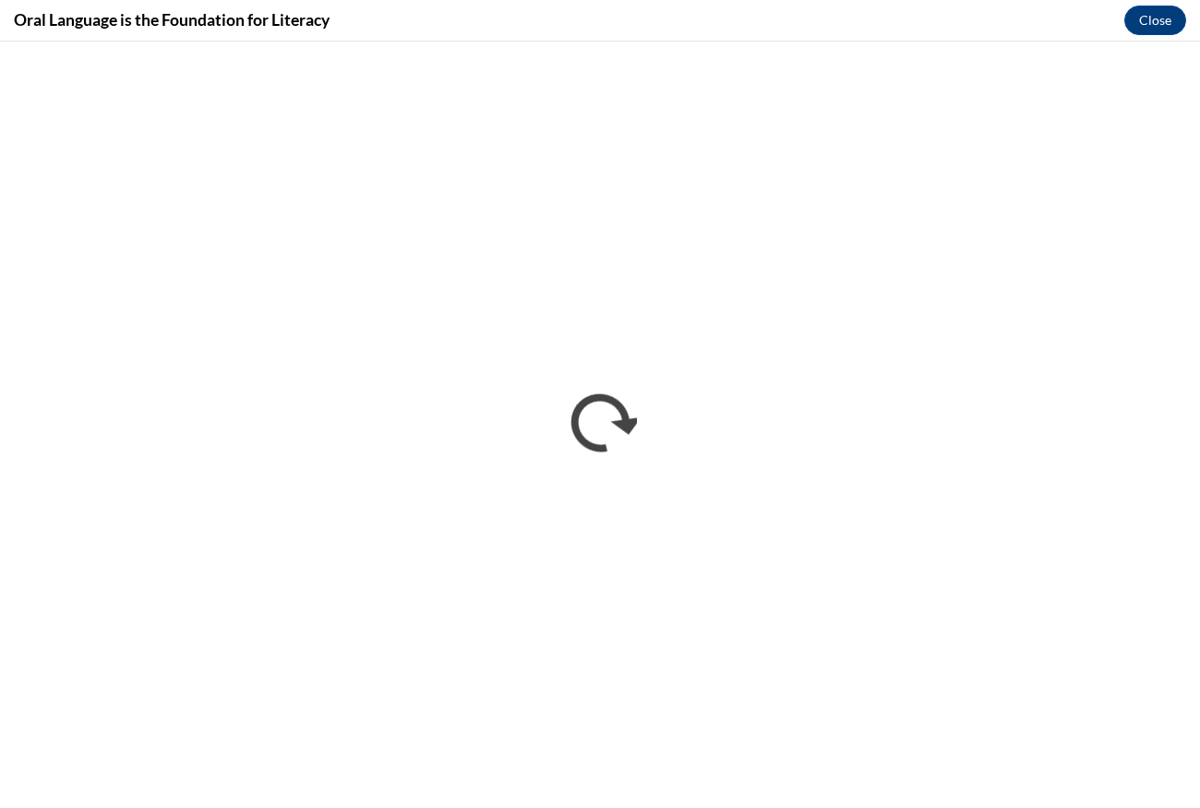
scroll to position [0, 0]
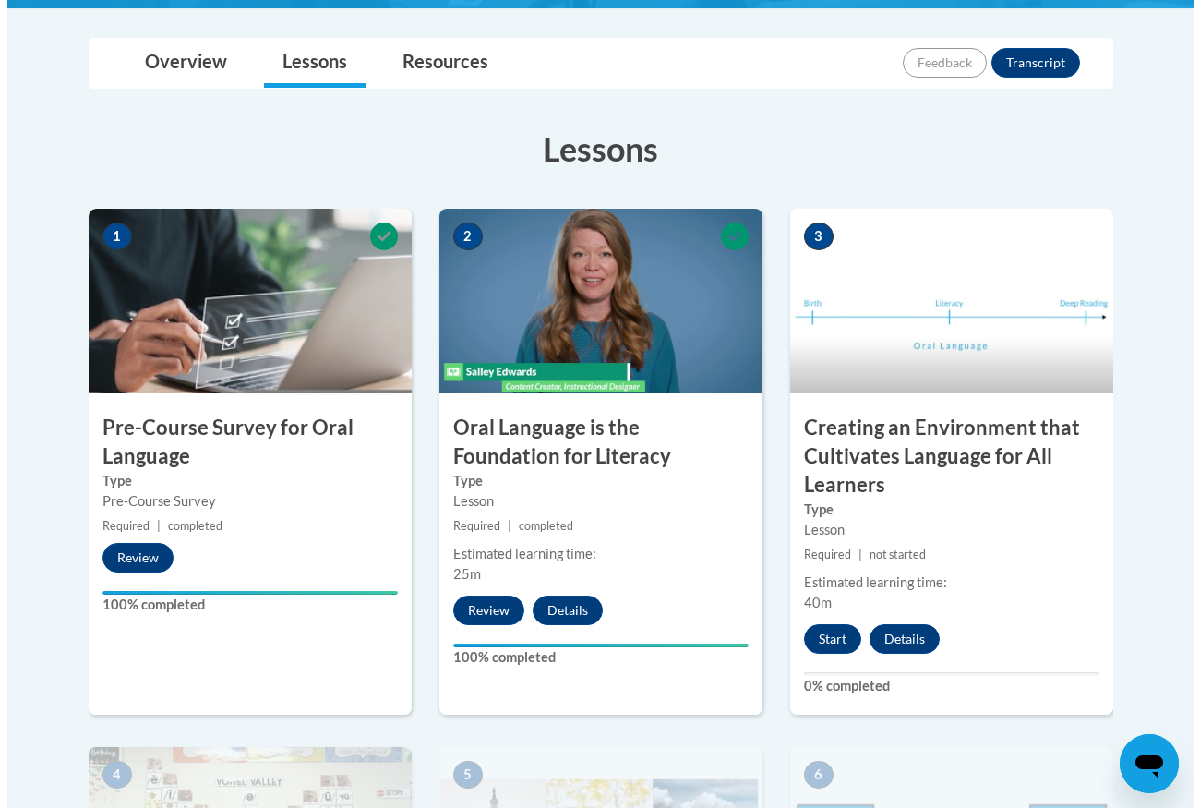
scroll to position [461, 0]
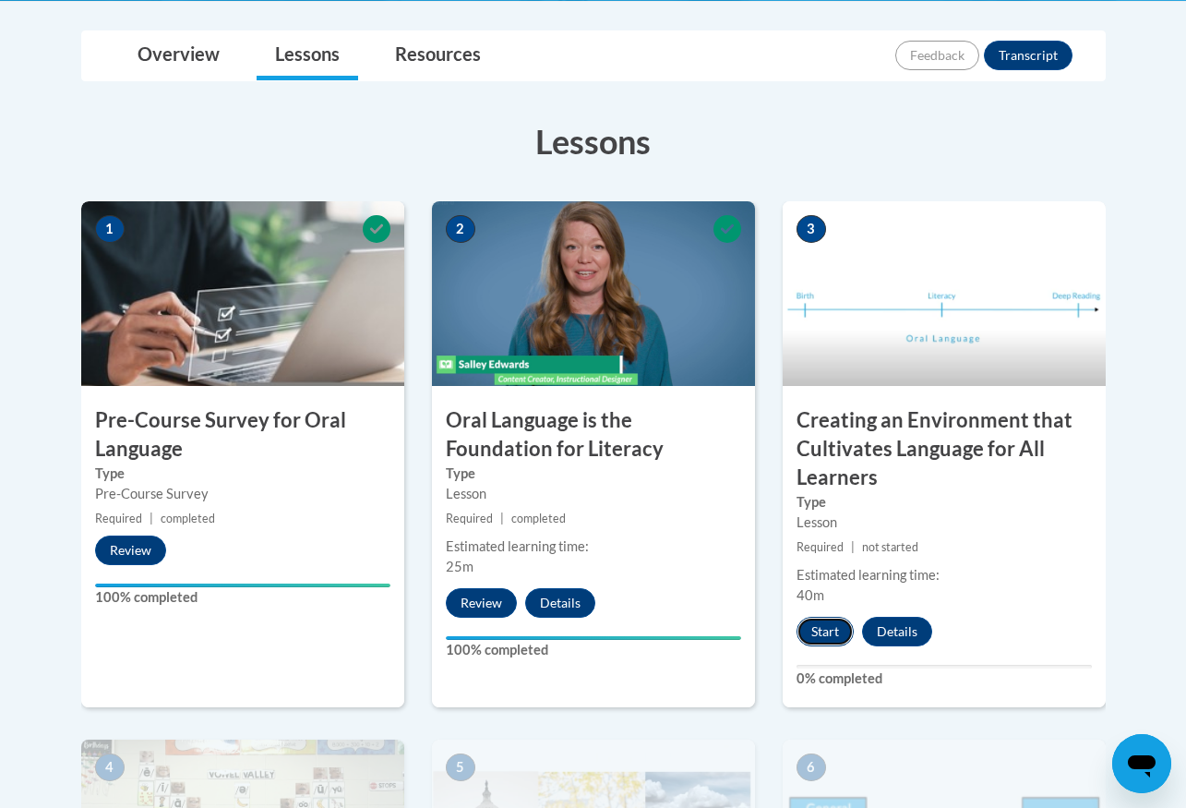
click at [836, 633] on button "Start" at bounding box center [825, 632] width 57 height 30
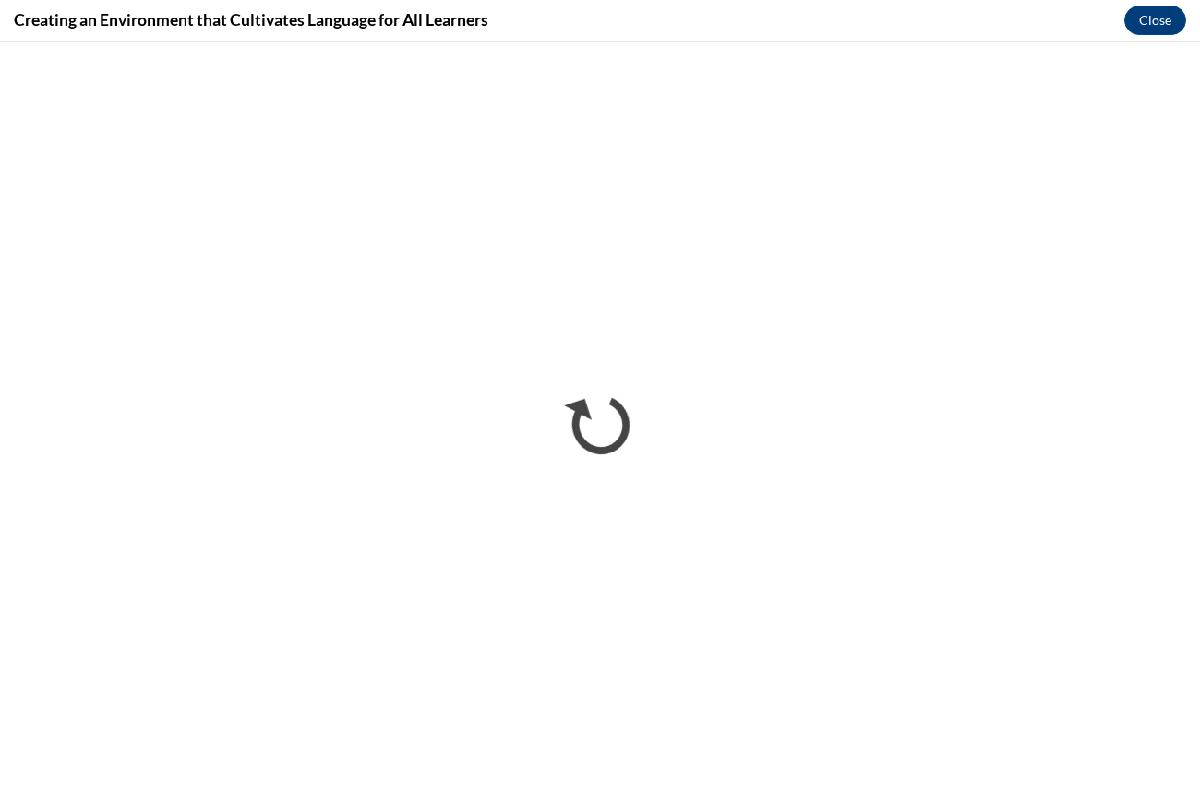
scroll to position [0, 0]
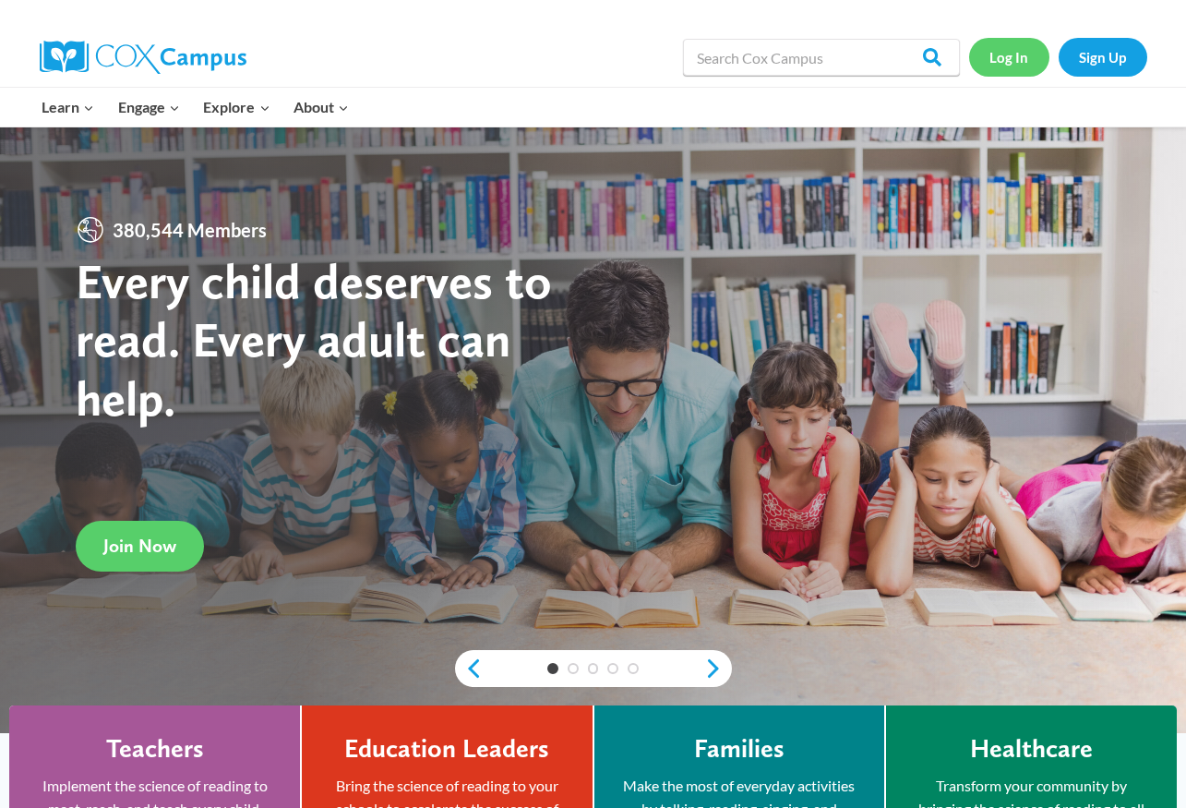
click at [1021, 55] on link "Log In" at bounding box center [1009, 57] width 80 height 38
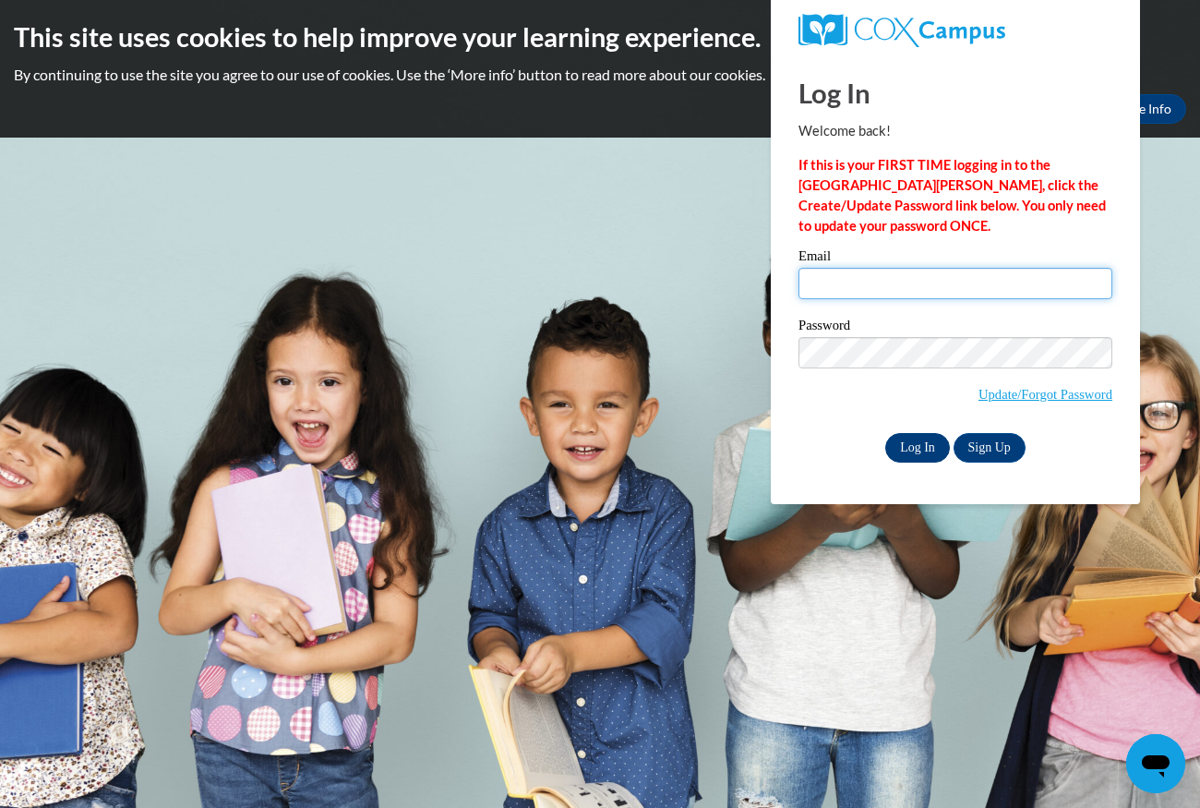
type input "lclearningacademy@gmail.com"
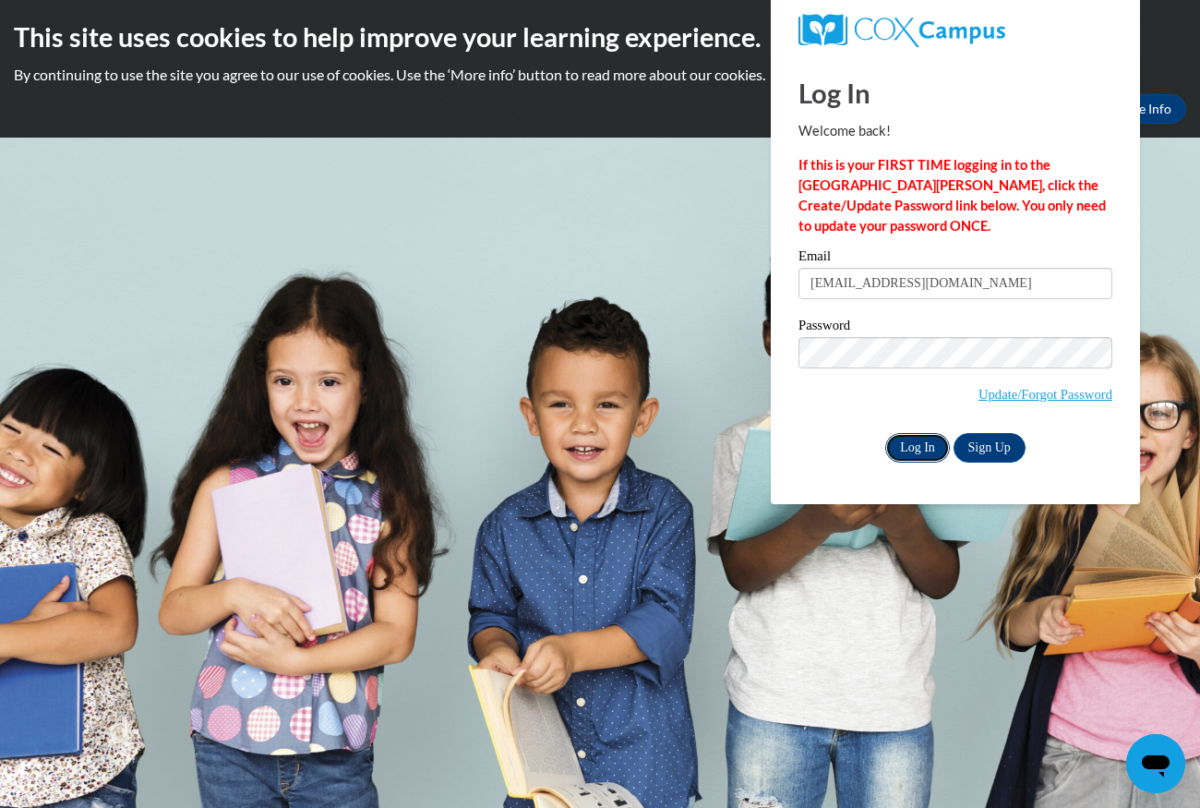
click at [896, 446] on input "Log In" at bounding box center [917, 448] width 65 height 30
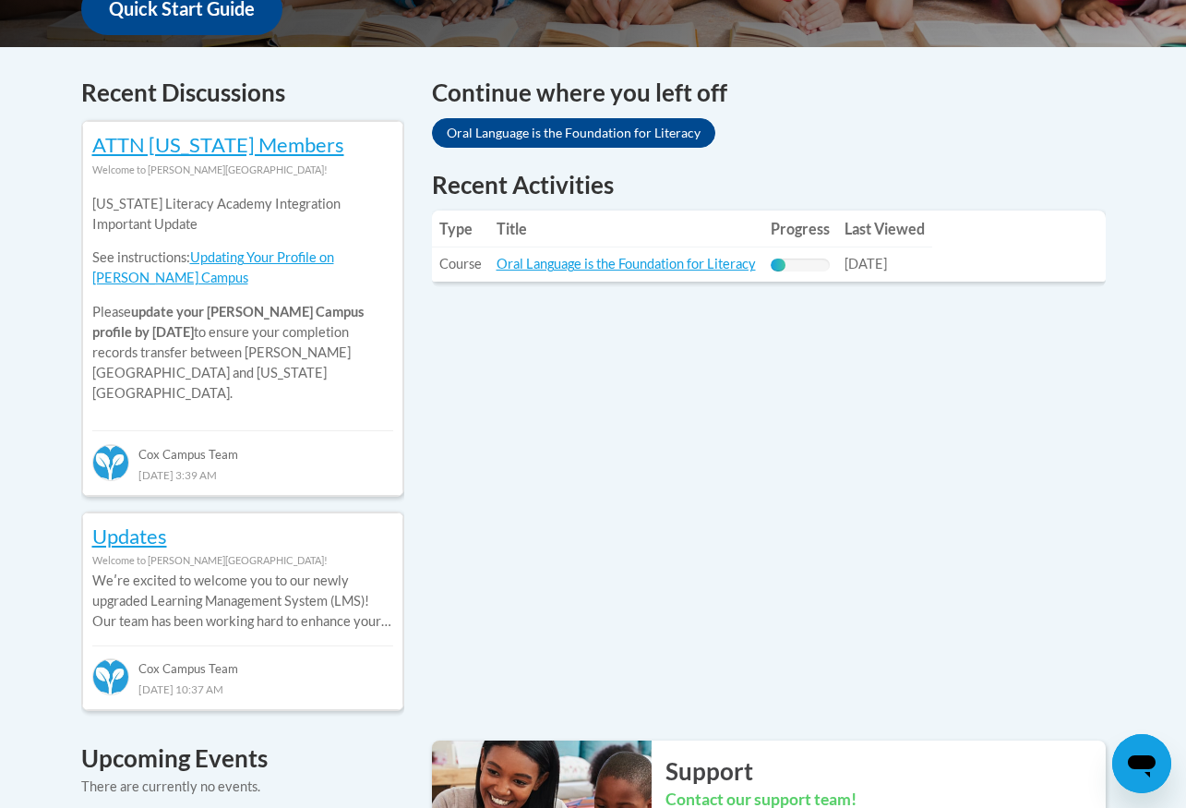
scroll to position [831, 0]
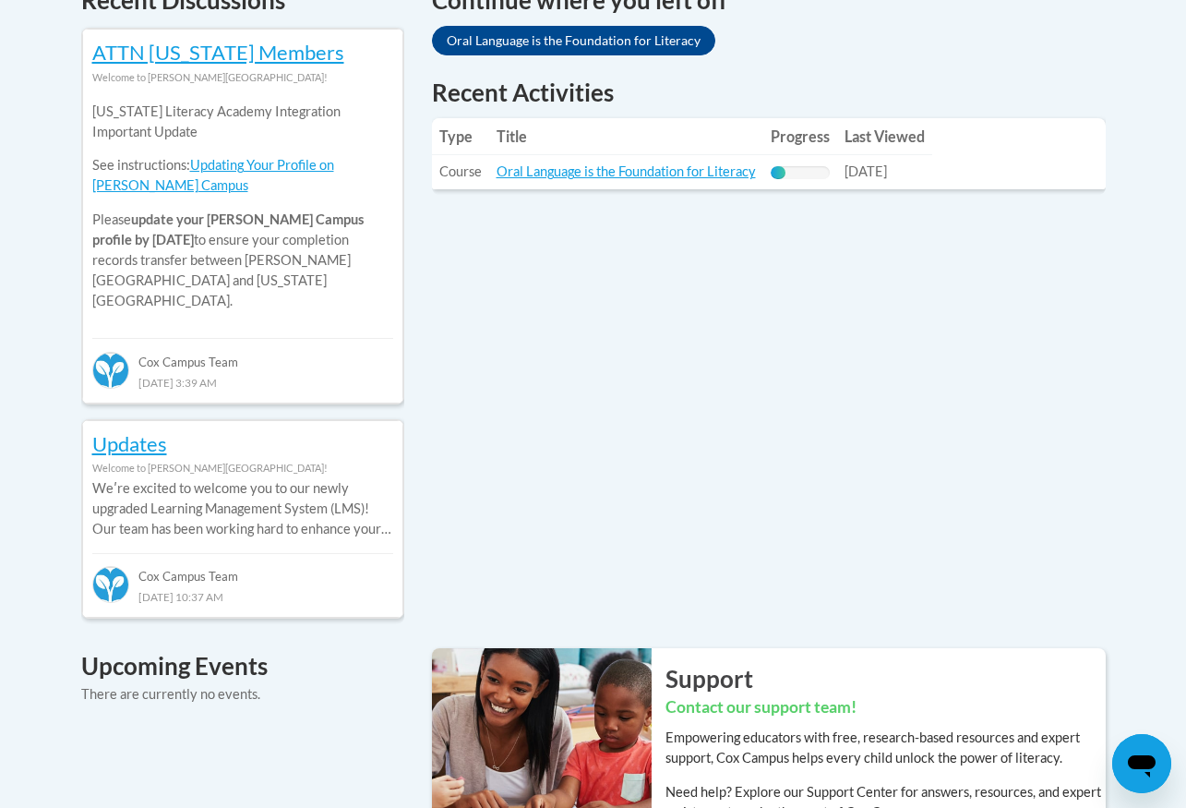
click at [685, 157] on td "Title: Oral Language is the Foundation for Literacy" at bounding box center [626, 172] width 274 height 34
click at [683, 163] on link "Oral Language is the Foundation for Literacy" at bounding box center [626, 171] width 259 height 16
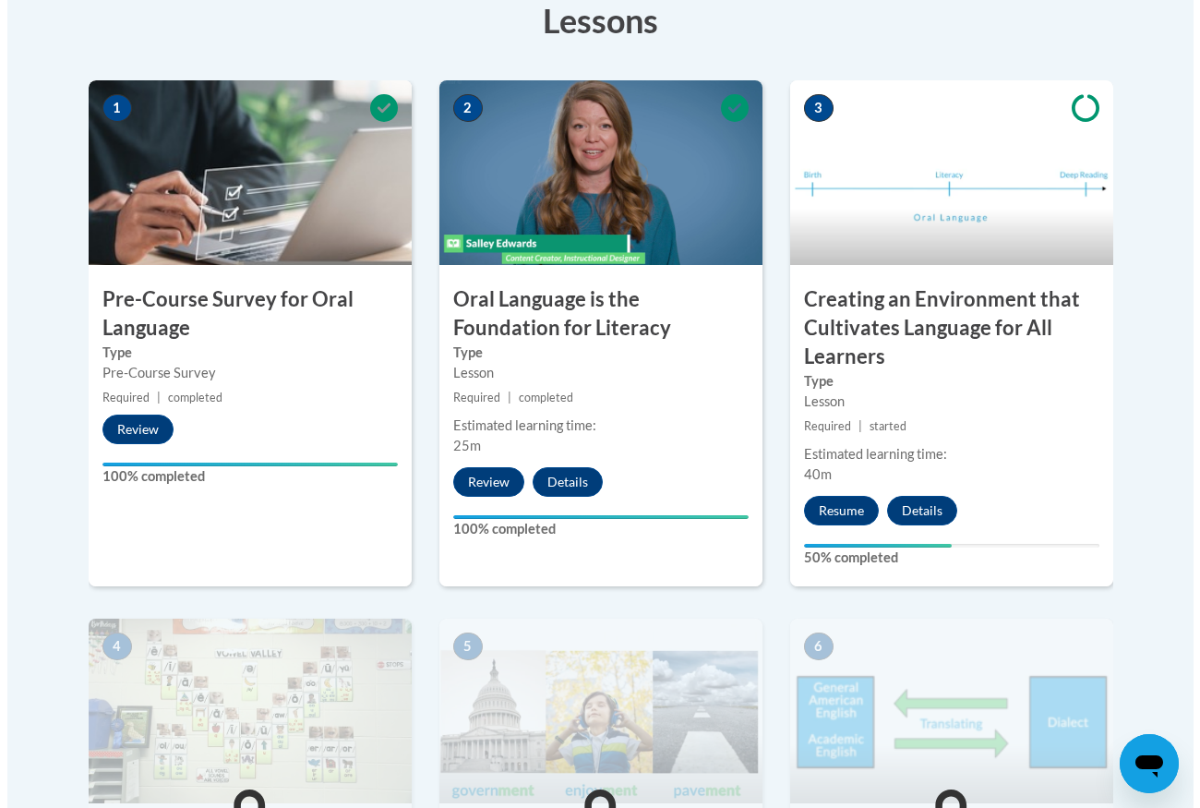
scroll to position [738, 0]
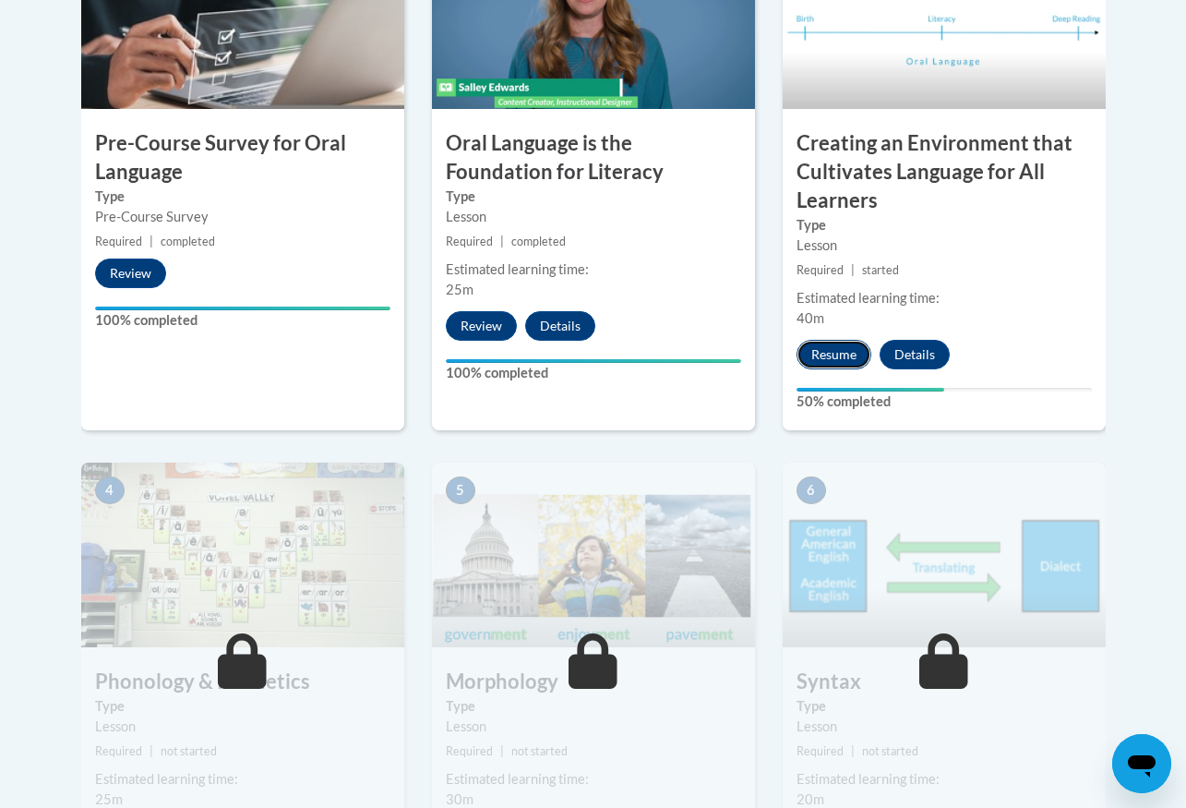
click at [869, 358] on button "Resume" at bounding box center [834, 355] width 75 height 30
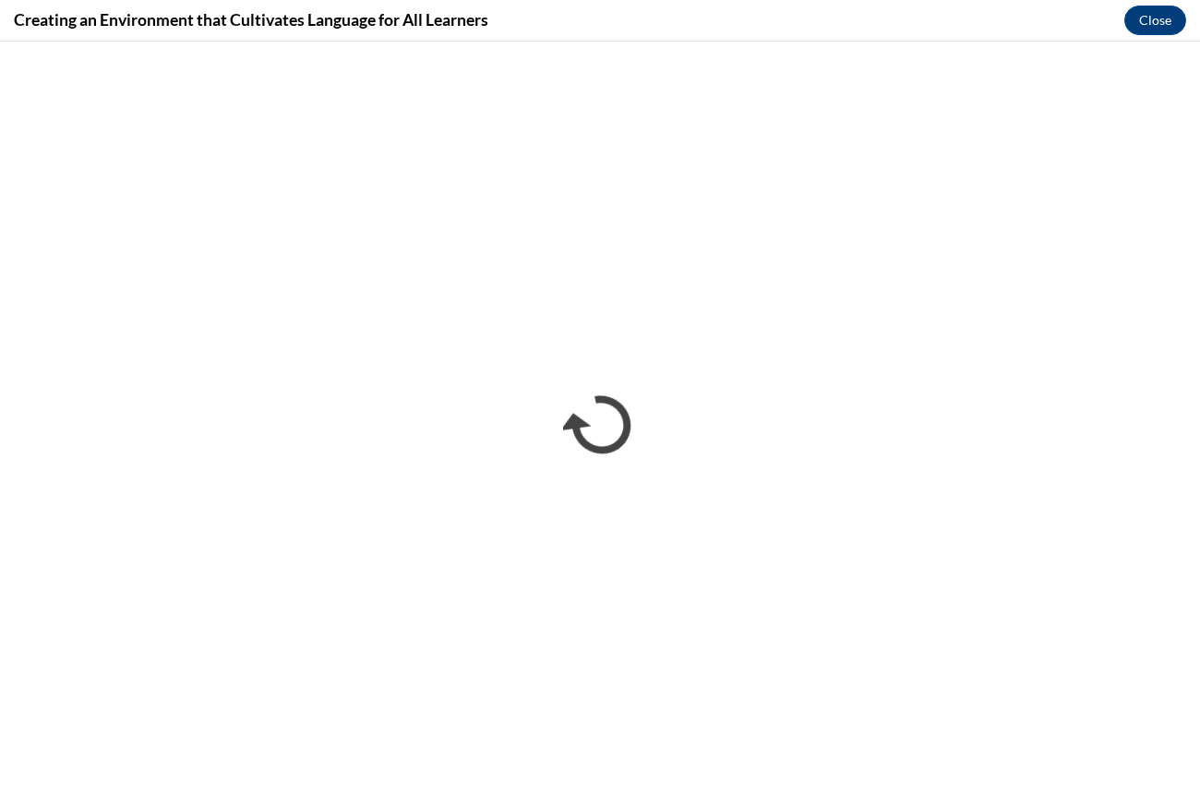
scroll to position [0, 0]
